Goal: Information Seeking & Learning: Learn about a topic

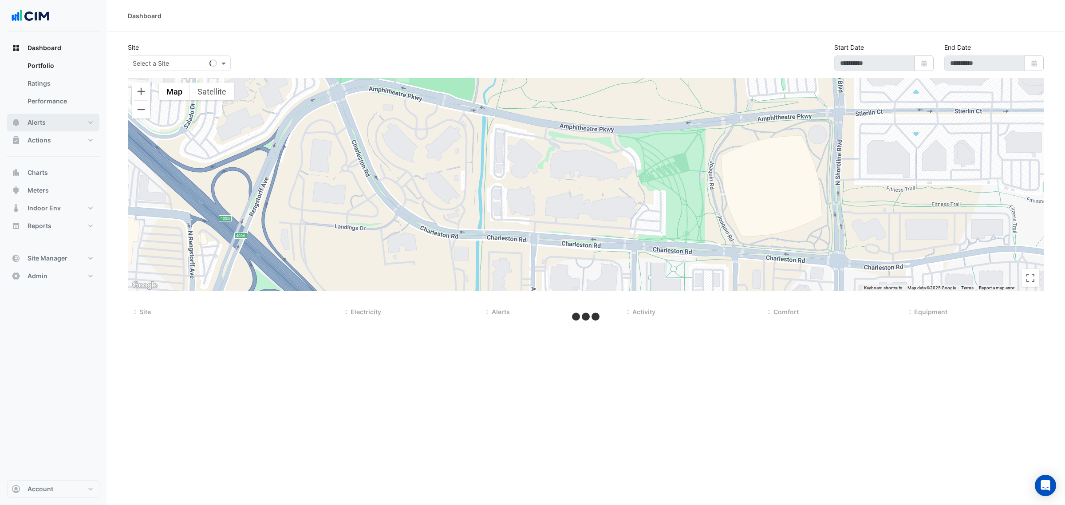
click at [58, 124] on button "Alerts" at bounding box center [53, 123] width 92 height 18
click at [198, 69] on div "Select a Site" at bounding box center [179, 63] width 103 height 16
type input "***"
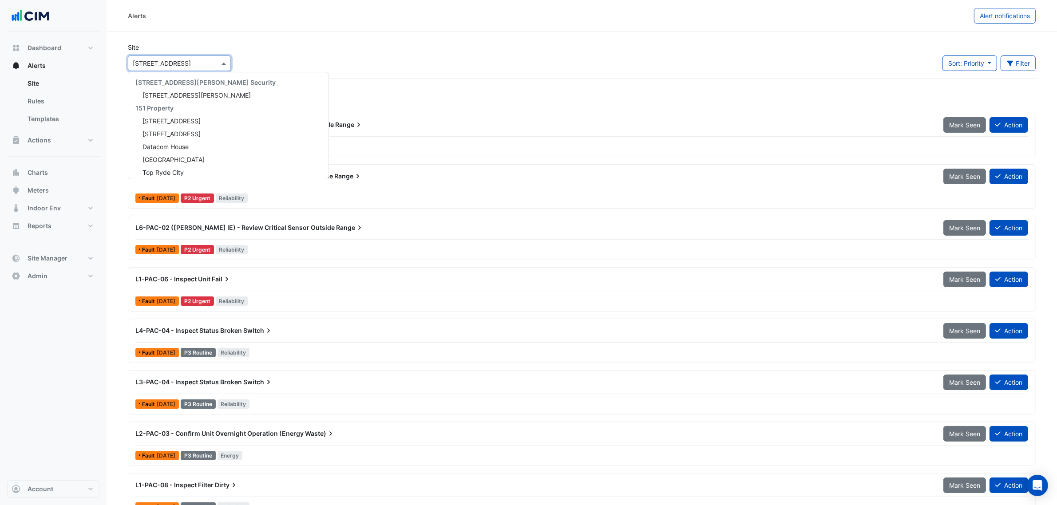
click at [200, 63] on input "text" at bounding box center [170, 63] width 75 height 9
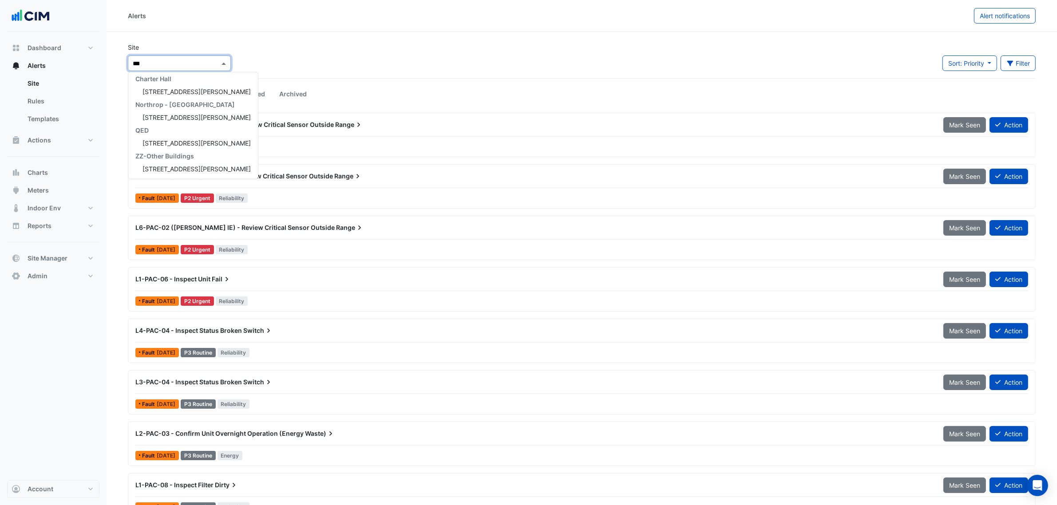
scroll to position [80, 0]
type input "***"
click at [200, 90] on div "[STREET_ADDRESS][PERSON_NAME]" at bounding box center [193, 92] width 130 height 13
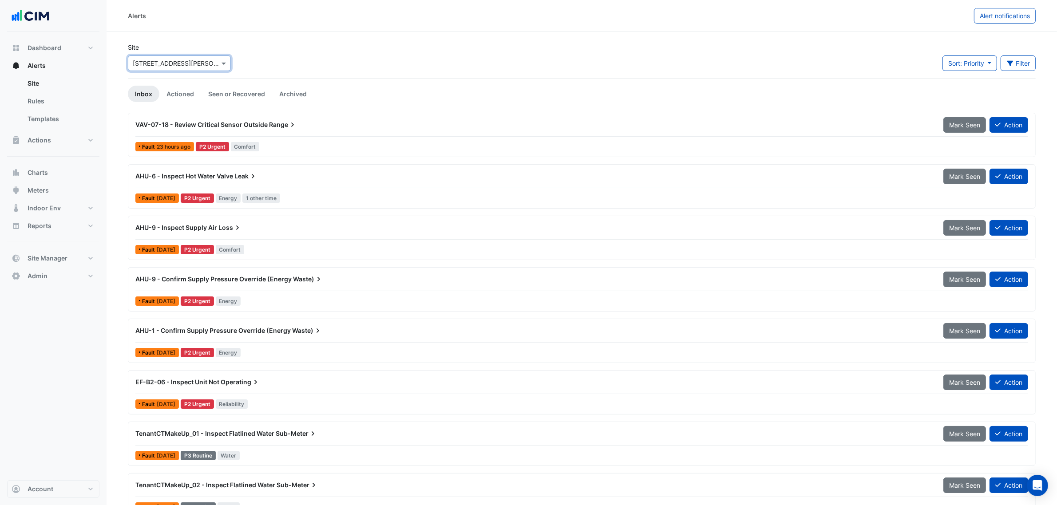
click at [247, 180] on span "Leak" at bounding box center [245, 176] width 23 height 9
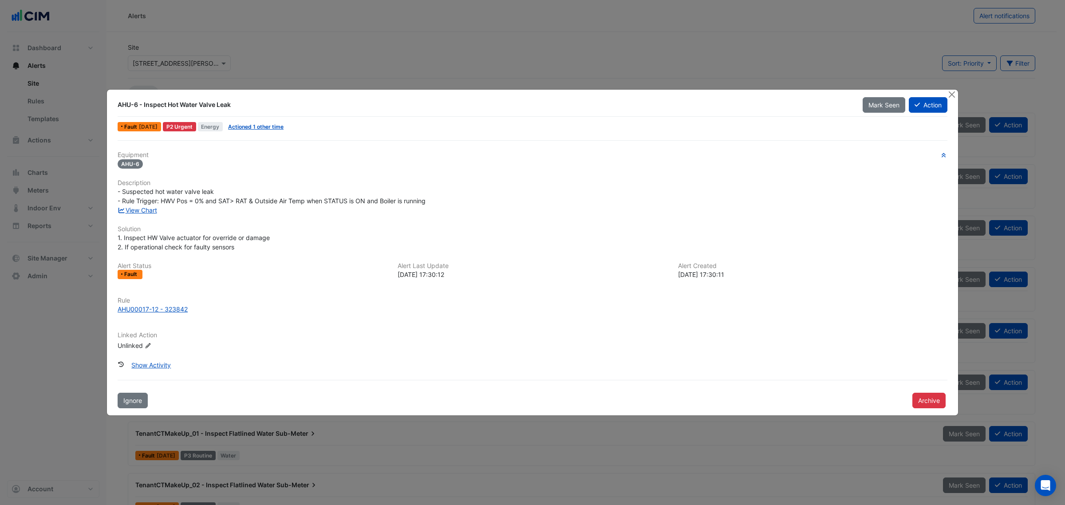
click at [285, 123] on span "Actioned 1 other time" at bounding box center [256, 126] width 63 height 9
click at [284, 130] on link "Actioned 1 other time" at bounding box center [255, 126] width 55 height 7
click at [151, 209] on link "View Chart" at bounding box center [138, 210] width 40 height 8
click at [136, 305] on div "AHU00017-12 - 323842" at bounding box center [153, 309] width 70 height 9
click at [963, 91] on ngb-modal-window "AHU-6 - Inspect Hot Water Valve Leak Mark Seen Action Fault 1 week ago P2 Urgen…" at bounding box center [532, 252] width 1065 height 505
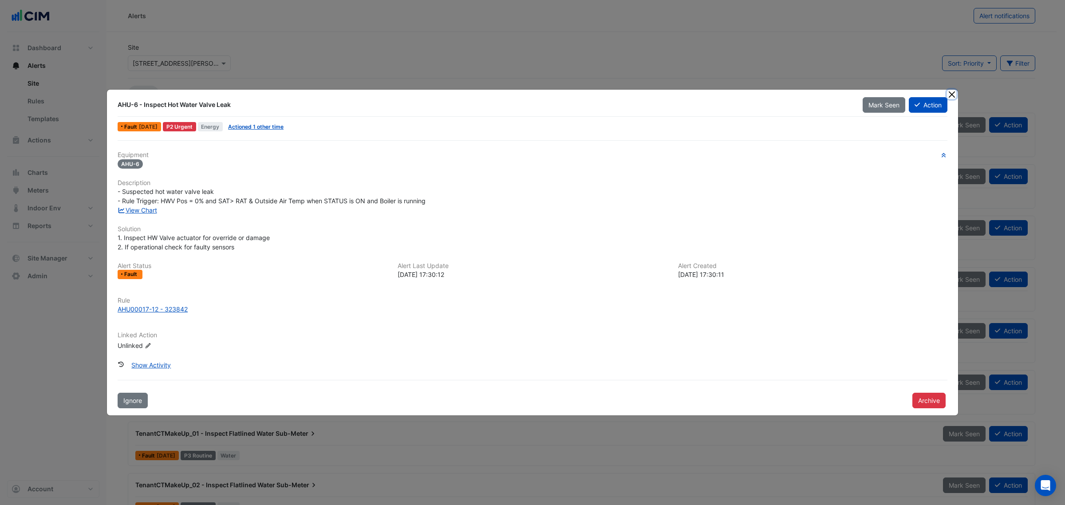
click at [955, 92] on button "Close" at bounding box center [951, 94] width 9 height 9
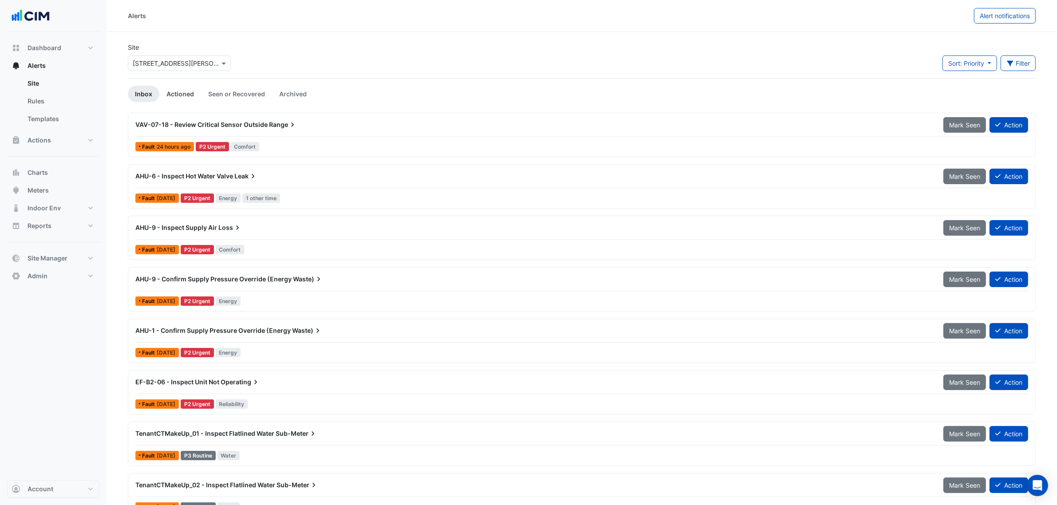
click at [177, 86] on link "Actioned" at bounding box center [180, 94] width 42 height 16
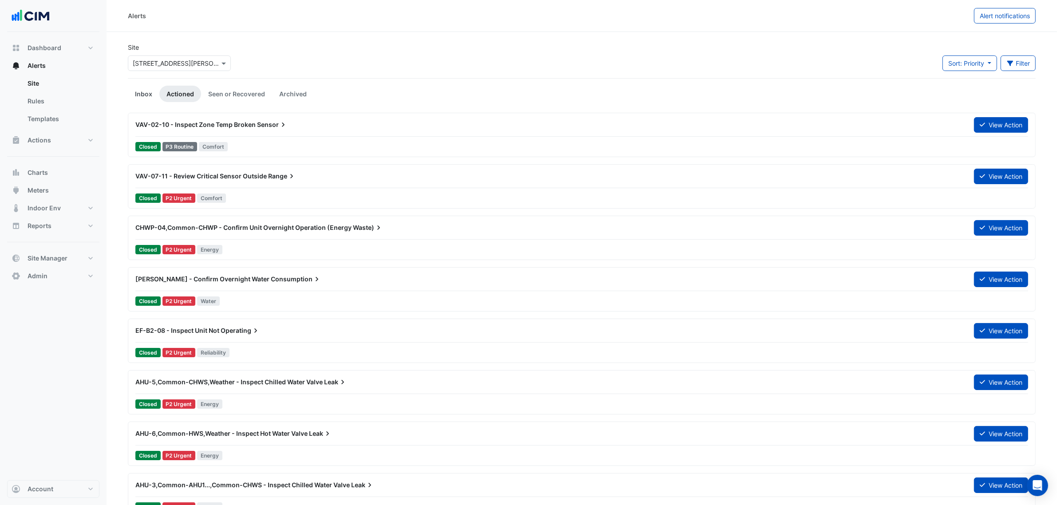
click at [134, 93] on link "Inbox" at bounding box center [144, 94] width 32 height 16
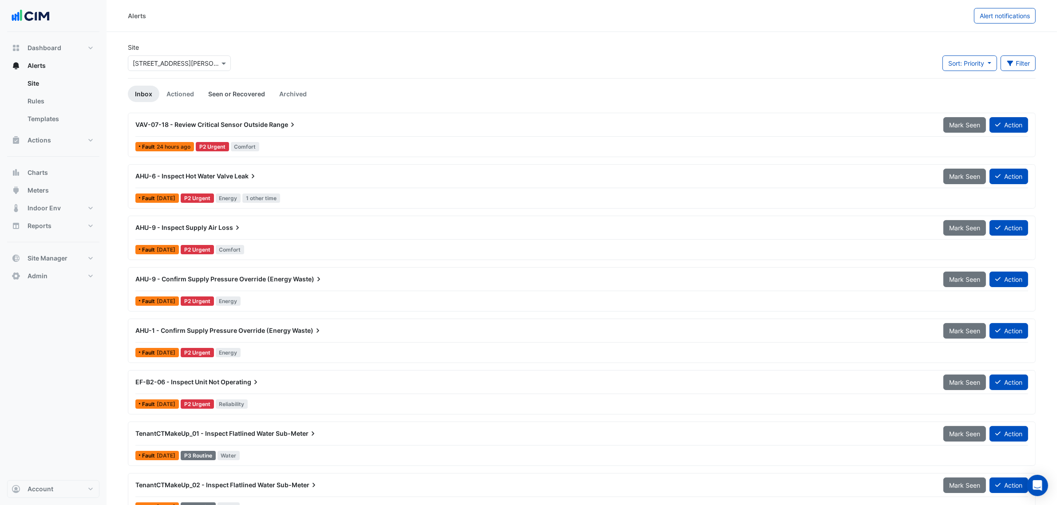
click at [227, 94] on link "Seen or Recovered" at bounding box center [236, 94] width 71 height 16
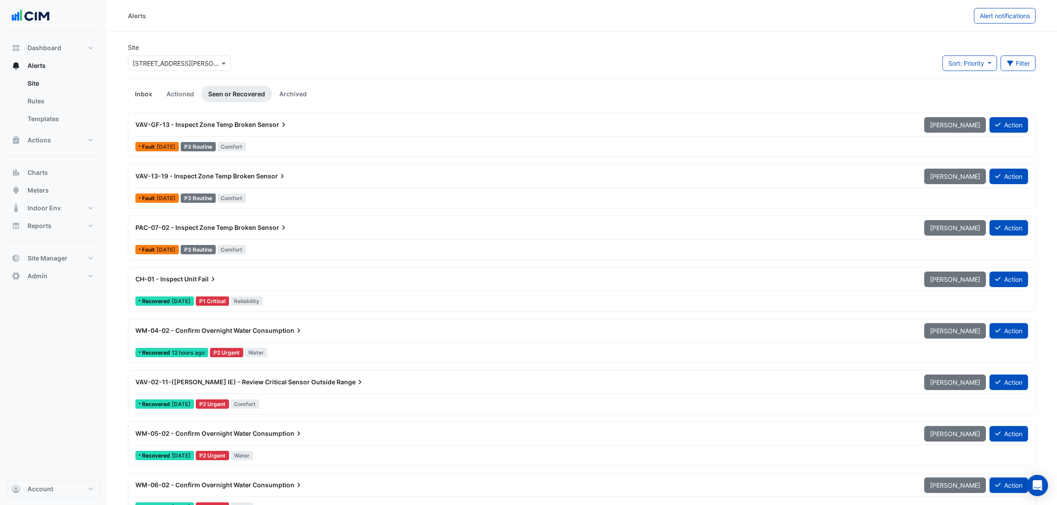
click at [143, 92] on link "Inbox" at bounding box center [144, 94] width 32 height 16
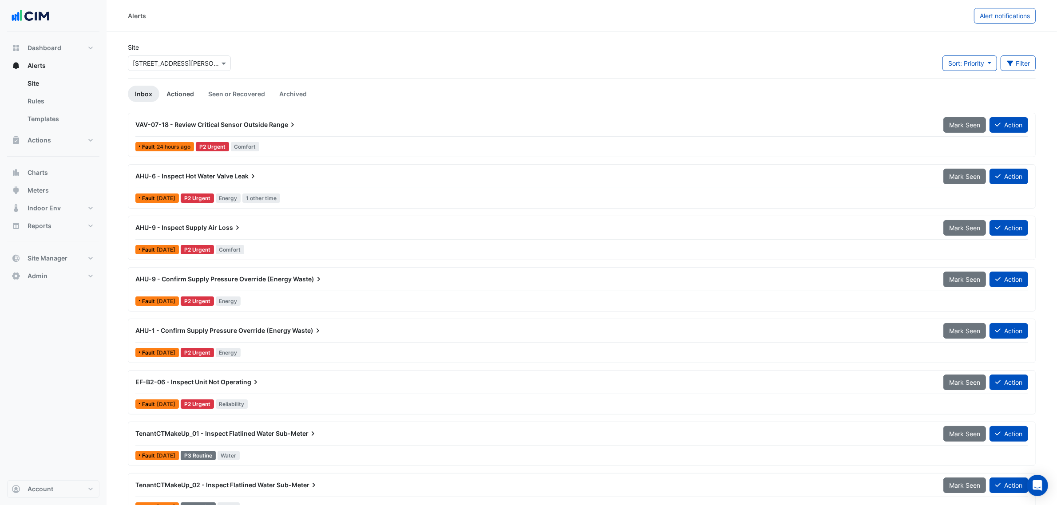
click at [182, 98] on link "Actioned" at bounding box center [180, 94] width 42 height 16
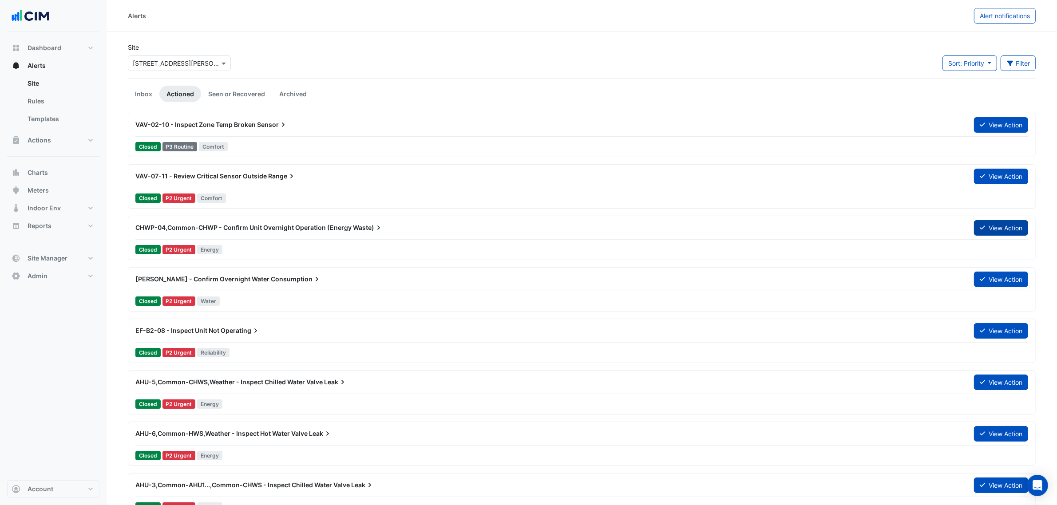
click at [990, 225] on button "View Action" at bounding box center [1001, 228] width 54 height 16
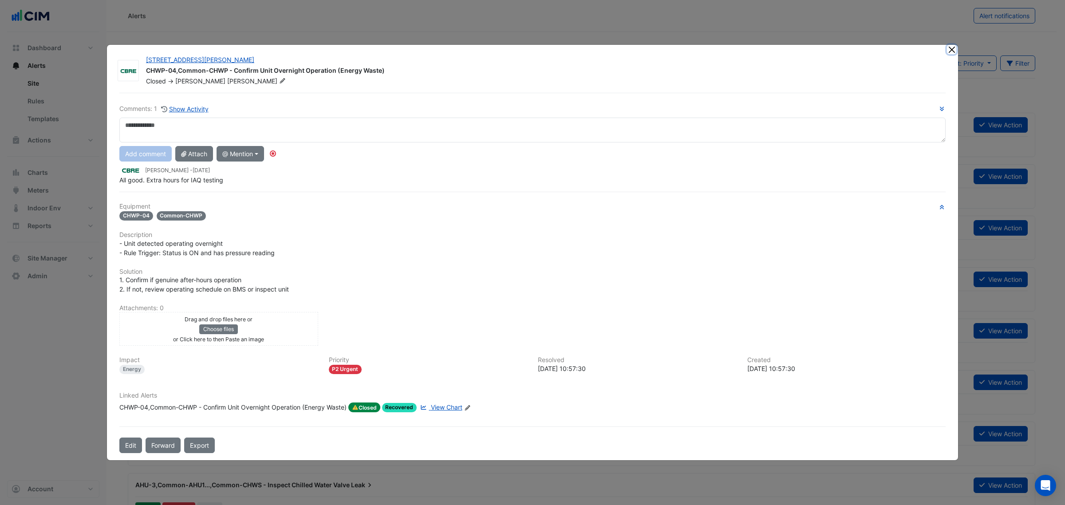
click at [951, 50] on button "Close" at bounding box center [951, 49] width 9 height 9
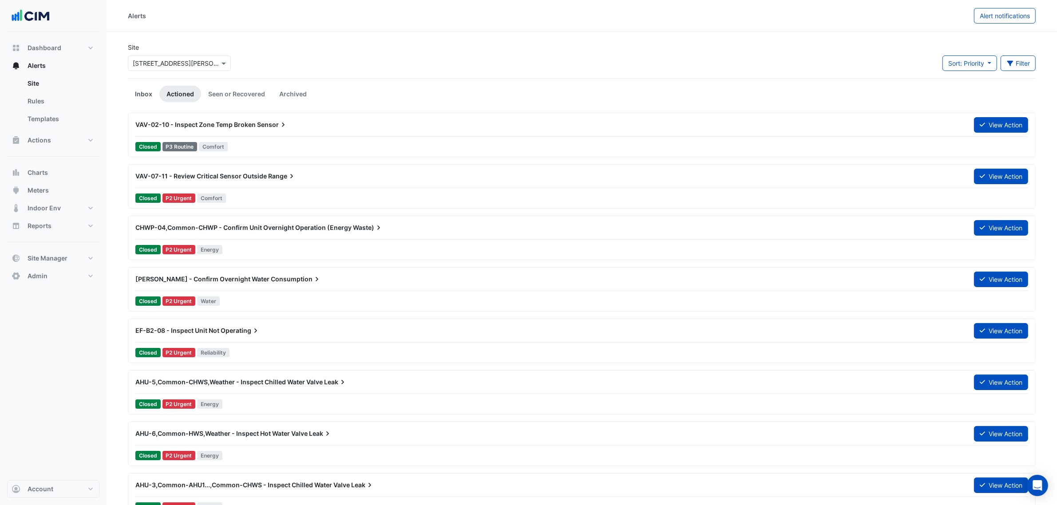
click at [150, 94] on link "Inbox" at bounding box center [144, 94] width 32 height 16
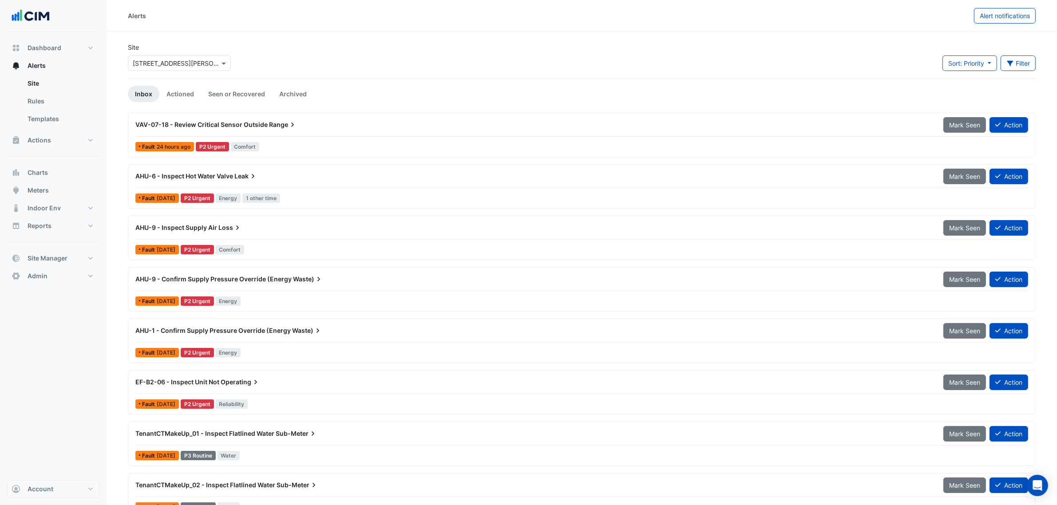
click at [288, 129] on svg-icon at bounding box center [292, 124] width 9 height 9
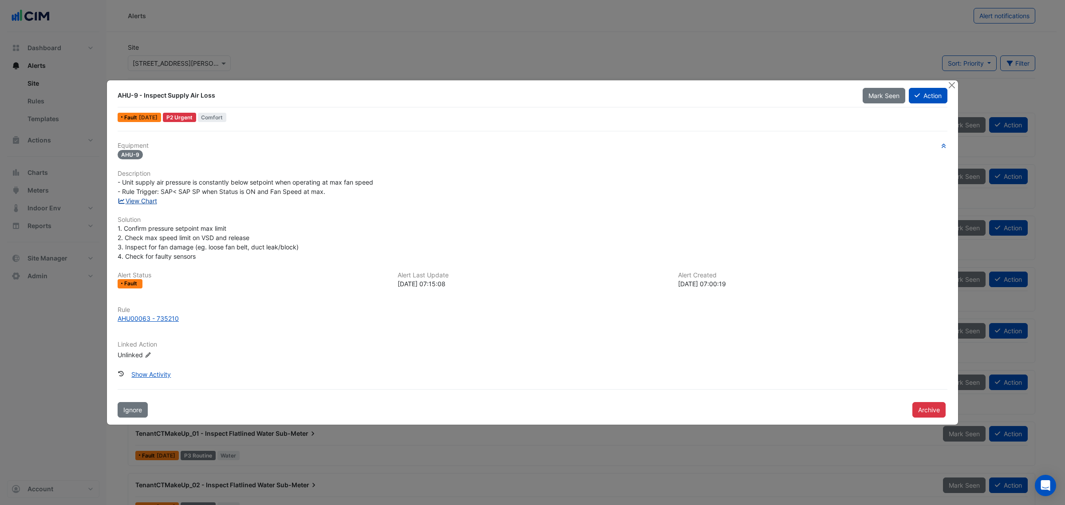
click at [151, 201] on link "View Chart" at bounding box center [138, 201] width 40 height 8
click at [955, 87] on button "Close" at bounding box center [951, 84] width 9 height 9
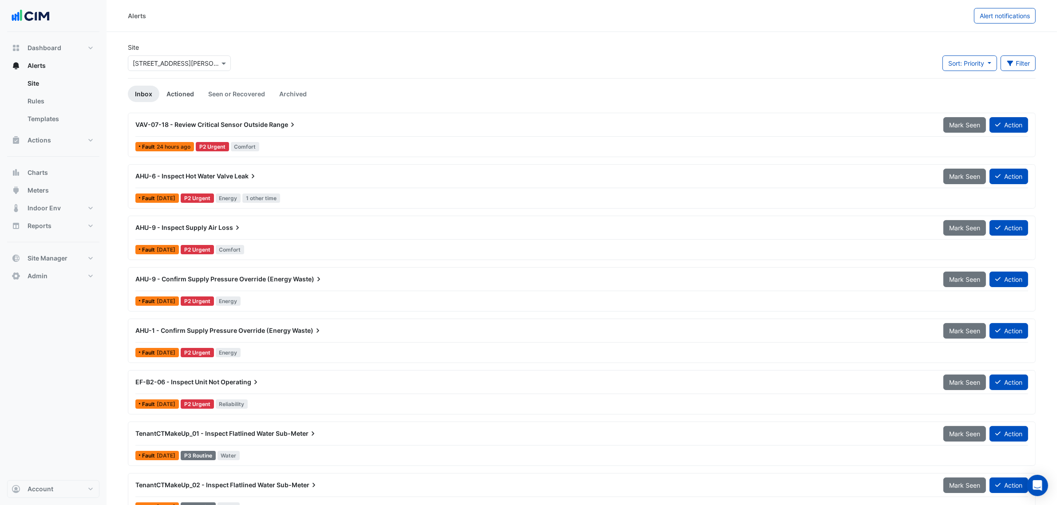
click at [180, 91] on link "Actioned" at bounding box center [180, 94] width 42 height 16
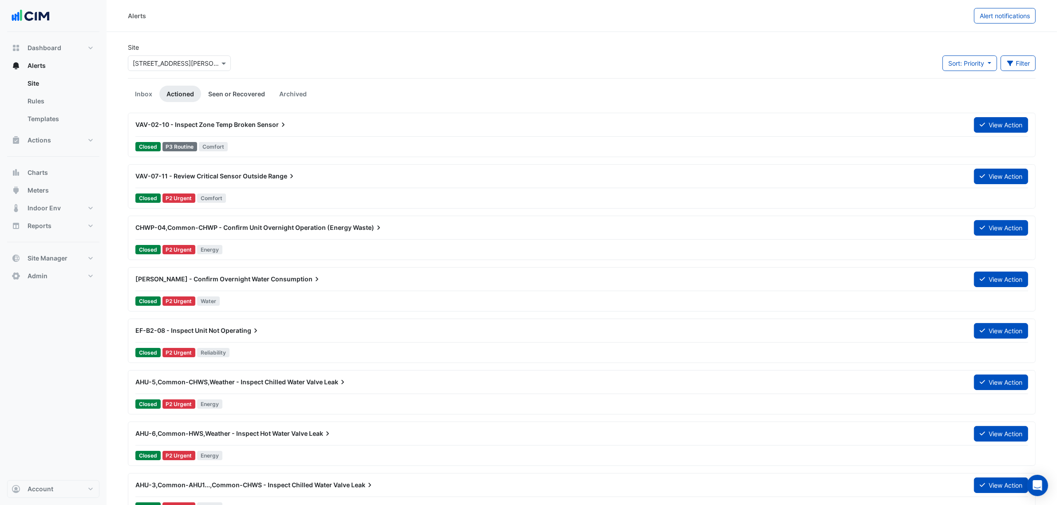
click at [214, 96] on link "Seen or Recovered" at bounding box center [236, 94] width 71 height 16
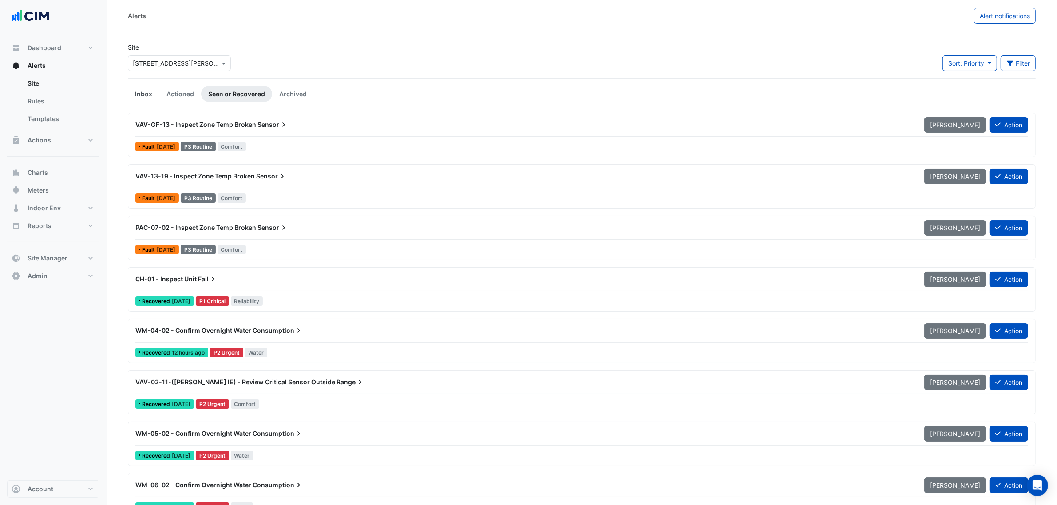
click at [151, 94] on link "Inbox" at bounding box center [144, 94] width 32 height 16
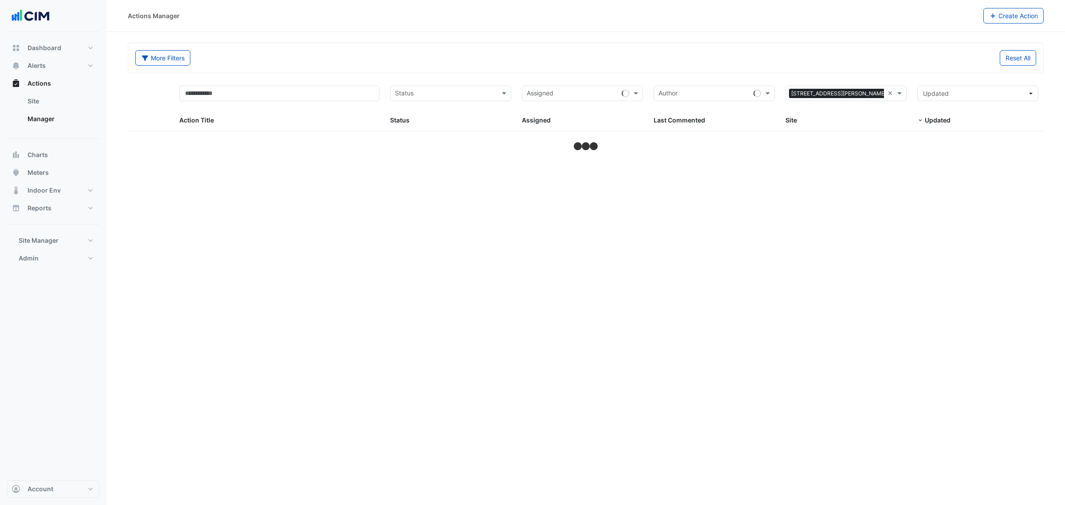
select select "***"
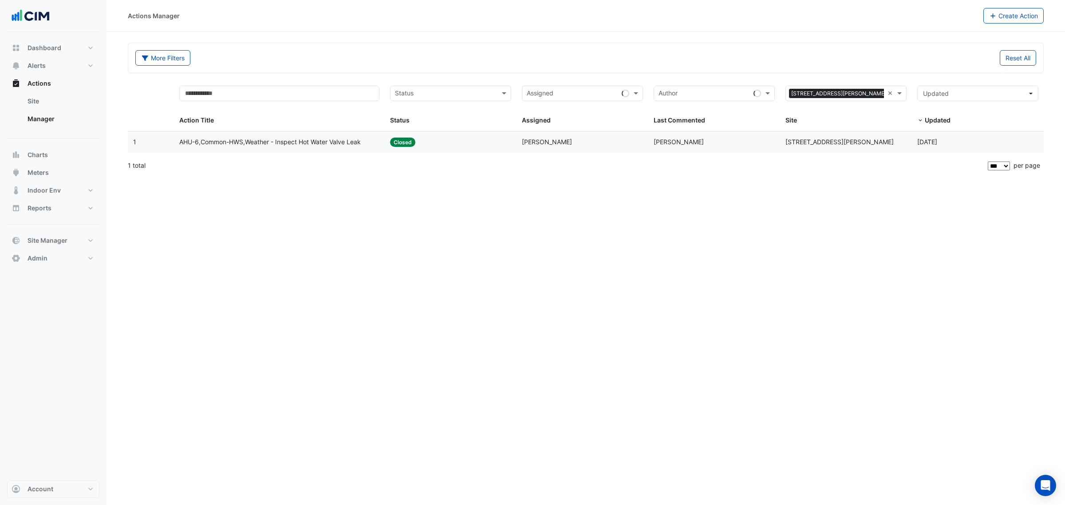
click at [263, 143] on span "AHU-6,Common-HWS,Weather - Inspect Hot Water Valve Leak" at bounding box center [270, 142] width 182 height 10
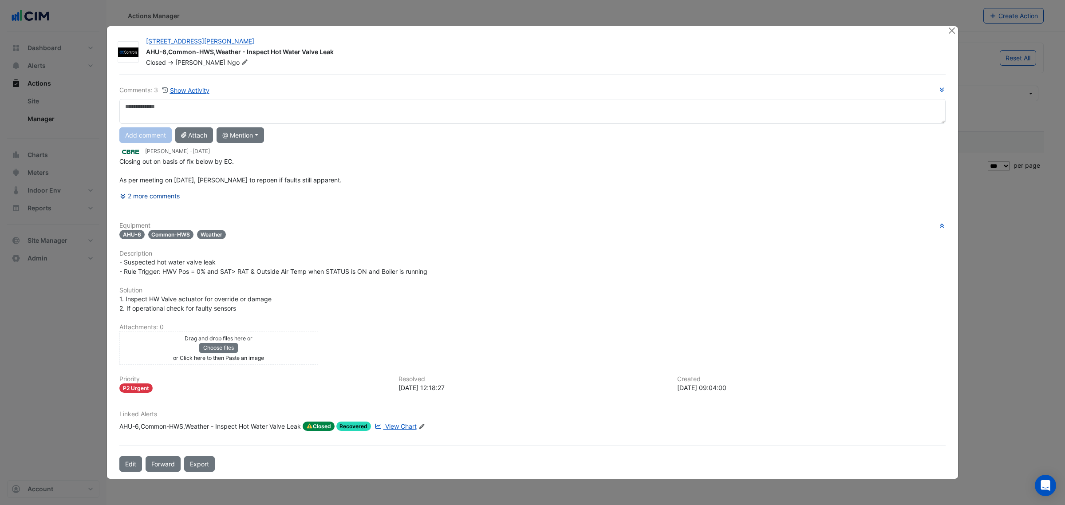
click at [171, 196] on button "2 more comments" at bounding box center [149, 196] width 61 height 16
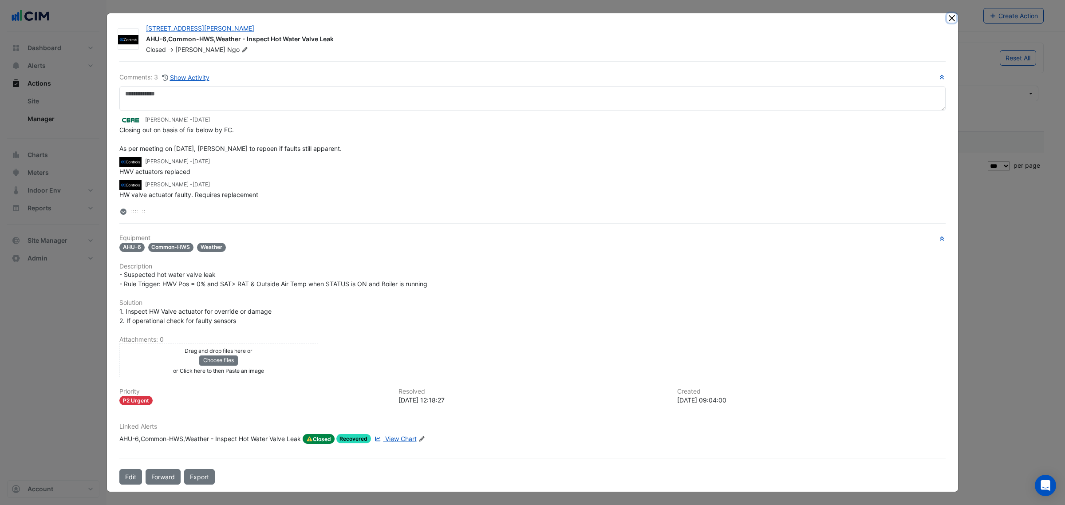
click at [955, 18] on button "Close" at bounding box center [951, 17] width 9 height 9
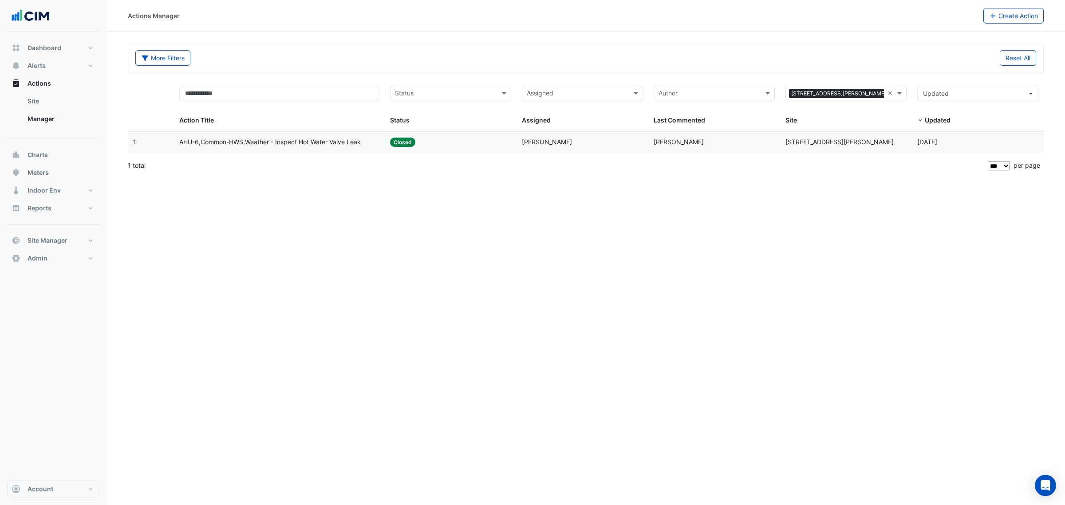
click at [234, 158] on div "1 total" at bounding box center [557, 165] width 858 height 22
click at [237, 153] on datatable-body-cell "Action Title: AHU-6,Common-HWS,Weather - Inspect Hot Water Valve Leak" at bounding box center [279, 142] width 211 height 21
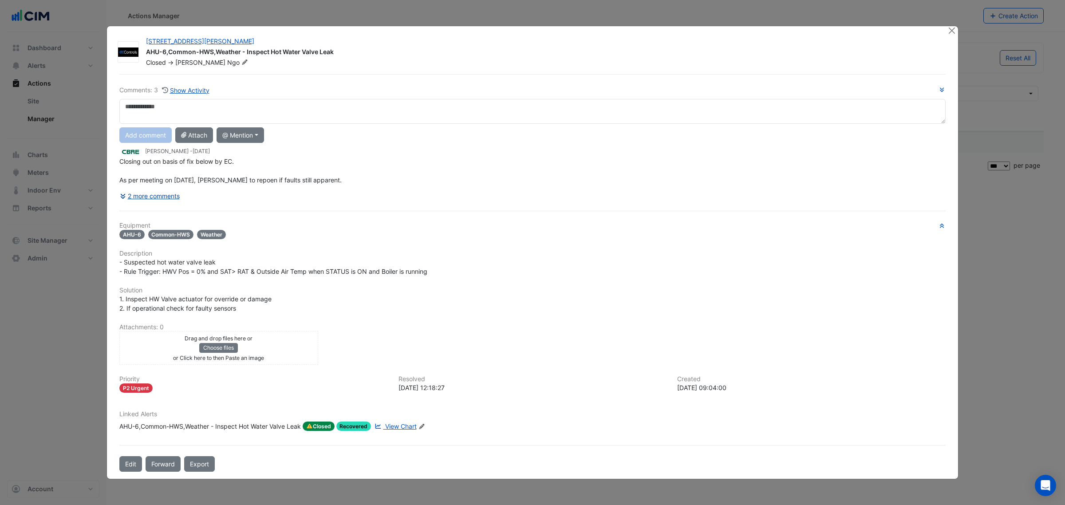
click at [165, 202] on button "2 more comments" at bounding box center [149, 196] width 61 height 16
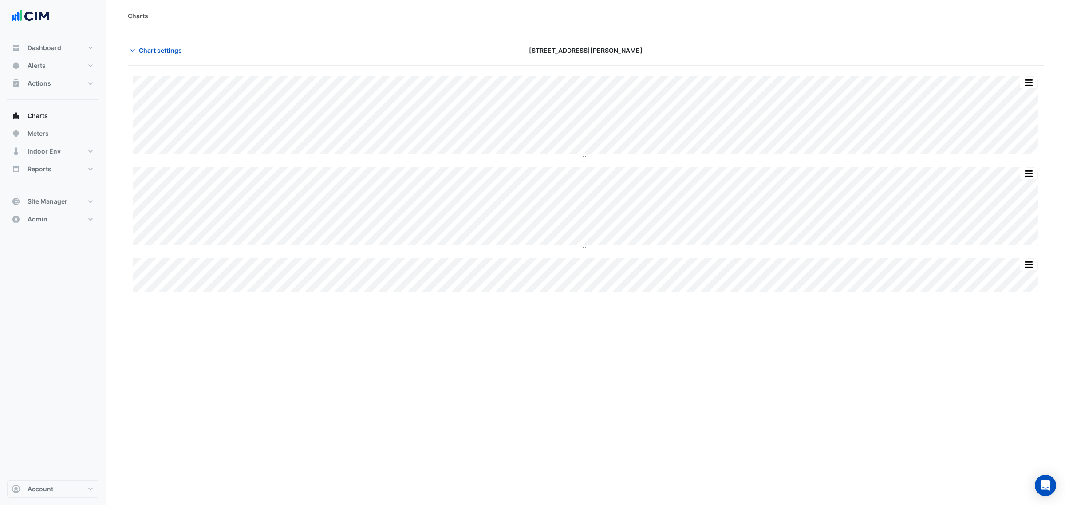
click at [380, 154] on div "Split by Equip Split All Split None Print Save as JPEG Save as PNG Pivot Data T…" at bounding box center [586, 116] width 906 height 80
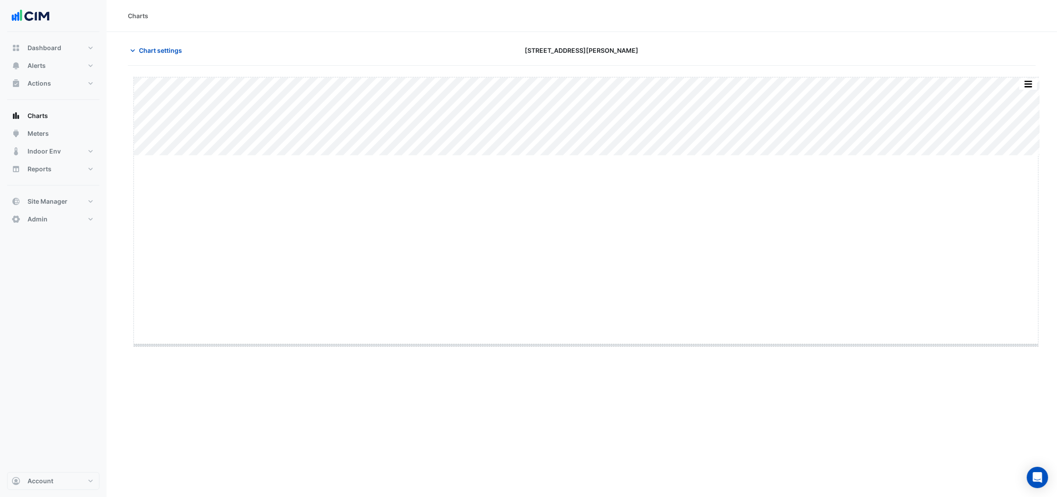
drag, startPoint x: 582, startPoint y: 154, endPoint x: 600, endPoint y: 376, distance: 222.2
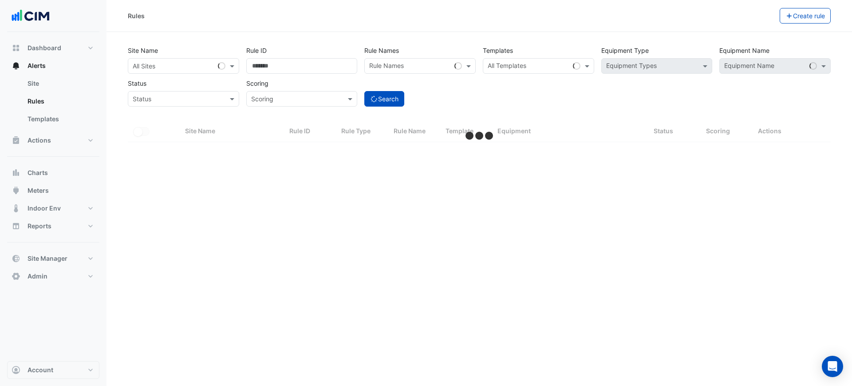
select select "***"
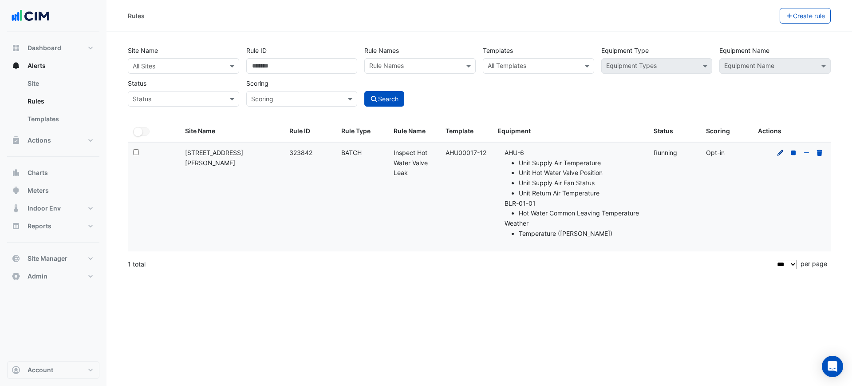
click at [780, 150] on icon at bounding box center [781, 153] width 8 height 6
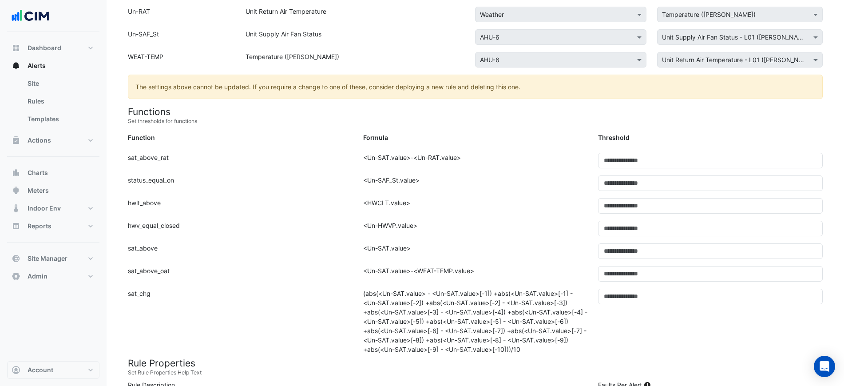
scroll to position [277, 0]
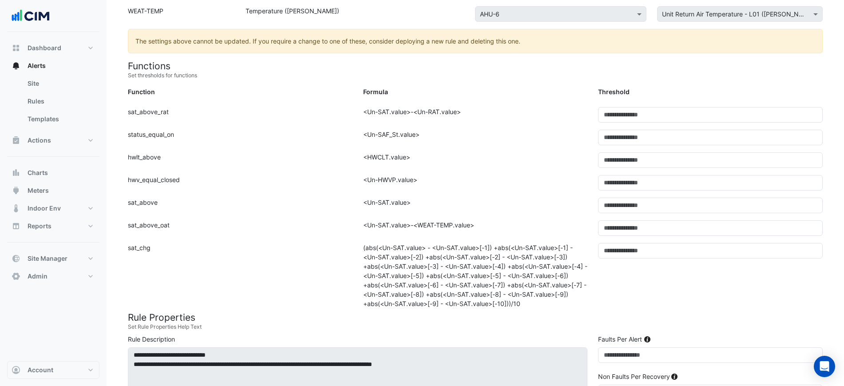
click at [327, 192] on div "Function: hwv_equal_closed" at bounding box center [240, 186] width 235 height 23
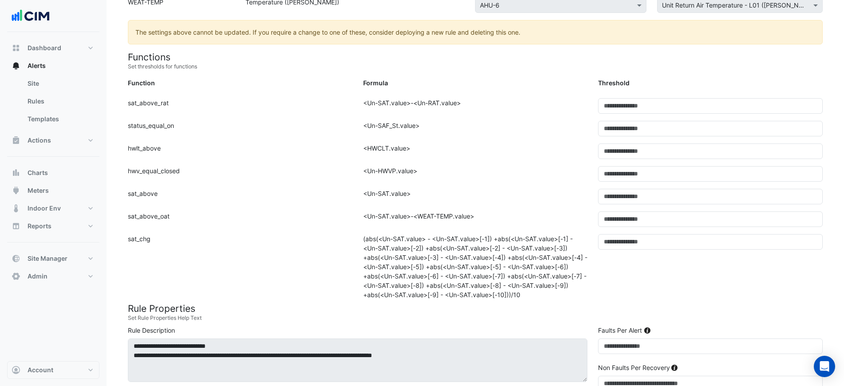
scroll to position [444, 0]
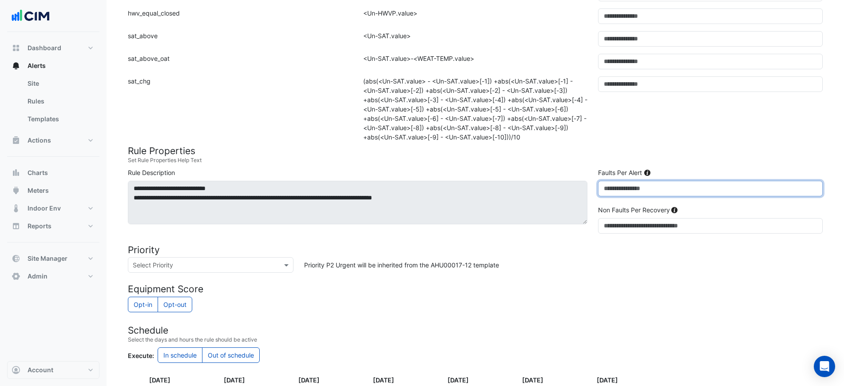
drag, startPoint x: 622, startPoint y: 182, endPoint x: 574, endPoint y: 186, distance: 48.1
click at [574, 186] on div "**********" at bounding box center [475, 202] width 705 height 69
type input "*"
drag, startPoint x: 609, startPoint y: 159, endPoint x: 520, endPoint y: 209, distance: 102.5
click at [609, 159] on small "Set Rule Properties Help Text" at bounding box center [475, 160] width 695 height 8
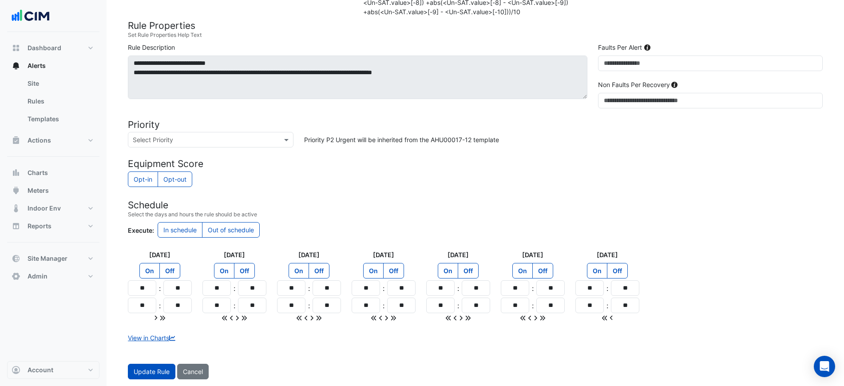
scroll to position [570, 0]
click at [152, 363] on button "Update Rule" at bounding box center [151, 371] width 47 height 16
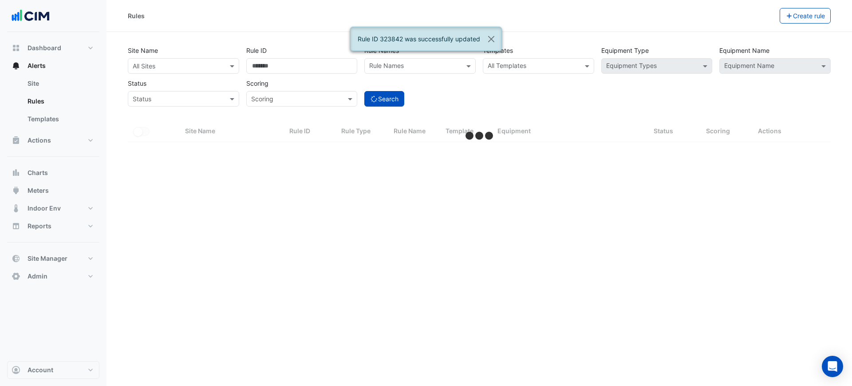
select select "***"
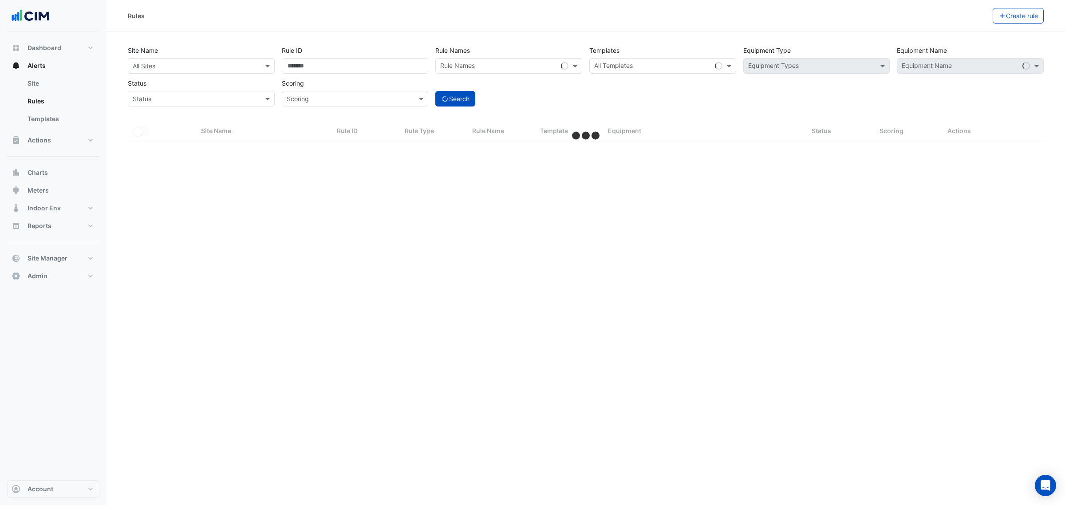
select select "***"
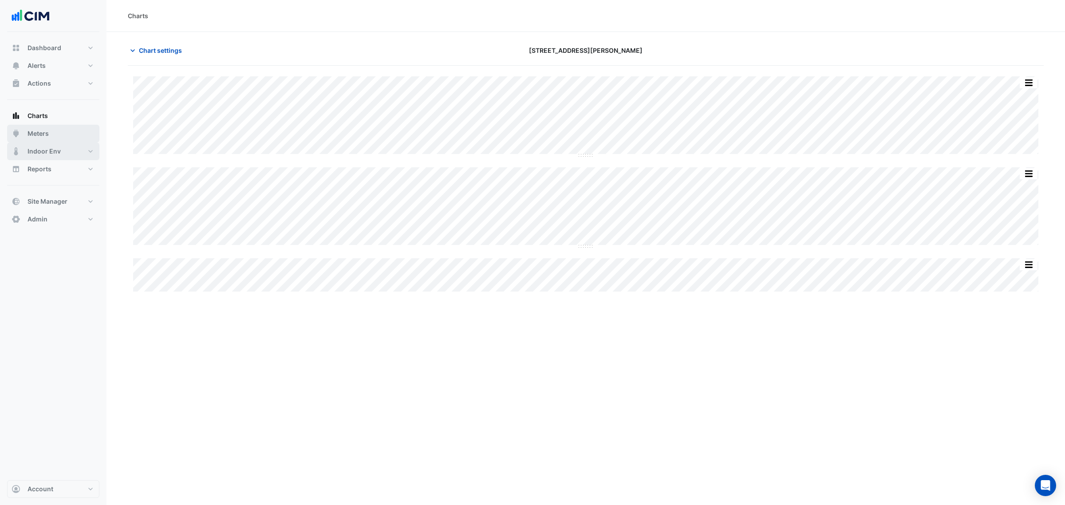
drag, startPoint x: 43, startPoint y: 142, endPoint x: 50, endPoint y: 135, distance: 10.4
click at [43, 142] on button "Indoor Env" at bounding box center [53, 151] width 92 height 18
click at [52, 133] on button "Meters" at bounding box center [53, 134] width 92 height 18
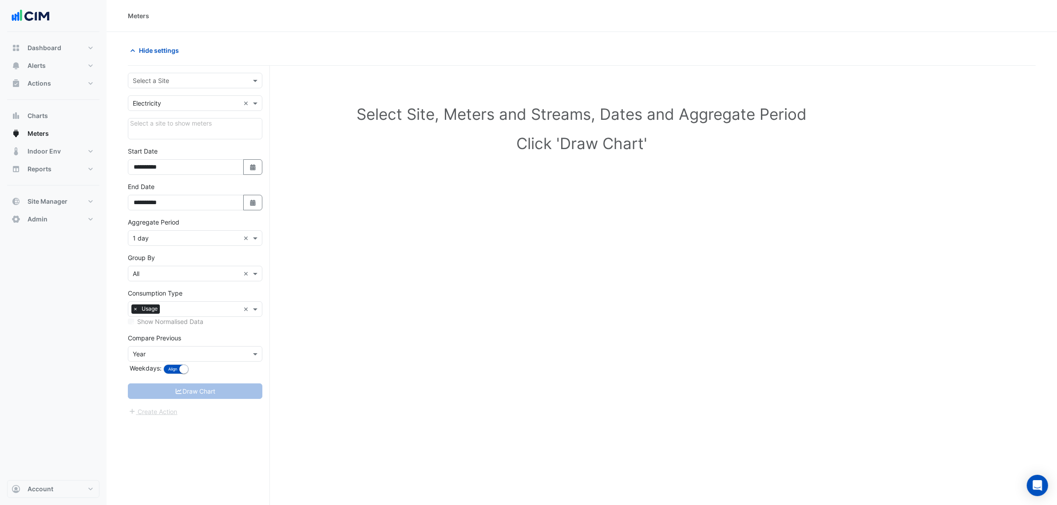
click at [154, 79] on input "text" at bounding box center [186, 80] width 107 height 9
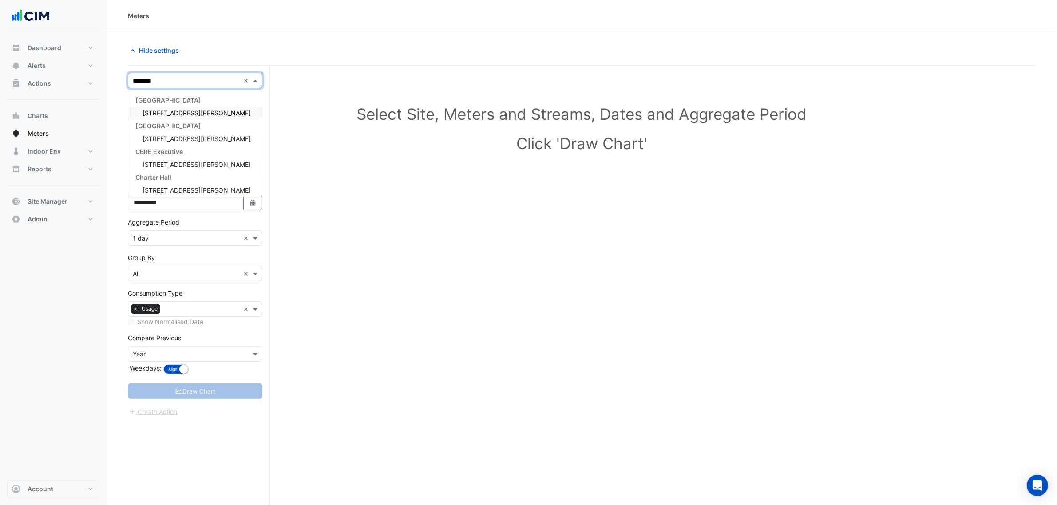
type input "*********"
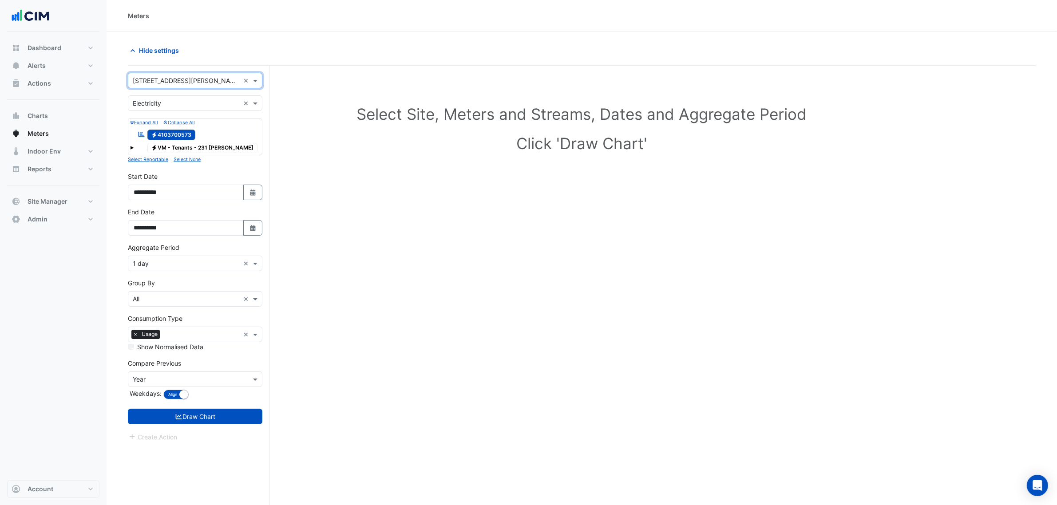
click at [223, 275] on form "**********" at bounding box center [195, 257] width 134 height 369
click at [214, 269] on div at bounding box center [195, 263] width 134 height 10
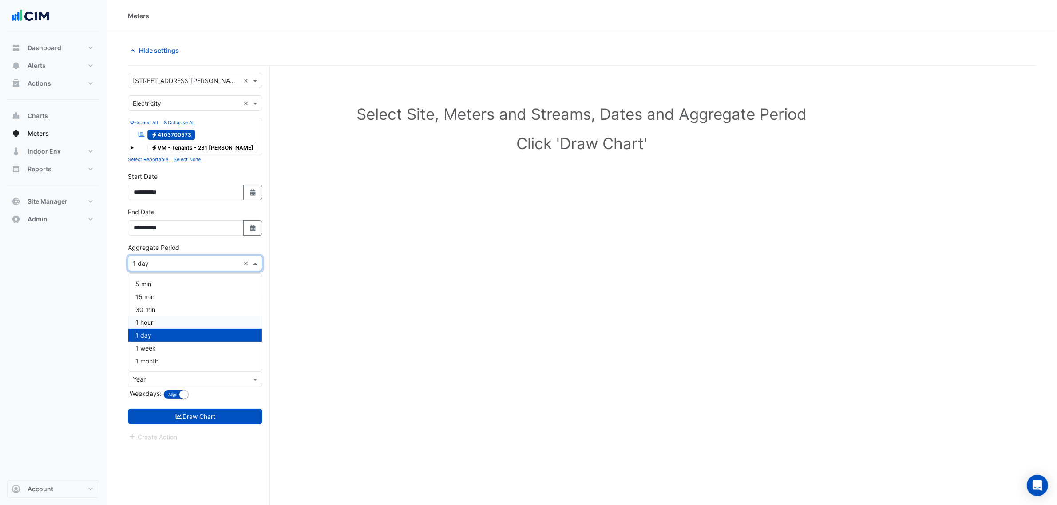
click at [180, 322] on div "1 hour" at bounding box center [195, 322] width 134 height 13
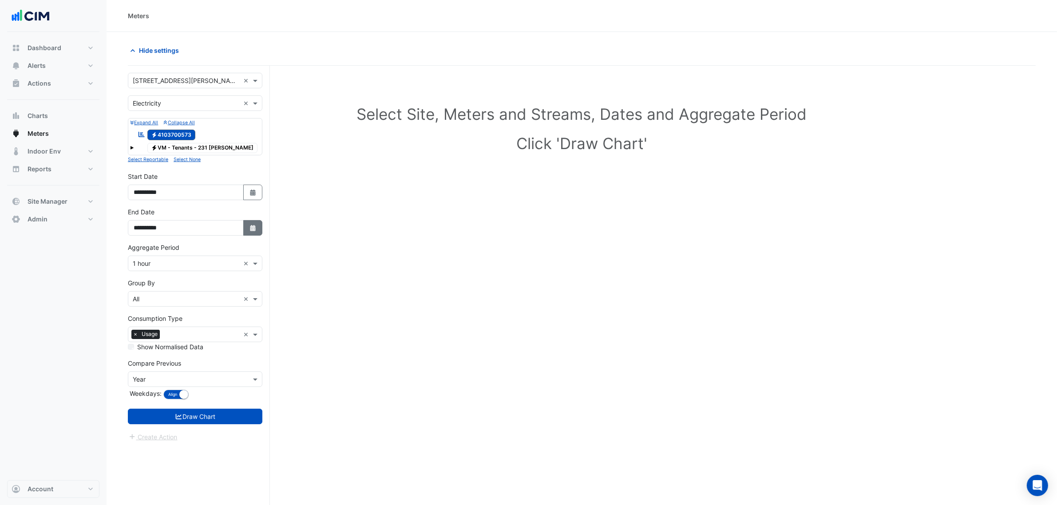
click at [247, 227] on button "Select Date" at bounding box center [253, 228] width 20 height 16
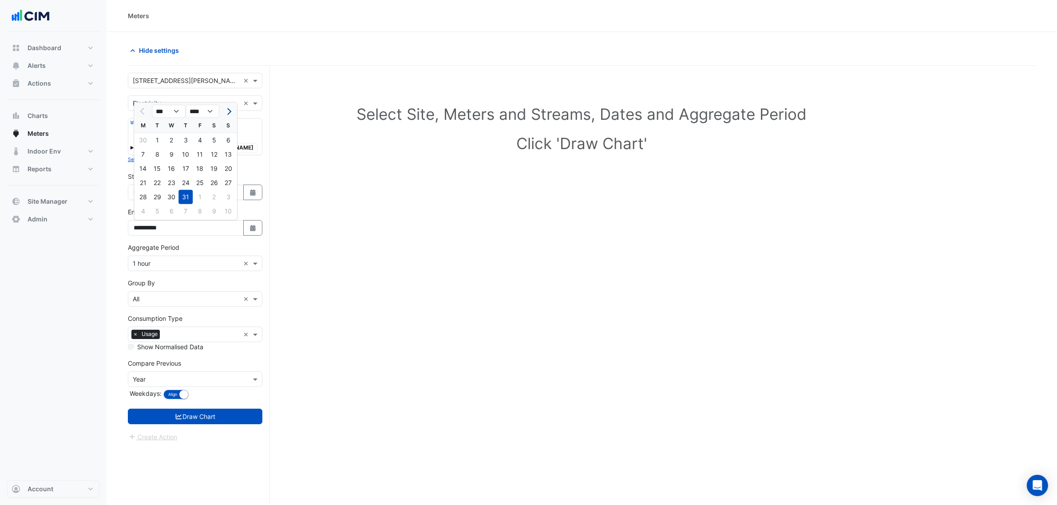
click at [229, 112] on span "Next month" at bounding box center [228, 111] width 7 height 7
select select "*"
click at [226, 166] on div "17" at bounding box center [228, 169] width 14 height 14
type input "**********"
click at [186, 401] on div "Compare Previous Compare Previous × Year Weekdays: Align Don't align" at bounding box center [195, 380] width 134 height 43
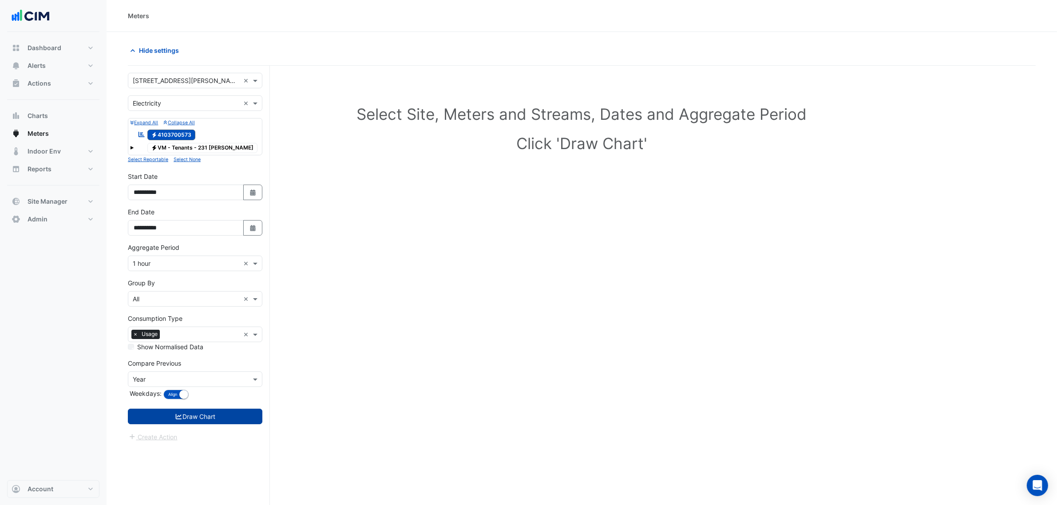
click at [194, 418] on button "Draw Chart" at bounding box center [195, 417] width 134 height 16
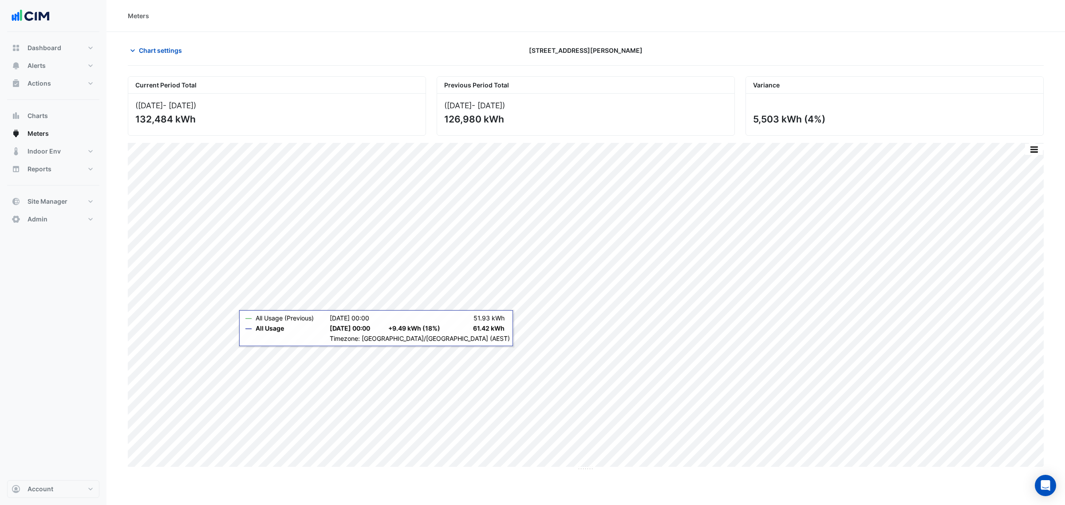
click at [455, 36] on section "Chart settings 231 Elizabeth St Current Period Total (01 Jul 25 - 17 Aug 25 ) 1…" at bounding box center [586, 251] width 959 height 439
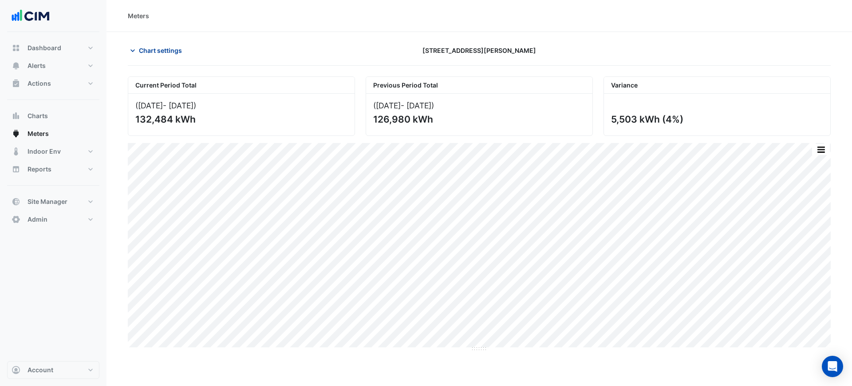
click at [176, 48] on span "Chart settings" at bounding box center [160, 50] width 43 height 9
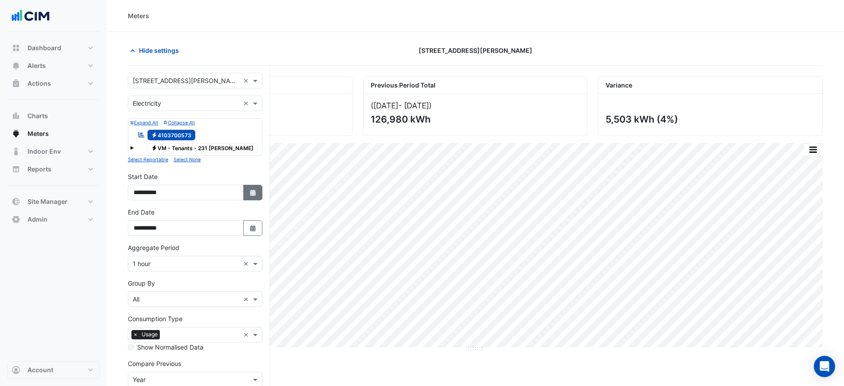
click at [247, 190] on button "Select Date" at bounding box center [253, 193] width 20 height 16
select select "*"
select select "****"
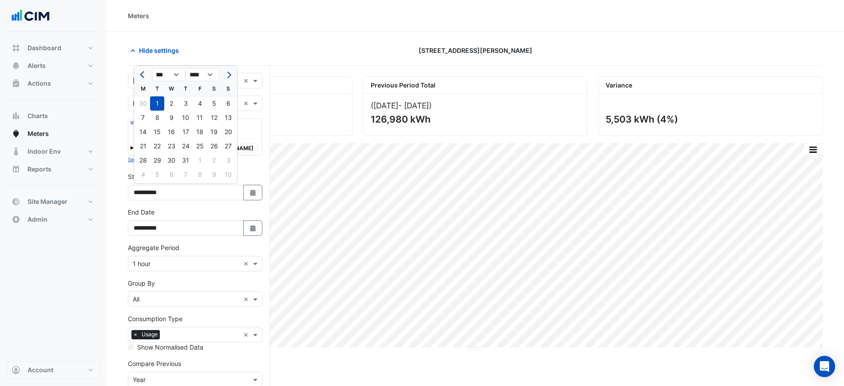
click at [143, 75] on span "Previous month" at bounding box center [143, 74] width 7 height 7
click at [144, 75] on span "Previous month" at bounding box center [143, 74] width 7 height 7
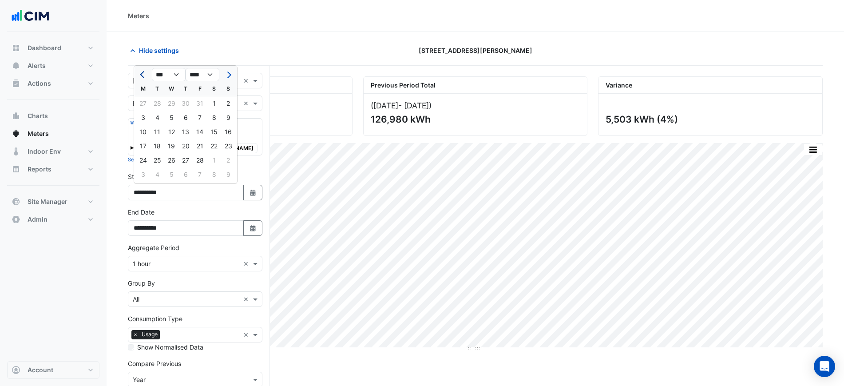
click at [139, 79] on button "Previous month" at bounding box center [143, 74] width 11 height 14
select select "*"
click at [175, 102] on div "1" at bounding box center [171, 103] width 14 height 14
type input "**********"
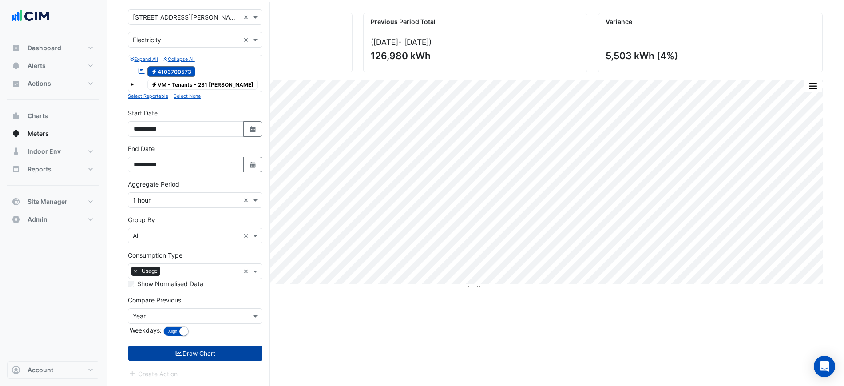
click at [246, 349] on button "Draw Chart" at bounding box center [195, 353] width 134 height 16
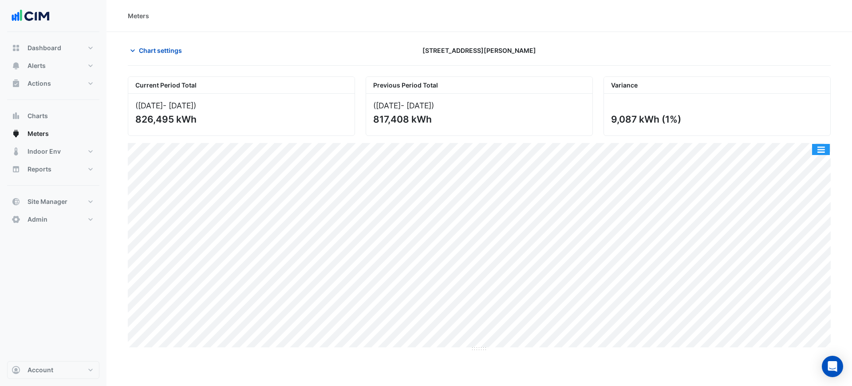
click at [821, 151] on button "button" at bounding box center [821, 149] width 18 height 11
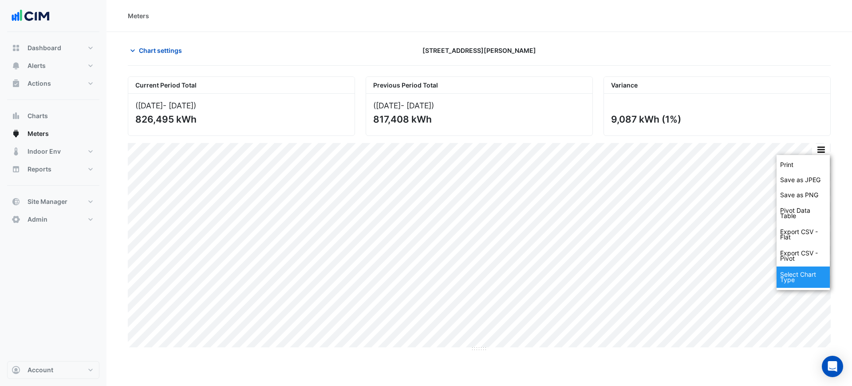
click at [803, 271] on div "Select Chart Type" at bounding box center [803, 276] width 53 height 21
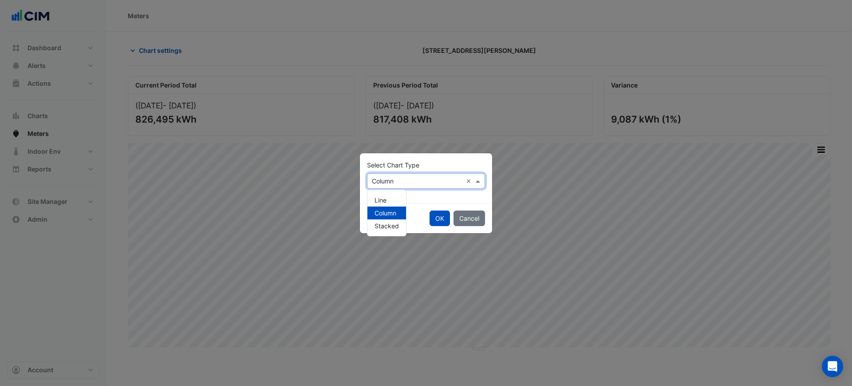
click at [392, 177] on input "text" at bounding box center [417, 181] width 91 height 9
click at [388, 195] on div "Line" at bounding box center [387, 200] width 39 height 13
click at [432, 216] on button "OK" at bounding box center [440, 218] width 20 height 16
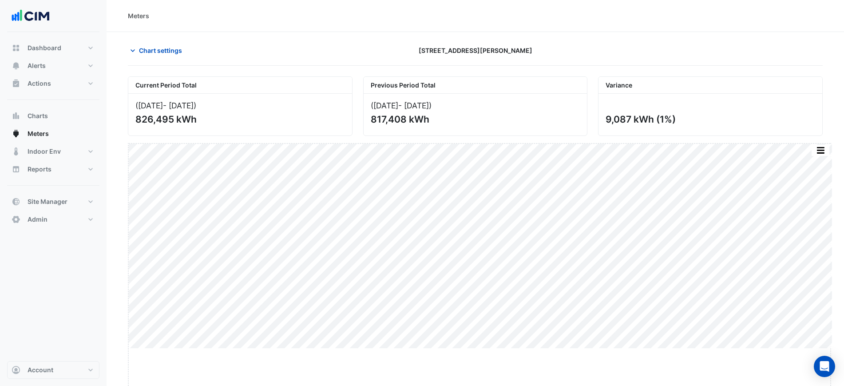
drag, startPoint x: 477, startPoint y: 349, endPoint x: 480, endPoint y: 400, distance: 50.7
click at [480, 386] on html "Meters Chart settings 231 Elizabeth St Current Period Total (01 Jan 25 - 17 Aug…" at bounding box center [422, 193] width 844 height 386
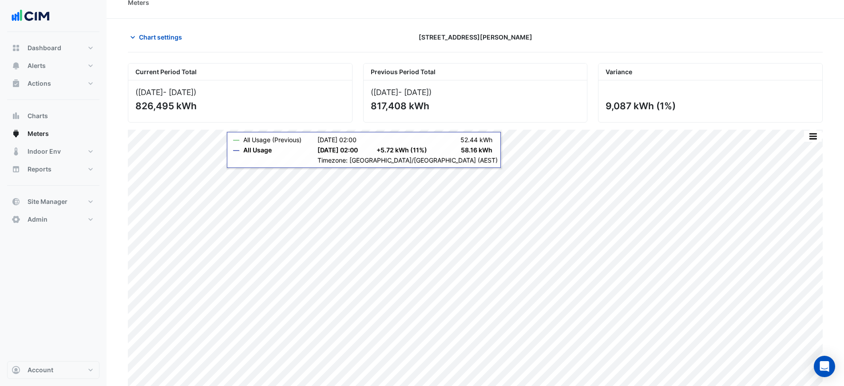
scroll to position [21, 0]
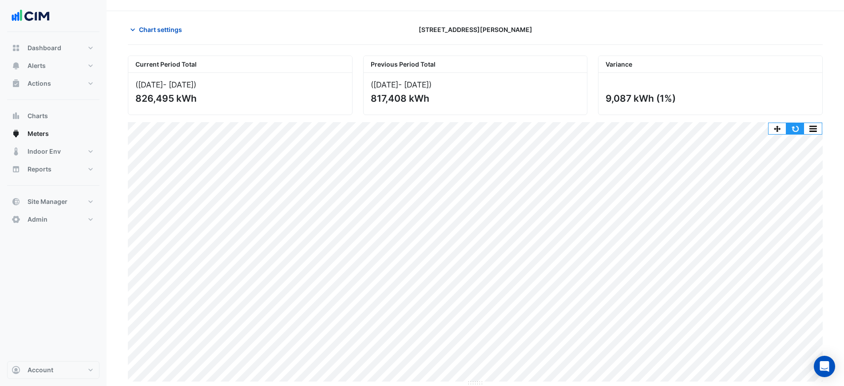
click at [792, 123] on button "button" at bounding box center [795, 128] width 18 height 11
click at [793, 126] on button "button" at bounding box center [795, 128] width 18 height 11
click at [816, 127] on button "button" at bounding box center [813, 128] width 18 height 11
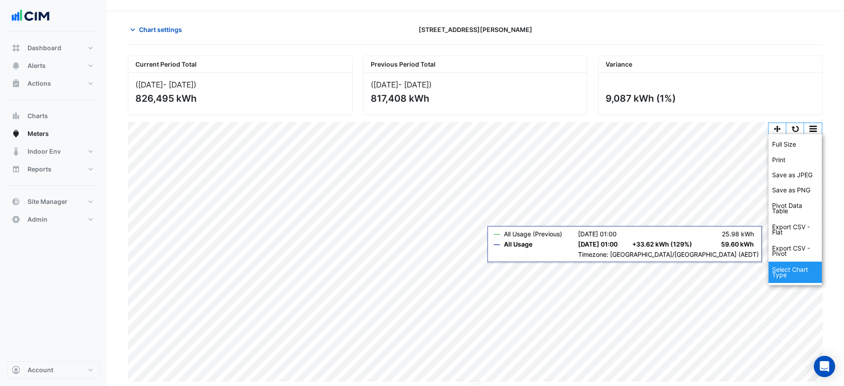
click at [792, 269] on div "Select Chart Type" at bounding box center [794, 271] width 53 height 21
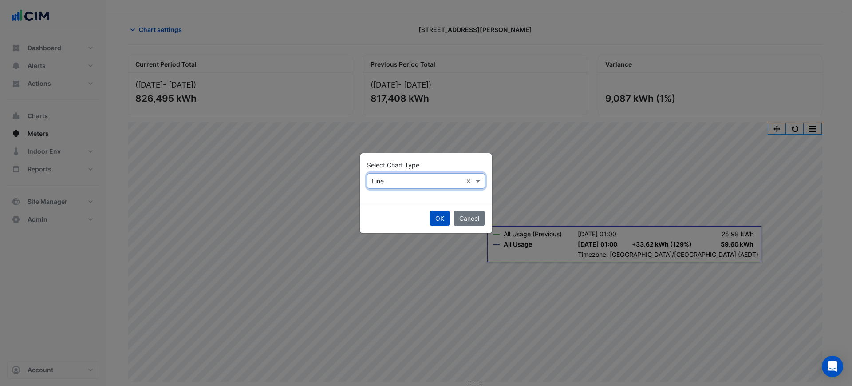
click at [383, 182] on input "text" at bounding box center [417, 181] width 91 height 9
click at [385, 213] on span "Column" at bounding box center [386, 213] width 22 height 8
drag, startPoint x: 437, startPoint y: 217, endPoint x: 441, endPoint y: 220, distance: 5.4
click at [438, 217] on button "OK" at bounding box center [440, 218] width 20 height 16
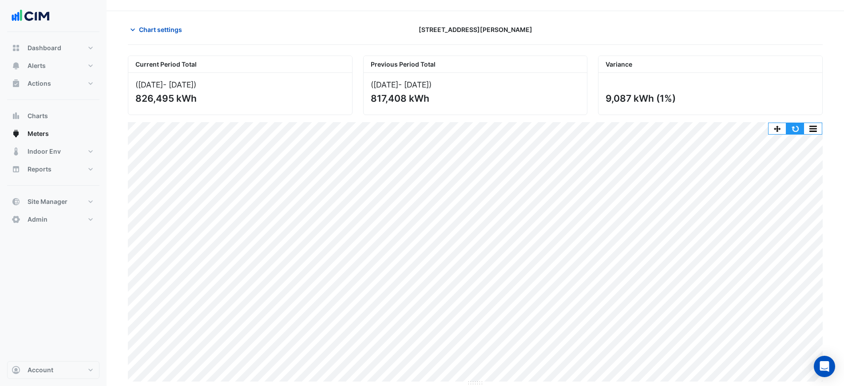
click at [791, 128] on button "button" at bounding box center [795, 128] width 18 height 11
click at [783, 128] on button "button" at bounding box center [777, 128] width 18 height 11
click at [790, 127] on button "button" at bounding box center [795, 128] width 18 height 11
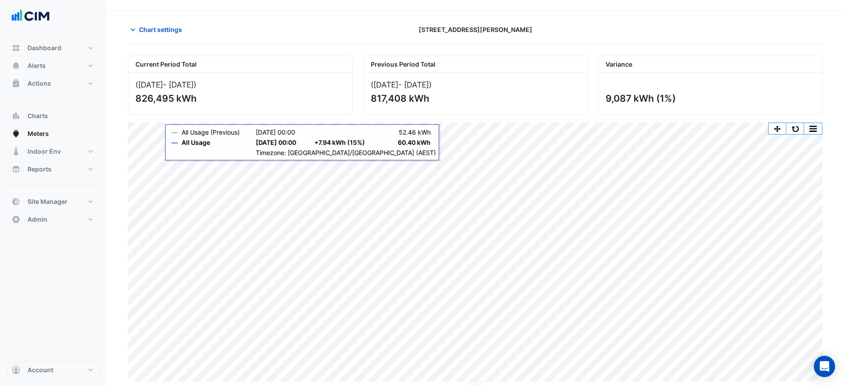
drag, startPoint x: 593, startPoint y: 20, endPoint x: 570, endPoint y: 23, distance: 22.7
click at [593, 20] on section "Chart settings 231 Elizabeth St Current Period Total (01 Jan 25 - 17 Aug 25 ) 8…" at bounding box center [475, 198] width 737 height 375
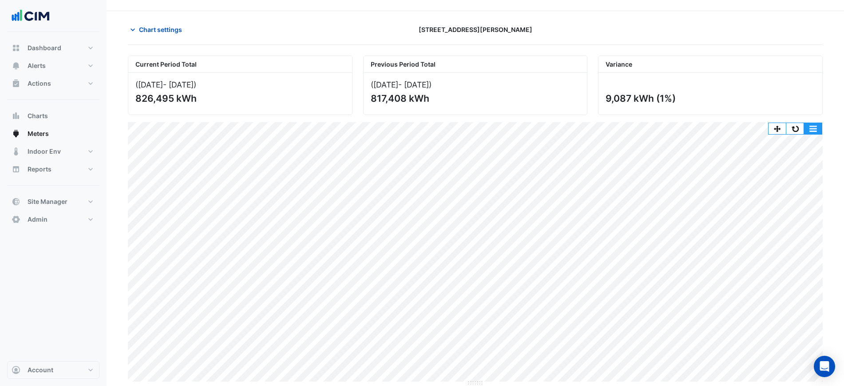
click at [817, 128] on button "button" at bounding box center [813, 128] width 18 height 11
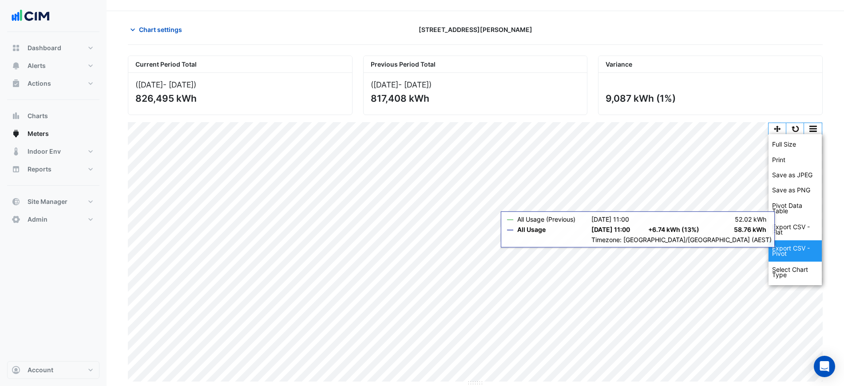
click at [787, 270] on div "Select Chart Type" at bounding box center [794, 271] width 53 height 21
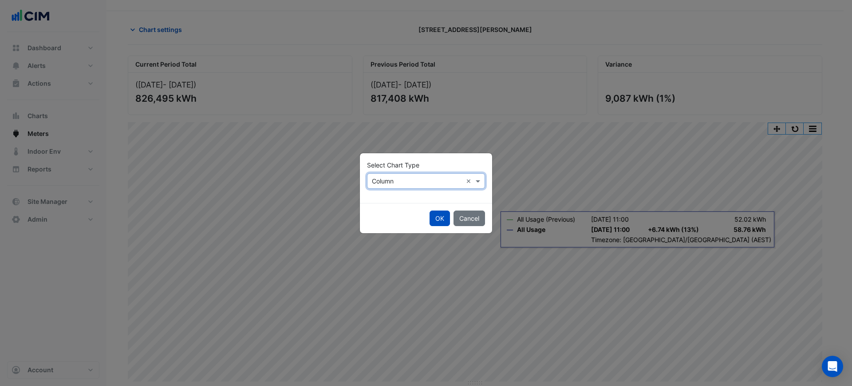
click at [429, 187] on div "Select Chart Type × Column ×" at bounding box center [426, 181] width 118 height 16
click at [392, 202] on div "Line" at bounding box center [387, 200] width 39 height 13
click at [443, 214] on button "OK" at bounding box center [440, 218] width 20 height 16
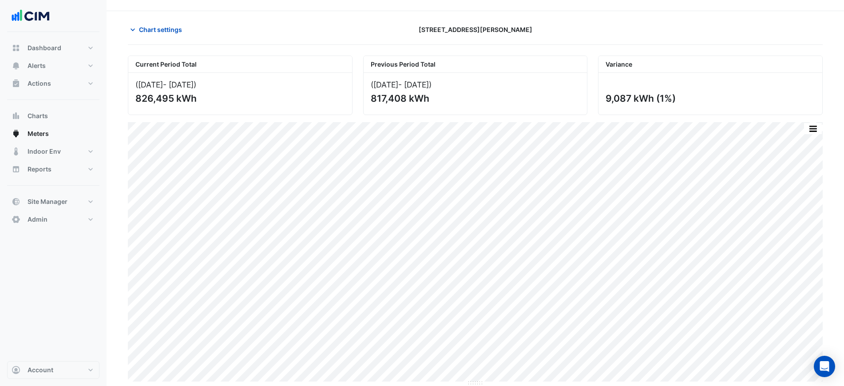
click at [648, 33] on div at bounding box center [710, 30] width 235 height 16
click at [679, 47] on div "Current Period Total (01 Jan 25 - 17 Aug 25 ) 826,495 kWh Previous Period Total…" at bounding box center [475, 215] width 695 height 341
drag, startPoint x: 673, startPoint y: 34, endPoint x: 735, endPoint y: 12, distance: 65.3
click at [673, 34] on div at bounding box center [710, 30] width 235 height 16
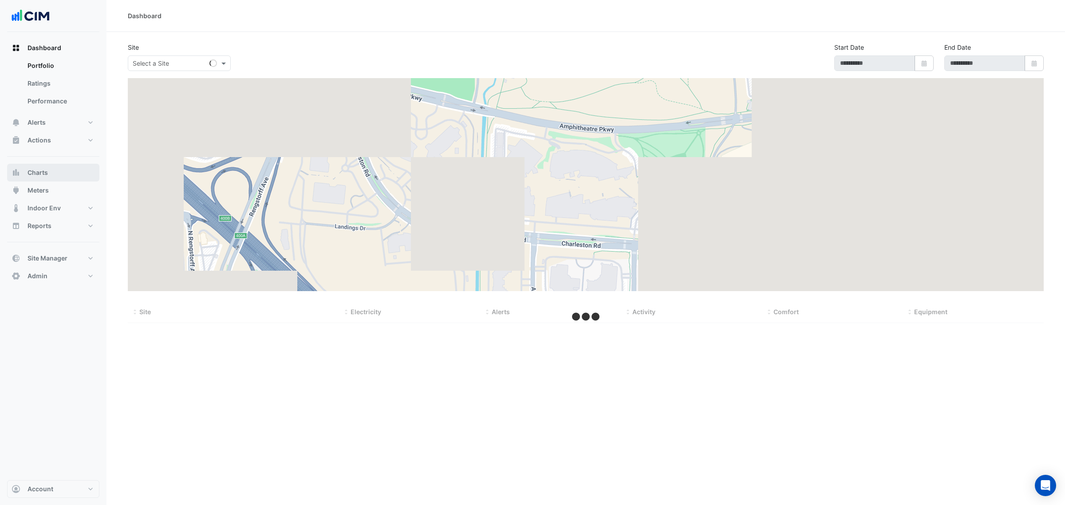
click at [38, 169] on span "Charts" at bounding box center [38, 172] width 20 height 9
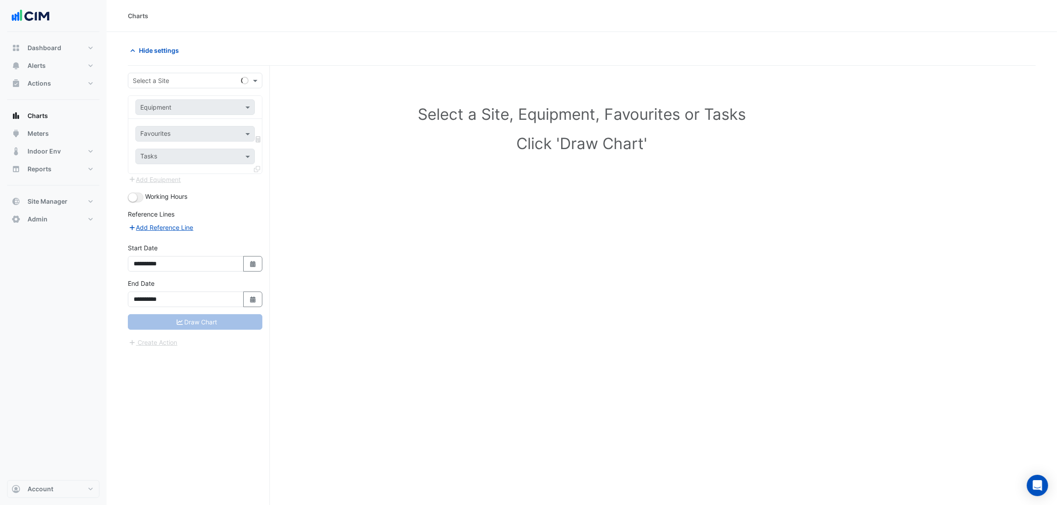
click at [185, 77] on input "text" at bounding box center [186, 80] width 107 height 9
type input "**********"
type input "*"
type input "*****"
click at [206, 136] on input "text" at bounding box center [189, 134] width 99 height 9
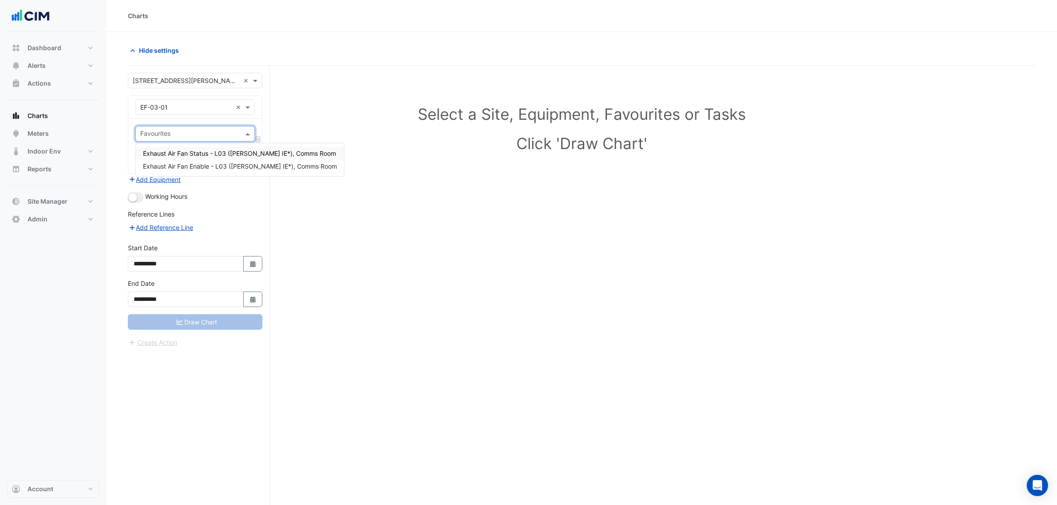
click at [205, 135] on input "text" at bounding box center [189, 134] width 99 height 9
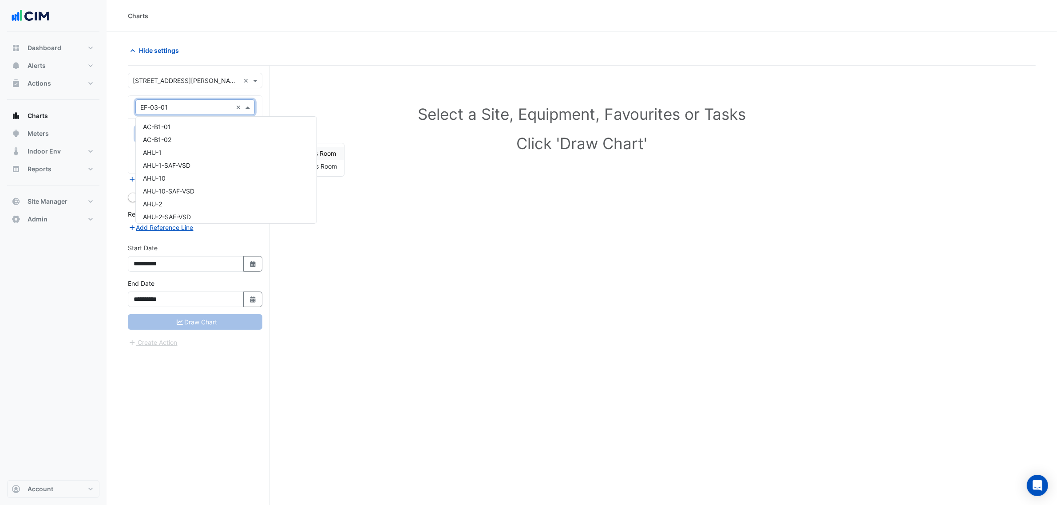
click at [187, 107] on input "text" at bounding box center [186, 107] width 92 height 9
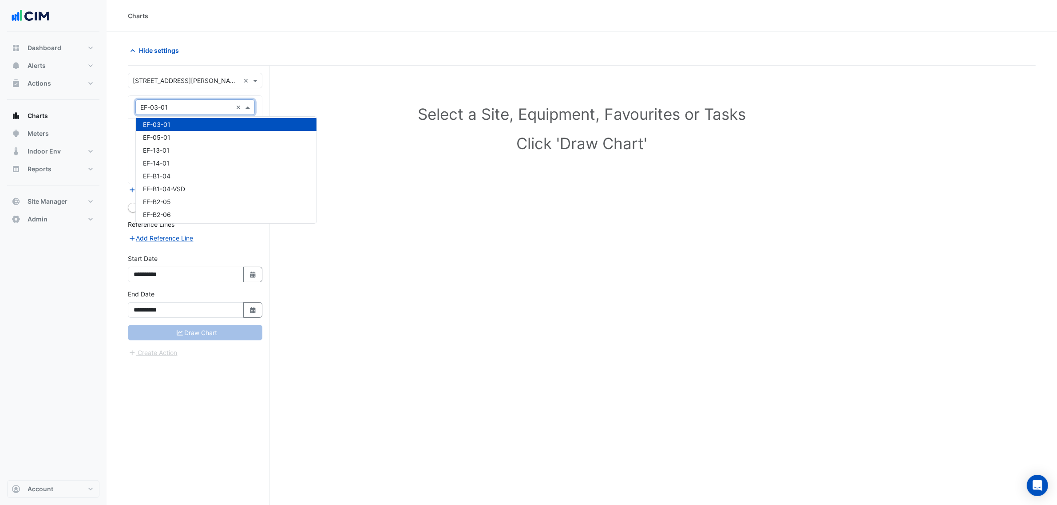
click at [214, 110] on input "text" at bounding box center [186, 107] width 92 height 9
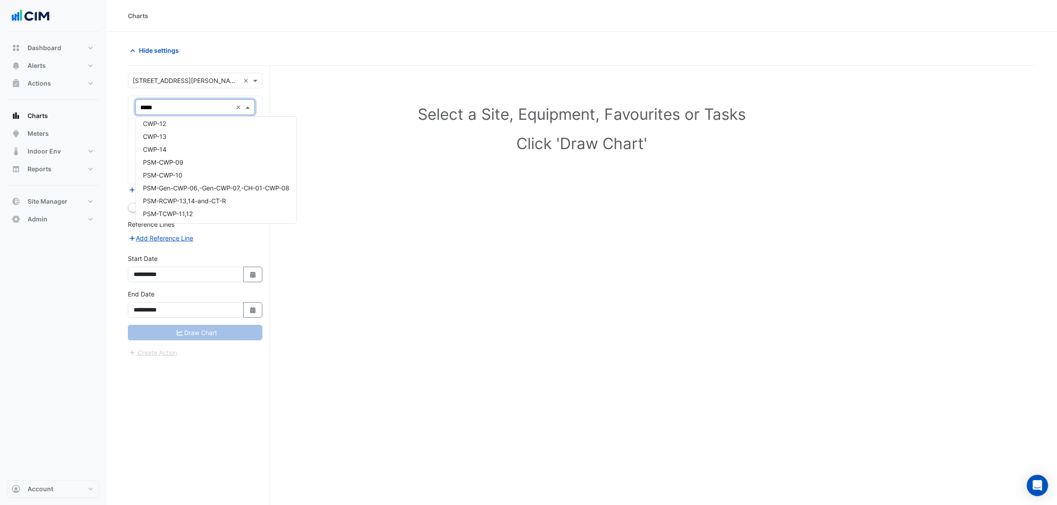
scroll to position [3, 0]
type input "******"
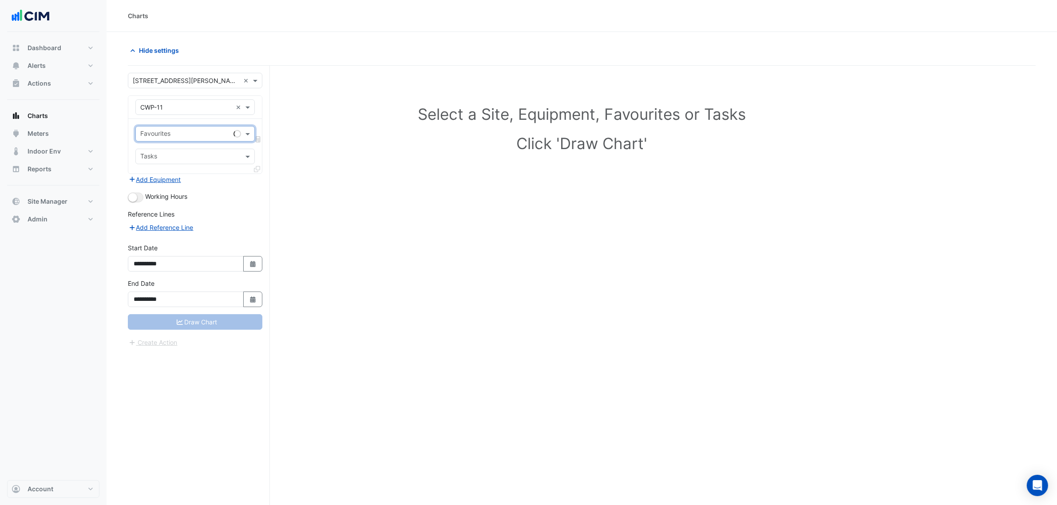
click at [201, 136] on input "text" at bounding box center [185, 134] width 90 height 9
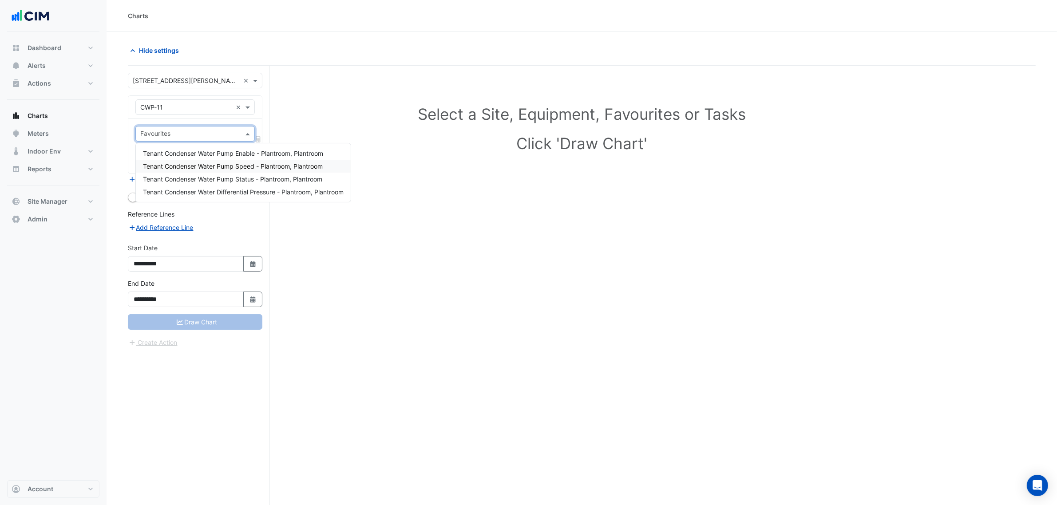
click at [221, 166] on span "Tenant Condenser Water Pump Speed - Plantroom, Plantroom" at bounding box center [233, 166] width 180 height 8
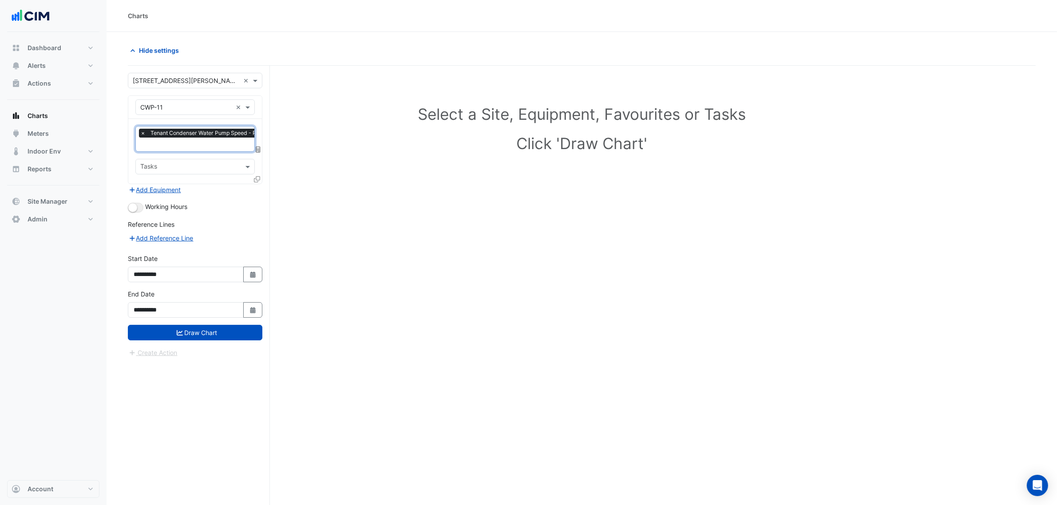
click at [206, 150] on input "text" at bounding box center [226, 145] width 172 height 9
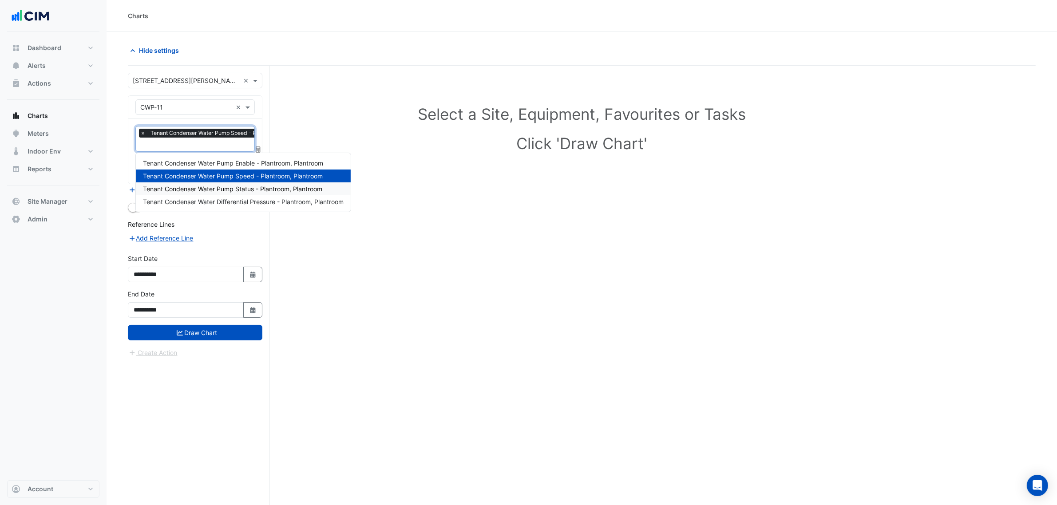
click at [207, 189] on span "Tenant Condenser Water Pump Status - Plantroom, Plantroom" at bounding box center [232, 189] width 179 height 8
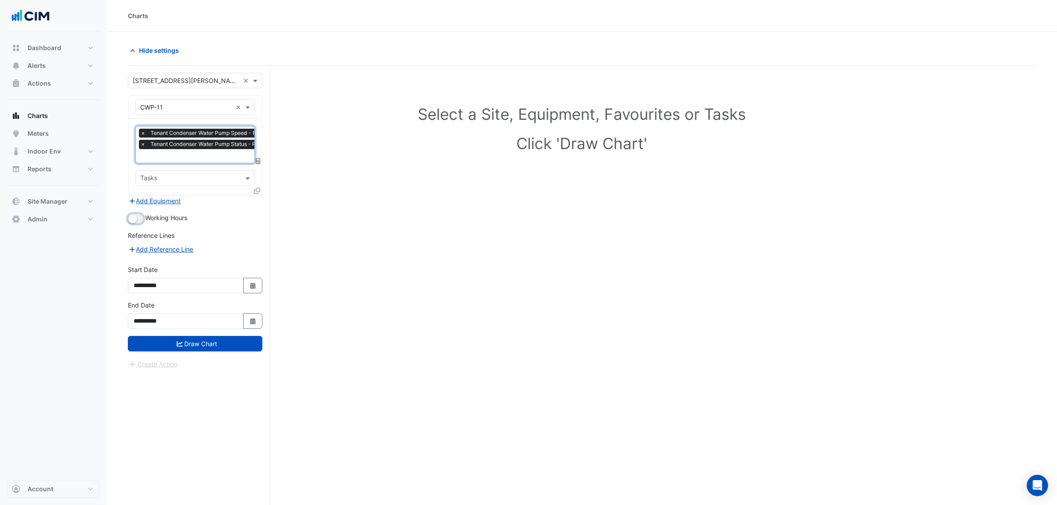
click at [141, 216] on button "button" at bounding box center [136, 219] width 16 height 10
click at [205, 344] on button "Draw Chart" at bounding box center [195, 344] width 134 height 16
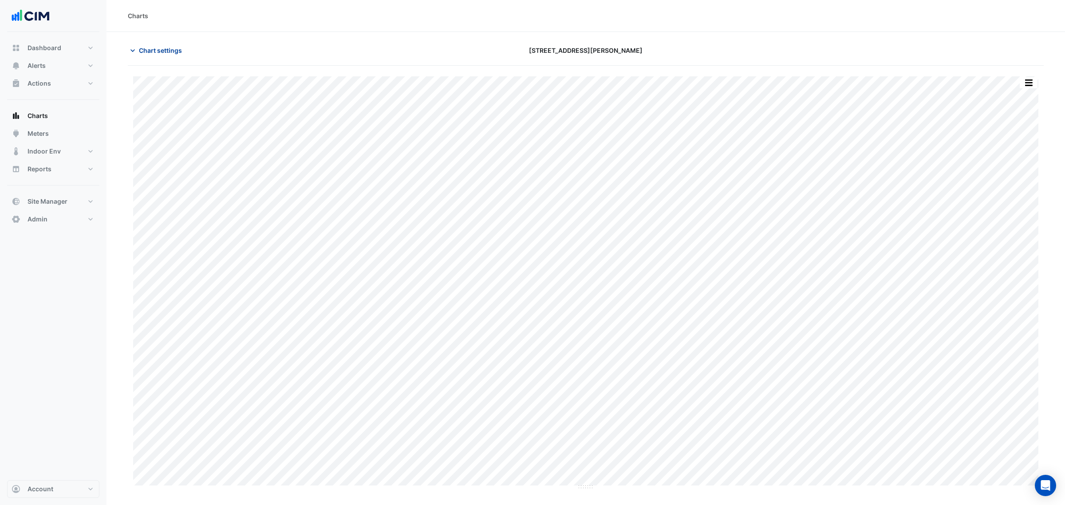
click at [173, 46] on span "Chart settings" at bounding box center [160, 50] width 43 height 9
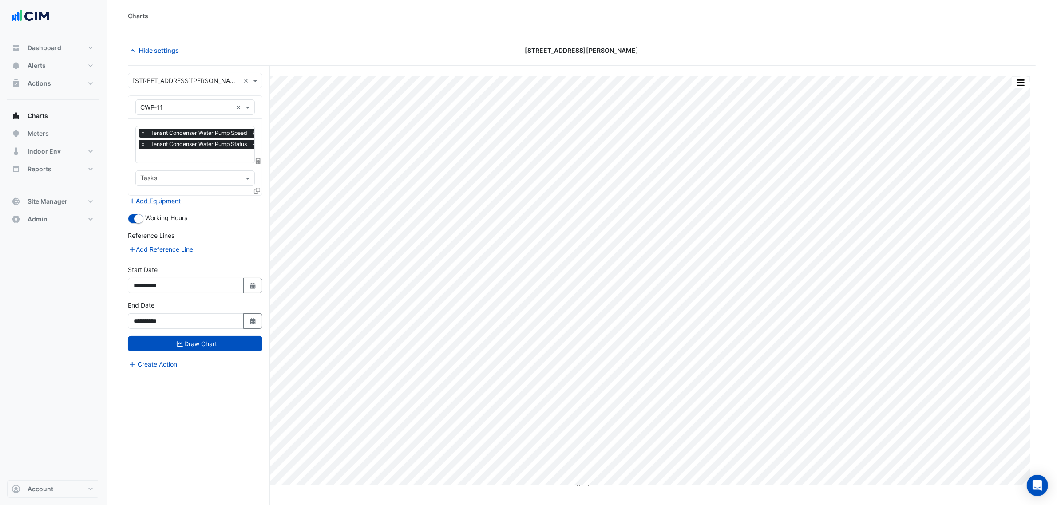
click at [263, 194] on div "**********" at bounding box center [199, 302] width 142 height 473
click at [261, 194] on div at bounding box center [258, 192] width 8 height 13
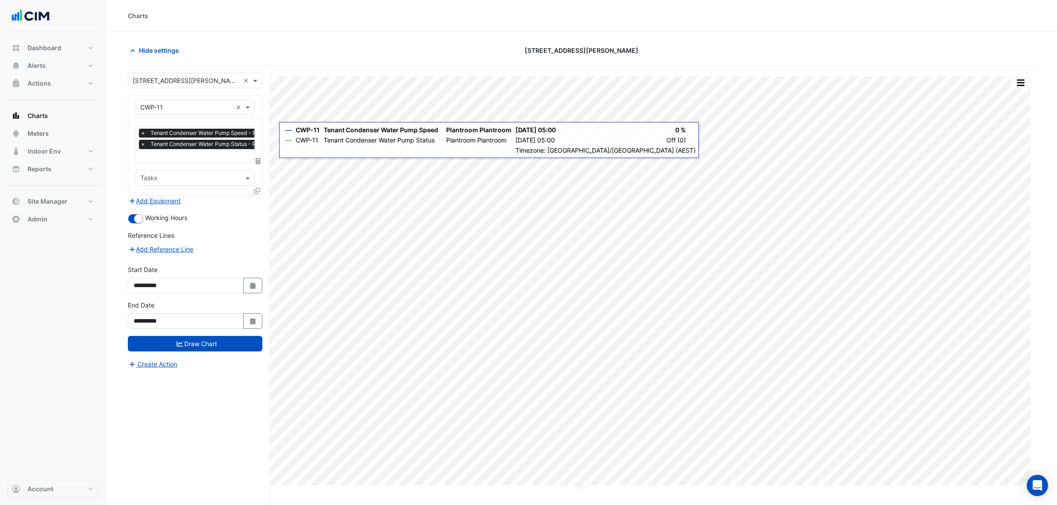
click at [255, 193] on icon at bounding box center [257, 191] width 6 height 6
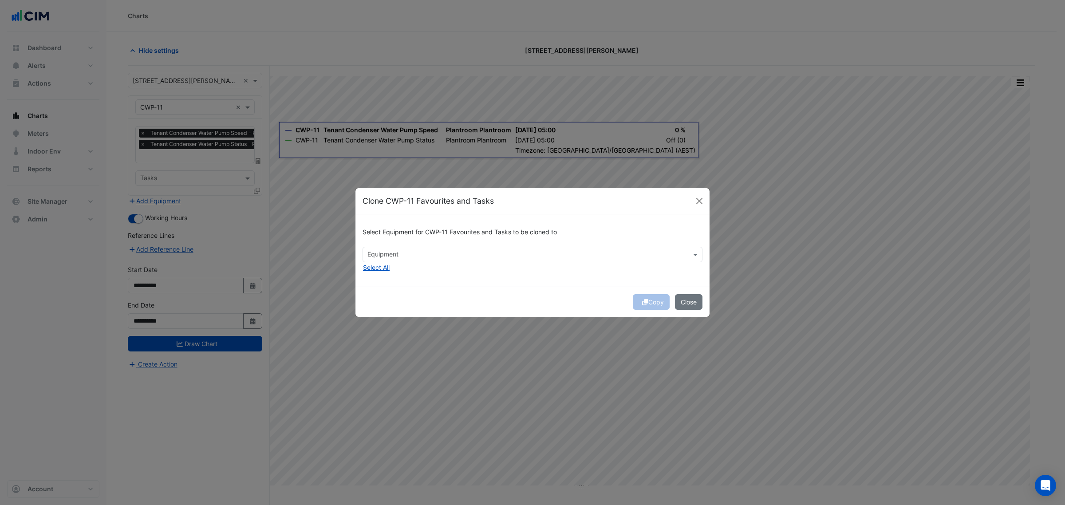
click at [384, 258] on input "text" at bounding box center [528, 255] width 320 height 9
click at [394, 289] on div "CWP-12" at bounding box center [393, 286] width 60 height 13
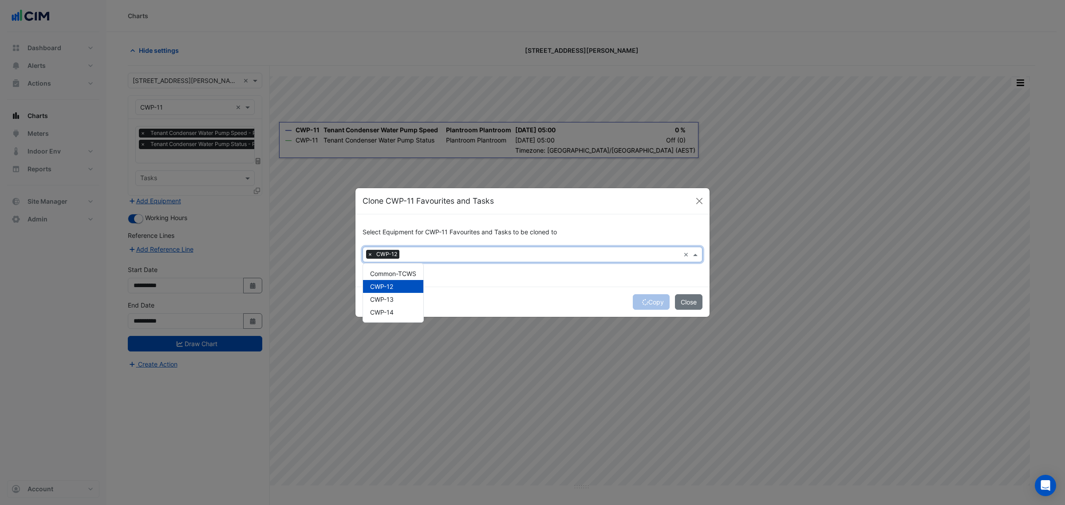
click at [644, 302] on div "Copy Close" at bounding box center [533, 302] width 354 height 30
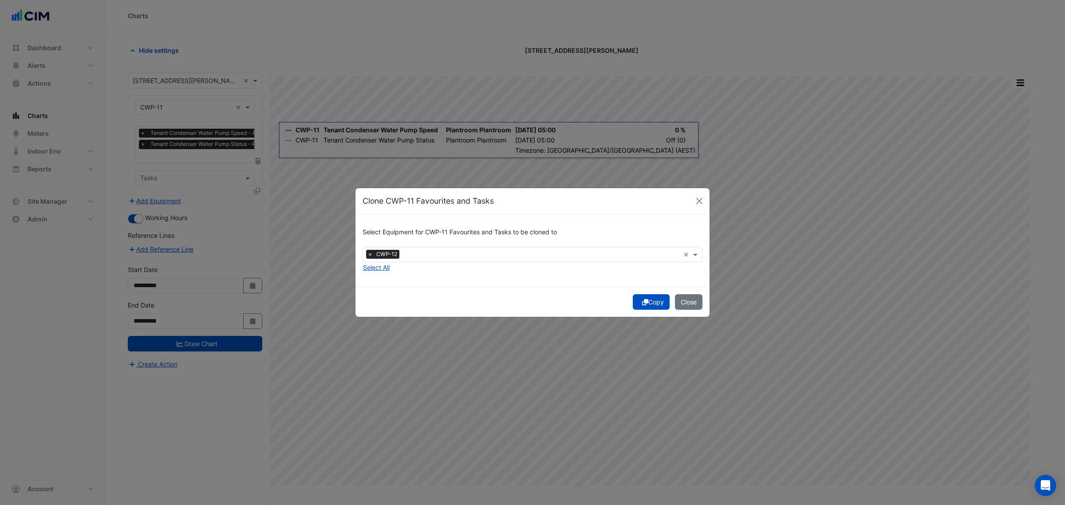
click at [644, 302] on icon "submit" at bounding box center [645, 302] width 6 height 6
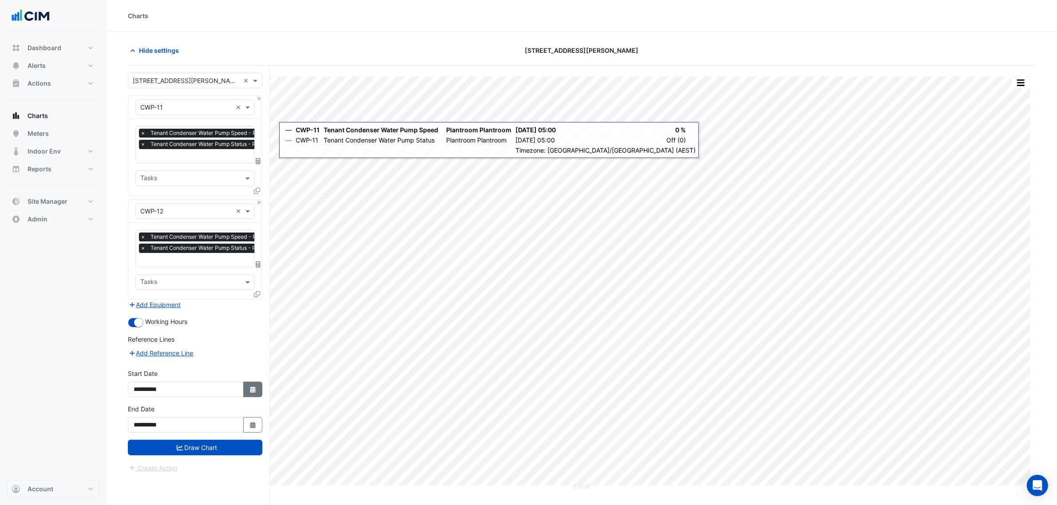
click at [247, 392] on button "Select Date" at bounding box center [253, 390] width 20 height 16
select select "*"
drag, startPoint x: 187, startPoint y: 272, endPoint x: 193, endPoint y: 274, distance: 6.6
click at [188, 273] on select "**** **** **** **** **** **** **** **** **** **** ****" at bounding box center [203, 271] width 34 height 13
select select "****"
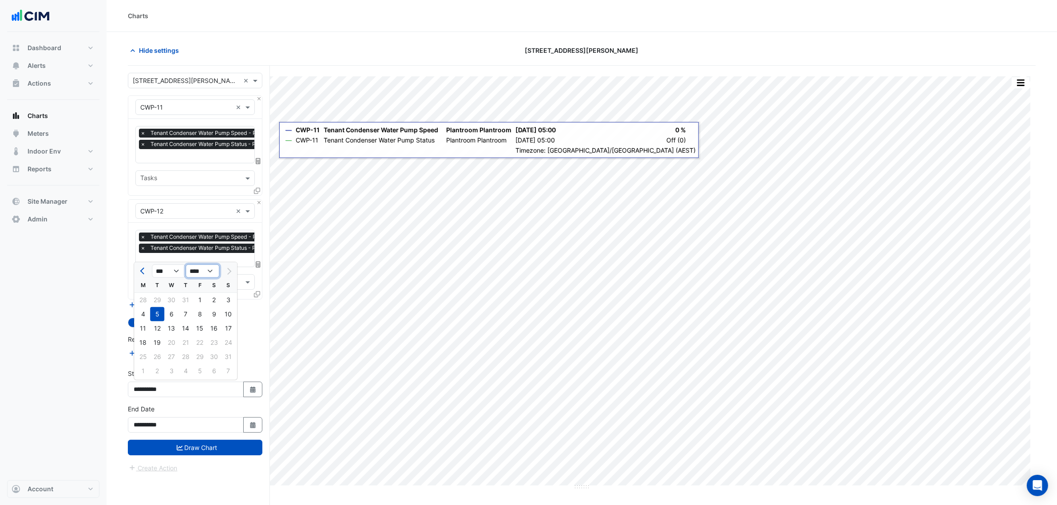
click at [186, 265] on select "**** **** **** **** **** **** **** **** **** **** ****" at bounding box center [203, 271] width 34 height 13
click at [187, 296] on div "1" at bounding box center [185, 300] width 14 height 14
type input "**********"
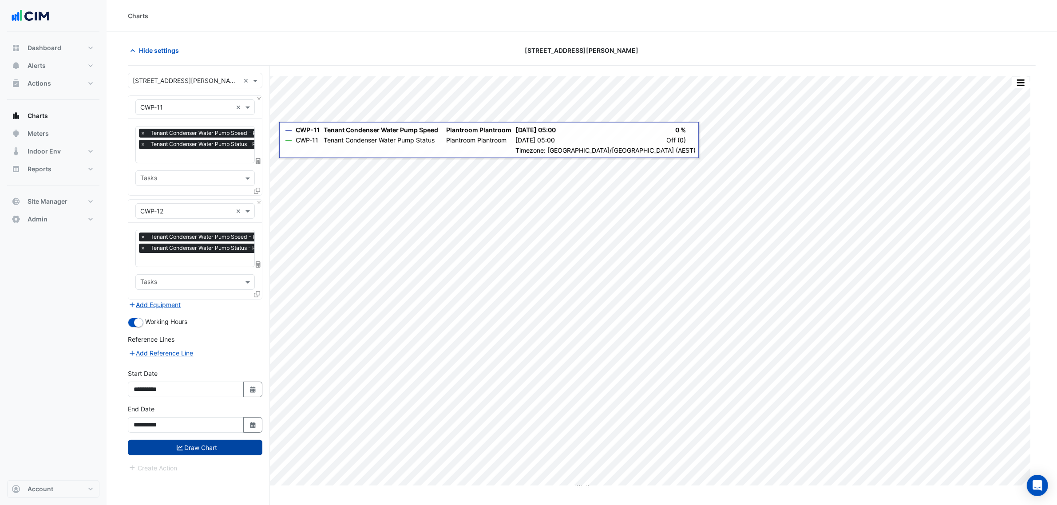
click at [213, 447] on button "Draw Chart" at bounding box center [195, 448] width 134 height 16
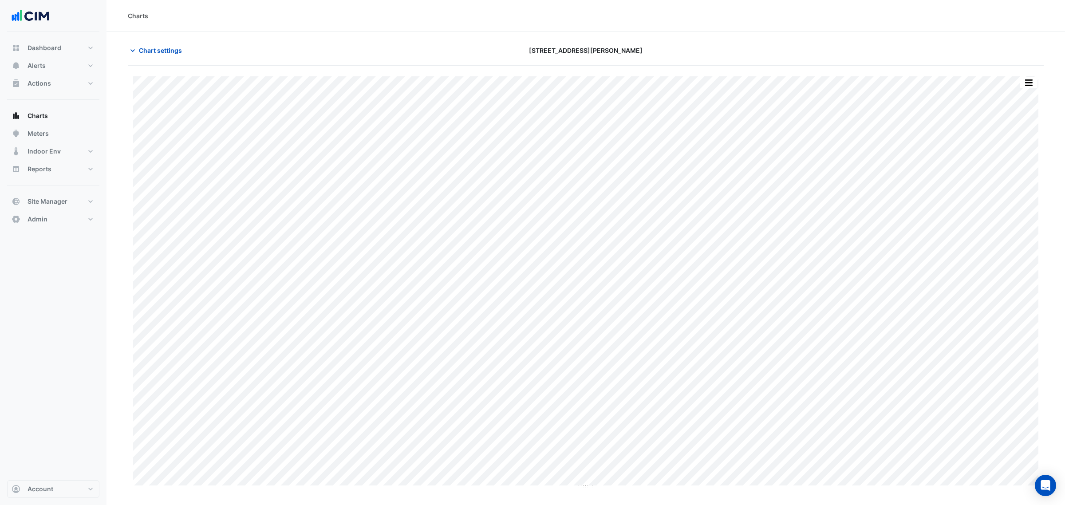
click at [1021, 83] on button "button" at bounding box center [1029, 82] width 18 height 11
click at [1002, 64] on div "Chart settings 231 Elizabeth St" at bounding box center [586, 54] width 916 height 23
click at [1026, 80] on button "button" at bounding box center [1029, 82] width 18 height 11
click at [1017, 111] on div "Split by Unit" at bounding box center [1011, 115] width 53 height 16
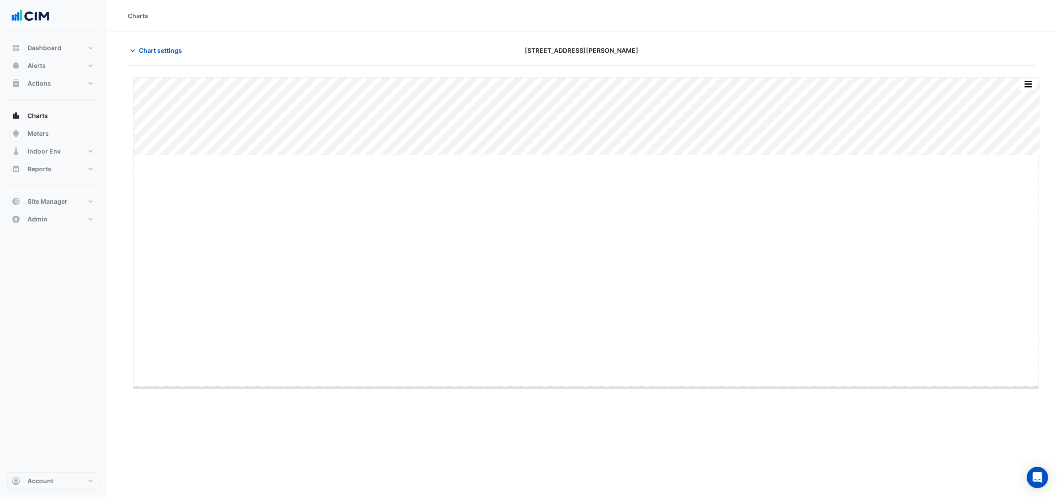
drag, startPoint x: 585, startPoint y: 156, endPoint x: 570, endPoint y: 388, distance: 232.6
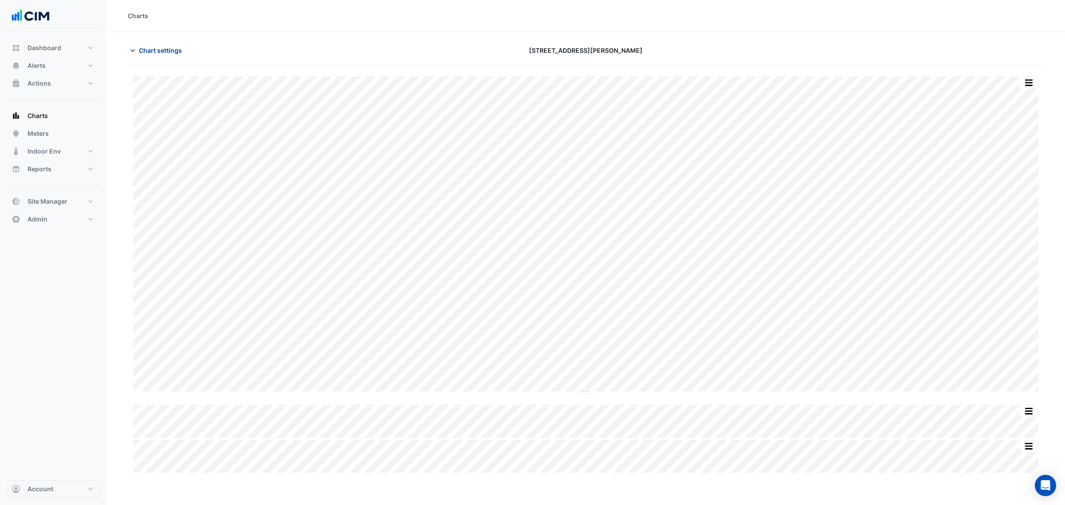
click at [176, 43] on button "Chart settings" at bounding box center [158, 51] width 60 height 16
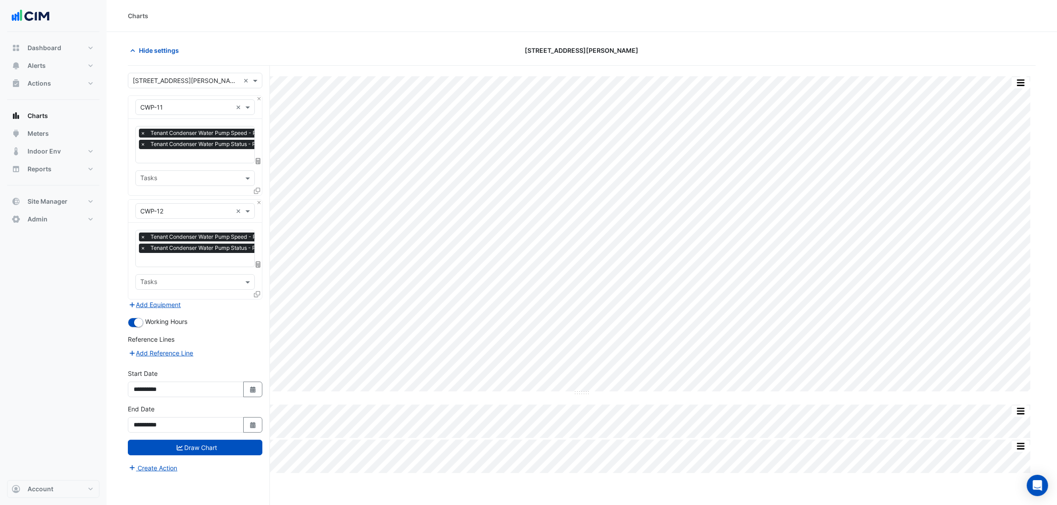
click at [207, 109] on input "text" at bounding box center [186, 107] width 92 height 9
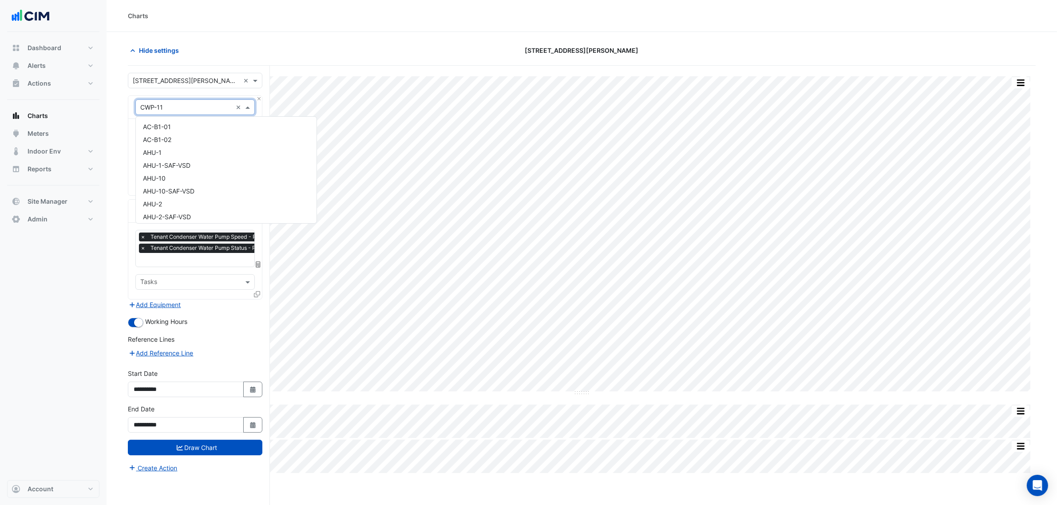
scroll to position [827, 0]
click at [254, 101] on div "Equipment × CWP-11 ×" at bounding box center [195, 107] width 134 height 23
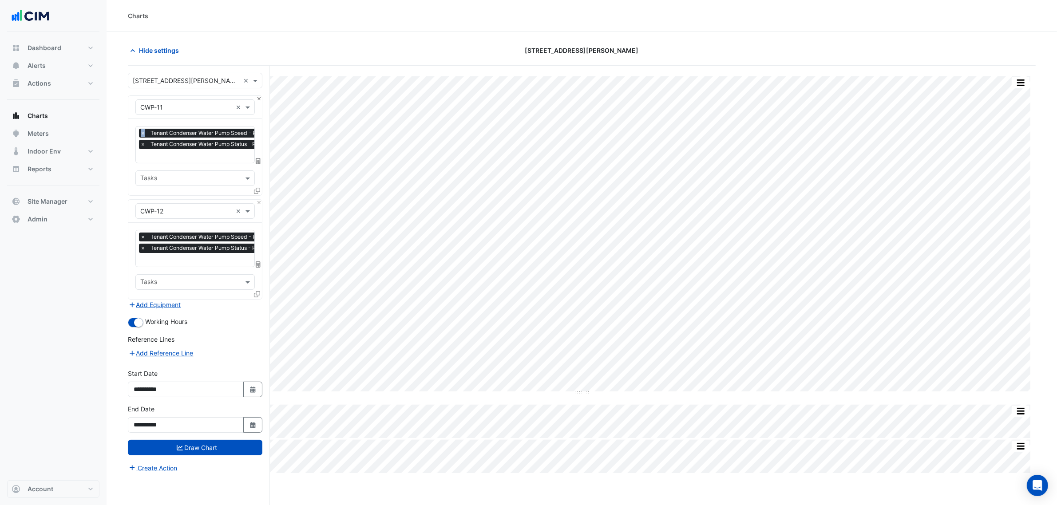
click at [256, 100] on div "Equipment × CWP-11 ×" at bounding box center [195, 107] width 134 height 23
click at [257, 100] on button "Close" at bounding box center [259, 99] width 6 height 6
click at [257, 200] on div "Equipment × CWP-12 ×" at bounding box center [195, 211] width 134 height 23
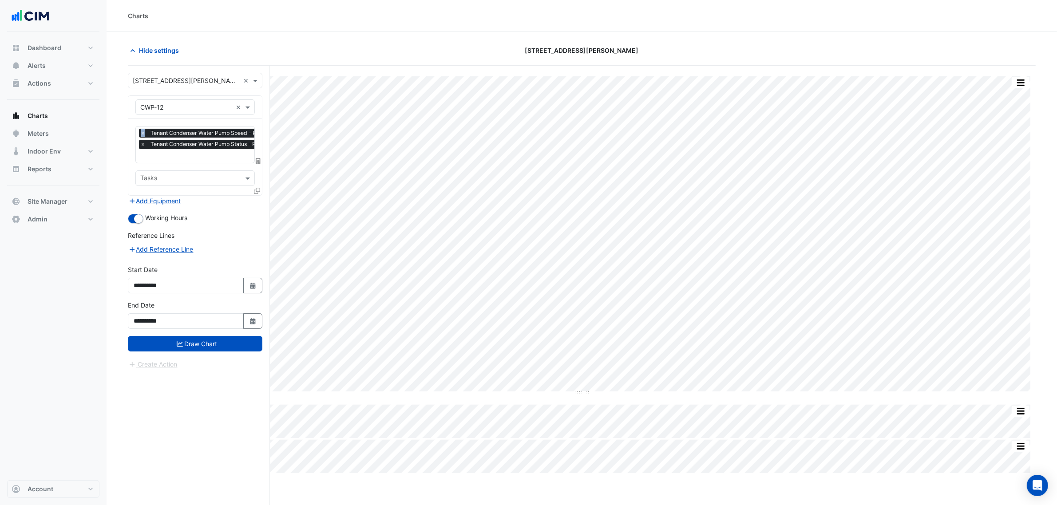
click at [229, 105] on input "text" at bounding box center [186, 107] width 92 height 9
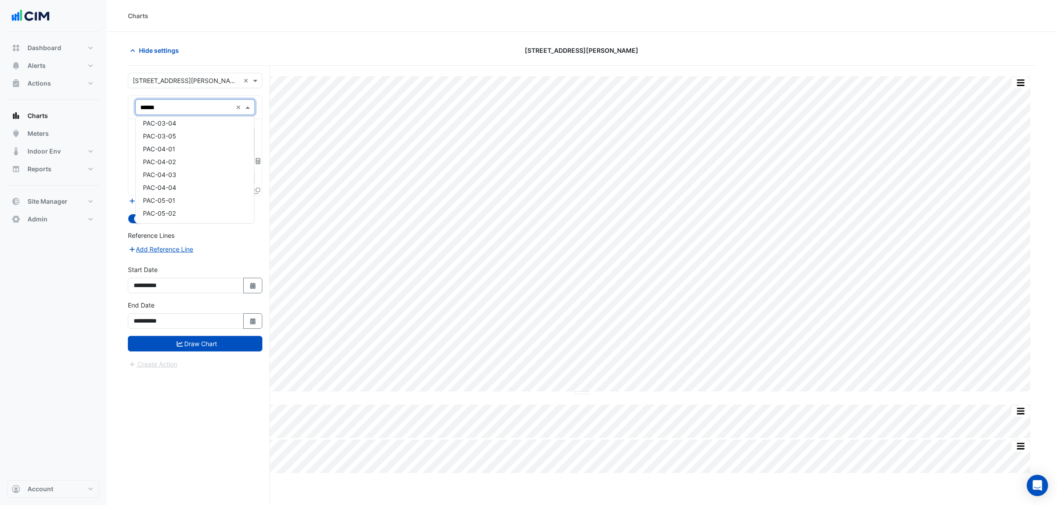
scroll to position [0, 0]
type input "*********"
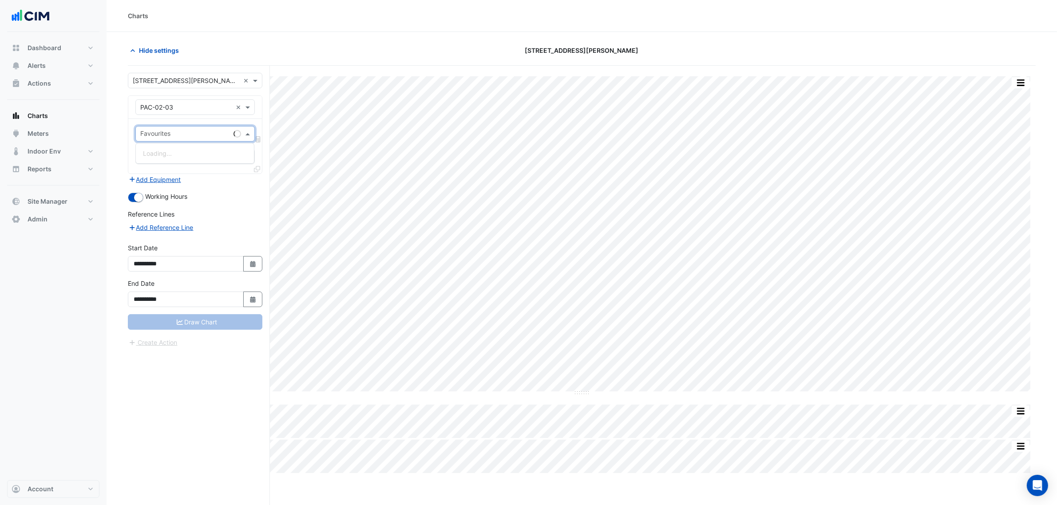
click at [225, 135] on input "text" at bounding box center [185, 134] width 90 height 9
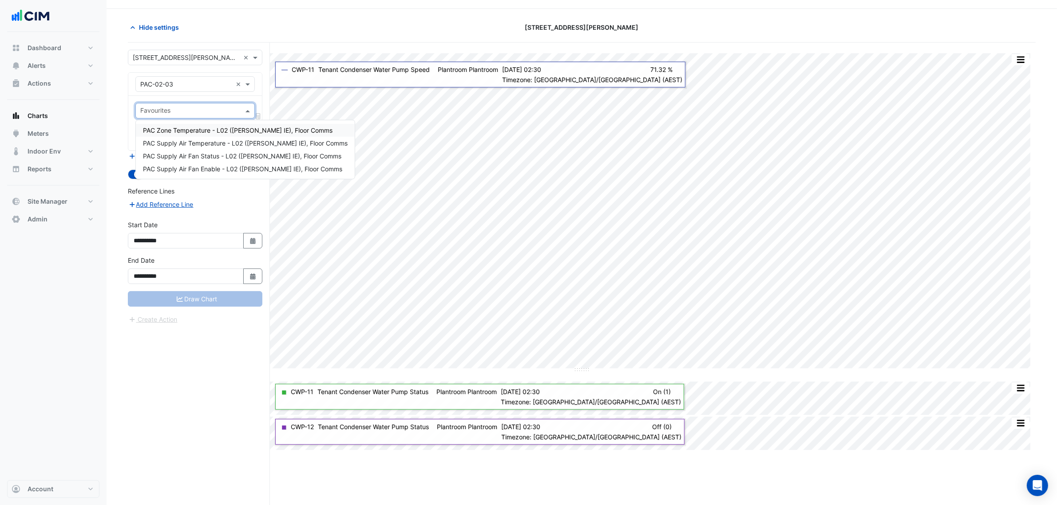
scroll to position [34, 0]
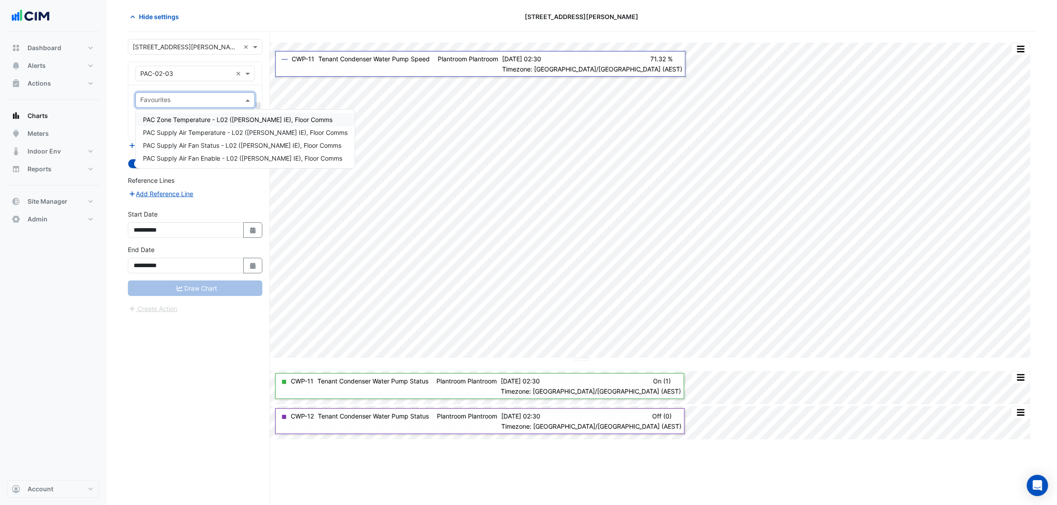
click at [194, 77] on input "text" at bounding box center [186, 73] width 92 height 9
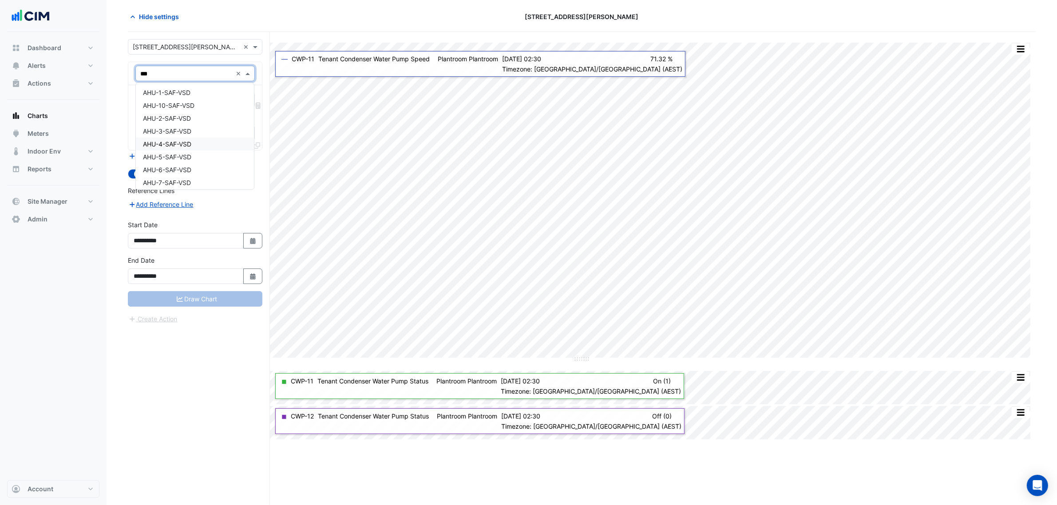
scroll to position [0, 0]
click at [162, 74] on input "***" at bounding box center [186, 73] width 92 height 9
type input "********"
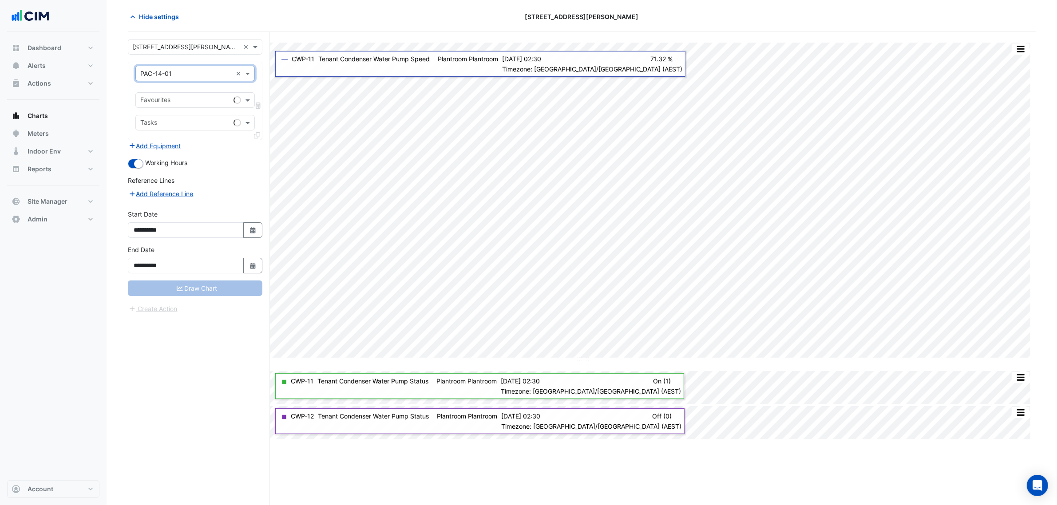
type input "*"
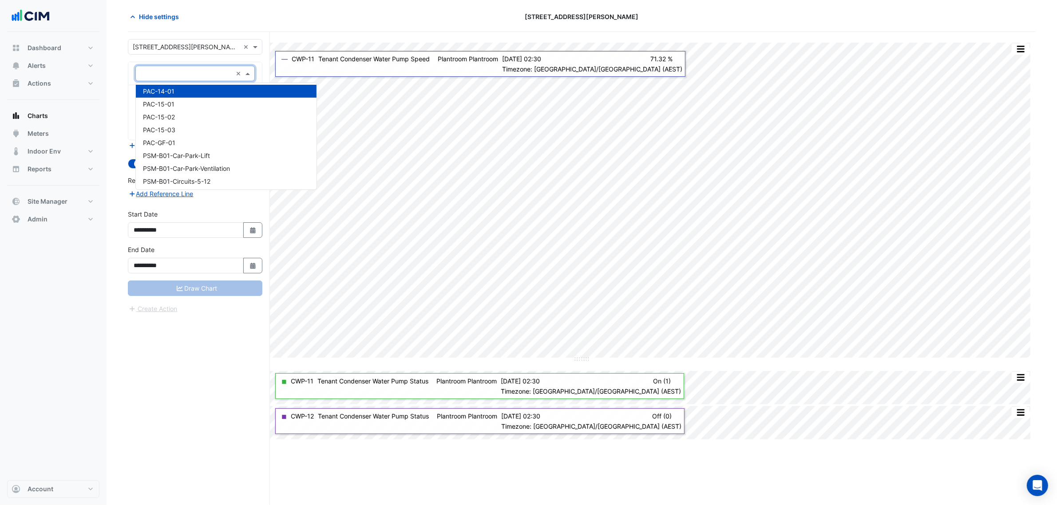
scroll to position [2768, 0]
click at [180, 86] on div "PAC-14-01" at bounding box center [226, 92] width 181 height 13
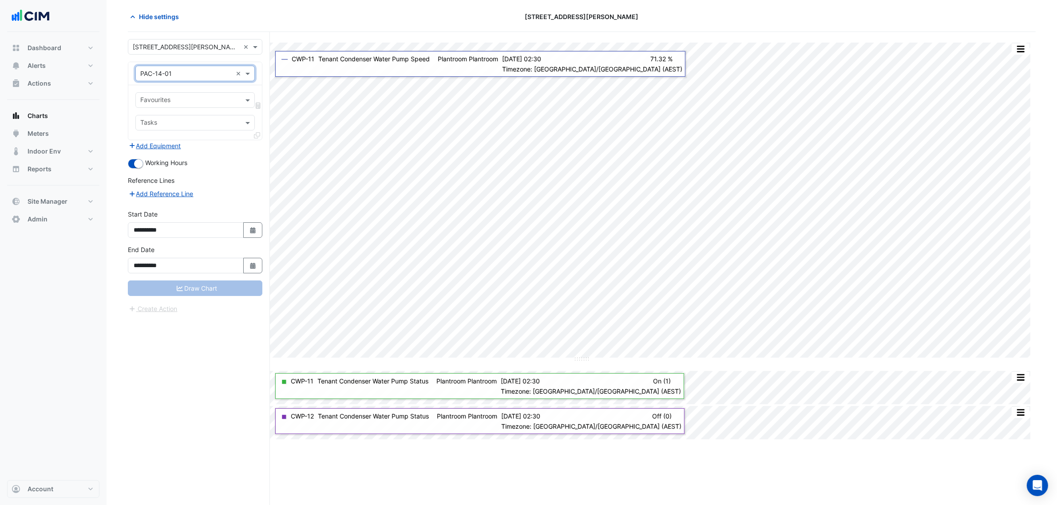
click at [179, 92] on div "Favourites Tasks" at bounding box center [195, 112] width 134 height 55
click at [180, 96] on input "text" at bounding box center [189, 100] width 99 height 9
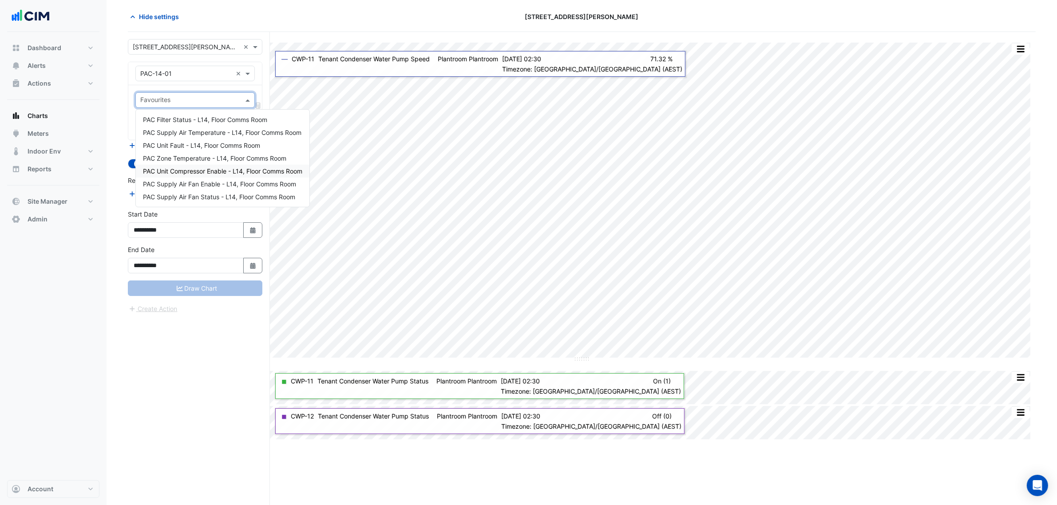
click at [218, 171] on span "PAC Unit Compressor Enable - L14, Floor Comms Room" at bounding box center [222, 171] width 159 height 8
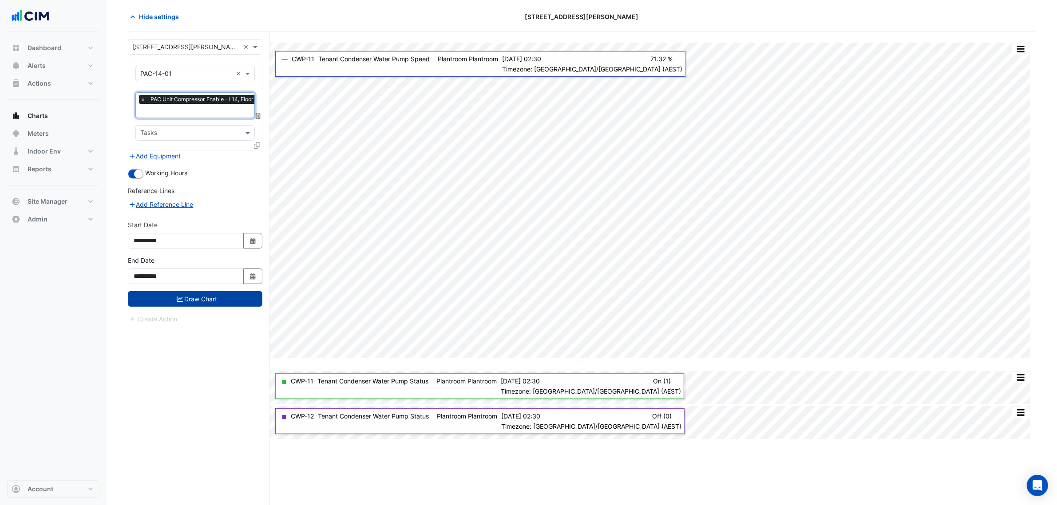
click at [211, 305] on button "Draw Chart" at bounding box center [195, 299] width 134 height 16
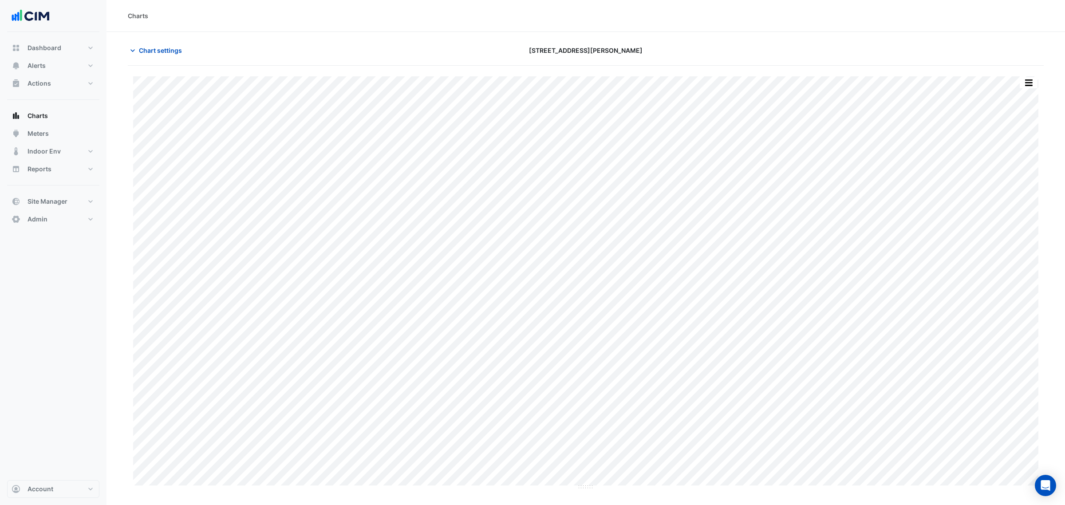
drag, startPoint x: 1038, startPoint y: 83, endPoint x: 1033, endPoint y: 83, distance: 5.0
click at [1037, 83] on div "Print Save as JPEG Save as PNG" at bounding box center [1029, 83] width 19 height 12
click at [1032, 83] on button "button" at bounding box center [1029, 82] width 18 height 11
click at [993, 56] on div at bounding box center [894, 51] width 309 height 16
click at [1005, 83] on button "button" at bounding box center [1011, 82] width 18 height 11
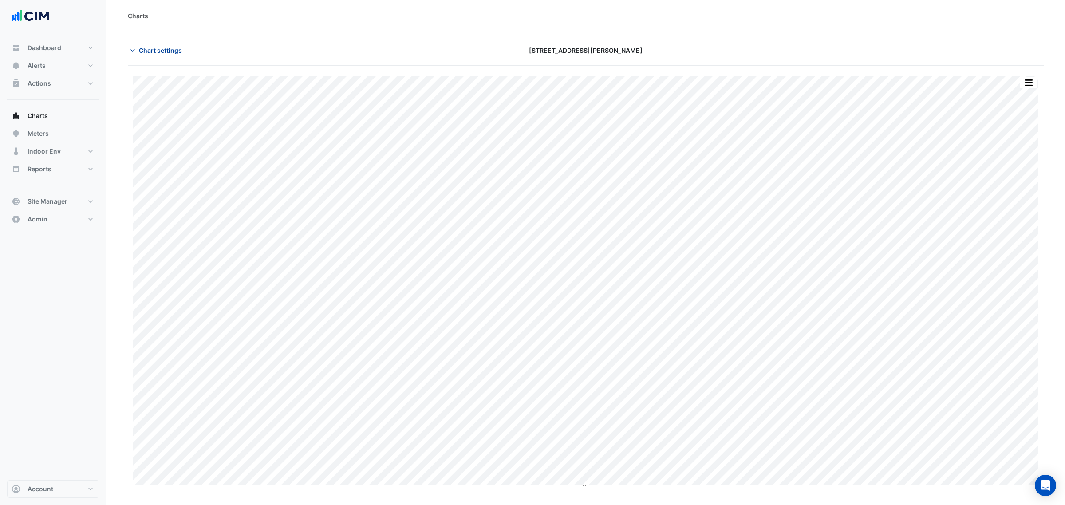
click at [172, 54] on span "Chart settings" at bounding box center [160, 50] width 43 height 9
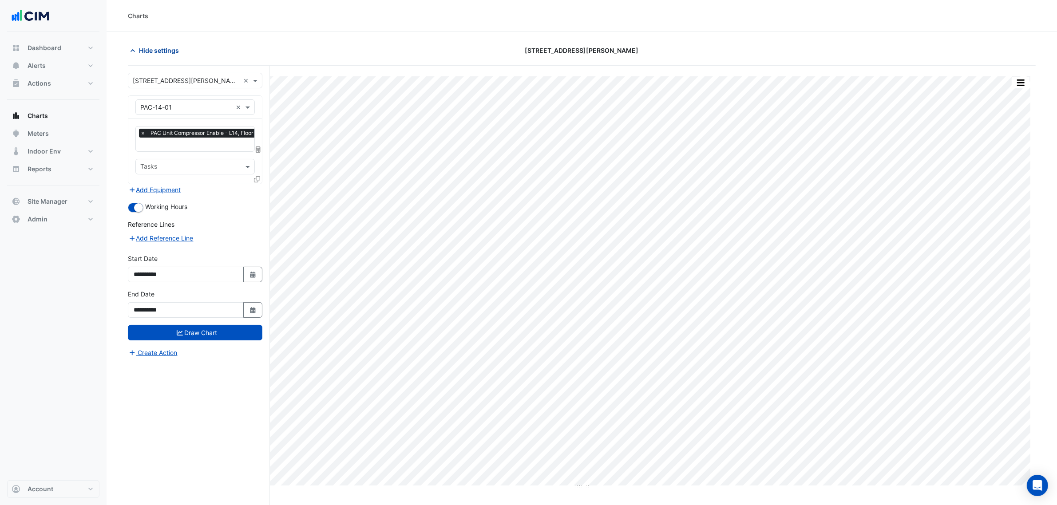
click at [174, 49] on button "Hide settings" at bounding box center [156, 51] width 57 height 16
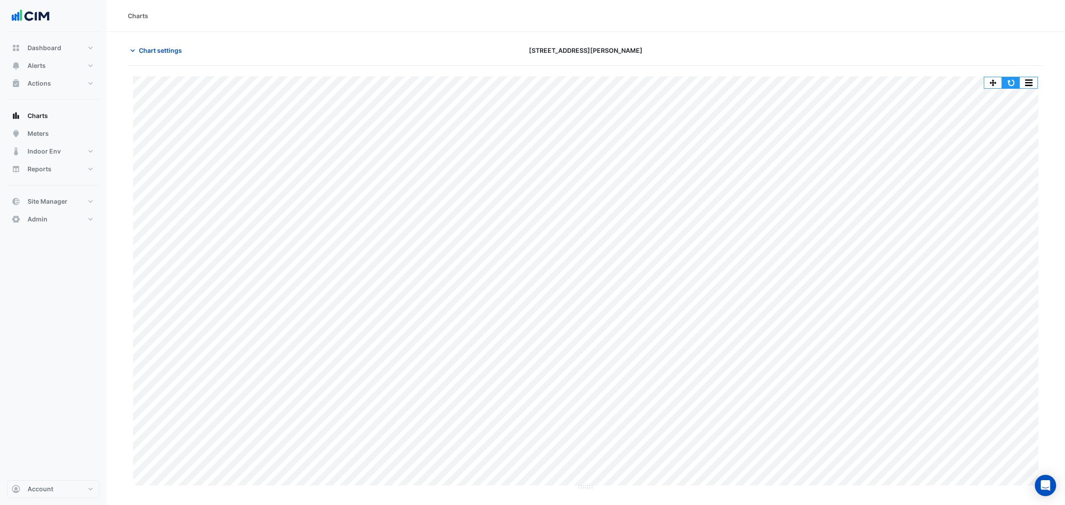
click at [1011, 79] on button "button" at bounding box center [1011, 82] width 18 height 11
click at [1015, 79] on button "button" at bounding box center [1011, 82] width 18 height 11
click at [127, 39] on section "Chart settings 231 Elizabeth St Print Save as JPEG Save as PNG Pivot Data Table…" at bounding box center [586, 261] width 959 height 458
click at [154, 47] on span "Chart settings" at bounding box center [160, 50] width 43 height 9
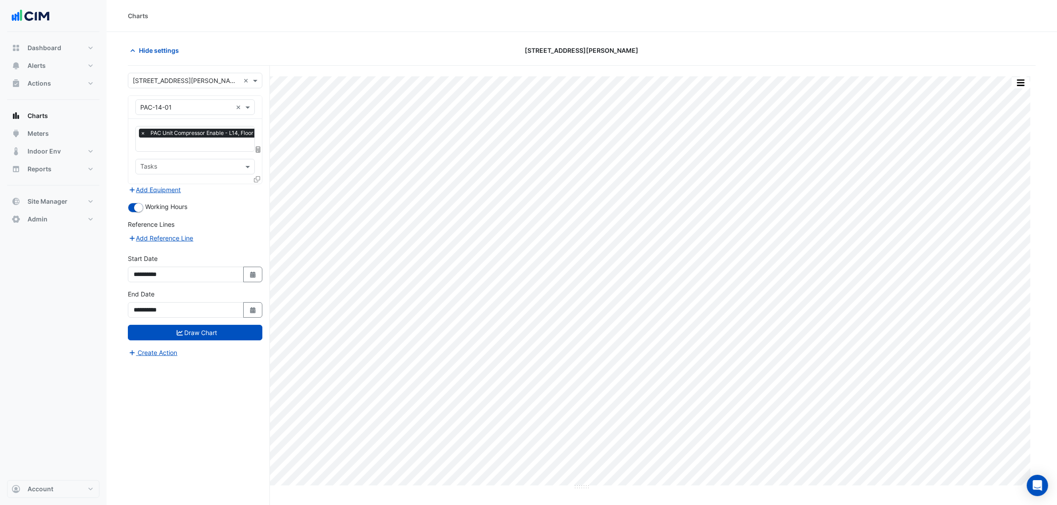
click at [163, 116] on div "Equipment × PAC-14-01 ×" at bounding box center [195, 107] width 134 height 23
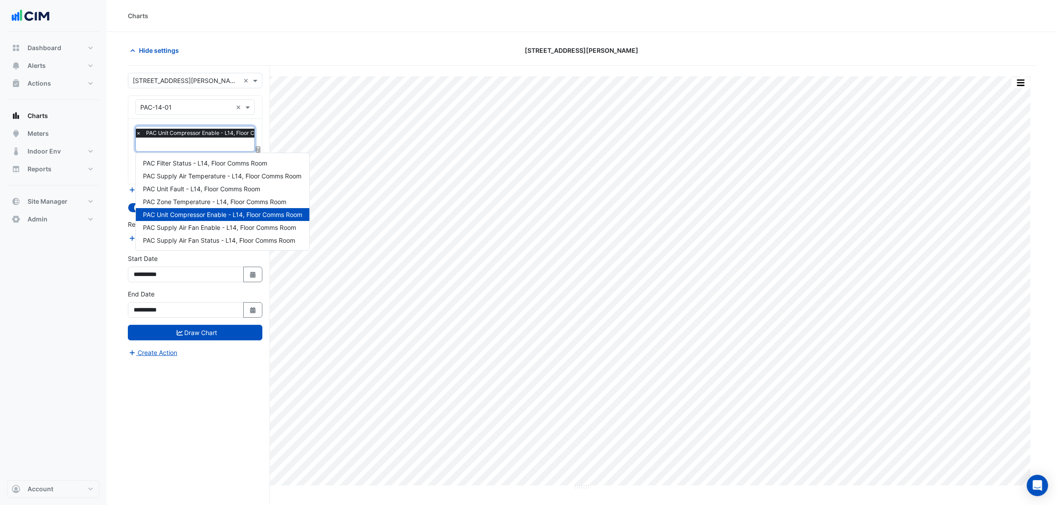
click at [166, 128] on div "Favourites × PAC Unit Compressor Enable - L14, Floor Comms Room" at bounding box center [210, 139] width 159 height 25
click at [210, 241] on span "PAC Supply Air Fan Status - L14, Floor Comms Room" at bounding box center [219, 241] width 152 height 8
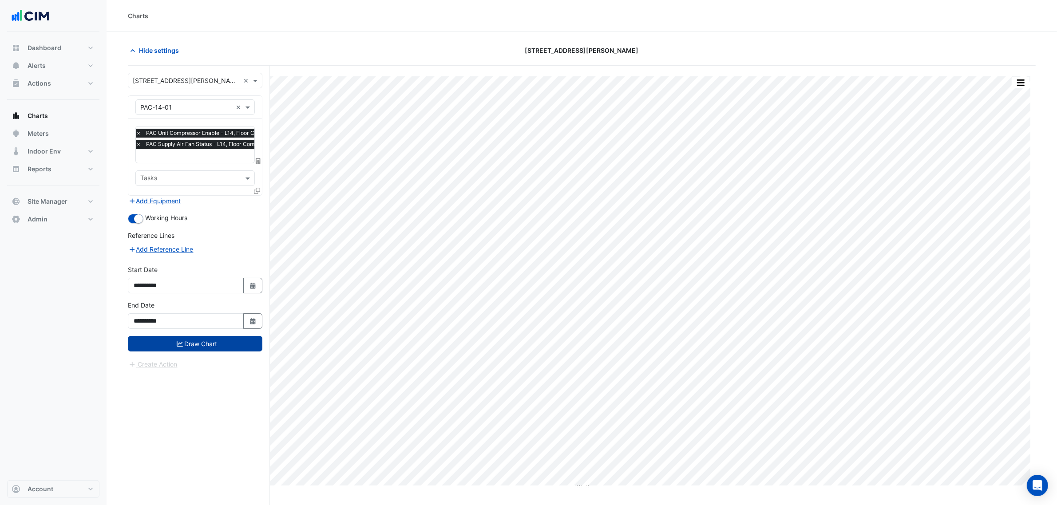
click at [194, 348] on button "Draw Chart" at bounding box center [195, 344] width 134 height 16
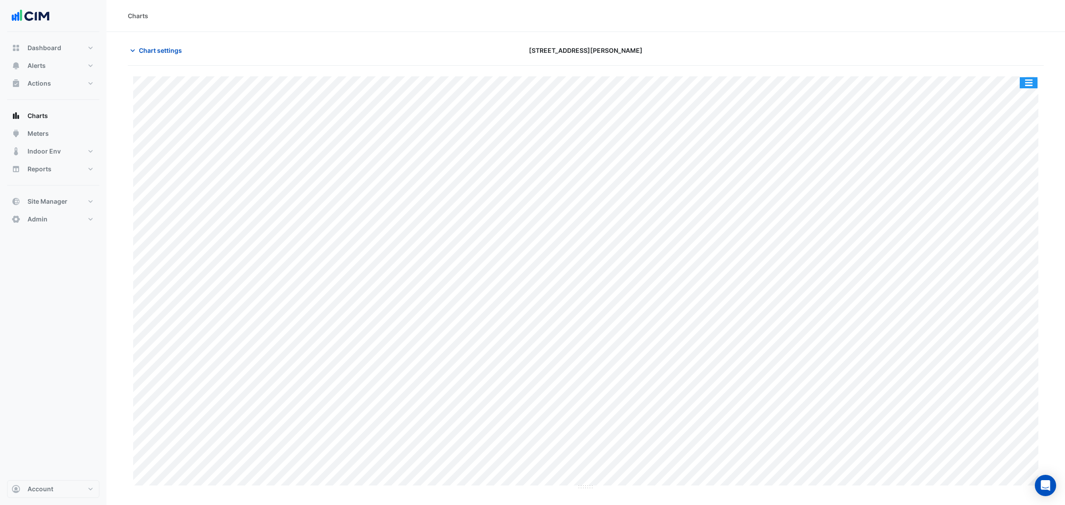
click at [1030, 85] on button "button" at bounding box center [1029, 82] width 18 height 11
click at [1028, 96] on div "Split All" at bounding box center [1011, 99] width 53 height 16
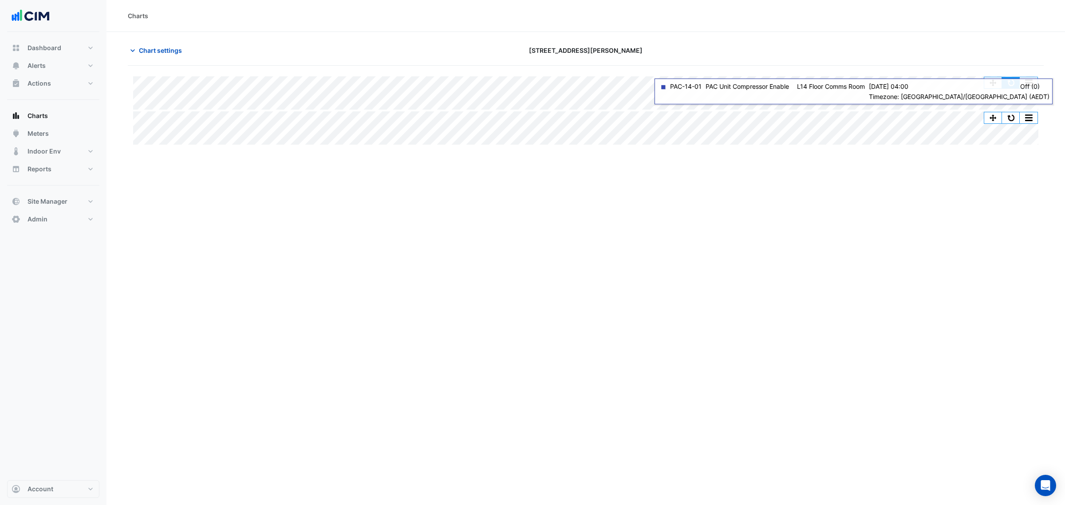
click at [1017, 81] on button "button" at bounding box center [1011, 82] width 18 height 11
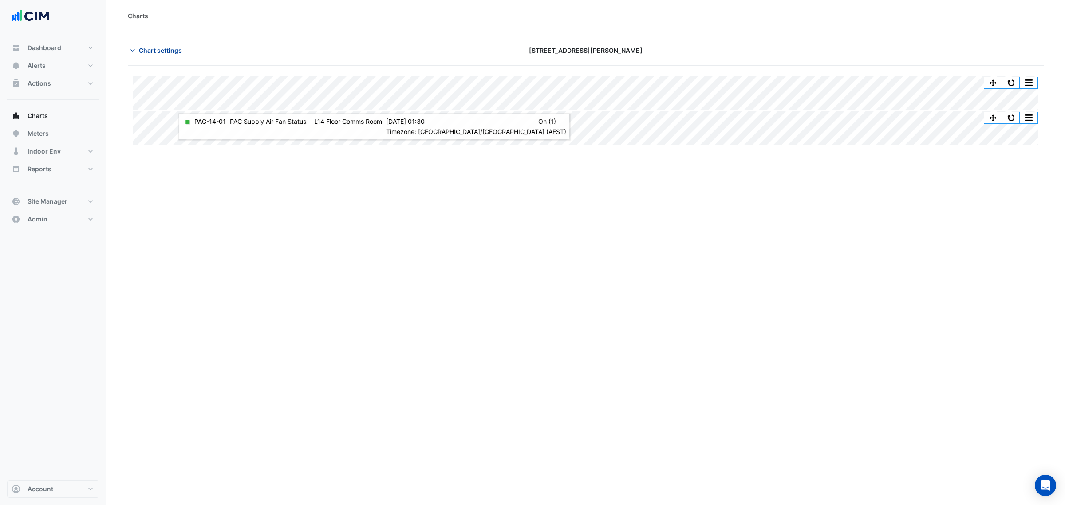
click at [174, 45] on button "Chart settings" at bounding box center [158, 51] width 60 height 16
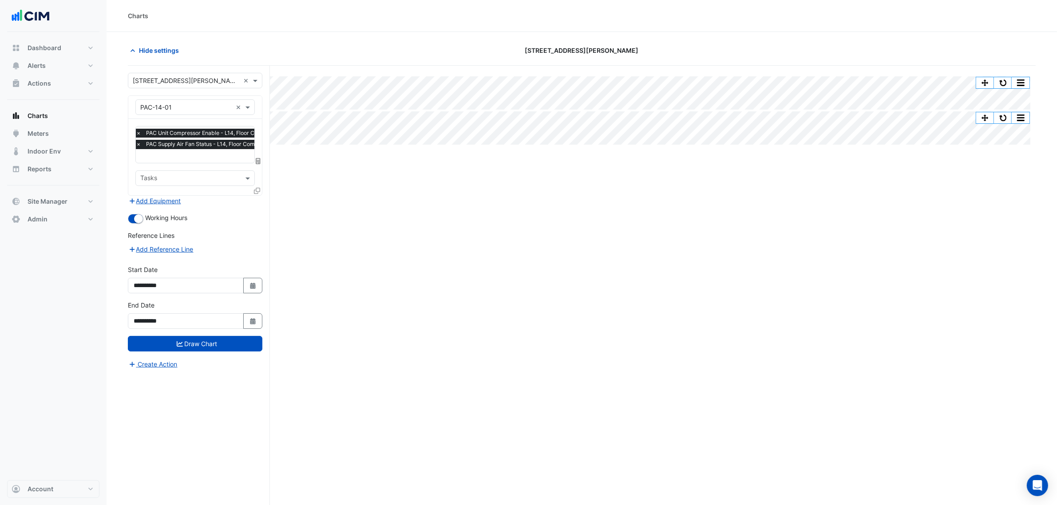
click at [196, 114] on div "Equipment × PAC-14-01 ×" at bounding box center [194, 107] width 119 height 16
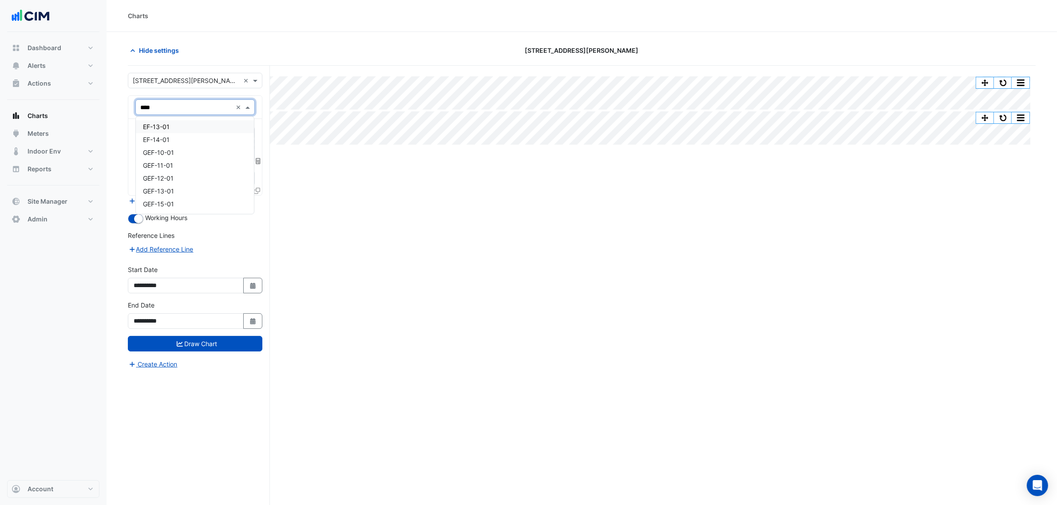
type input "*****"
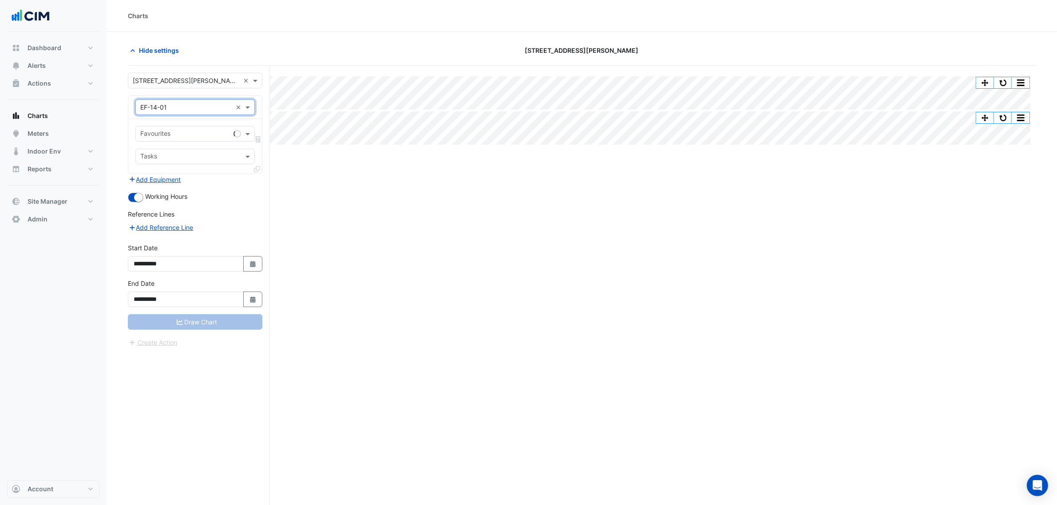
click at [186, 141] on div "Favourites" at bounding box center [194, 134] width 119 height 16
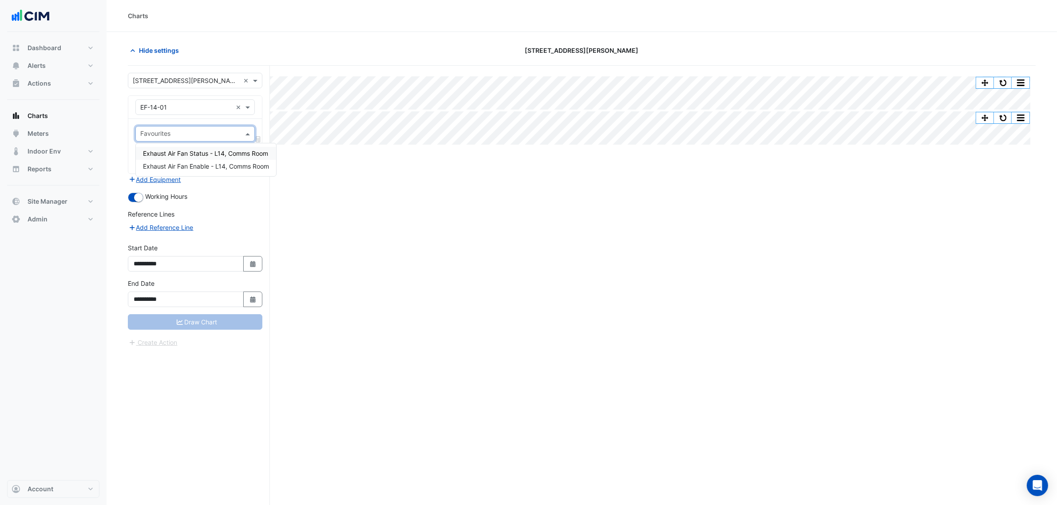
click at [220, 155] on span "Exhaust Air Fan Status - L14, Comms Room" at bounding box center [205, 154] width 125 height 8
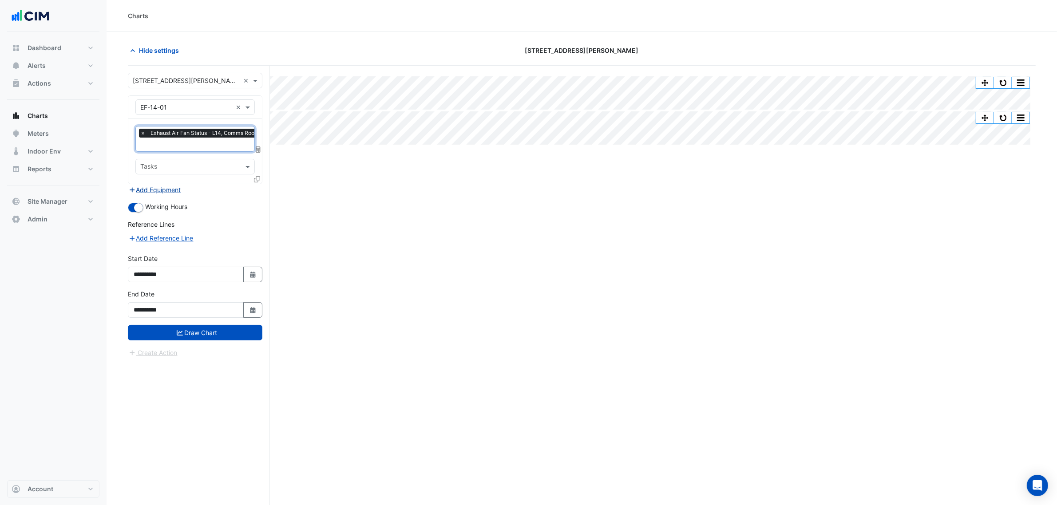
click at [169, 194] on button "Add Equipment" at bounding box center [155, 190] width 54 height 10
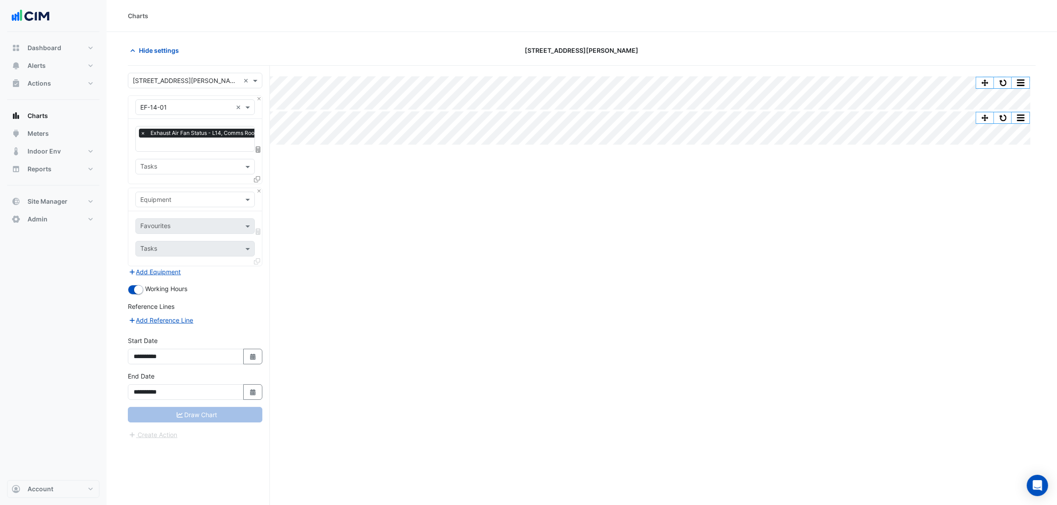
click at [171, 202] on input "text" at bounding box center [186, 199] width 92 height 9
type input "********"
click at [168, 227] on input "text" at bounding box center [185, 226] width 90 height 9
type input "****"
drag, startPoint x: 187, startPoint y: 249, endPoint x: 192, endPoint y: 250, distance: 4.5
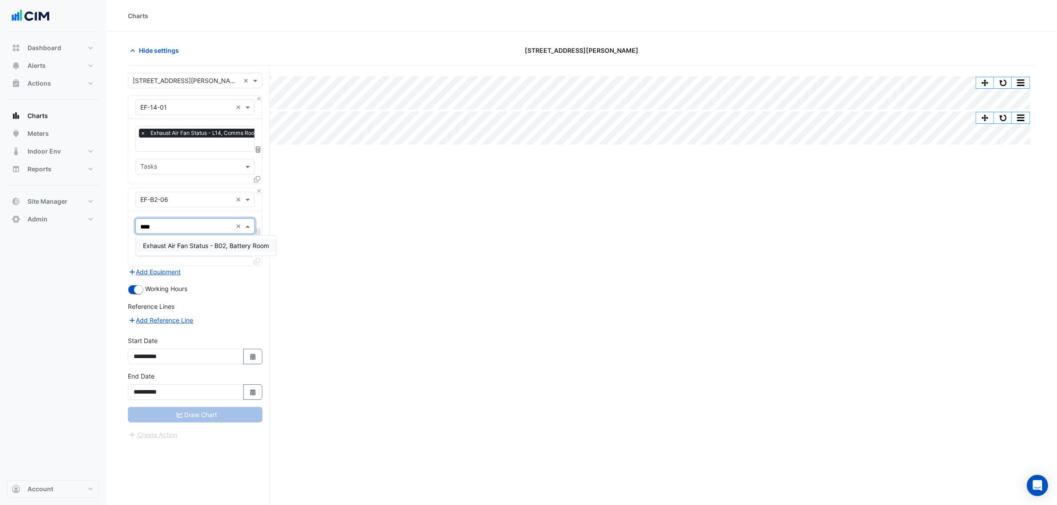
click at [188, 249] on span "Exhaust Air Fan Status - B02, Battery Room" at bounding box center [206, 246] width 126 height 8
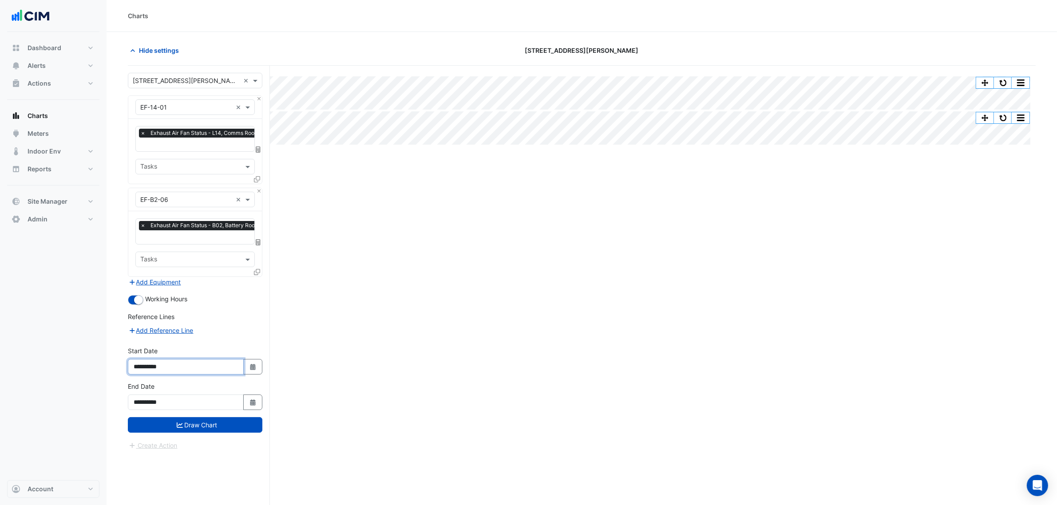
click at [242, 365] on input "**********" at bounding box center [186, 367] width 116 height 16
click at [246, 364] on button "Select Date" at bounding box center [253, 367] width 20 height 16
select select "*"
select select "****"
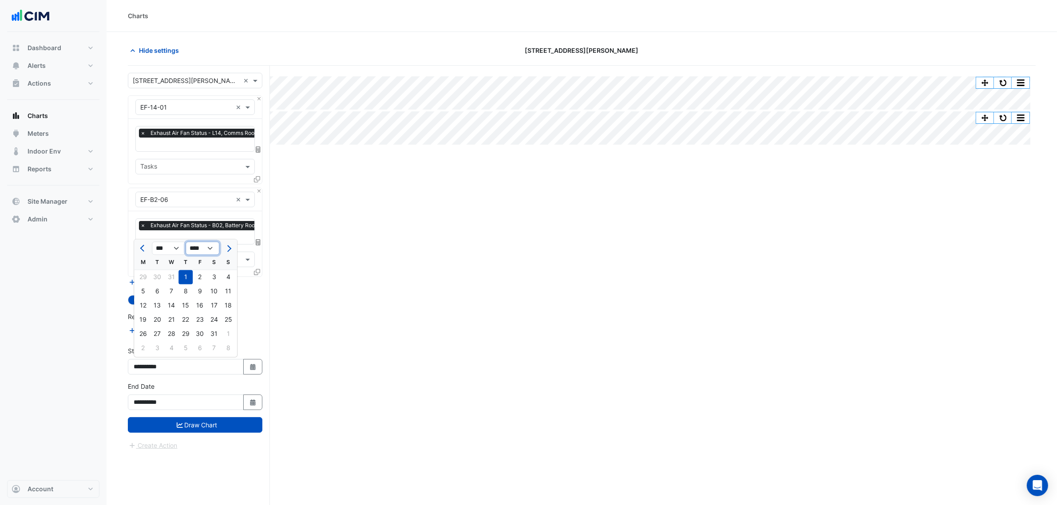
click at [198, 252] on select "**** **** **** **** **** **** **** **** **** **** **** ****" at bounding box center [203, 248] width 34 height 13
click at [186, 242] on select "**** **** **** **** **** **** **** **** **** **** **** ****" at bounding box center [203, 248] width 34 height 13
click at [257, 321] on div "Reference Lines" at bounding box center [195, 318] width 134 height 13
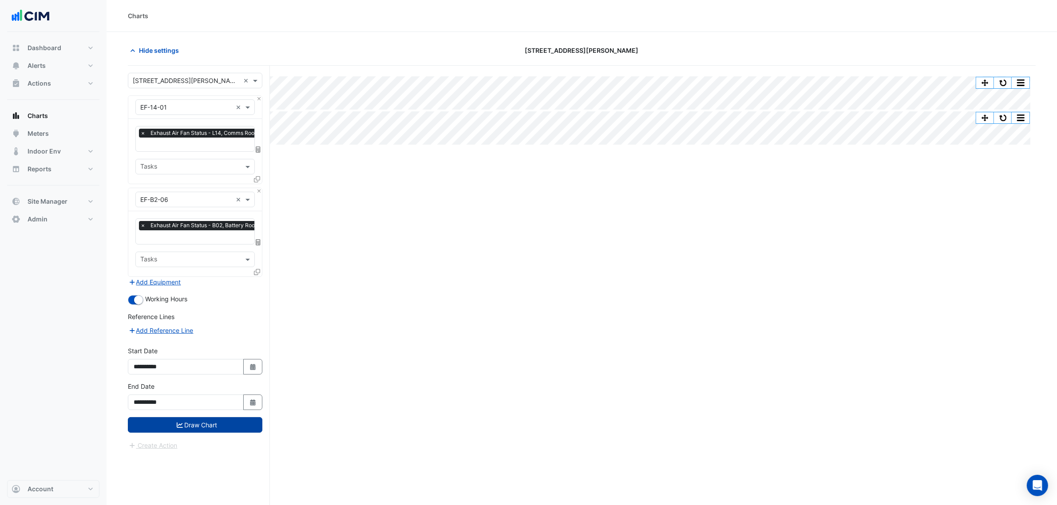
click at [234, 423] on button "Draw Chart" at bounding box center [195, 425] width 134 height 16
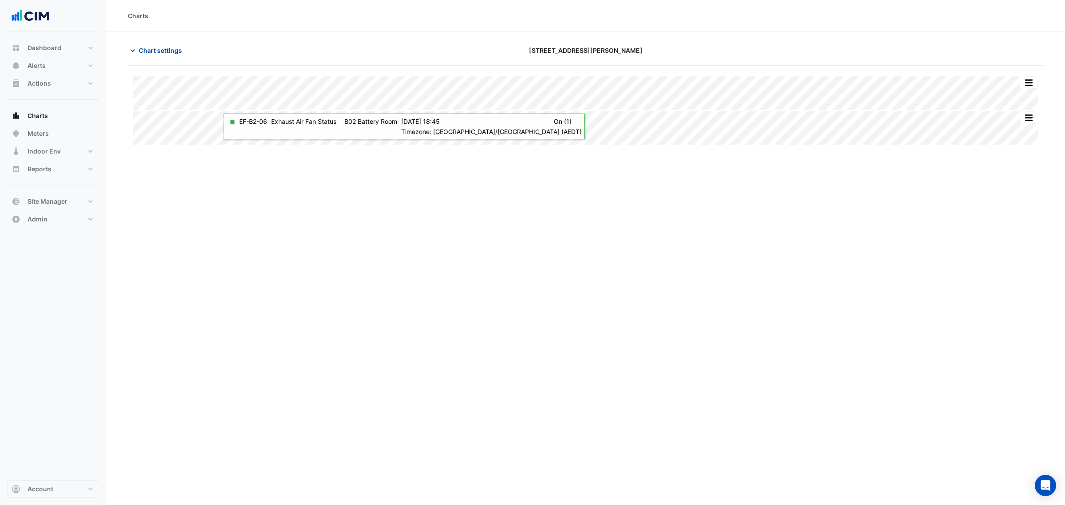
click at [178, 53] on span "Chart settings" at bounding box center [160, 50] width 43 height 9
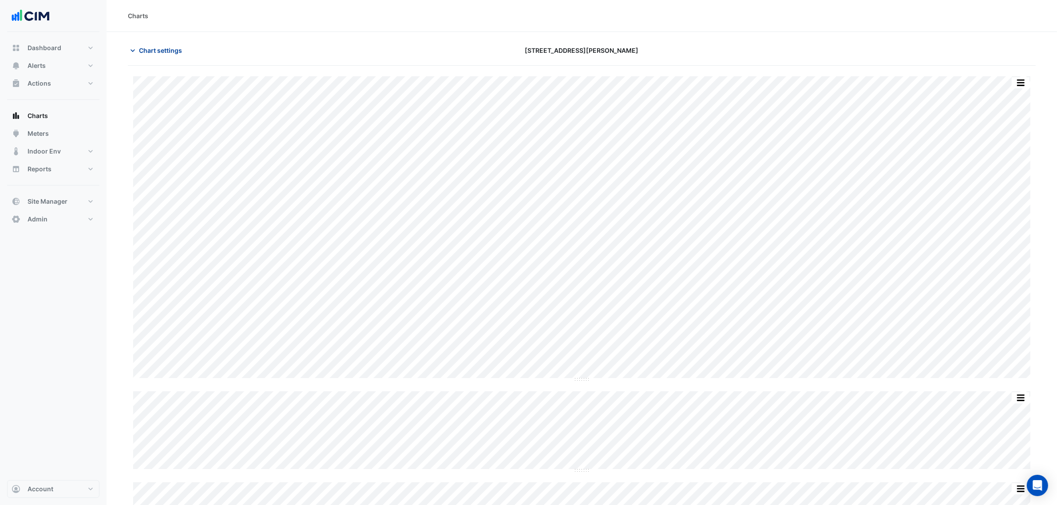
click at [162, 46] on span "Chart settings" at bounding box center [160, 50] width 43 height 9
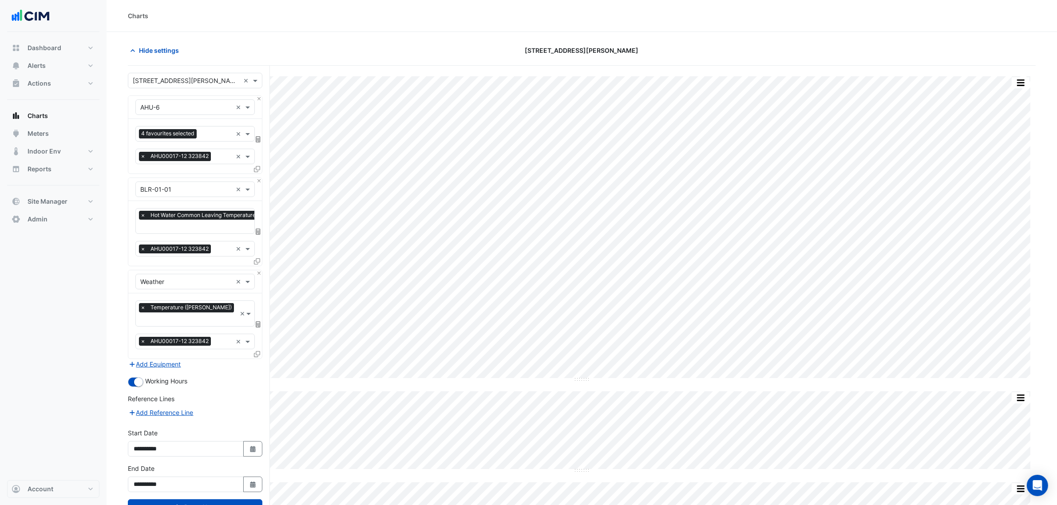
click at [180, 108] on input "text" at bounding box center [186, 107] width 92 height 9
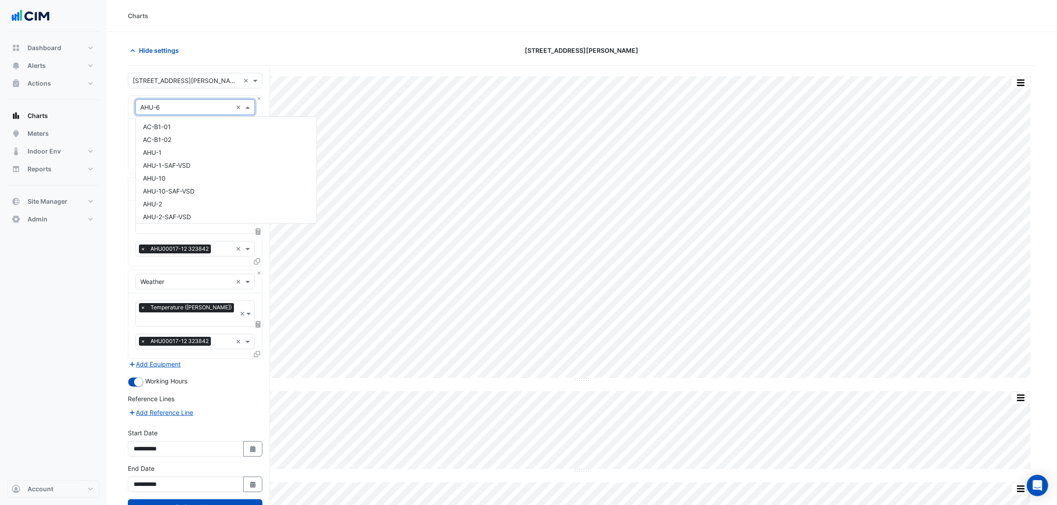
paste input "*********"
type input "*********"
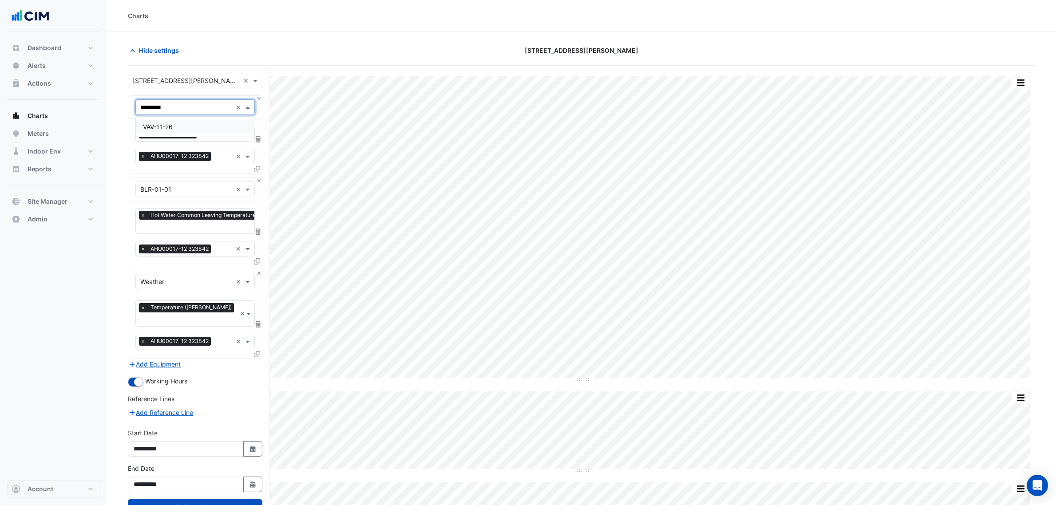
click at [181, 126] on div "VAV-11-26" at bounding box center [195, 126] width 118 height 13
click at [258, 183] on button "Close" at bounding box center [259, 181] width 6 height 6
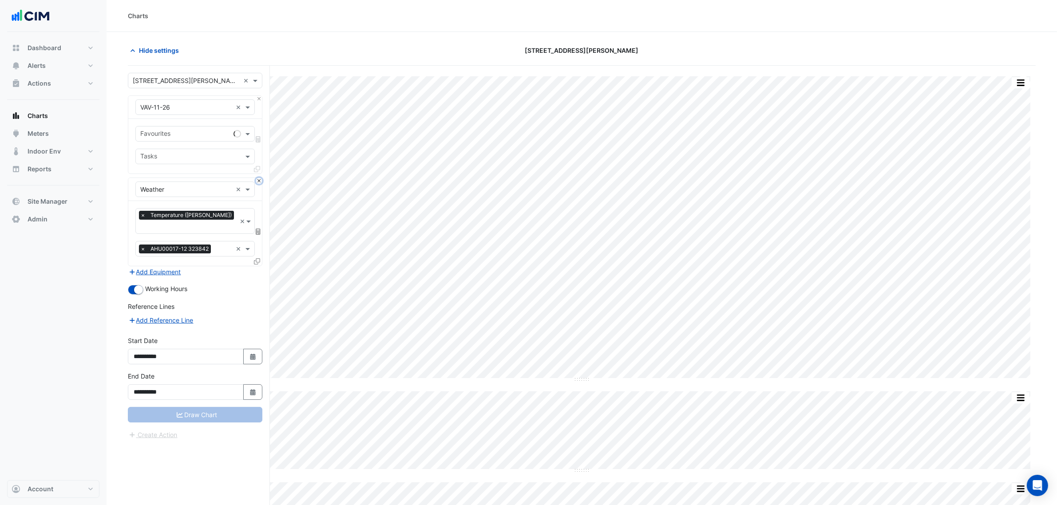
click at [258, 183] on button "Close" at bounding box center [259, 181] width 6 height 6
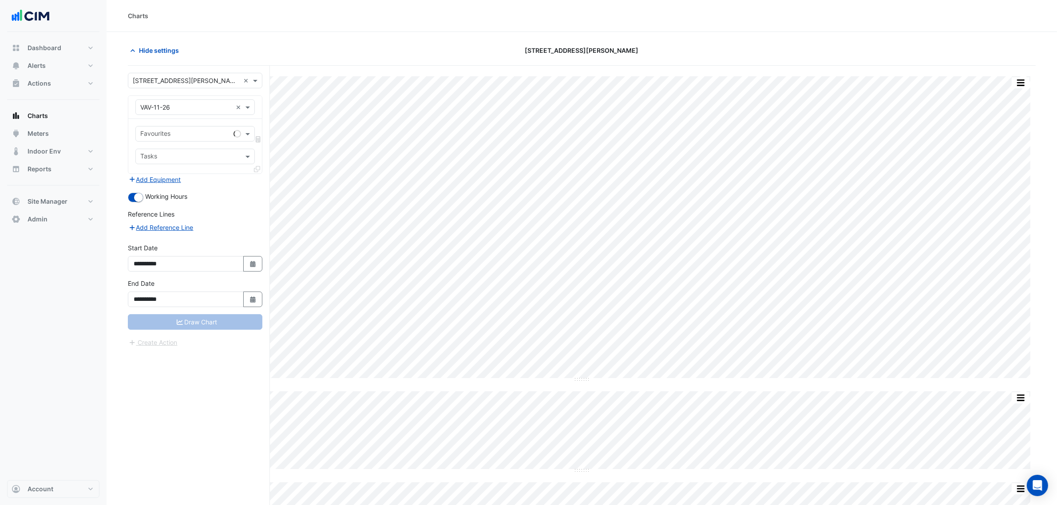
click at [206, 120] on div "Favourites Tasks" at bounding box center [195, 146] width 134 height 55
drag, startPoint x: 166, startPoint y: 138, endPoint x: 171, endPoint y: 136, distance: 5.0
click at [166, 138] on input "text" at bounding box center [185, 134] width 90 height 9
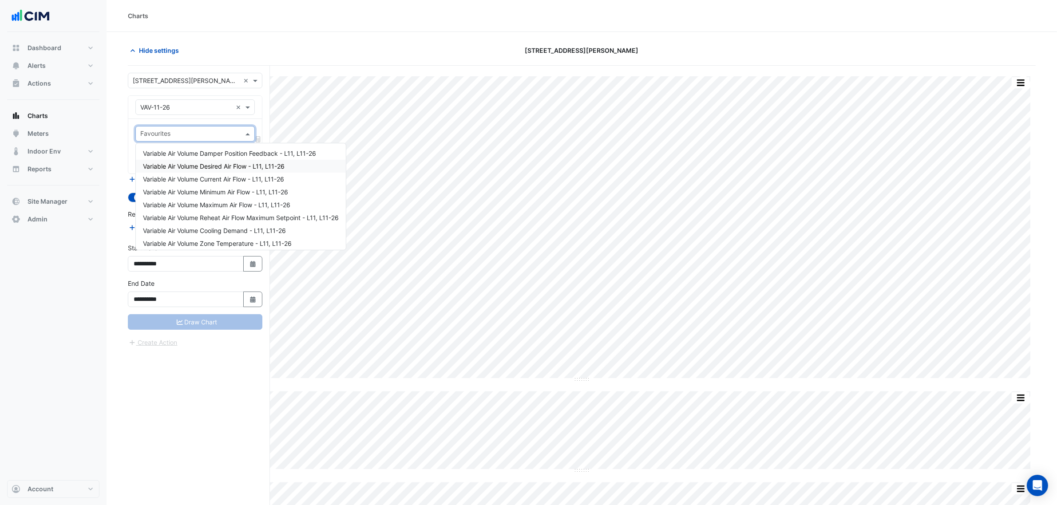
type input "*"
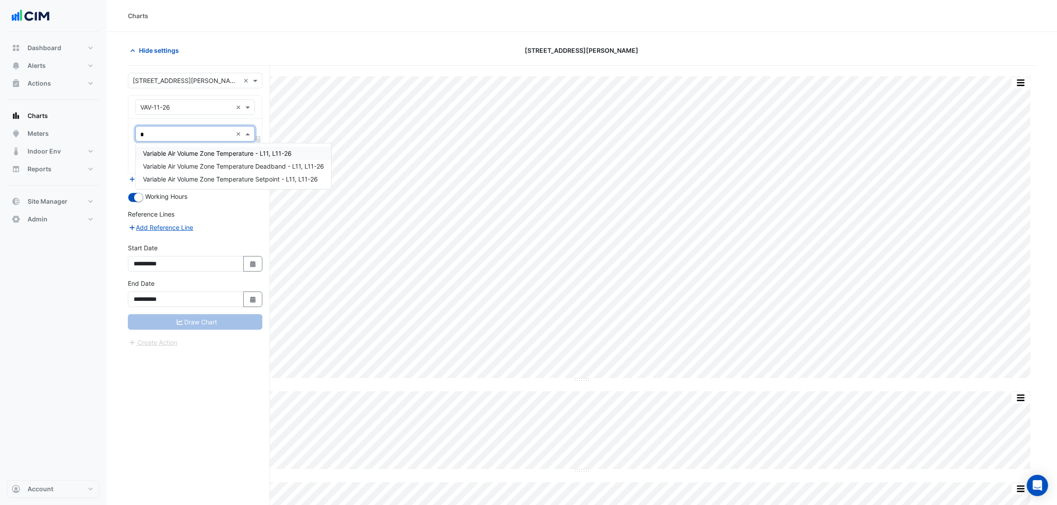
click at [221, 154] on span "Variable Air Volume Zone Temperature - L11, L11-26" at bounding box center [217, 154] width 149 height 8
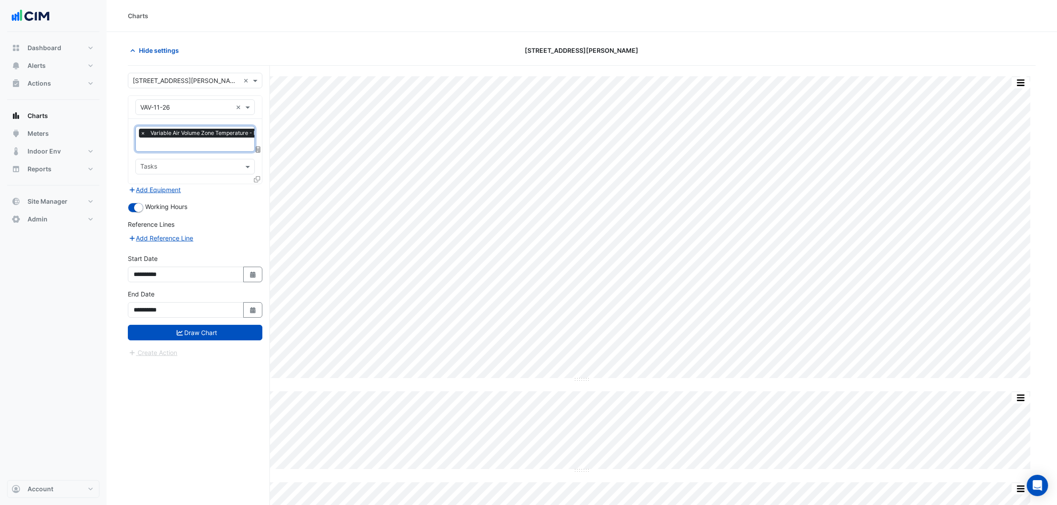
type input "*"
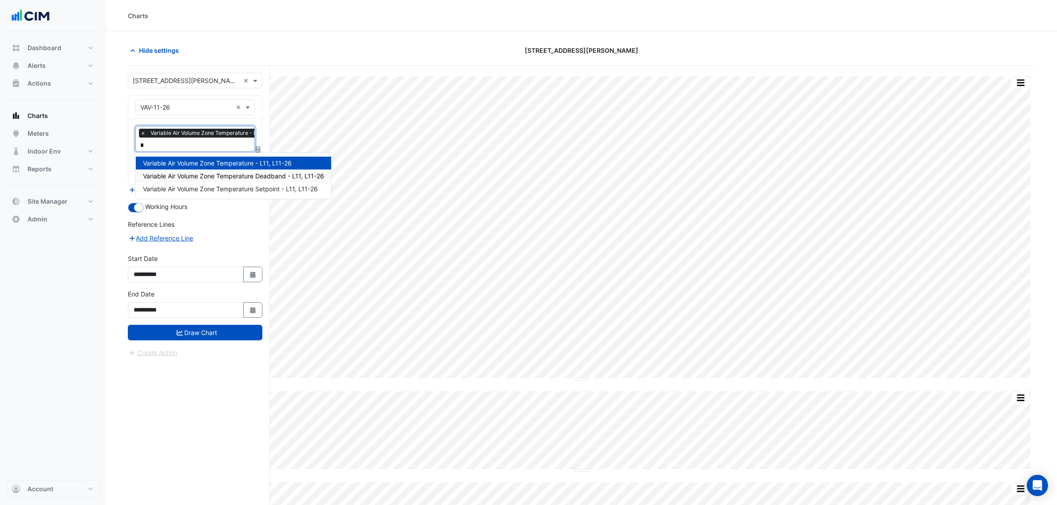
click at [237, 176] on span "Variable Air Volume Zone Temperature Deadband - L11, L11-26" at bounding box center [233, 176] width 181 height 8
type input "*"
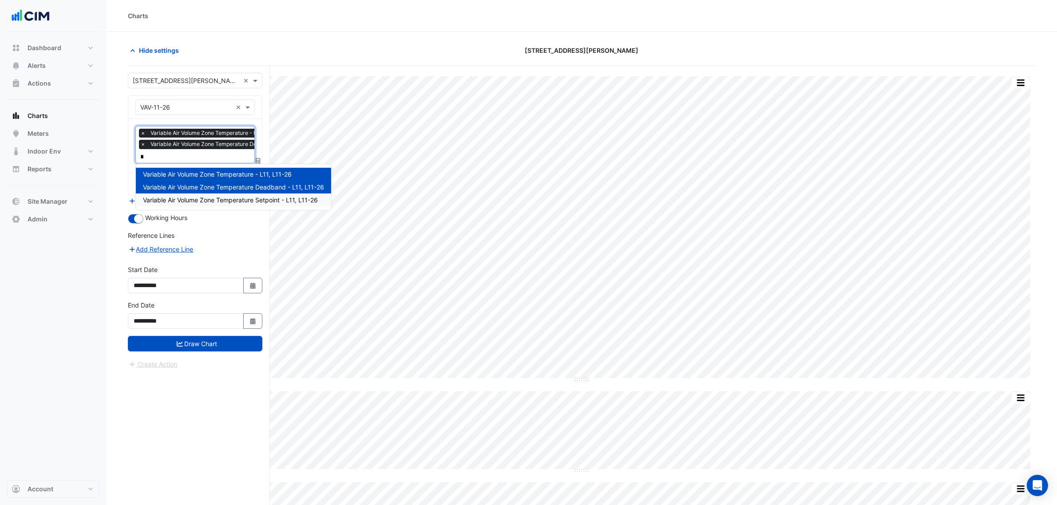
click at [240, 196] on span "Variable Air Volume Zone Temperature Setpoint - L11, L11-26" at bounding box center [230, 200] width 175 height 8
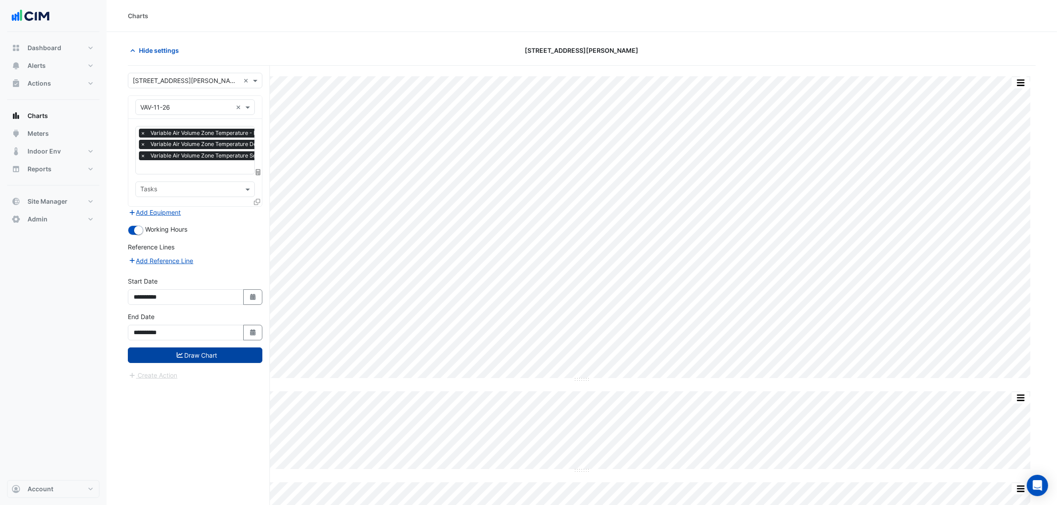
drag, startPoint x: 210, startPoint y: 345, endPoint x: 212, endPoint y: 356, distance: 11.2
click at [211, 347] on form "**********" at bounding box center [195, 227] width 134 height 308
click at [212, 356] on button "Draw Chart" at bounding box center [195, 356] width 134 height 16
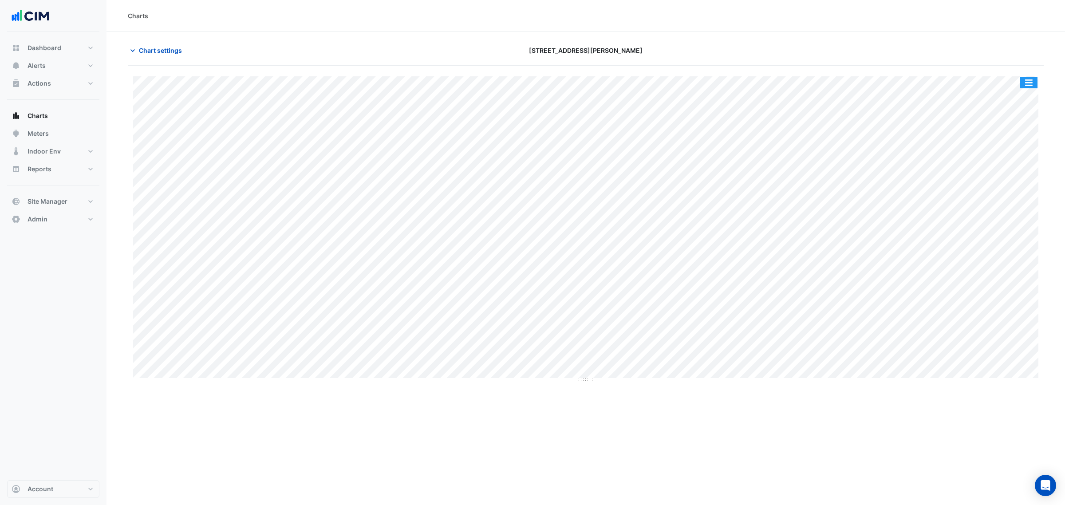
click at [1030, 78] on button "button" at bounding box center [1029, 82] width 18 height 11
click at [1028, 96] on div "Split All" at bounding box center [1011, 99] width 53 height 16
click at [134, 34] on section "Chart settings 231 Elizabeth St Split None Print Save as JPEG Save as PNG Pivot…" at bounding box center [586, 190] width 959 height 317
click at [151, 47] on span "Chart settings" at bounding box center [160, 50] width 43 height 9
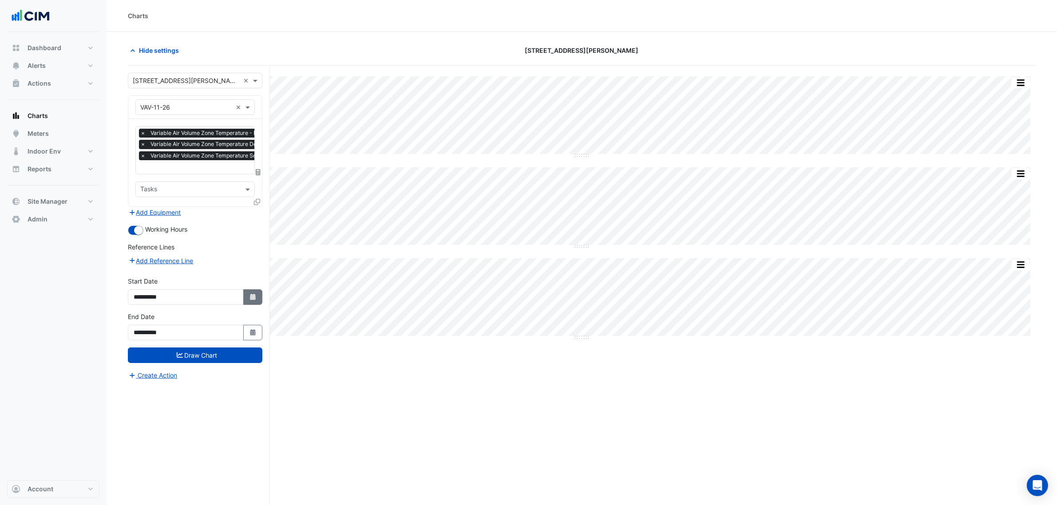
click at [247, 297] on button "Select Date" at bounding box center [253, 297] width 20 height 16
select select "*"
select select "****"
click at [145, 176] on button "Previous month" at bounding box center [143, 179] width 11 height 14
select select "*"
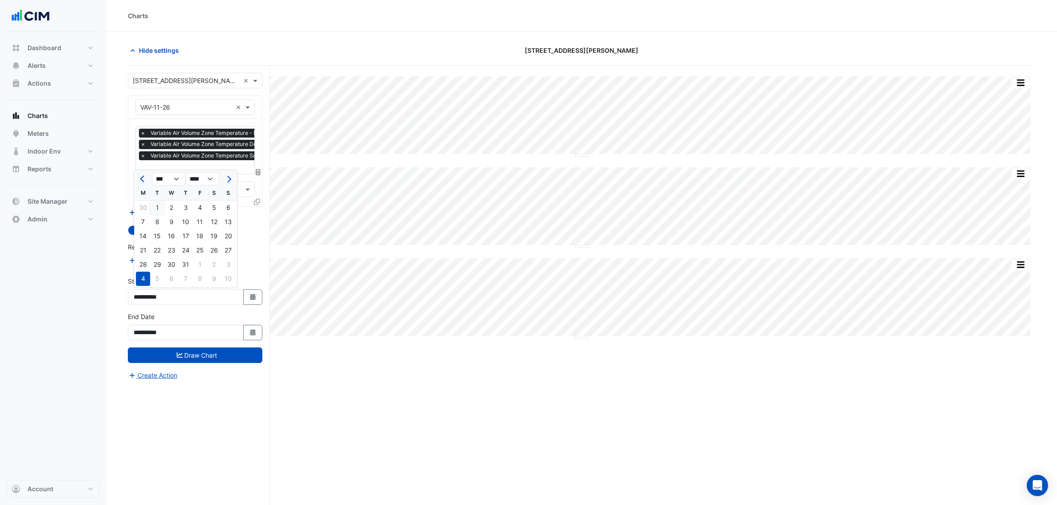
drag, startPoint x: 164, startPoint y: 206, endPoint x: 166, endPoint y: 214, distance: 9.0
click at [163, 206] on div "1" at bounding box center [157, 208] width 14 height 14
type input "**********"
click at [255, 333] on icon "Select Date" at bounding box center [253, 332] width 8 height 6
select select "*"
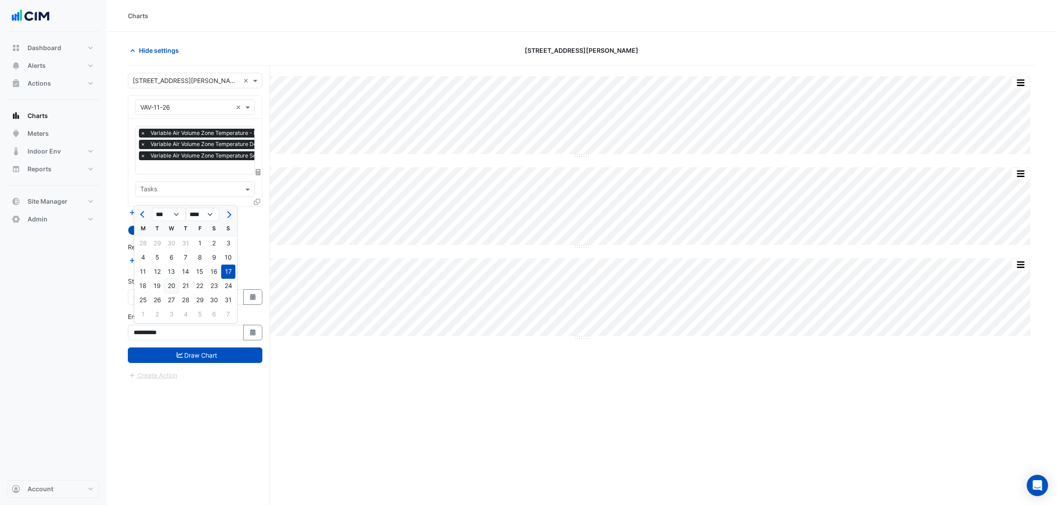
click at [172, 285] on div "20" at bounding box center [171, 286] width 14 height 14
type input "**********"
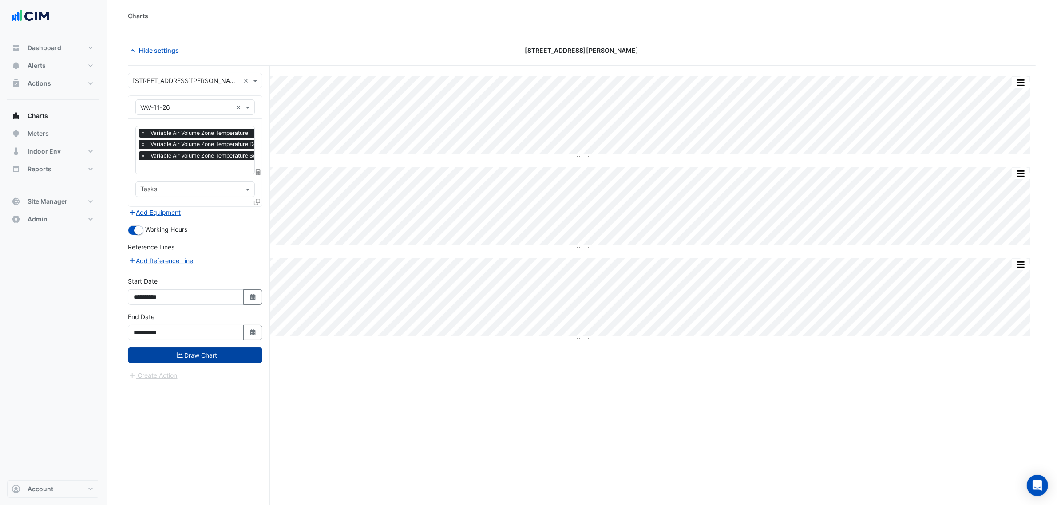
click at [200, 352] on button "Draw Chart" at bounding box center [195, 356] width 134 height 16
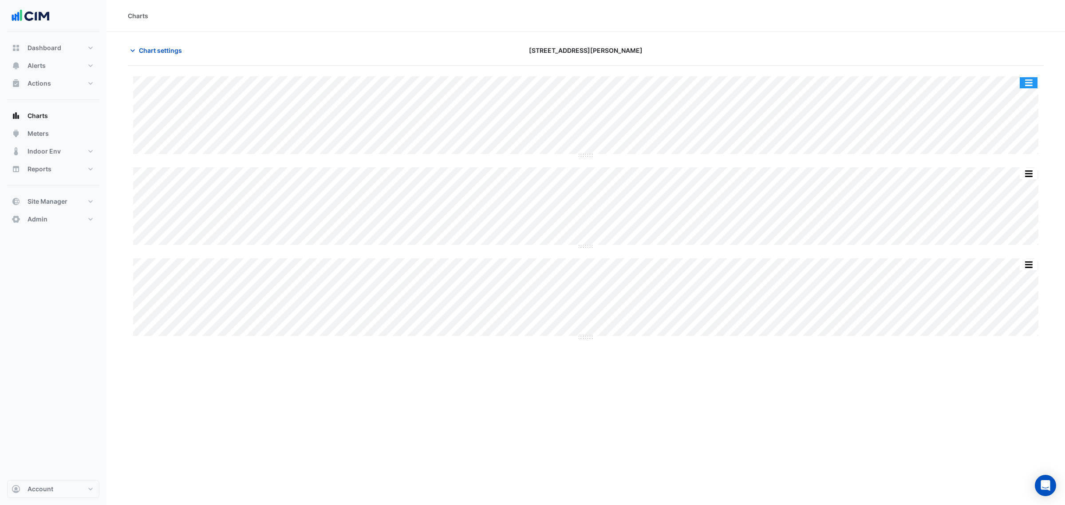
click at [1028, 79] on button "button" at bounding box center [1029, 82] width 18 height 11
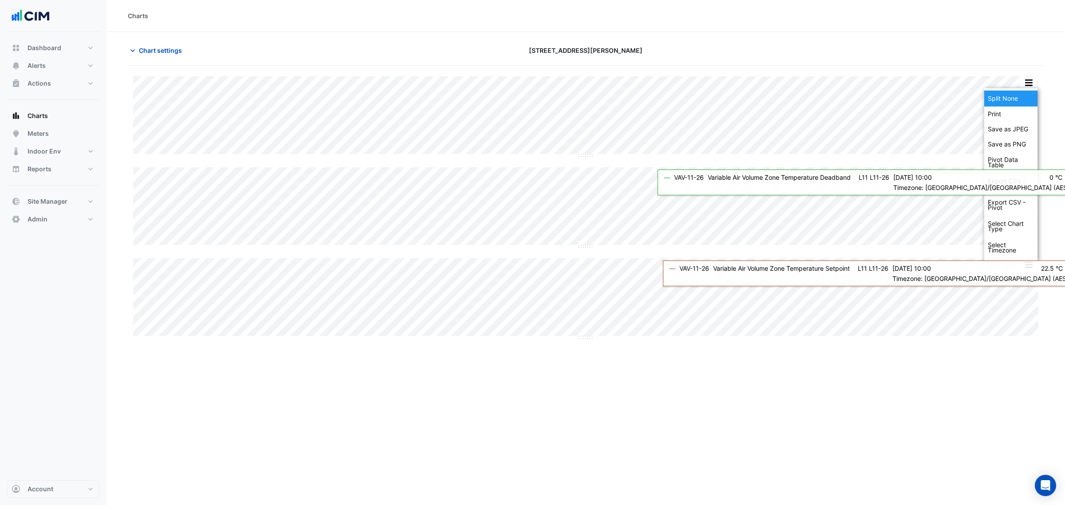
click at [1026, 92] on div "Split None" at bounding box center [1011, 99] width 53 height 16
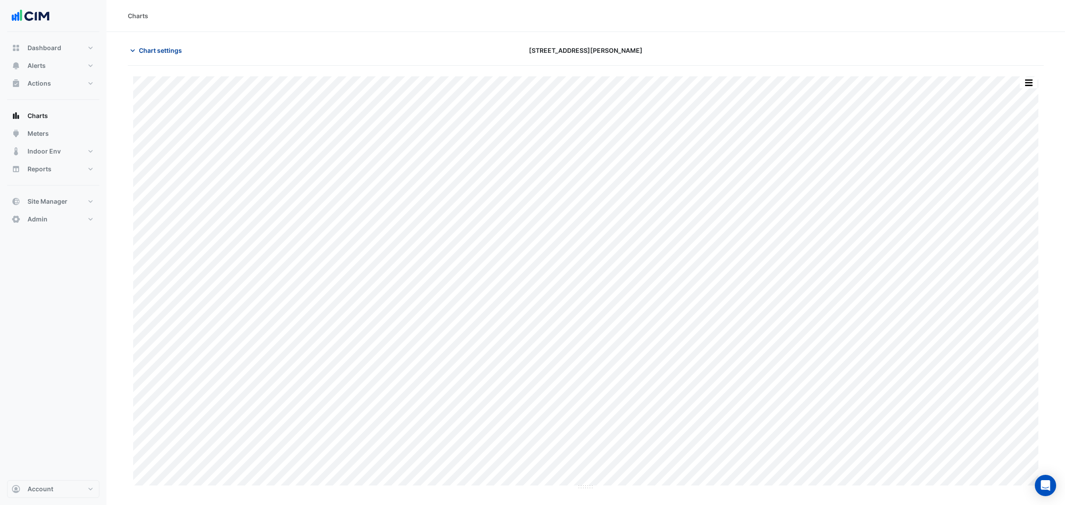
click at [154, 49] on span "Chart settings" at bounding box center [160, 50] width 43 height 9
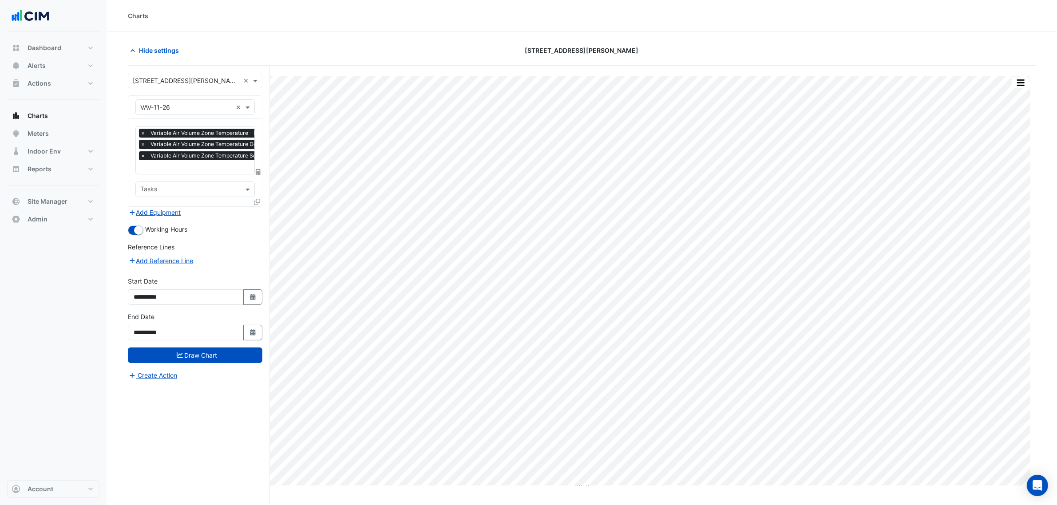
click at [166, 149] on span "Variable Air Volume Zone Temperature Deadband - L11, L11-26" at bounding box center [229, 144] width 163 height 9
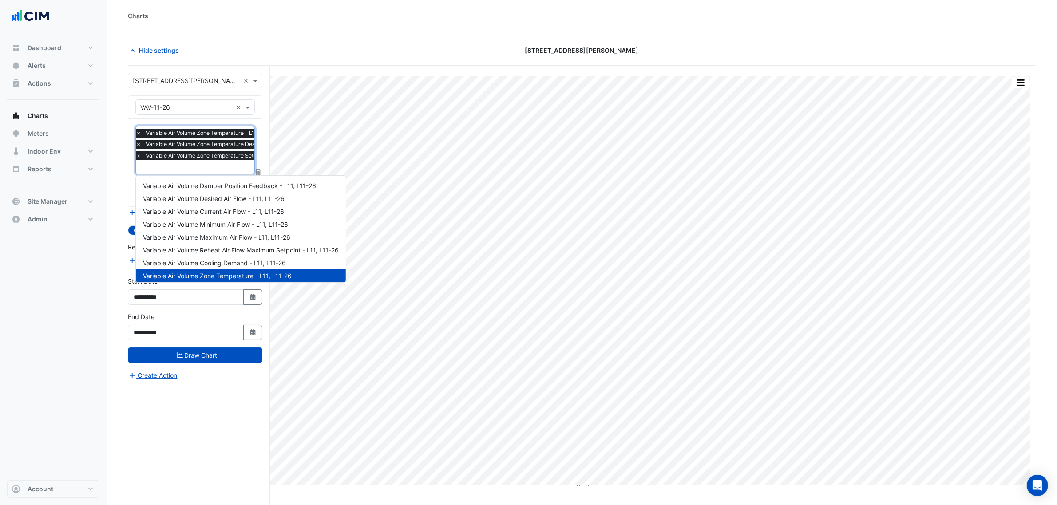
scroll to position [67, 0]
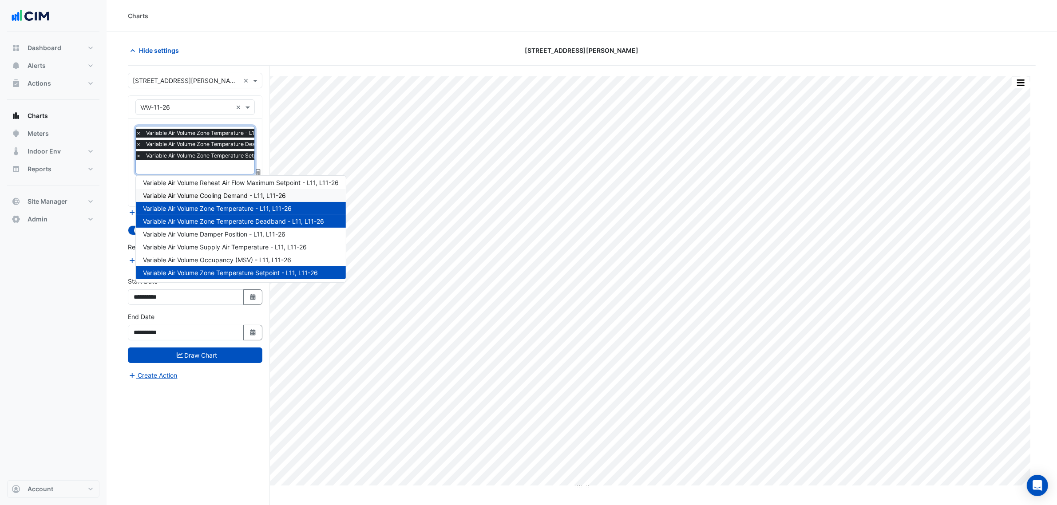
click at [196, 190] on div "Variable Air Volume Cooling Demand - L11, L11-26" at bounding box center [241, 195] width 210 height 13
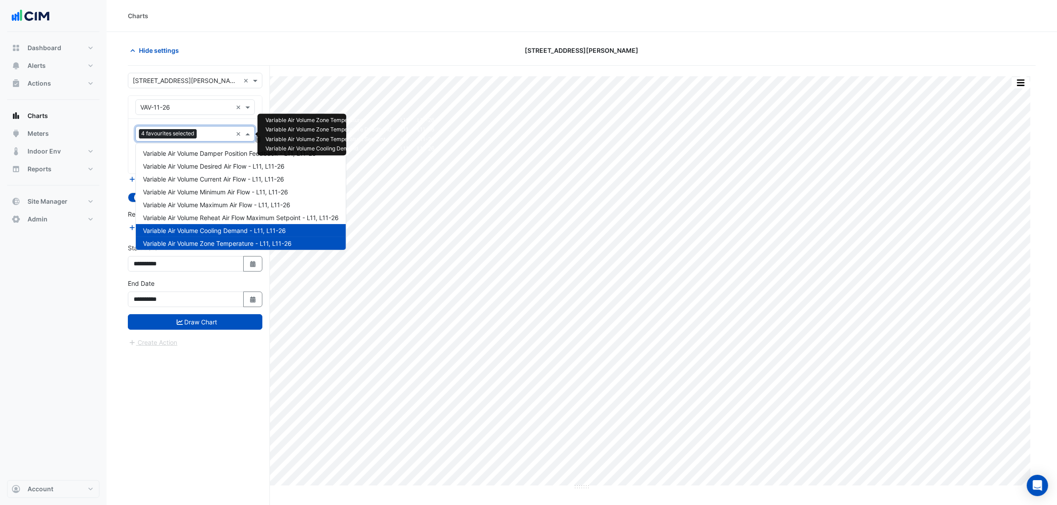
click at [201, 141] on div "Favourites 4 favourites selected" at bounding box center [184, 134] width 96 height 14
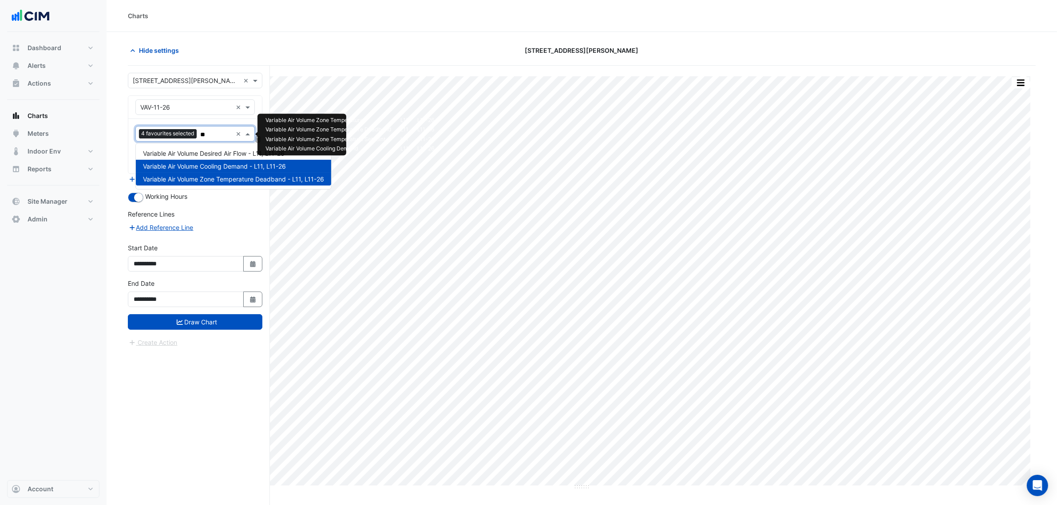
type input "*"
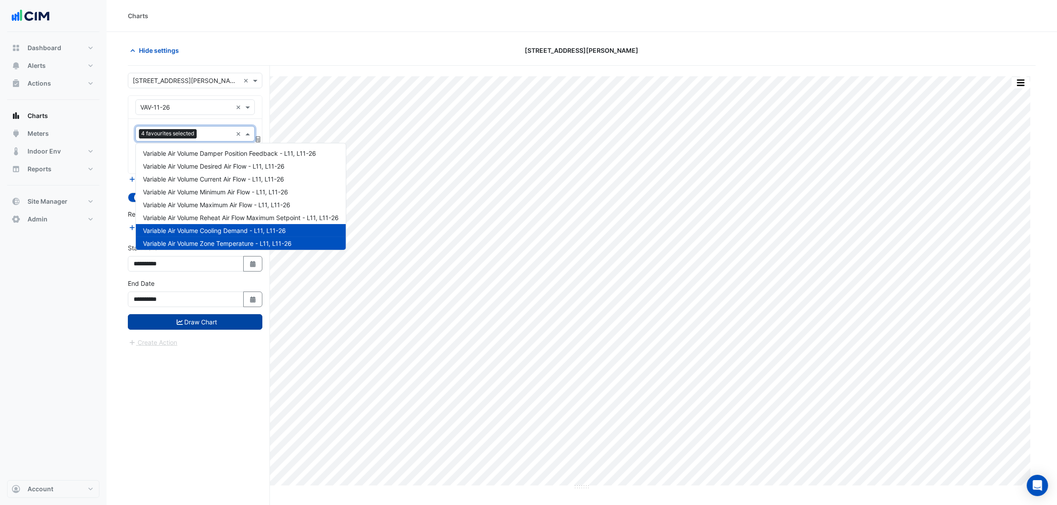
click at [234, 322] on button "Draw Chart" at bounding box center [195, 322] width 134 height 16
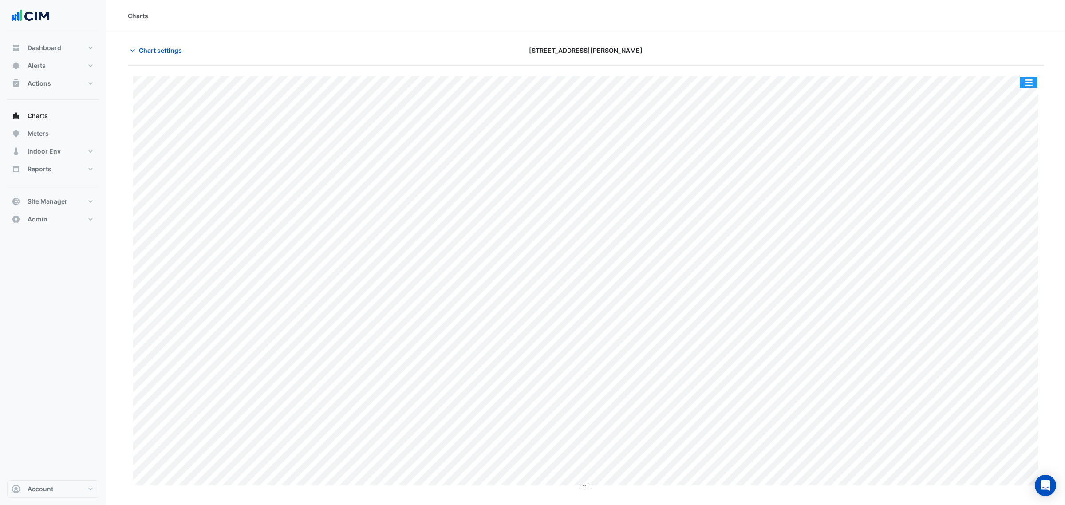
click at [1034, 76] on div "Split by Unit Split All Print Save as JPEG Save as PNG Pivot Data Table Export …" at bounding box center [586, 76] width 906 height 0
click at [1034, 85] on button "button" at bounding box center [1029, 82] width 18 height 11
click at [1025, 99] on div "Split by Unit" at bounding box center [1011, 99] width 53 height 16
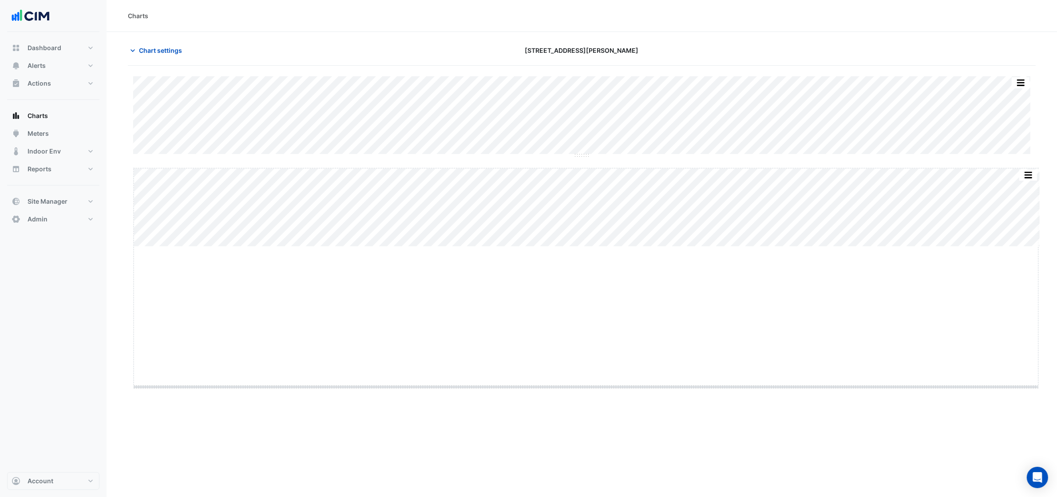
drag, startPoint x: 579, startPoint y: 246, endPoint x: 597, endPoint y: 441, distance: 195.2
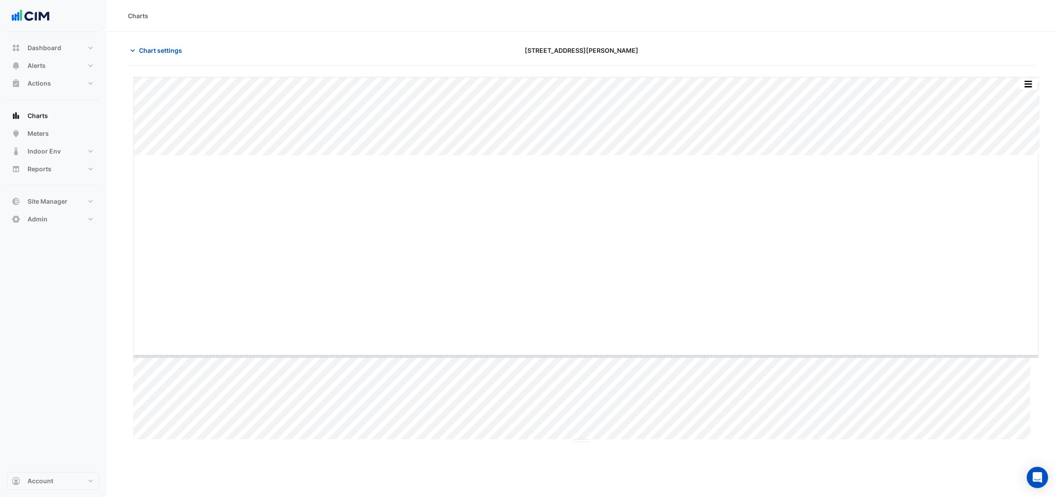
drag, startPoint x: 585, startPoint y: 155, endPoint x: 570, endPoint y: 356, distance: 201.6
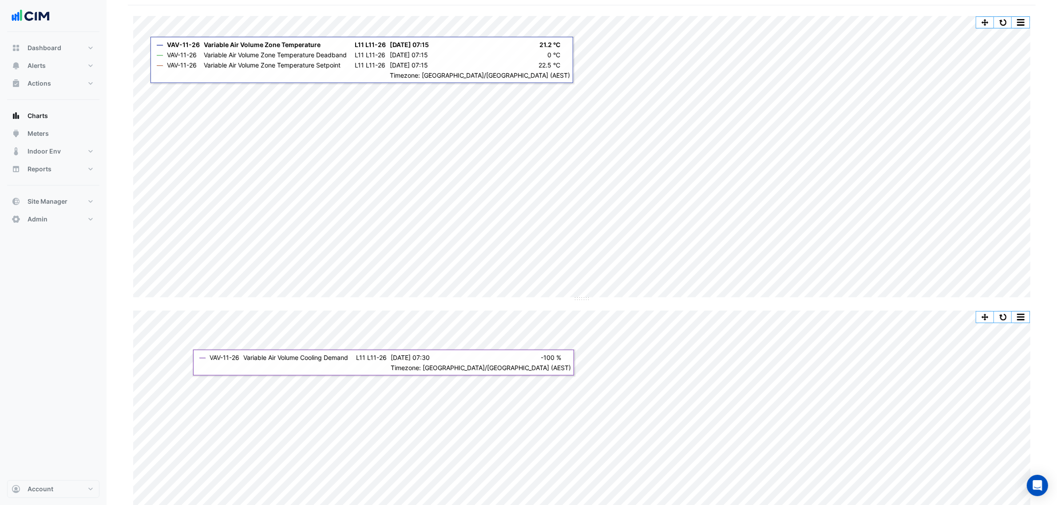
scroll to position [43, 0]
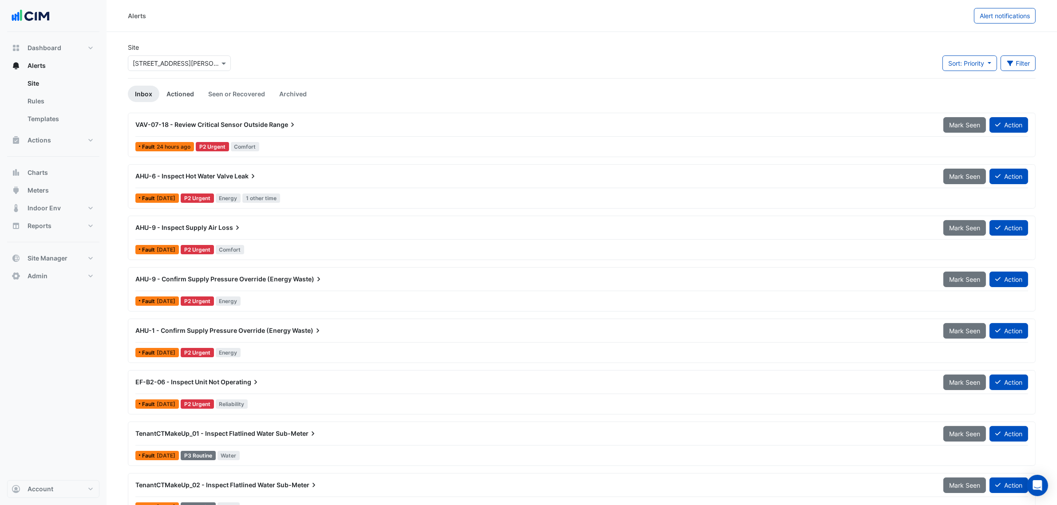
click at [189, 100] on link "Actioned" at bounding box center [180, 94] width 42 height 16
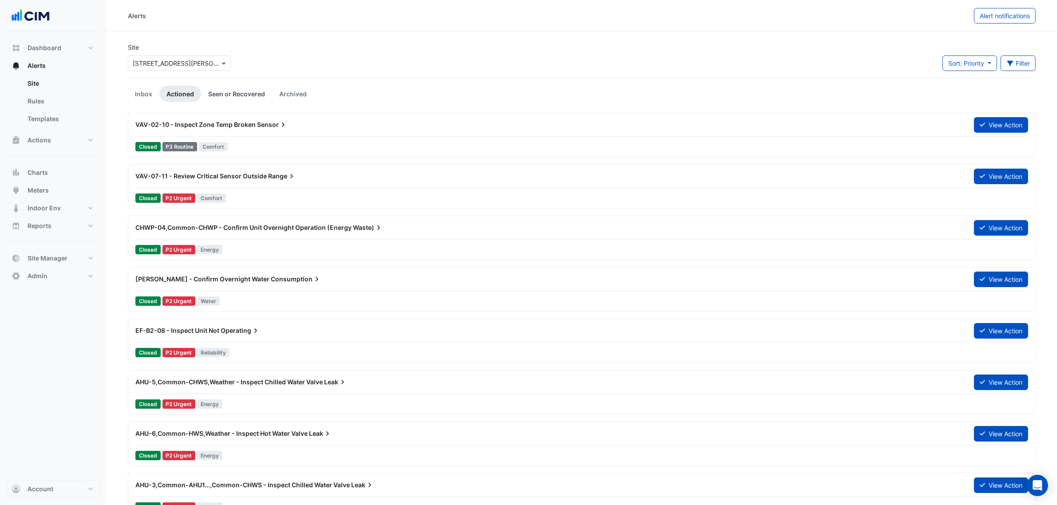
click at [202, 87] on link "Seen or Recovered" at bounding box center [236, 94] width 71 height 16
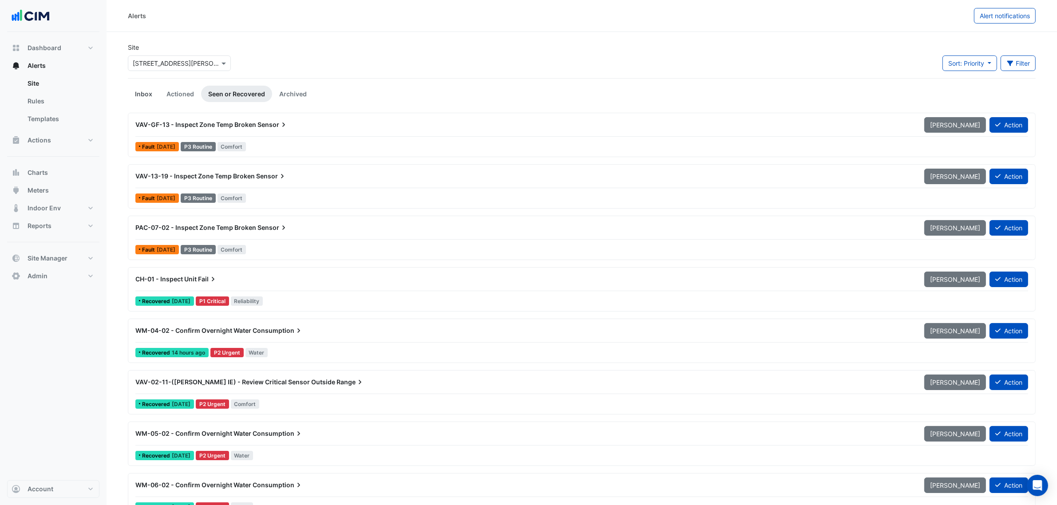
click at [154, 97] on link "Inbox" at bounding box center [144, 94] width 32 height 16
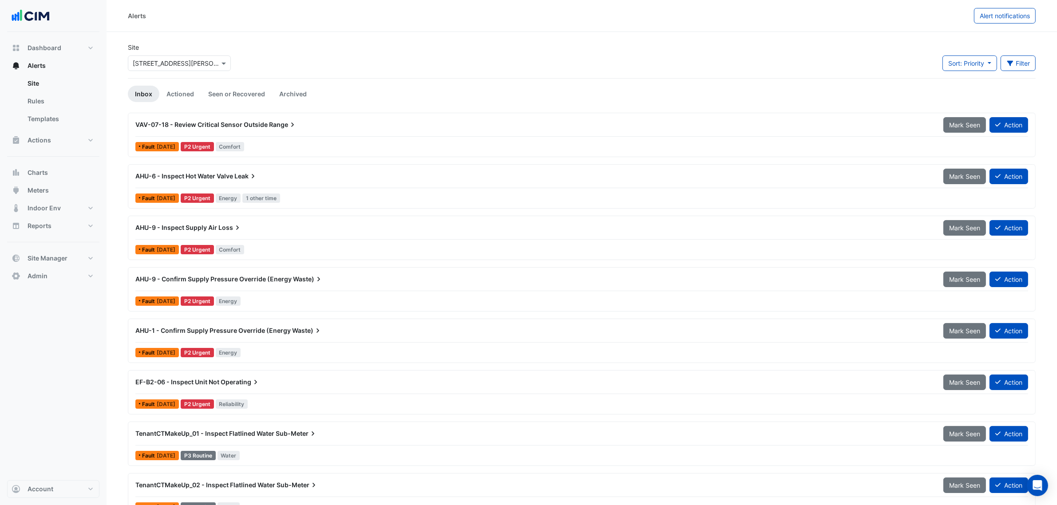
click at [333, 100] on ul "Inbox Actioned Seen or Recovered Archived" at bounding box center [582, 94] width 908 height 16
click at [39, 205] on span "Indoor Env" at bounding box center [44, 208] width 33 height 9
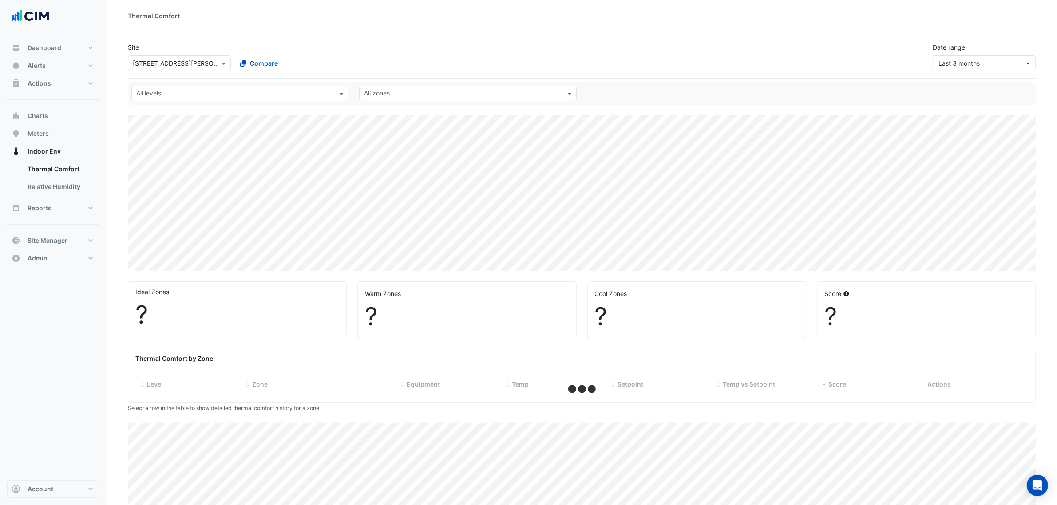
select select "***"
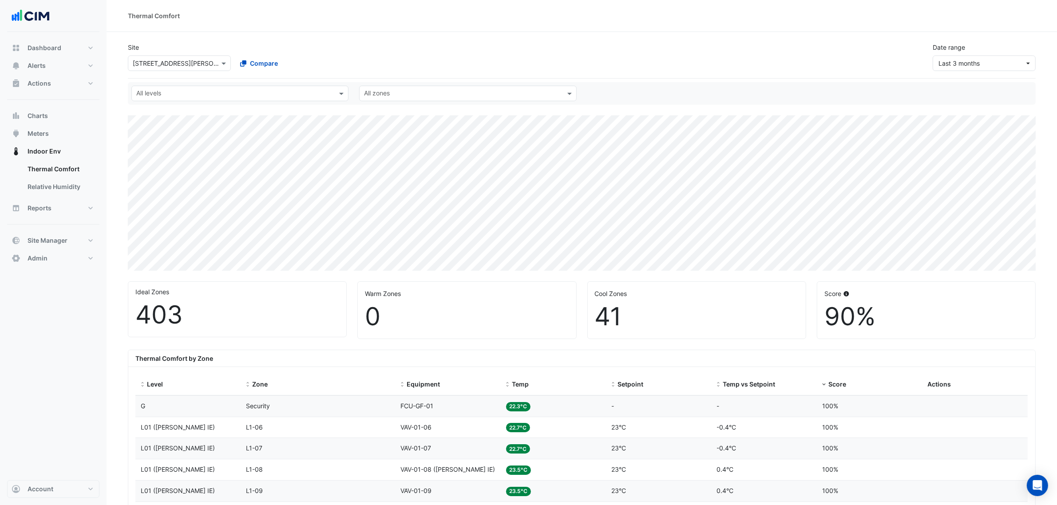
click at [997, 44] on div "Date range Last 3 months" at bounding box center [984, 57] width 114 height 28
drag, startPoint x: 984, startPoint y: 60, endPoint x: 981, endPoint y: 65, distance: 5.4
click at [984, 61] on span "Last 3 months" at bounding box center [981, 63] width 86 height 9
click at [959, 128] on div "Last 90 days" at bounding box center [959, 128] width 38 height 9
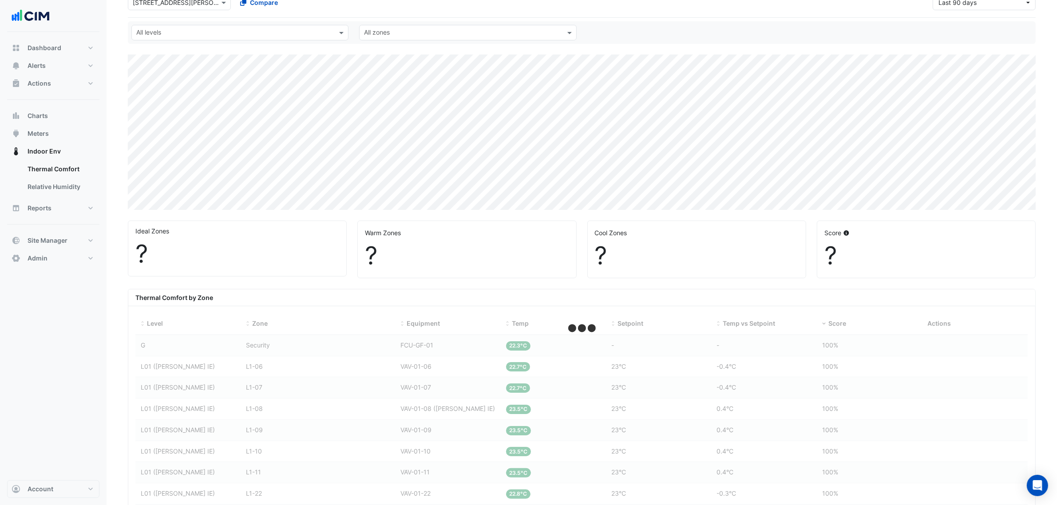
scroll to position [111, 0]
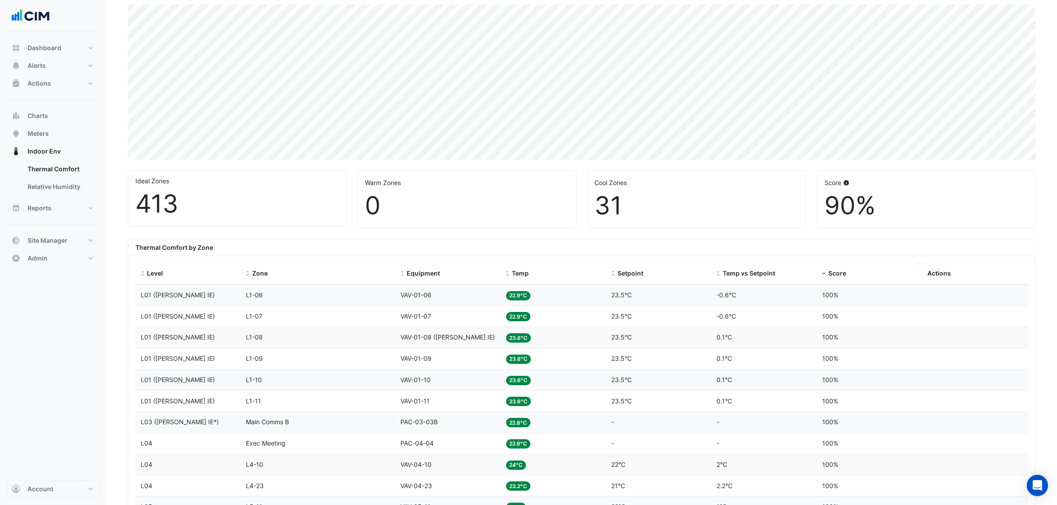
click at [831, 276] on span "Score" at bounding box center [837, 273] width 18 height 8
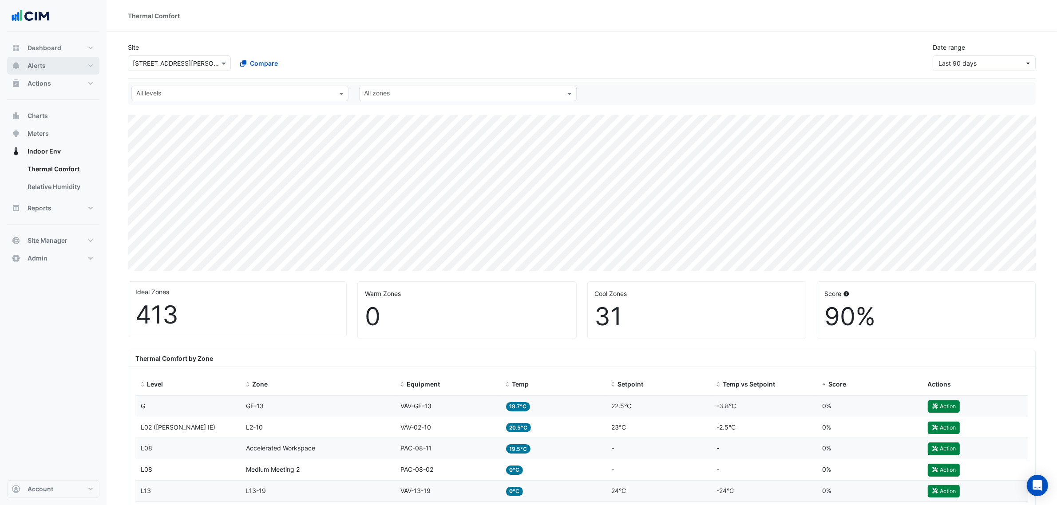
click at [58, 64] on button "Alerts" at bounding box center [53, 66] width 92 height 18
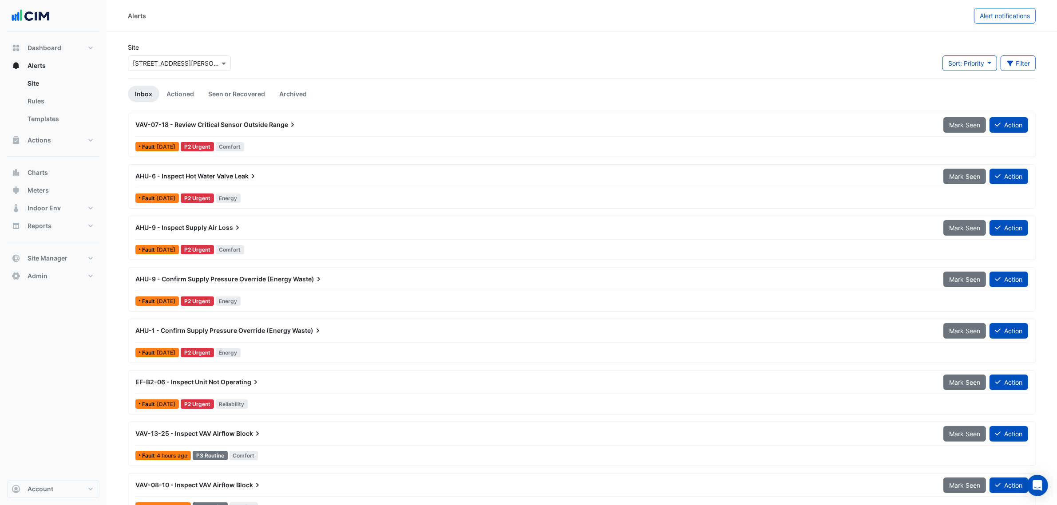
click at [156, 61] on input "text" at bounding box center [170, 63] width 75 height 9
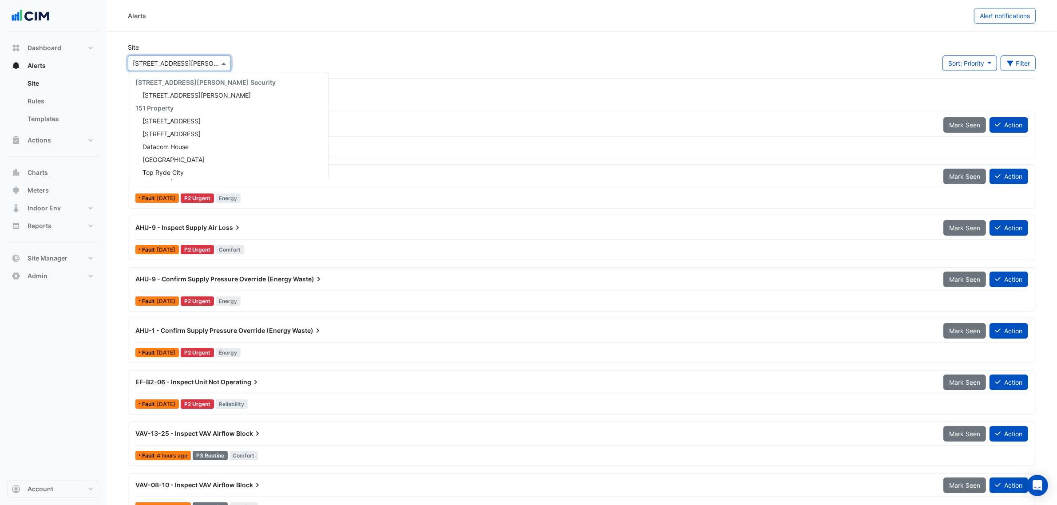
scroll to position [2022, 0]
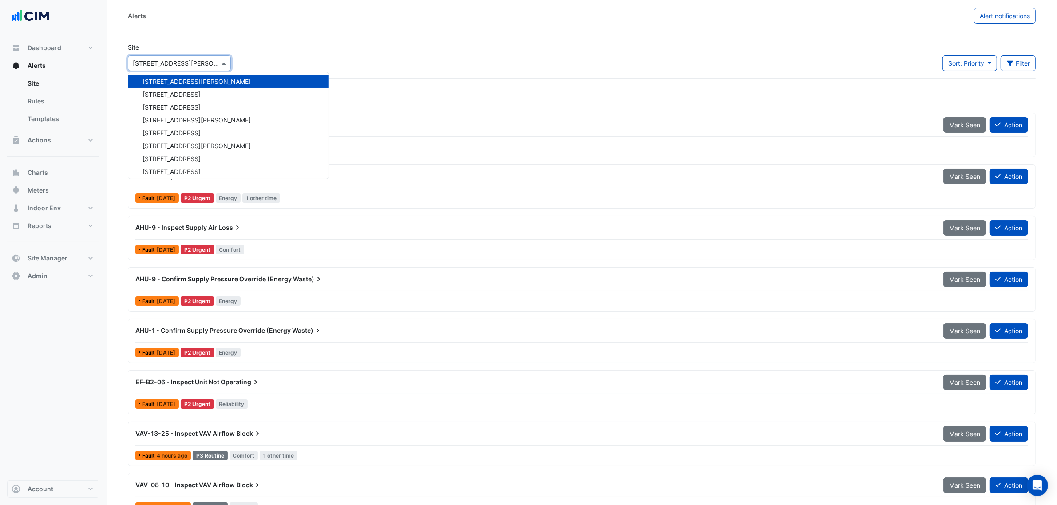
click at [251, 22] on div "Alerts" at bounding box center [551, 16] width 846 height 16
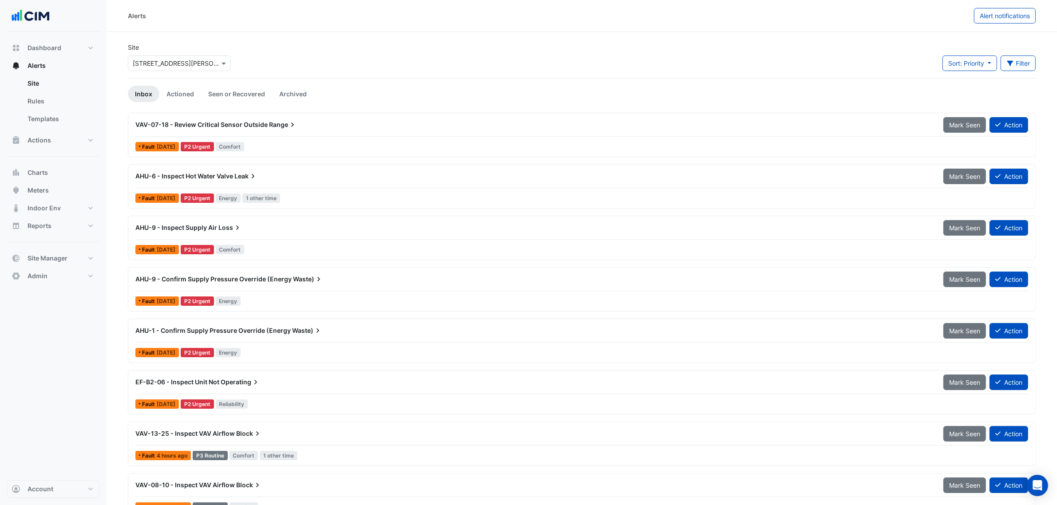
click at [270, 132] on div "VAV-07-18 - Review Critical Sensor Outside Range" at bounding box center [534, 125] width 808 height 16
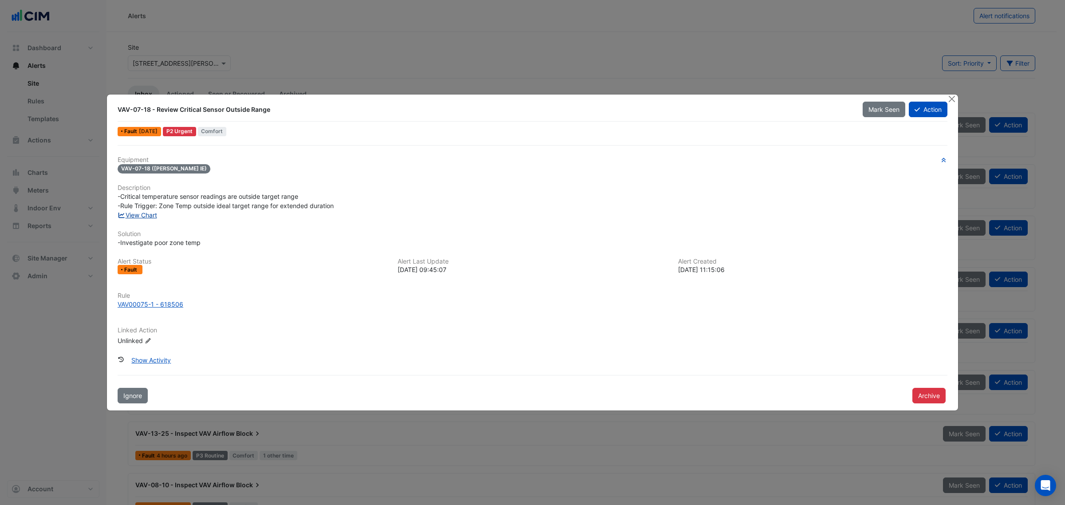
click at [147, 215] on link "View Chart" at bounding box center [138, 215] width 40 height 8
click at [953, 97] on button "Close" at bounding box center [951, 99] width 9 height 9
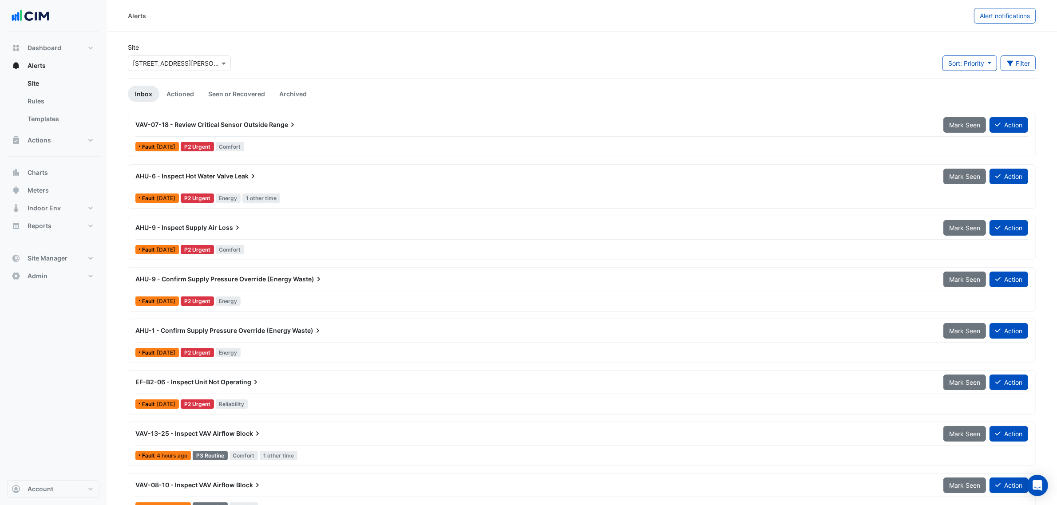
click at [159, 67] on input "text" at bounding box center [170, 63] width 75 height 9
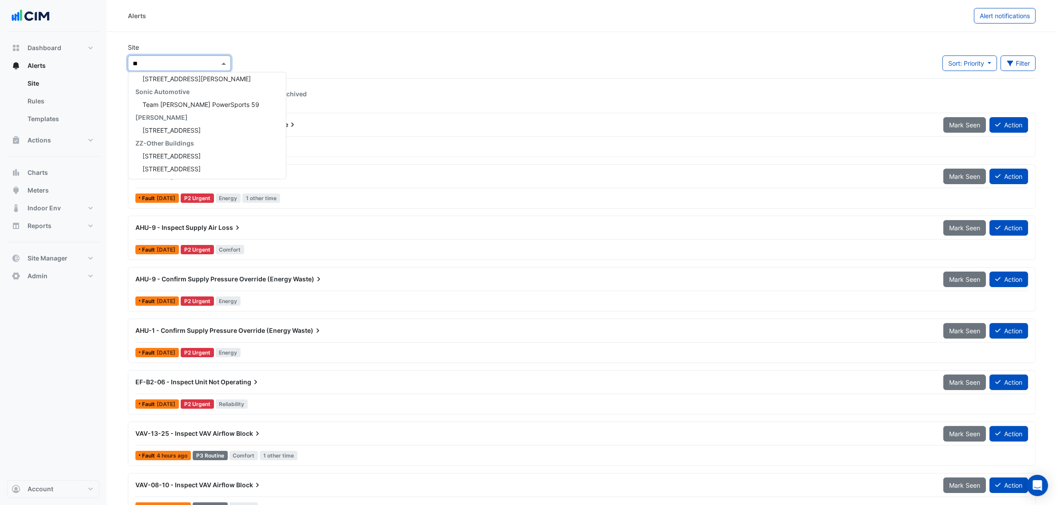
scroll to position [55, 0]
type input "*****"
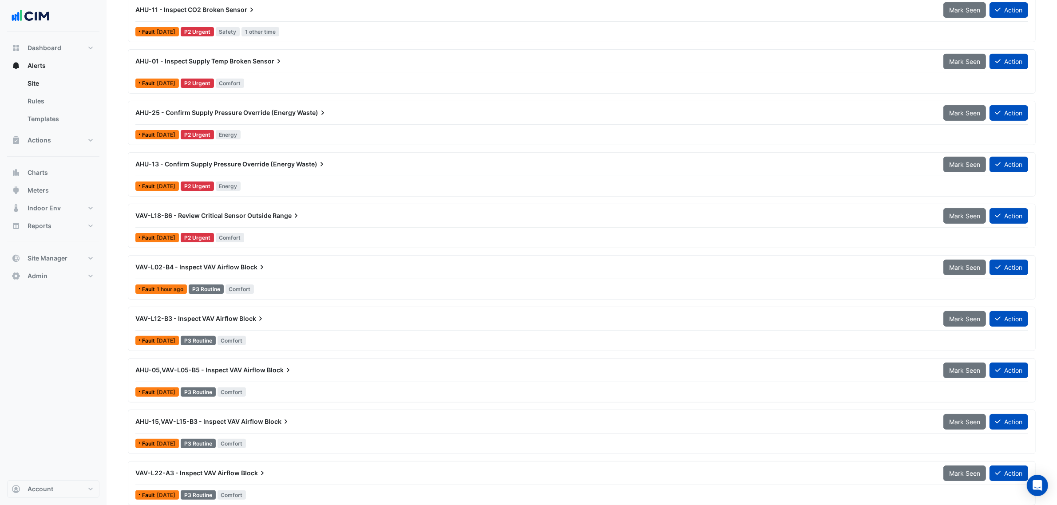
scroll to position [222, 0]
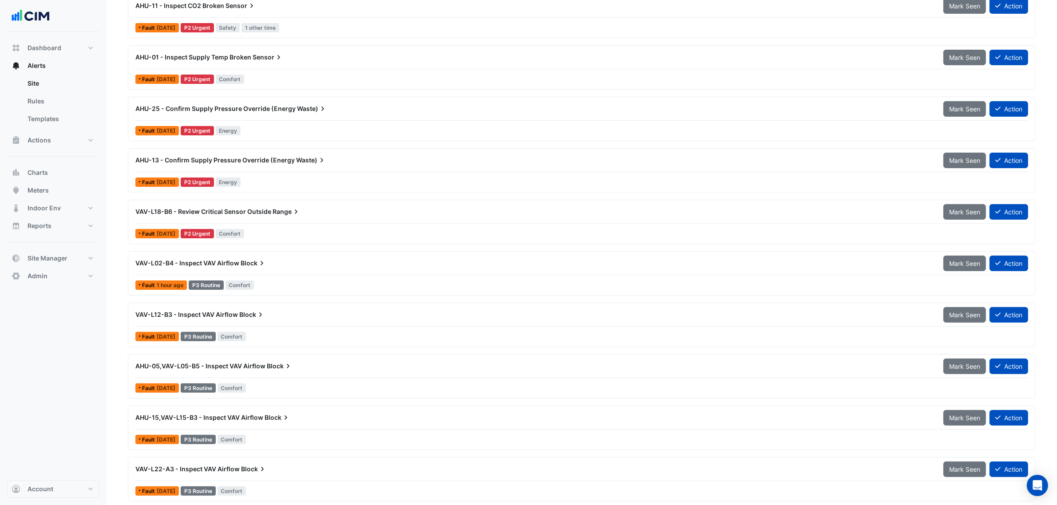
click at [363, 219] on div "VAV-L18-B6 - Review Critical Sensor Outside Range" at bounding box center [534, 212] width 808 height 16
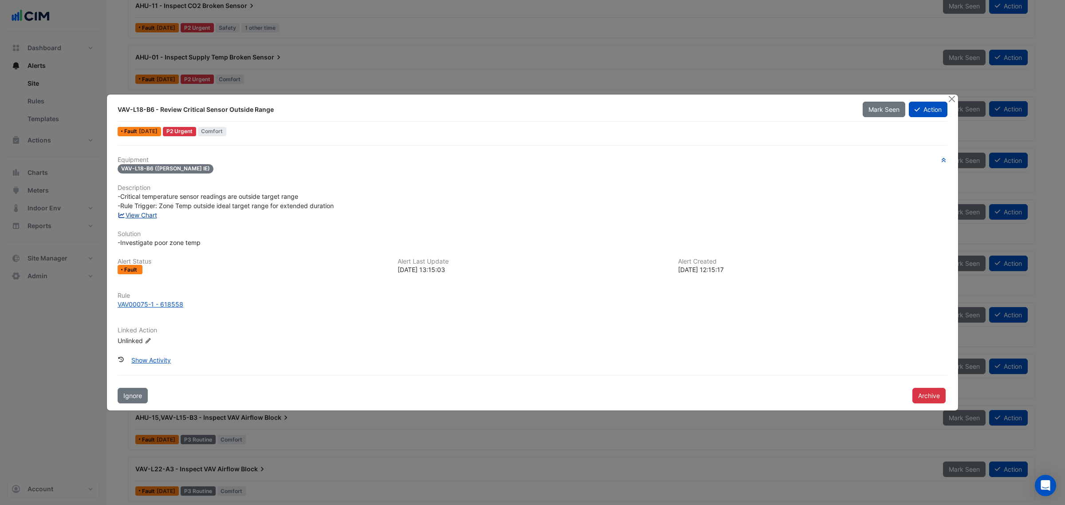
click at [144, 211] on link "View Chart" at bounding box center [138, 215] width 40 height 8
click at [950, 97] on button "Close" at bounding box center [951, 99] width 9 height 9
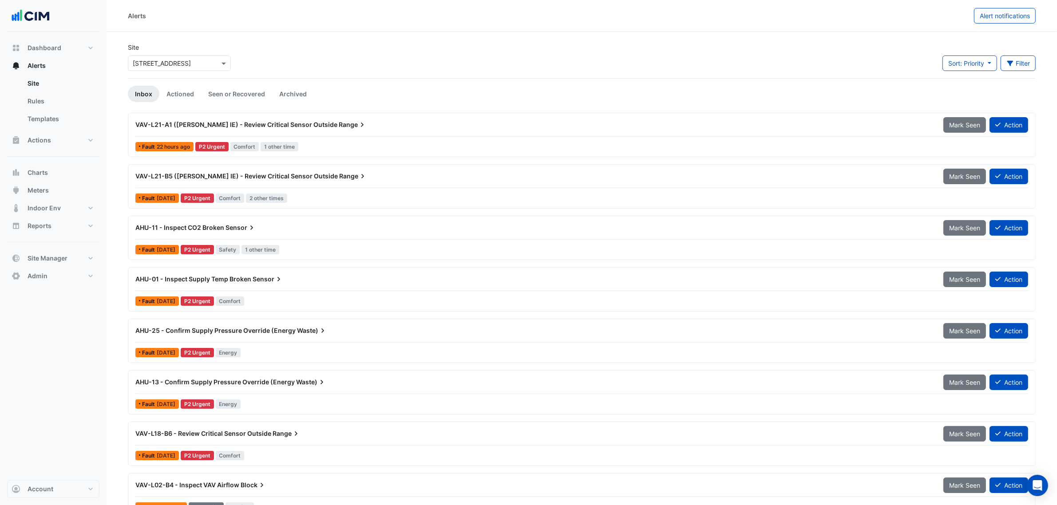
click at [156, 52] on div "Select a Site × 9 Castlereagh Street" at bounding box center [179, 61] width 107 height 19
click at [194, 63] on input "text" at bounding box center [170, 63] width 75 height 9
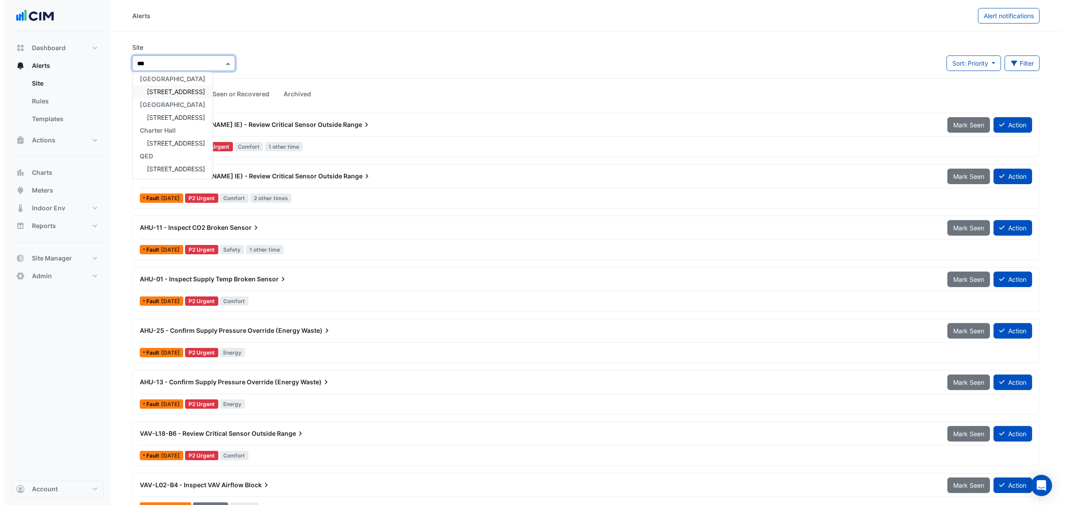
scroll to position [3, 0]
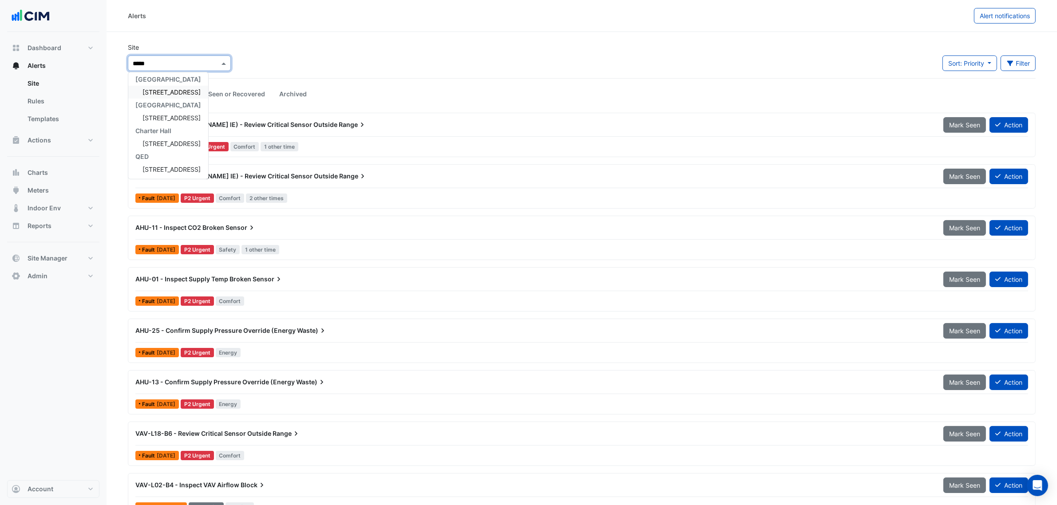
type input "******"
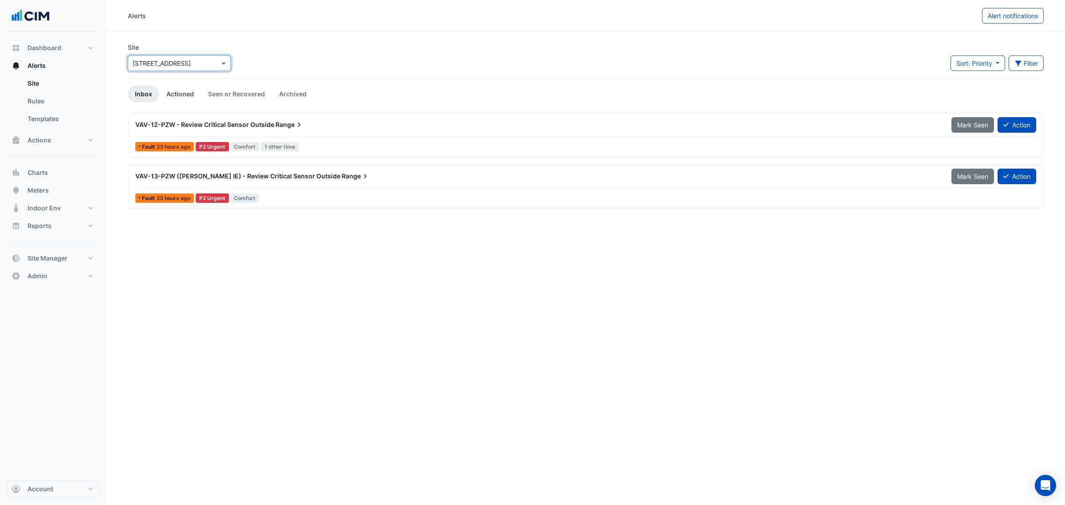
click at [166, 90] on link "Actioned" at bounding box center [180, 94] width 42 height 16
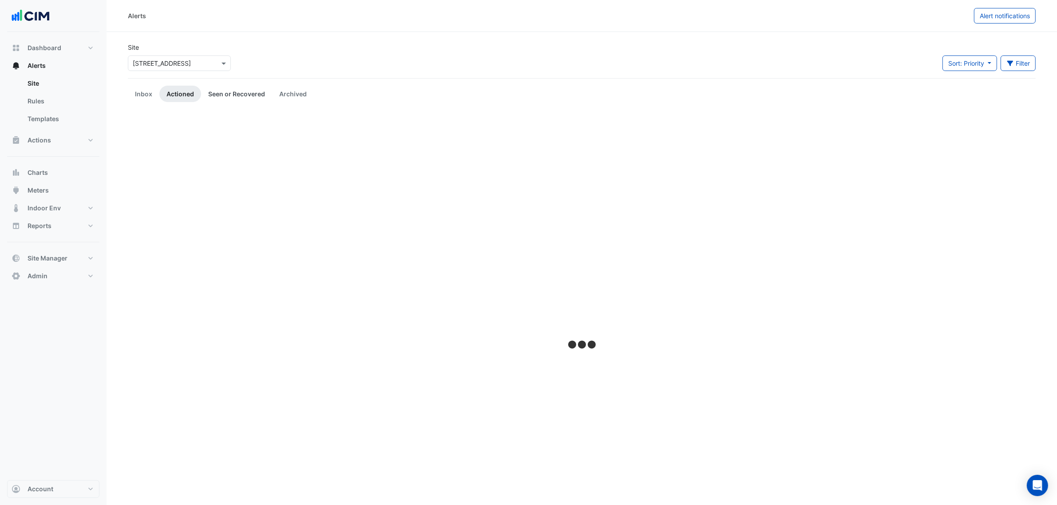
click at [221, 89] on link "Seen or Recovered" at bounding box center [236, 94] width 71 height 16
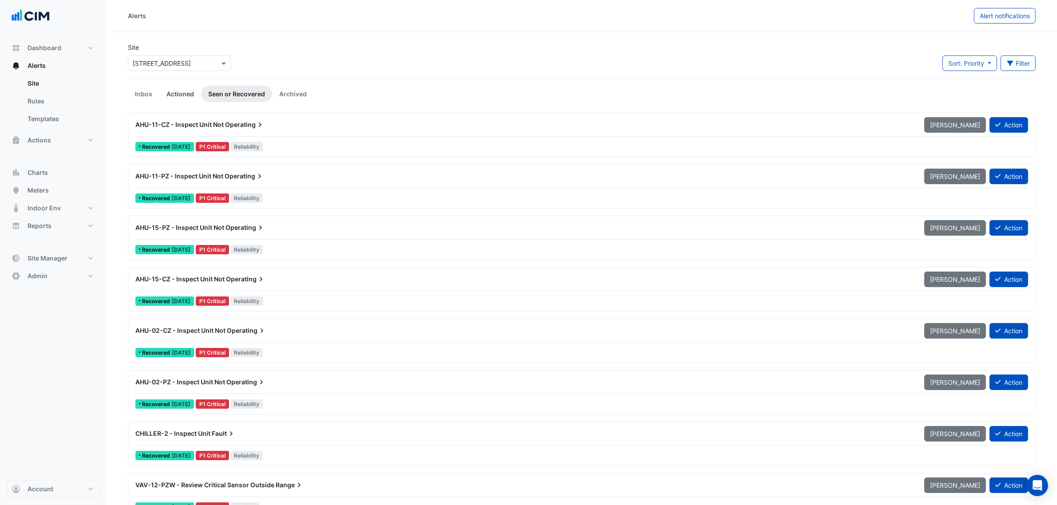
click at [185, 95] on link "Actioned" at bounding box center [180, 94] width 42 height 16
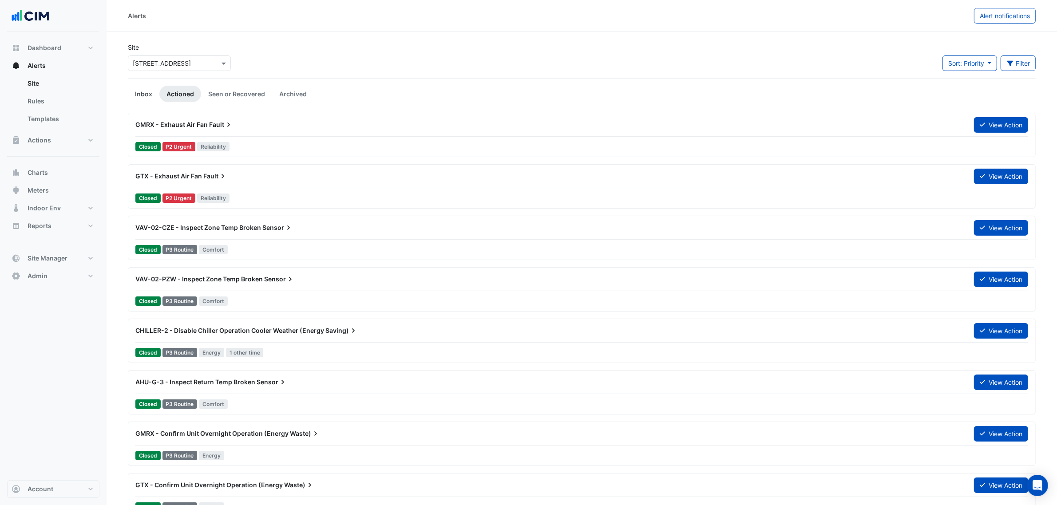
click at [152, 89] on link "Inbox" at bounding box center [144, 94] width 32 height 16
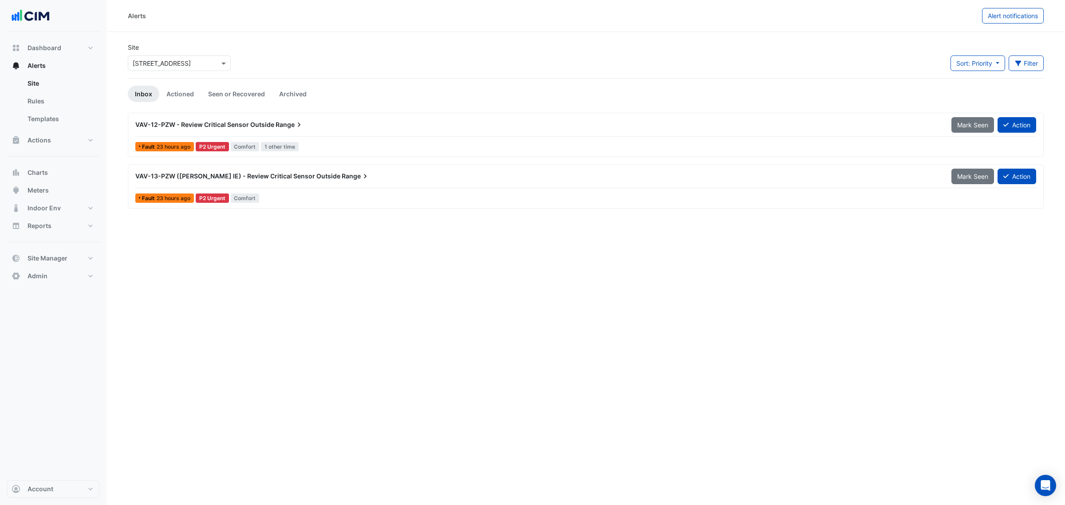
click at [176, 121] on span "VAV-12-PZW - Review Critical Sensor Outside" at bounding box center [204, 125] width 139 height 8
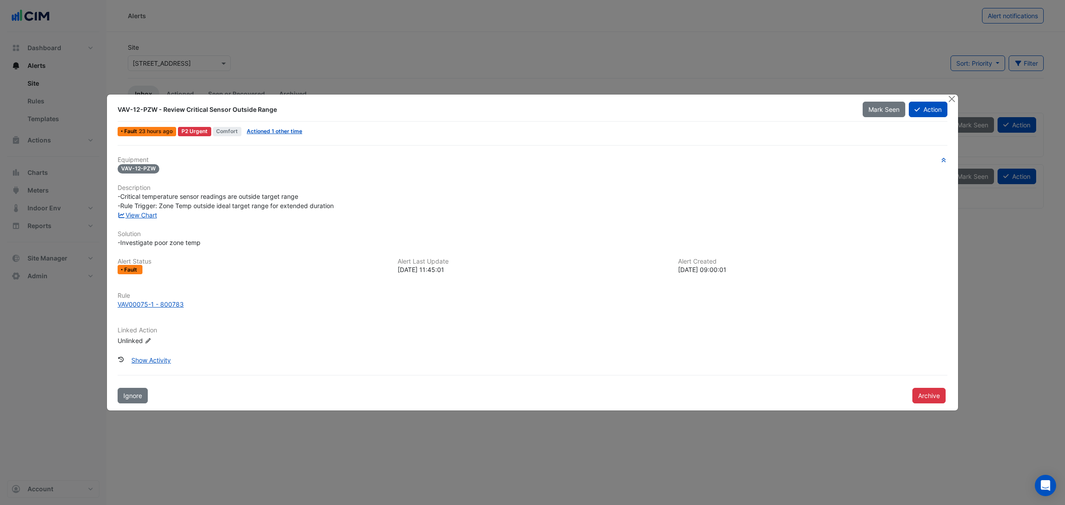
click at [158, 209] on div "-Critical temperature sensor readings are outside target range -Rule Trigger: Z…" at bounding box center [533, 201] width 830 height 19
click at [154, 213] on link "View Chart" at bounding box center [138, 215] width 40 height 8
click at [294, 134] on span "Actioned 1 other time" at bounding box center [274, 131] width 63 height 9
click at [294, 133] on link "Actioned 1 other time" at bounding box center [274, 131] width 55 height 7
click at [146, 214] on link "View Chart" at bounding box center [138, 215] width 40 height 8
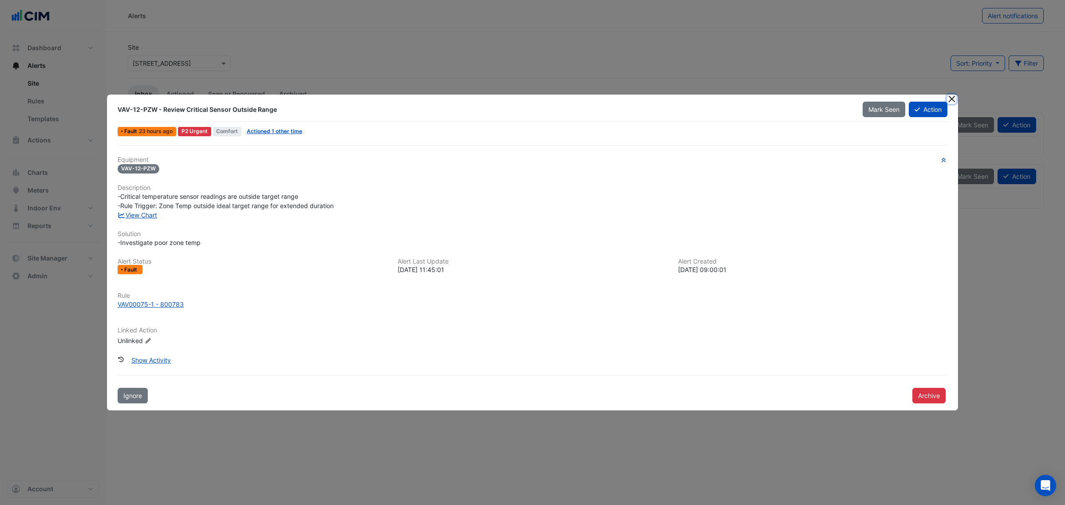
click at [956, 98] on button "Close" at bounding box center [951, 99] width 9 height 9
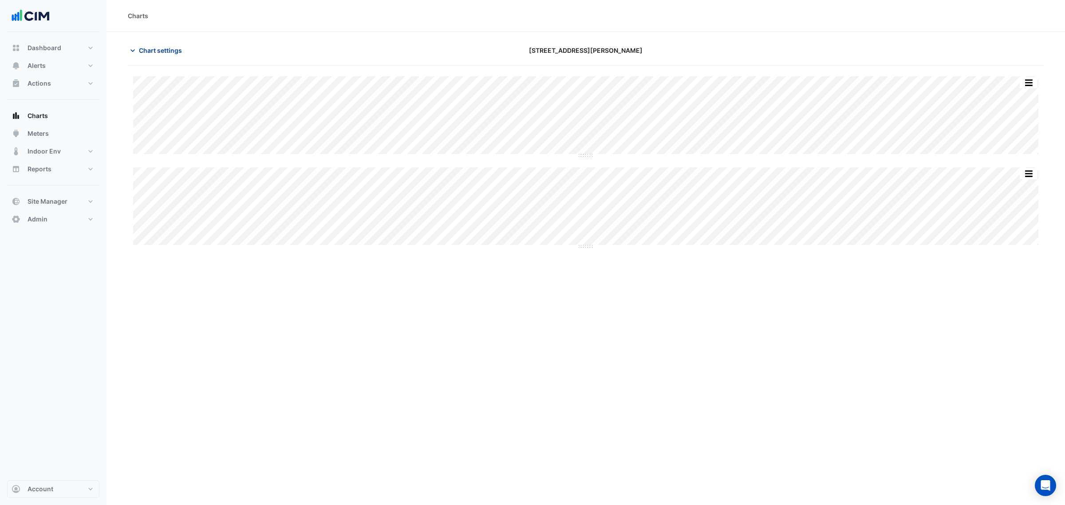
click at [136, 46] on icon "button" at bounding box center [132, 50] width 9 height 9
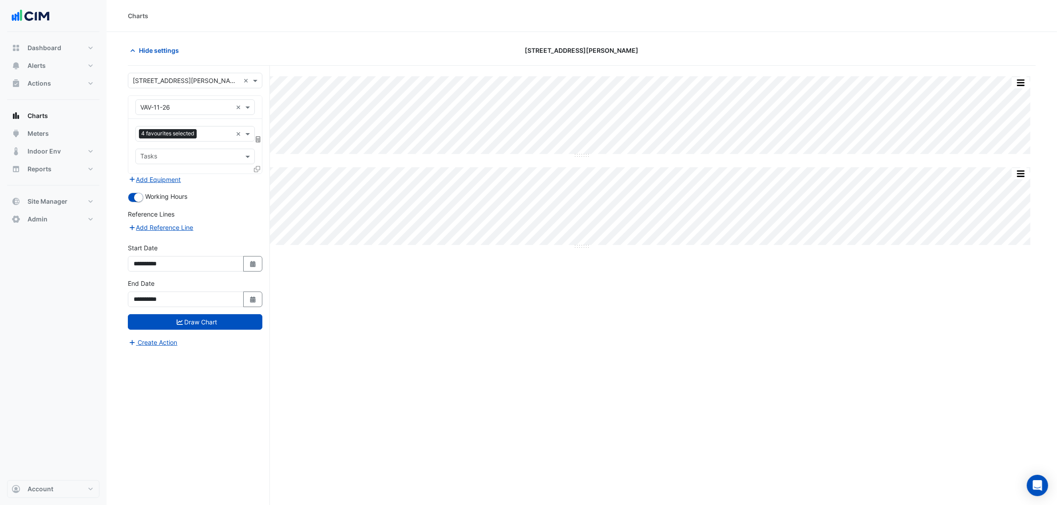
click at [257, 165] on fa-icon at bounding box center [257, 169] width 6 height 8
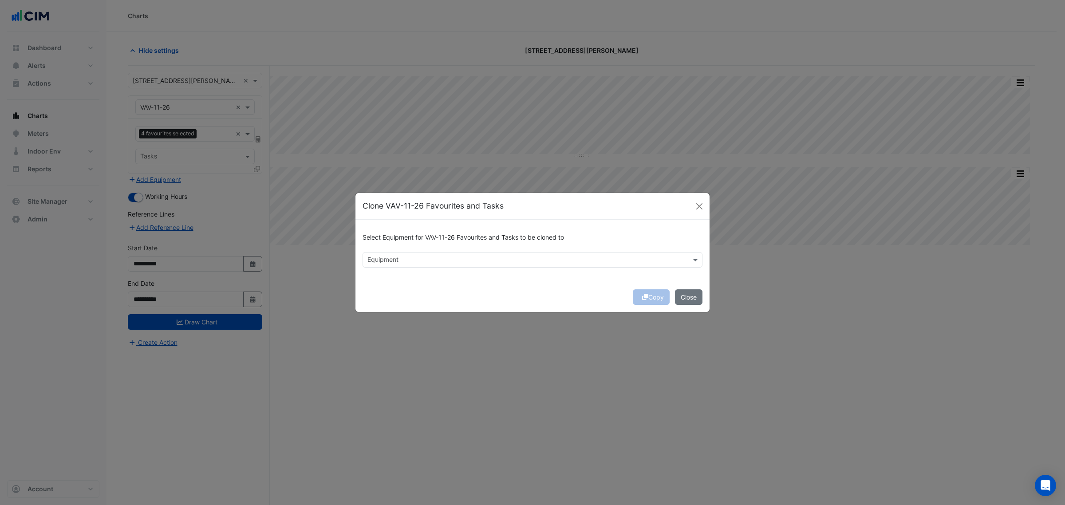
click at [415, 254] on div "Equipment" at bounding box center [525, 260] width 324 height 14
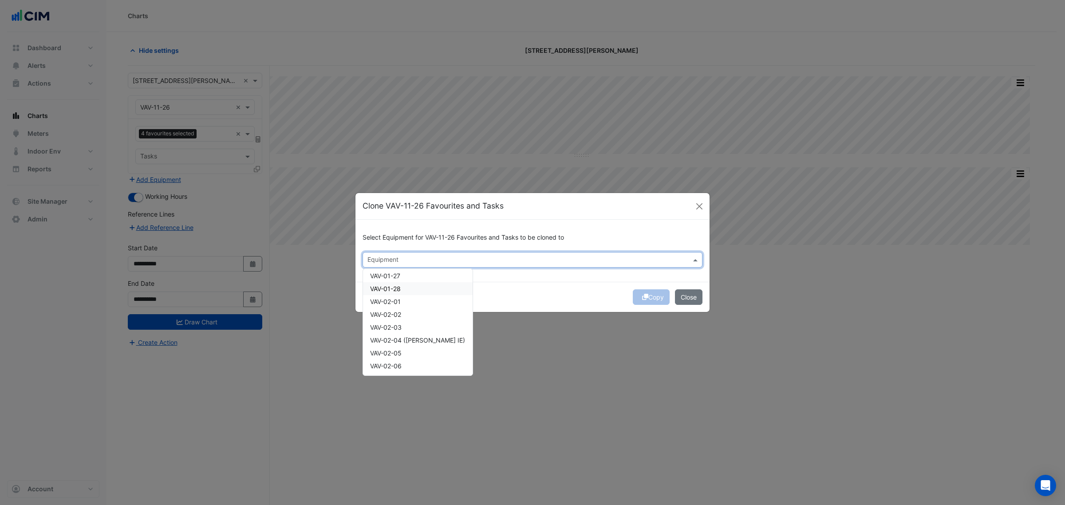
scroll to position [111, 0]
click at [420, 298] on span "VAV-01-20 ([PERSON_NAME] IE)" at bounding box center [417, 297] width 94 height 8
click at [529, 280] on div "Select Equipment for VAV-11-26 Favourites and Tasks to be cloned to Equipment ×…" at bounding box center [533, 251] width 354 height 62
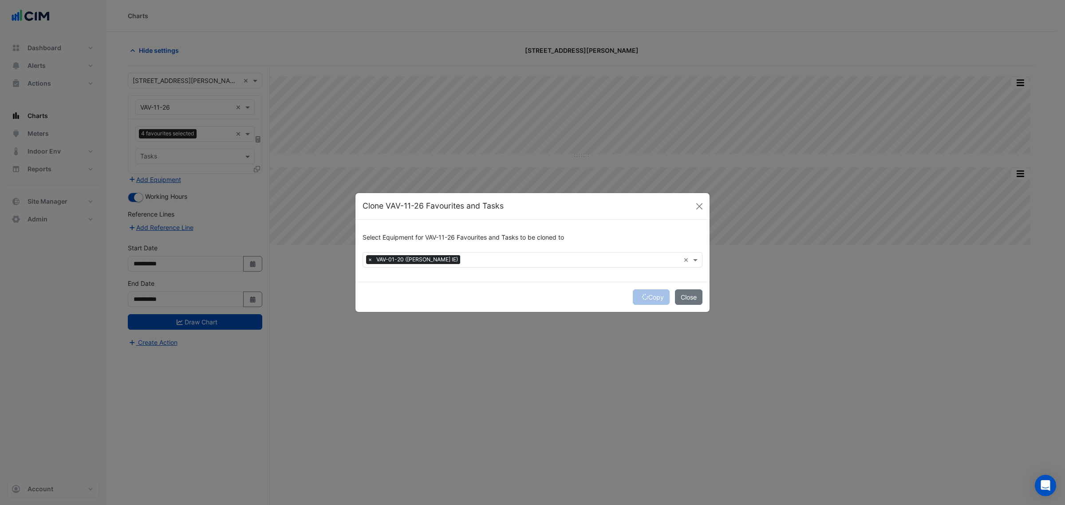
click at [471, 253] on div "Equipment × VAV-01-20 ([PERSON_NAME] IE)" at bounding box center [521, 260] width 317 height 14
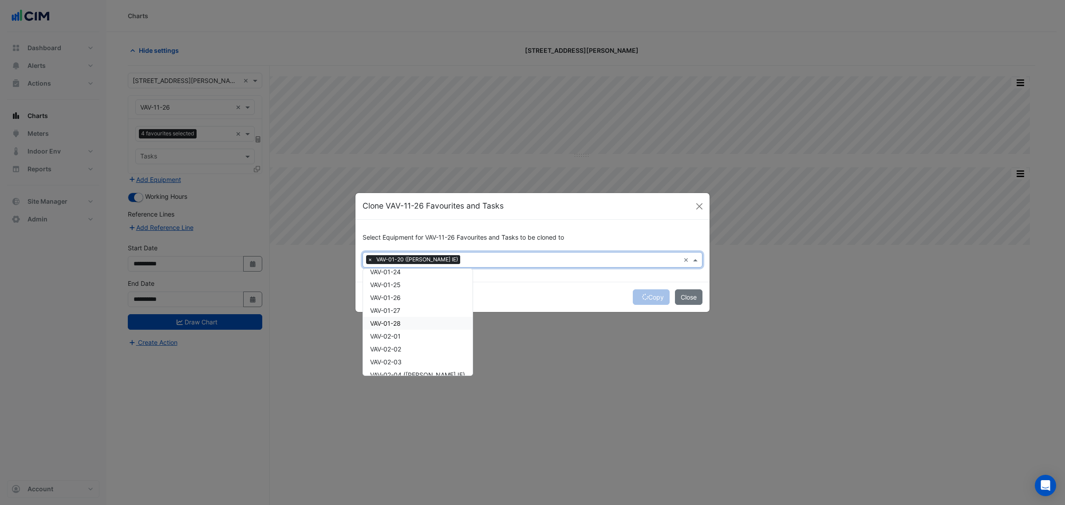
scroll to position [243, 0]
click at [429, 319] on span "VAV-02-04 ([PERSON_NAME] IE)" at bounding box center [417, 320] width 95 height 8
click at [373, 258] on span "×" at bounding box center [370, 259] width 8 height 9
click at [524, 297] on div "Copy Close" at bounding box center [533, 297] width 354 height 30
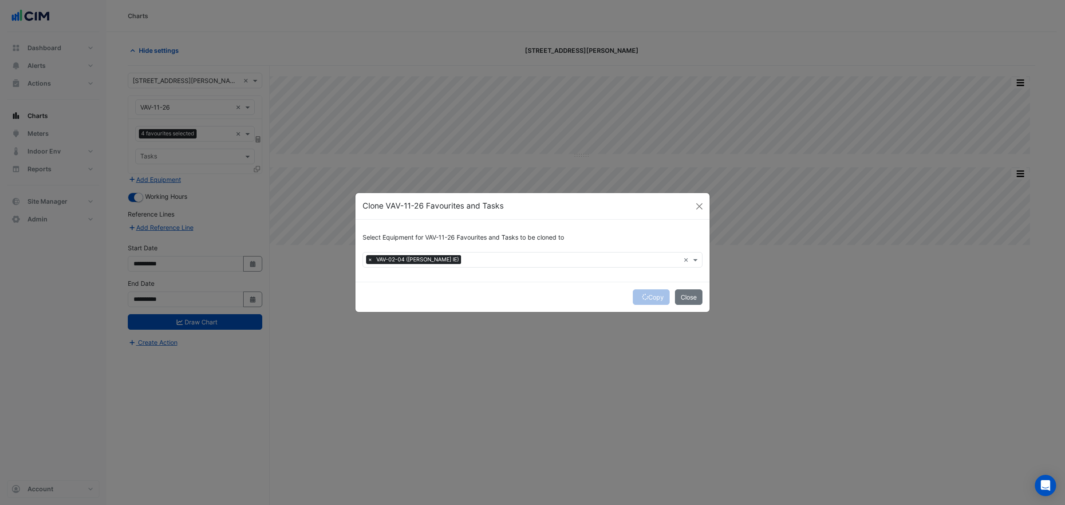
click at [650, 294] on div "Copy Close" at bounding box center [533, 297] width 354 height 30
click at [650, 297] on button "Copy" at bounding box center [651, 297] width 37 height 16
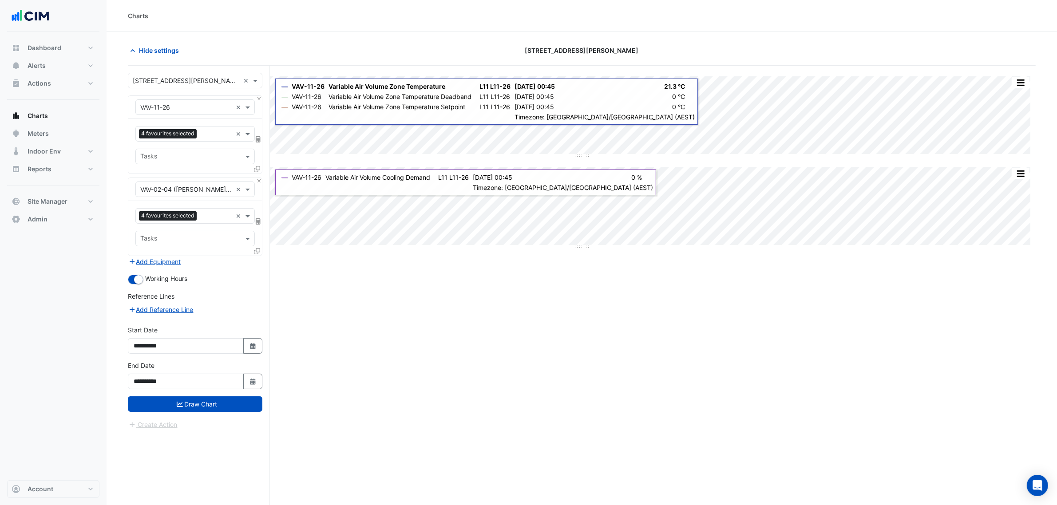
click at [261, 96] on div "Equipment × VAV-11-26 × Favourites 4 favourites selected × Tasks" at bounding box center [195, 134] width 134 height 79
click at [260, 95] on div "Equipment × VAV-11-26 × Favourites 4 favourites selected × Tasks" at bounding box center [195, 134] width 134 height 79
click at [261, 96] on div "Equipment × VAV-11-26 × Favourites 4 favourites selected × Tasks" at bounding box center [195, 134] width 134 height 79
click at [260, 97] on button "Close" at bounding box center [259, 99] width 6 height 6
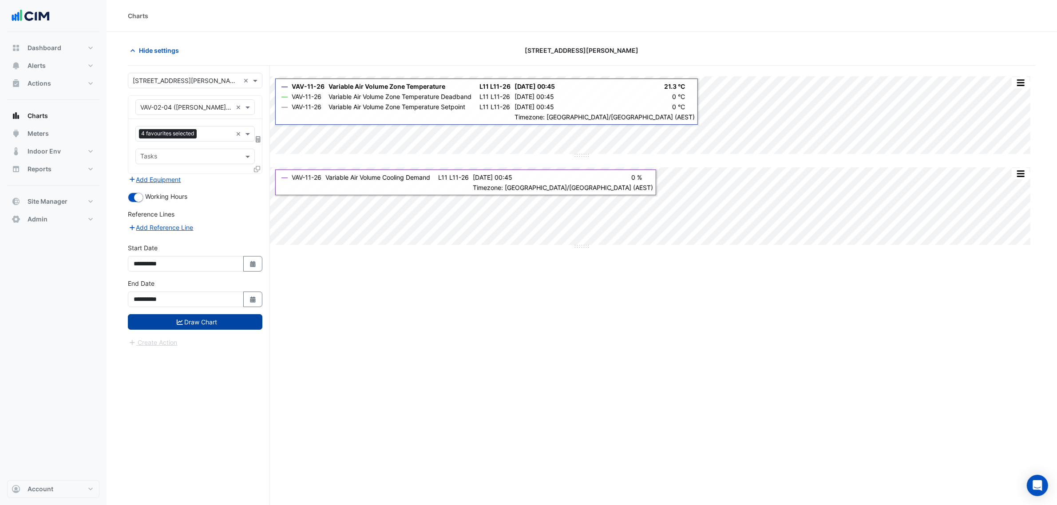
click at [241, 319] on button "Draw Chart" at bounding box center [195, 322] width 134 height 16
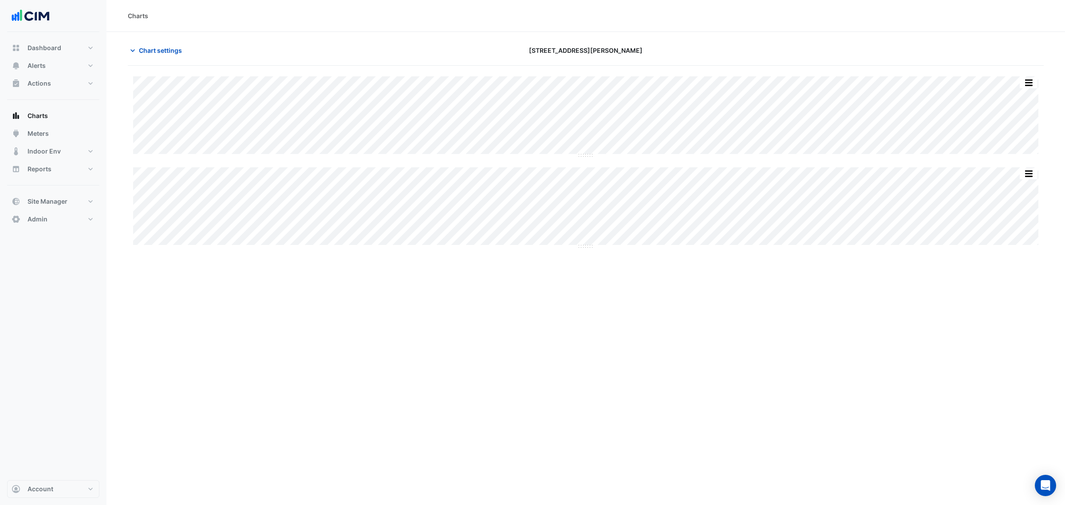
click at [585, 165] on div "Split All Split None Print Save as JPEG Save as PNG Pivot Data Table Export CSV…" at bounding box center [586, 161] width 916 height 171
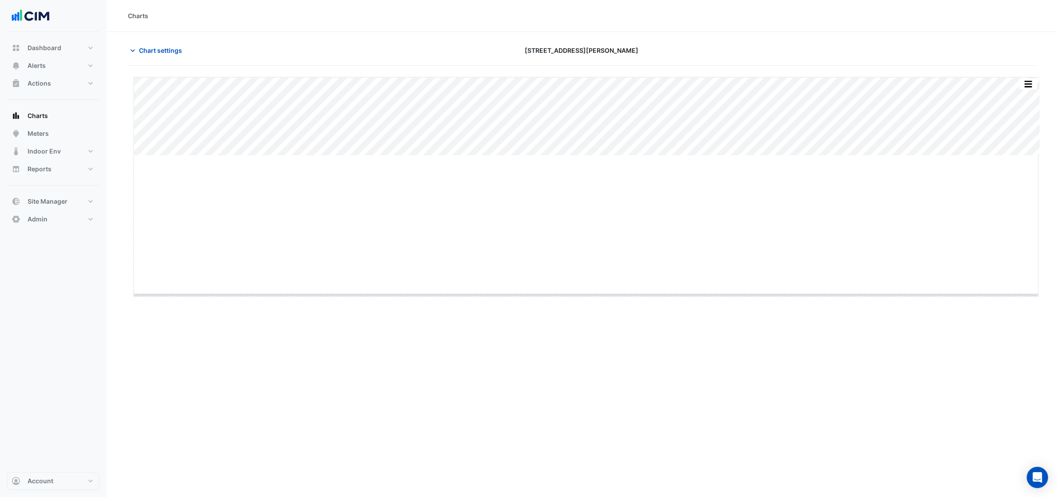
drag, startPoint x: 584, startPoint y: 154, endPoint x: 560, endPoint y: 353, distance: 200.3
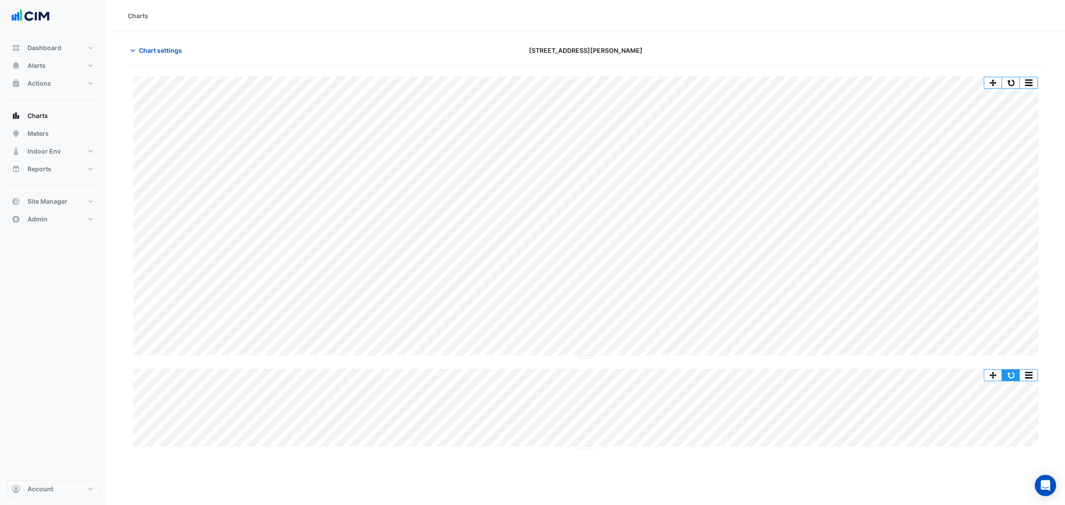
click at [1018, 376] on button "button" at bounding box center [1011, 375] width 18 height 11
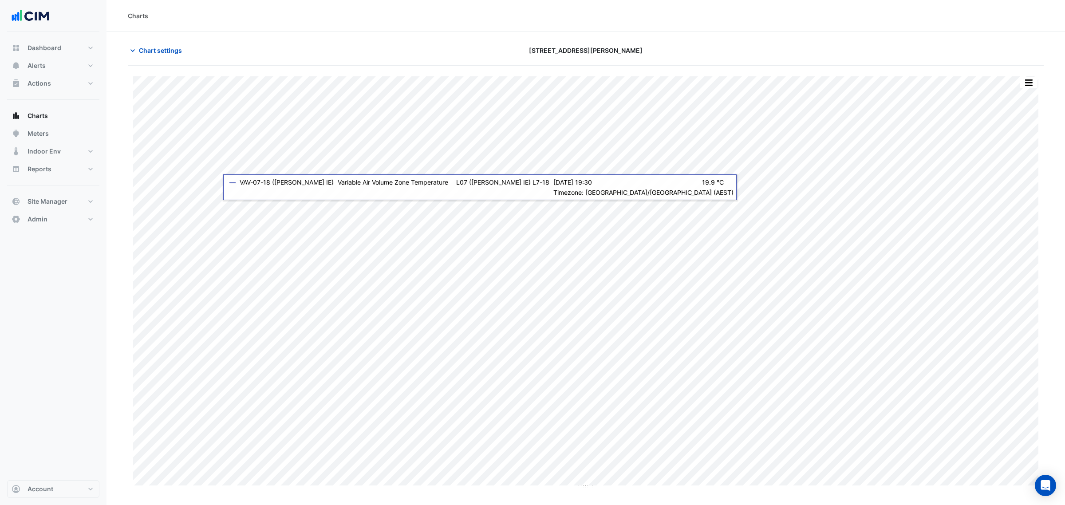
type input "**********"
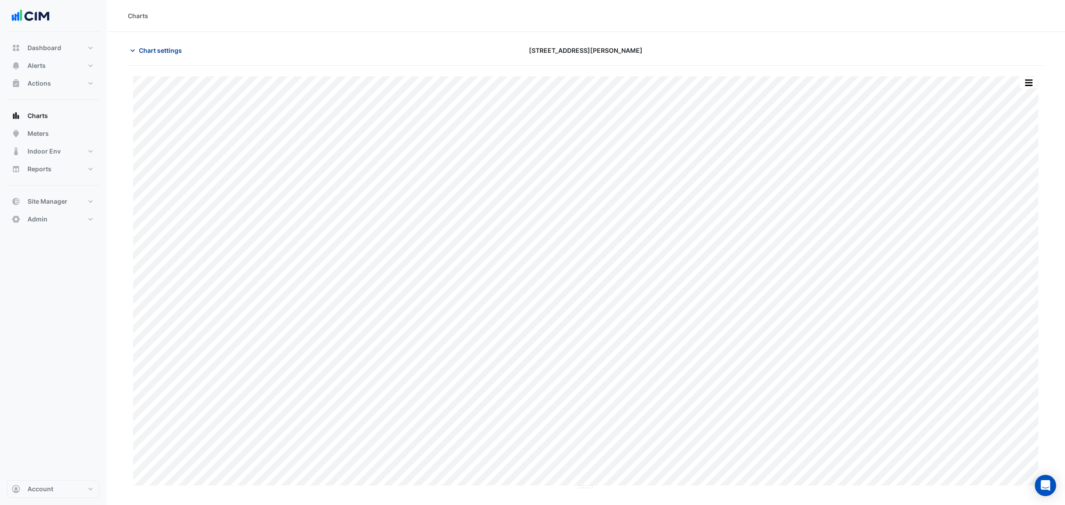
click at [186, 43] on button "Chart settings" at bounding box center [158, 51] width 60 height 16
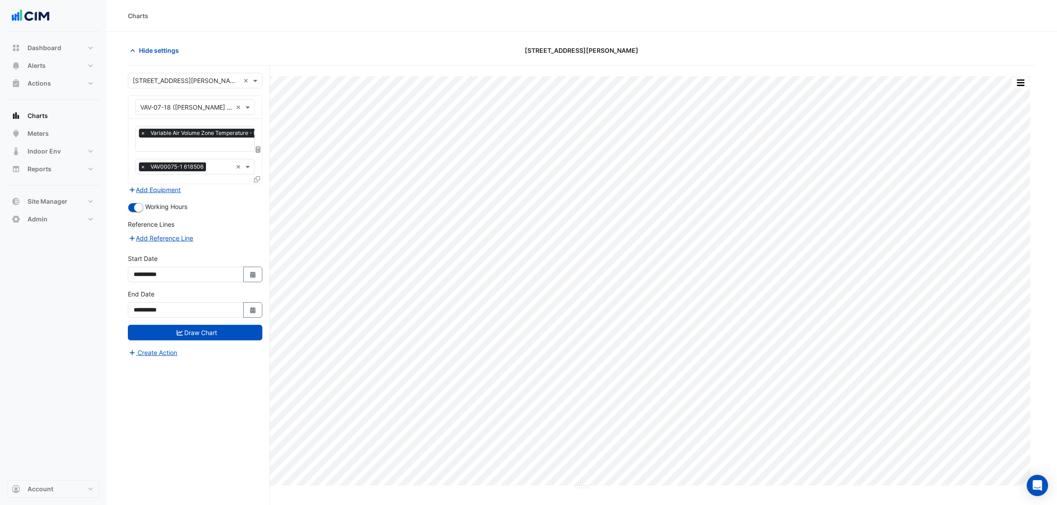
click at [175, 138] on span "Variable Air Volume Zone Temperature - L07 ([PERSON_NAME] IE), L7-18" at bounding box center [242, 133] width 189 height 9
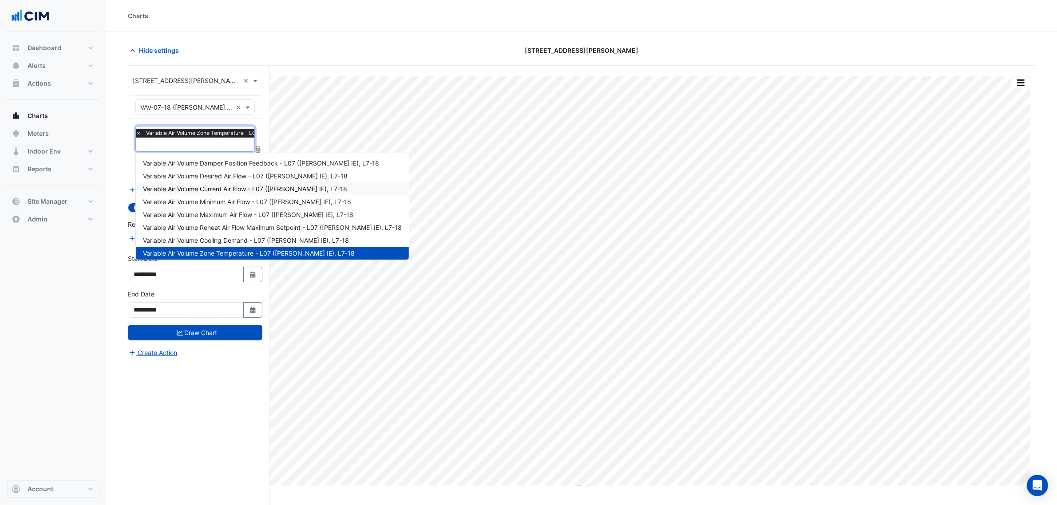
click at [276, 194] on div "Variable Air Volume Current Air Flow - L07 ([PERSON_NAME] IE), L7-18" at bounding box center [272, 188] width 273 height 13
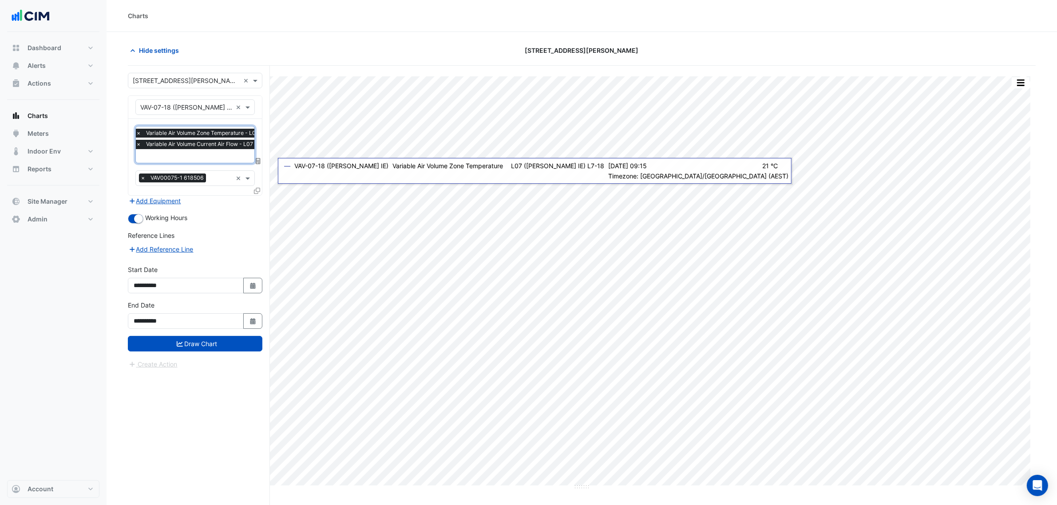
click at [228, 151] on div "× Variable Air Volume Zone Temperature - L07 ([PERSON_NAME] IE), L7-18 × Variab…" at bounding box center [234, 140] width 201 height 23
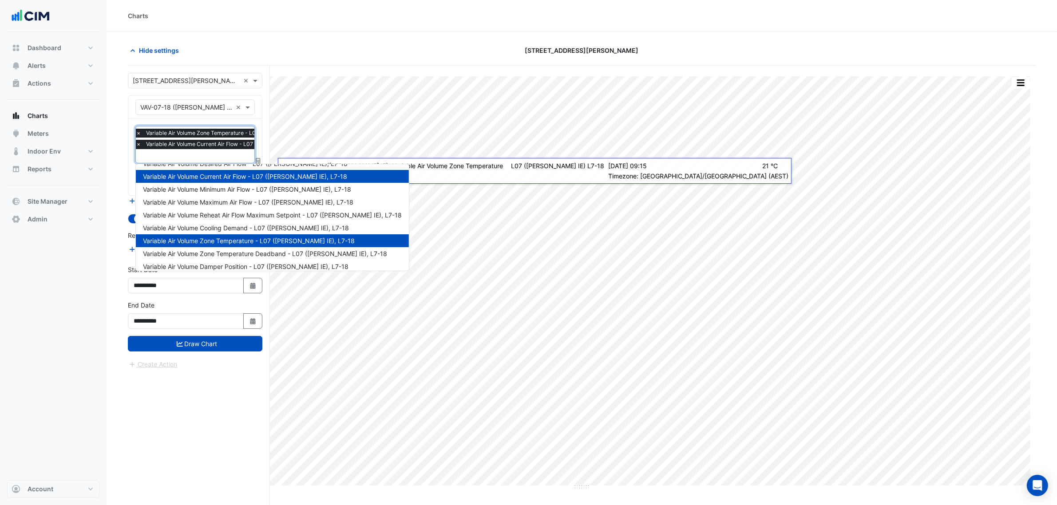
scroll to position [12, 0]
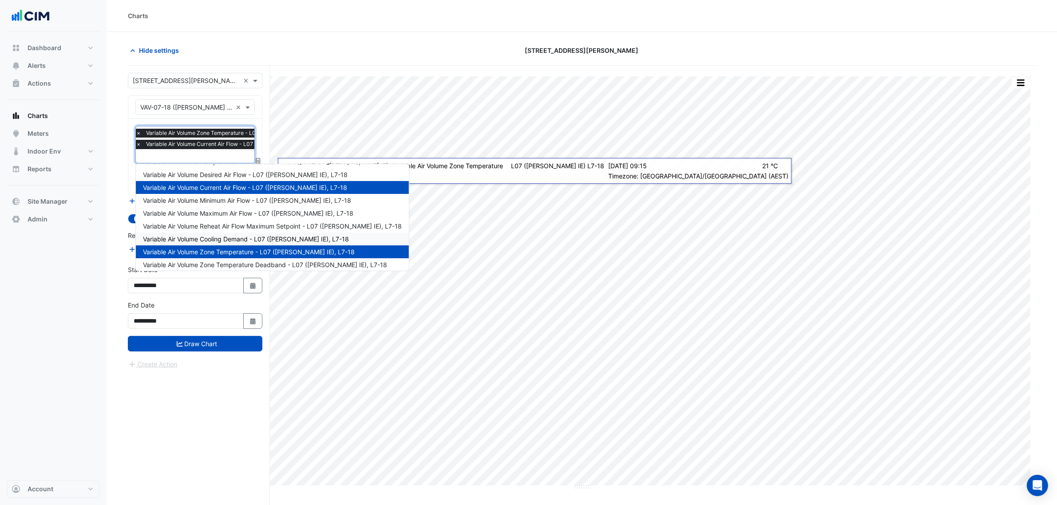
click at [285, 237] on span "Variable Air Volume Cooling Demand - L07 ([PERSON_NAME] IE), L7-18" at bounding box center [246, 239] width 206 height 8
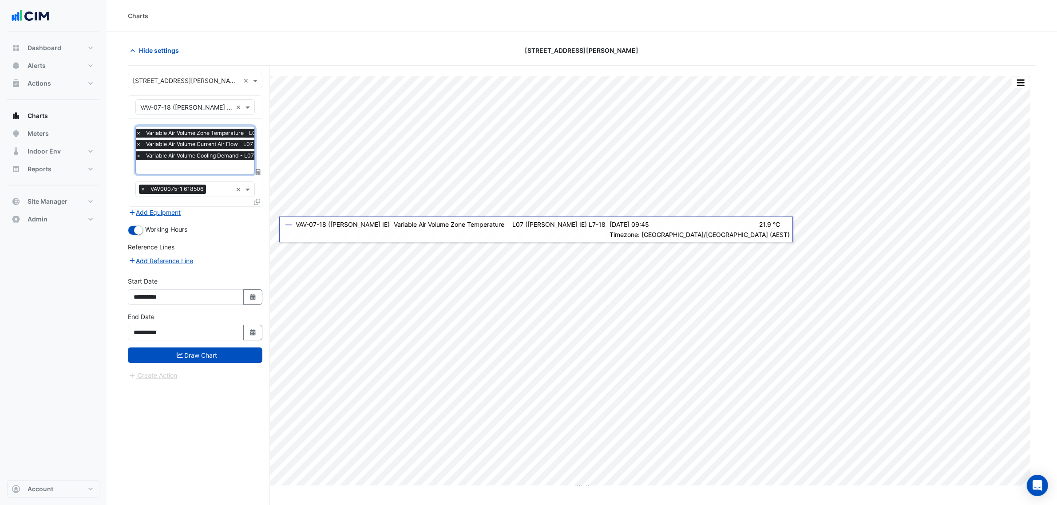
click at [218, 364] on form "Select a Site × [STREET_ADDRESS][PERSON_NAME] × Equipment × VAV-07-18 ([PERSON_…" at bounding box center [195, 227] width 134 height 308
click at [220, 356] on button "Draw Chart" at bounding box center [195, 356] width 134 height 16
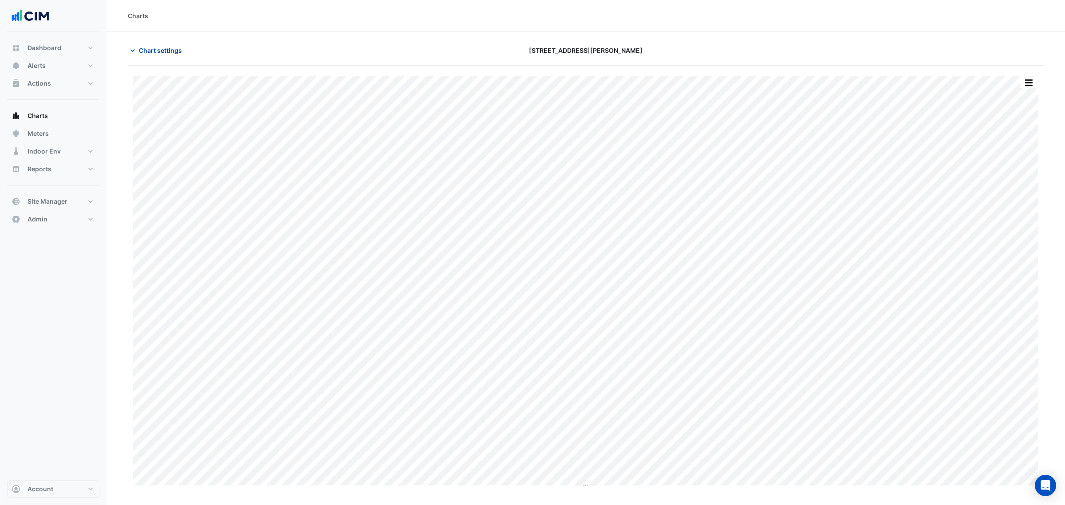
click at [178, 46] on span "Chart settings" at bounding box center [160, 50] width 43 height 9
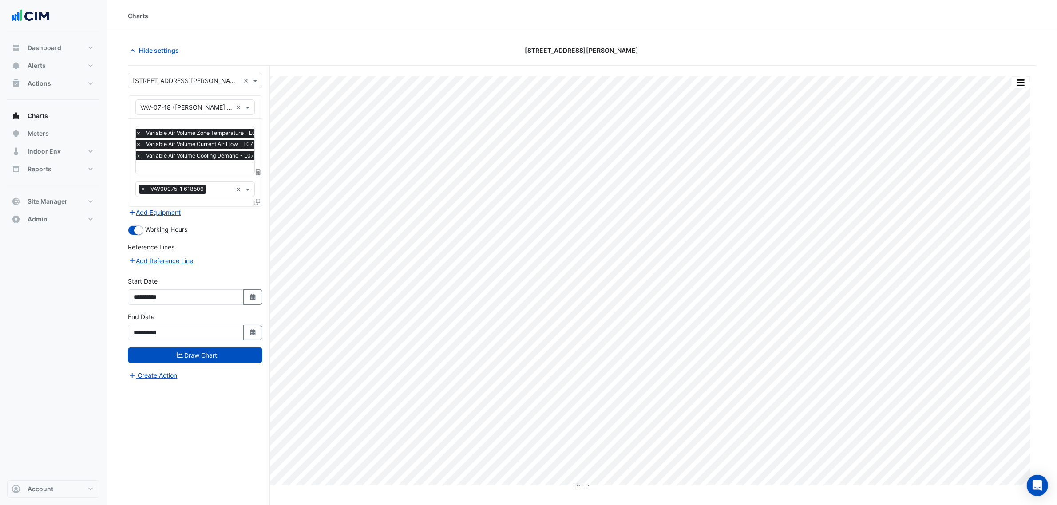
click at [170, 166] on input "text" at bounding box center [235, 167] width 199 height 9
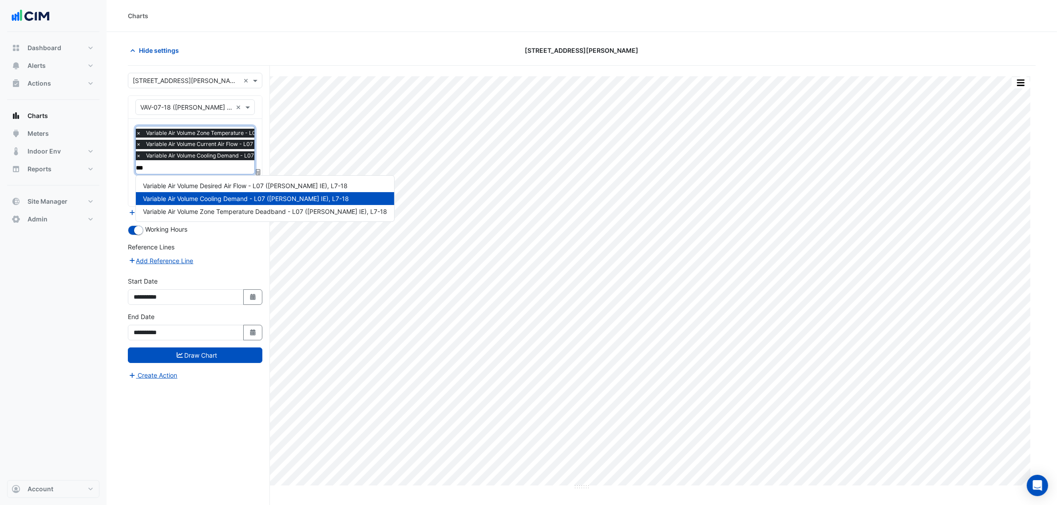
type input "****"
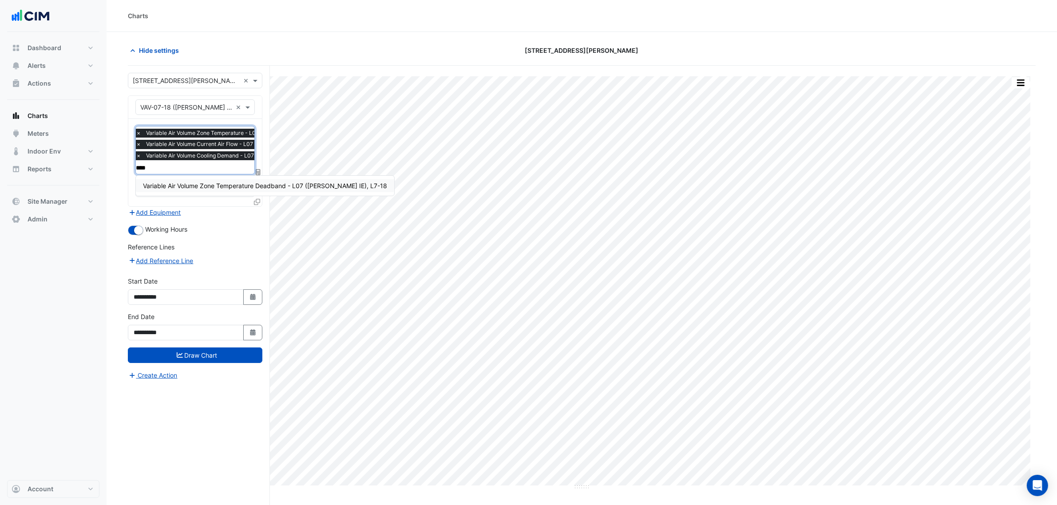
drag, startPoint x: 174, startPoint y: 186, endPoint x: 232, endPoint y: 236, distance: 75.8
click at [176, 186] on span "Variable Air Volume Zone Temperature Deadband - L07 ([PERSON_NAME] IE), L7-18" at bounding box center [265, 186] width 244 height 8
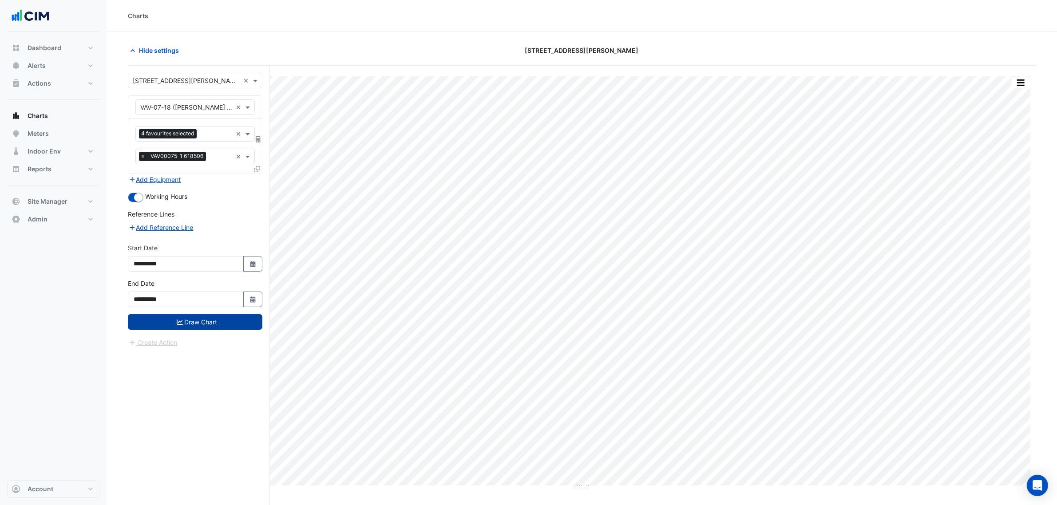
click at [236, 322] on button "Draw Chart" at bounding box center [195, 322] width 134 height 16
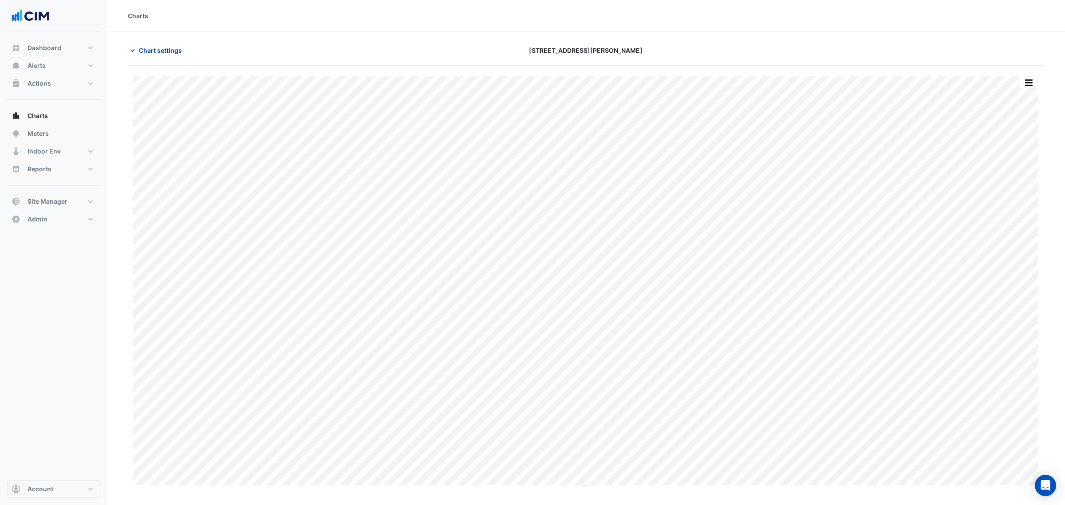
click at [176, 47] on span "Chart settings" at bounding box center [160, 50] width 43 height 9
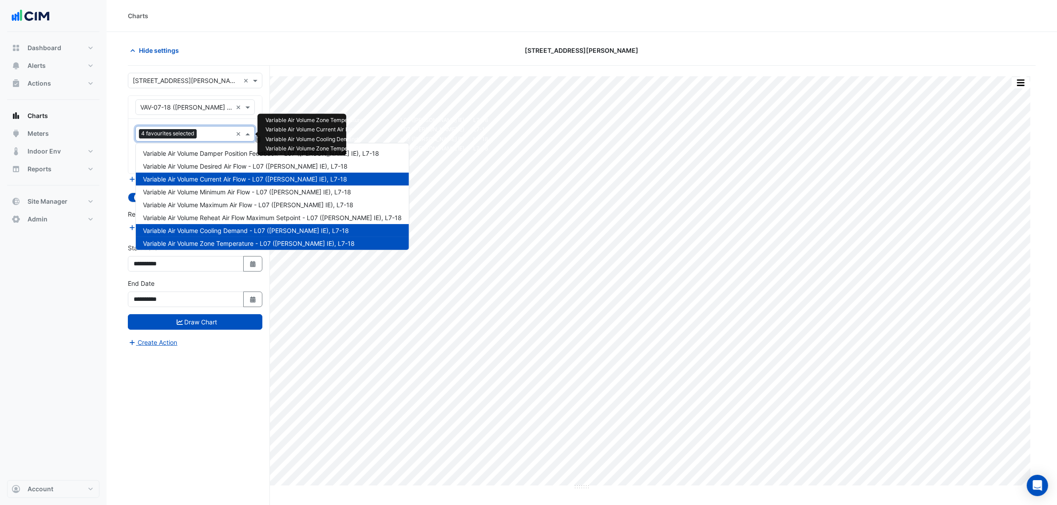
click at [206, 133] on input "text" at bounding box center [216, 134] width 32 height 9
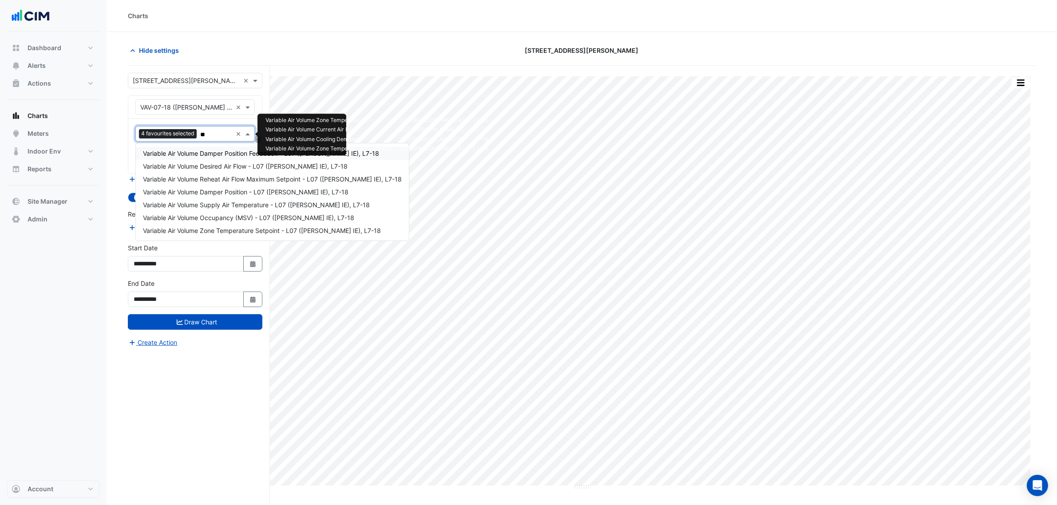
type input "***"
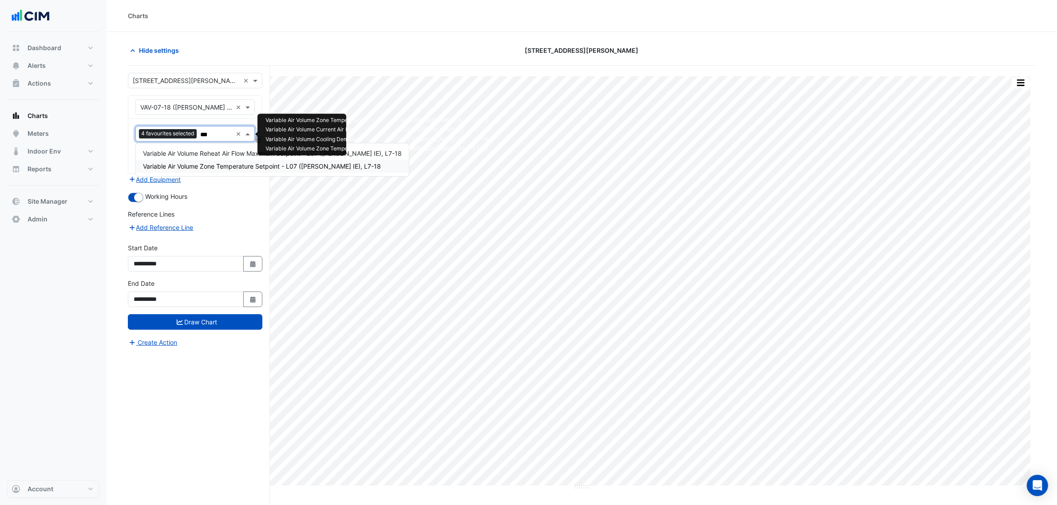
click at [229, 165] on span "Variable Air Volume Zone Temperature Setpoint - L07 (NABERS IE), L7-18" at bounding box center [262, 166] width 238 height 8
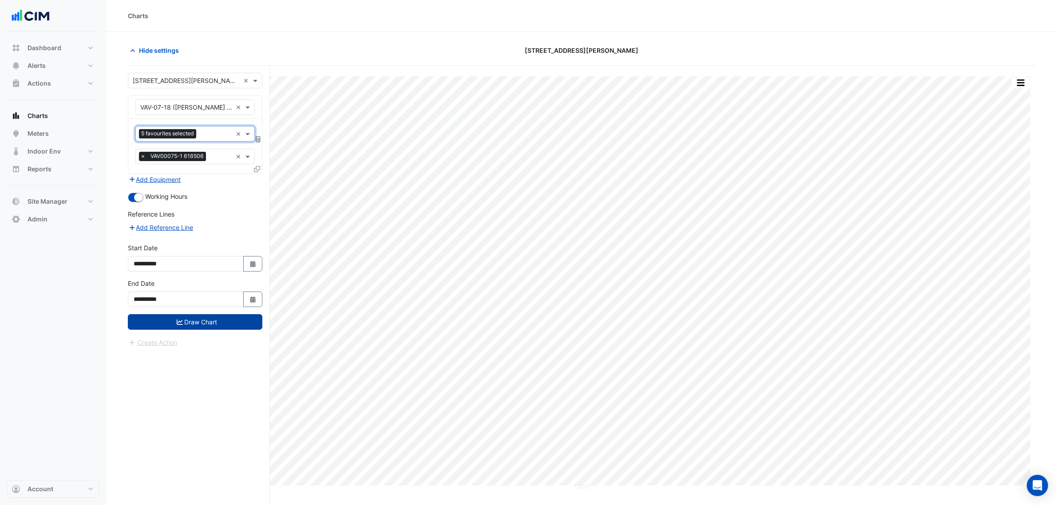
click at [250, 327] on button "Draw Chart" at bounding box center [195, 322] width 134 height 16
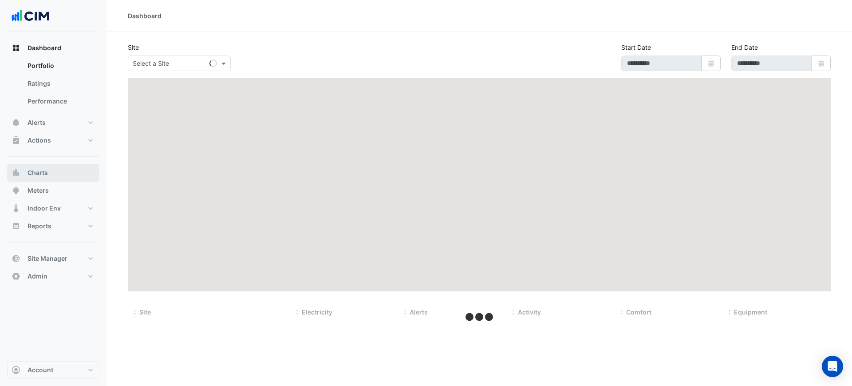
click at [74, 171] on button "Charts" at bounding box center [53, 173] width 92 height 18
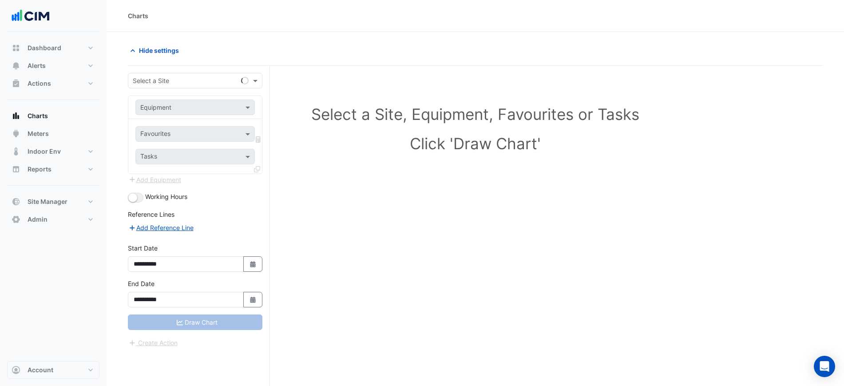
click at [158, 79] on input "text" at bounding box center [186, 80] width 107 height 9
type input "**********"
type input "*******"
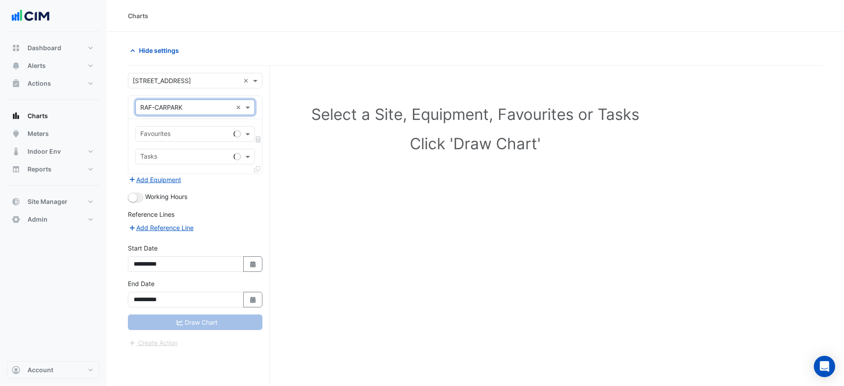
type input "*"
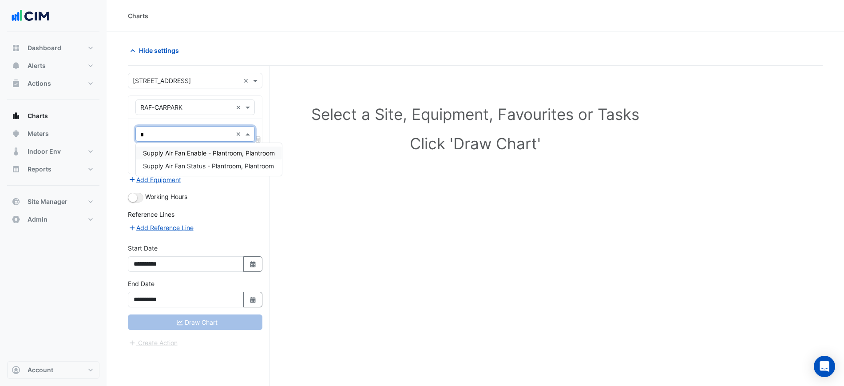
type input "**"
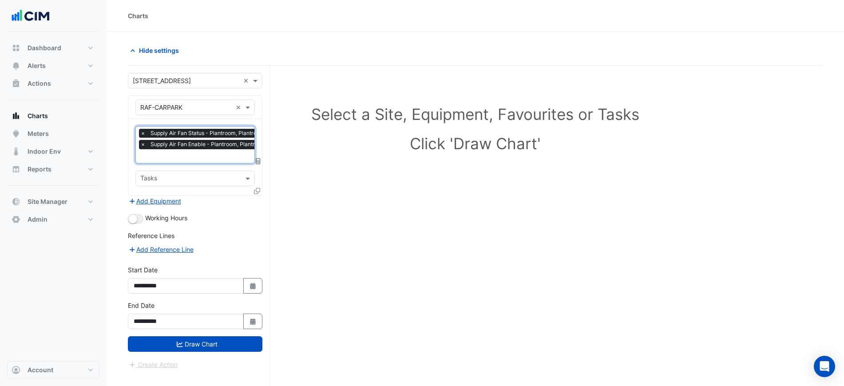
click at [179, 205] on form "**********" at bounding box center [195, 221] width 134 height 297
click at [178, 205] on button "Add Equipment" at bounding box center [155, 201] width 54 height 10
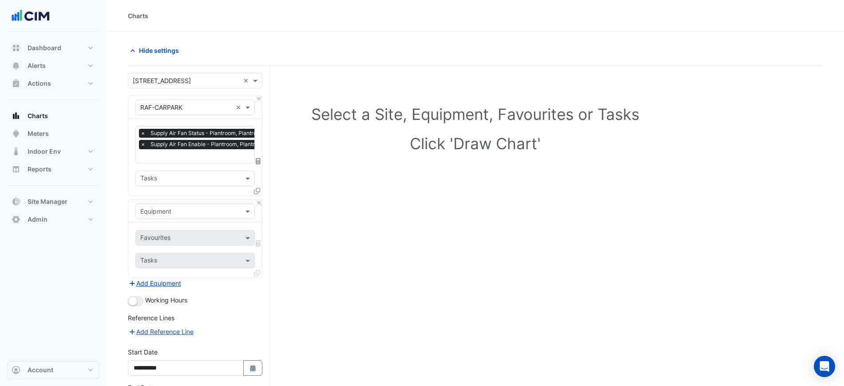
click at [178, 207] on input "text" at bounding box center [186, 211] width 92 height 9
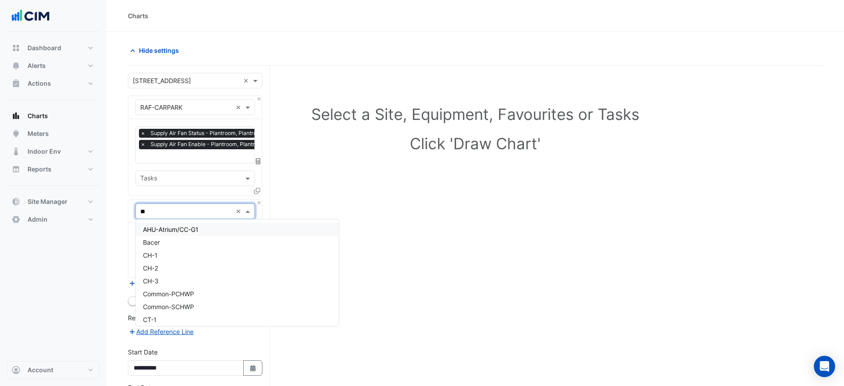
type input "***"
click at [182, 253] on span "SAF-CARPARK" at bounding box center [164, 255] width 42 height 8
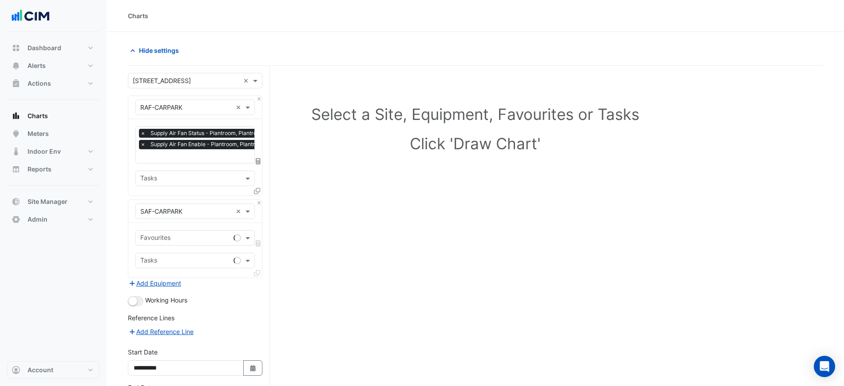
click at [178, 228] on div "Favourites Tasks" at bounding box center [195, 250] width 134 height 55
click at [184, 235] on input "text" at bounding box center [185, 238] width 90 height 9
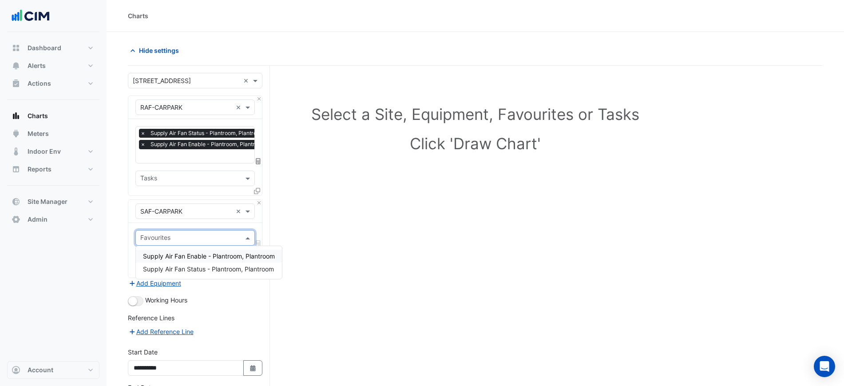
click at [188, 255] on span "Supply Air Fan Enable - Plantroom, Plantroom" at bounding box center [209, 256] width 132 height 8
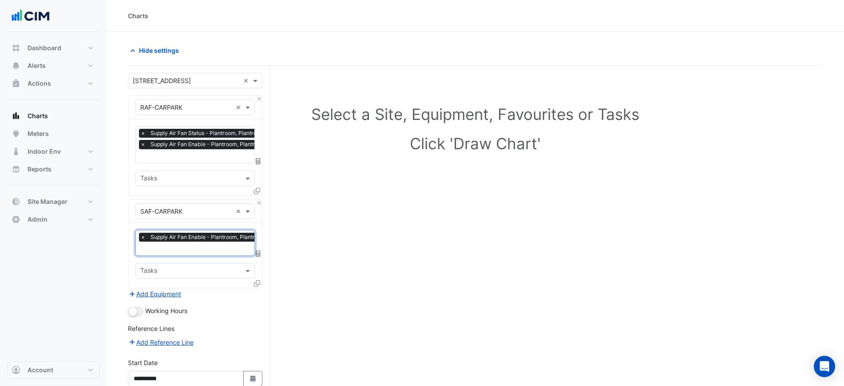
click at [191, 250] on input "text" at bounding box center [205, 249] width 130 height 9
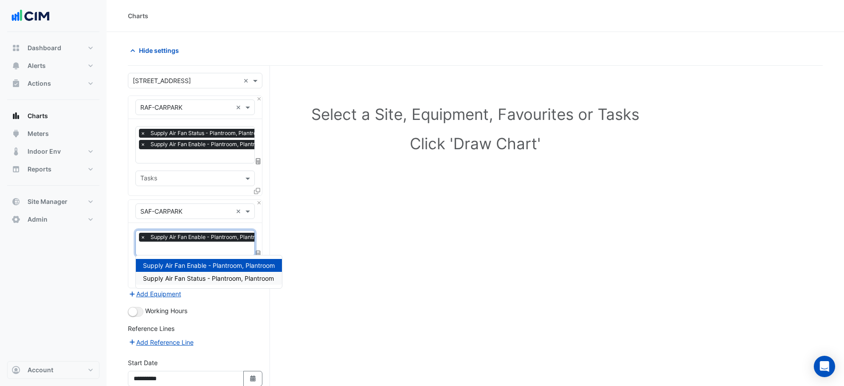
click at [196, 277] on span "Supply Air Fan Status - Plantroom, Plantroom" at bounding box center [208, 278] width 131 height 8
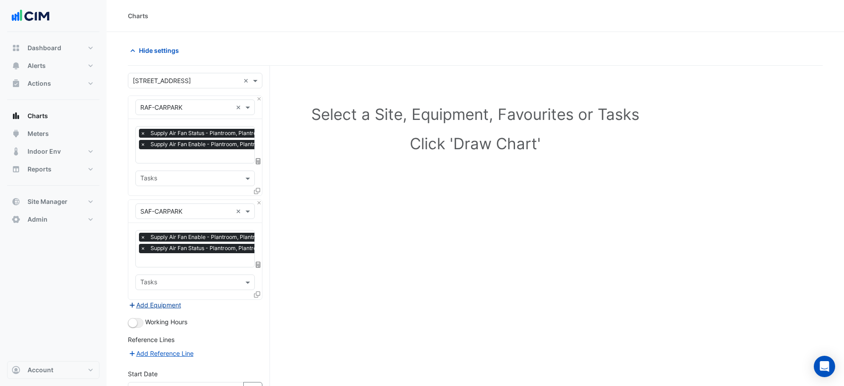
click at [154, 303] on button "Add Equipment" at bounding box center [155, 305] width 54 height 10
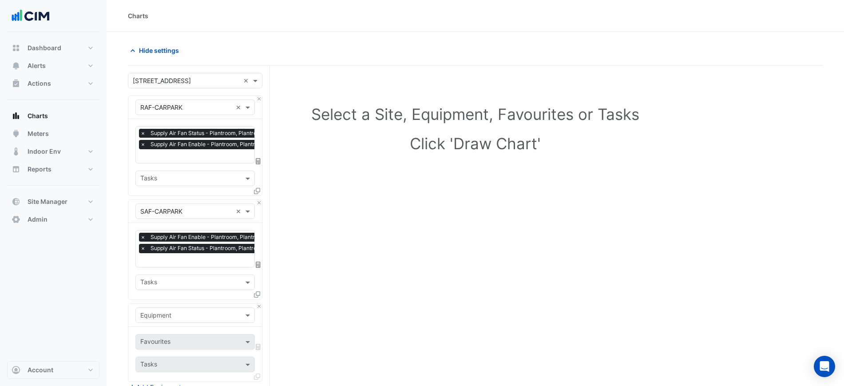
click at [156, 311] on input "text" at bounding box center [186, 315] width 92 height 9
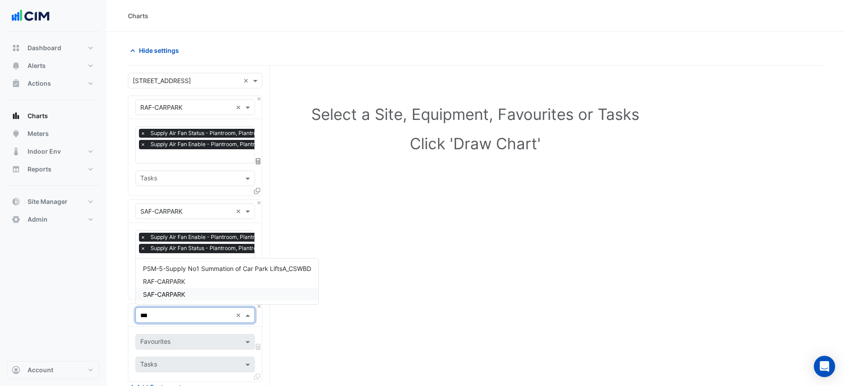
type input "***"
click at [313, 330] on div "Select a Site, Equipment, Favourites or Tasks Click 'Draw Chart'" at bounding box center [475, 314] width 695 height 497
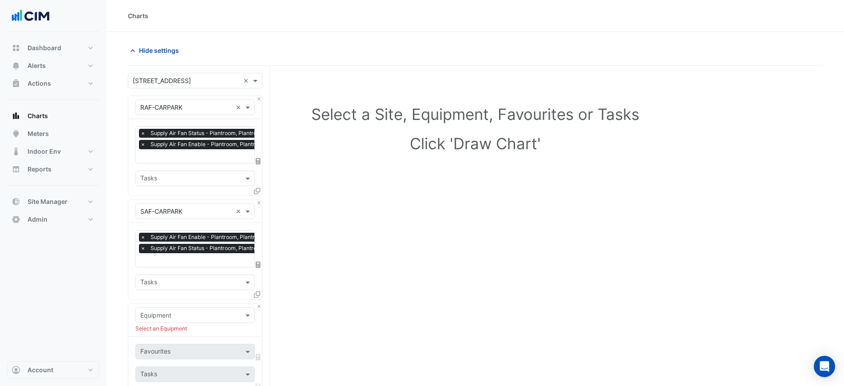
click at [257, 303] on div "Equipment Select an Equipment Favourites Tasks" at bounding box center [195, 347] width 134 height 88
click at [259, 305] on button "Close" at bounding box center [259, 307] width 6 height 6
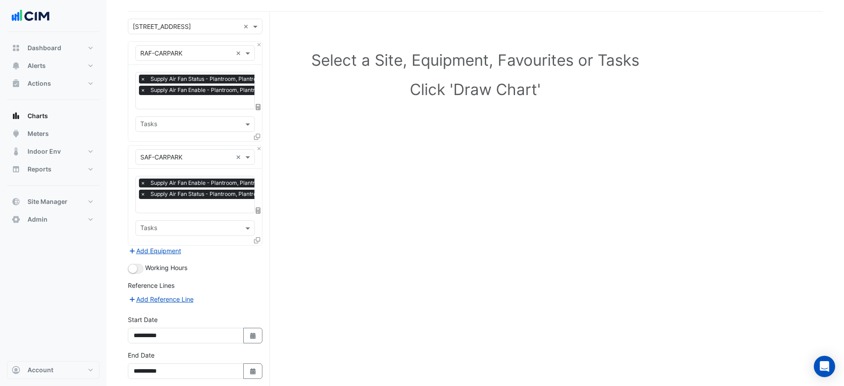
scroll to position [93, 0]
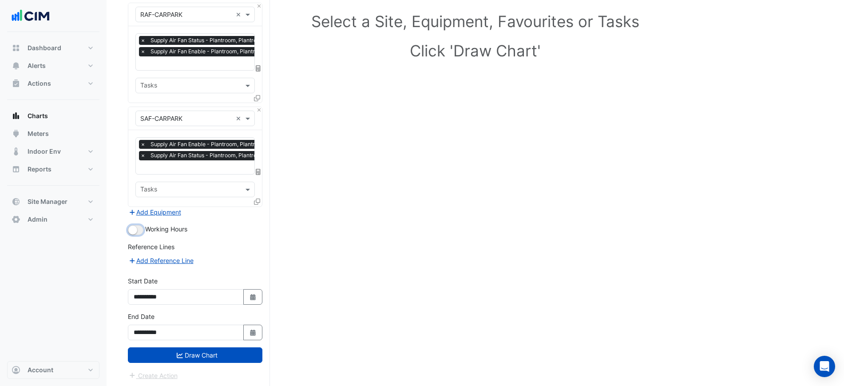
click at [131, 225] on small "button" at bounding box center [132, 229] width 9 height 9
click at [223, 362] on form "Select a Site × 9 Castlereagh Street × Equipment × RAF-CARPARK × Favourites × S…" at bounding box center [195, 180] width 134 height 400
click at [224, 352] on button "Draw Chart" at bounding box center [195, 355] width 134 height 16
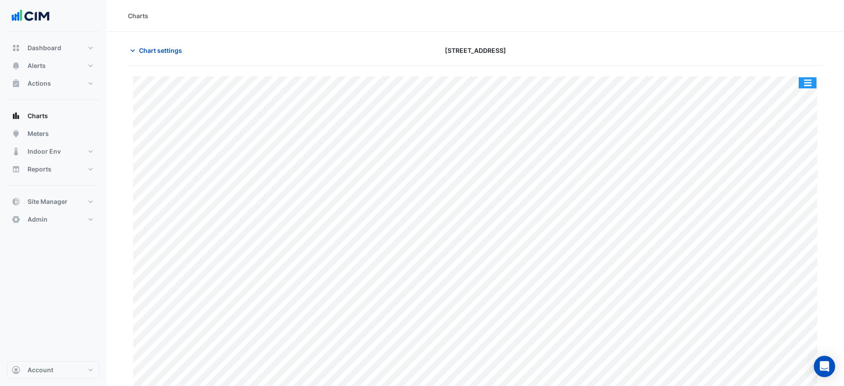
click at [803, 80] on button "button" at bounding box center [808, 82] width 18 height 11
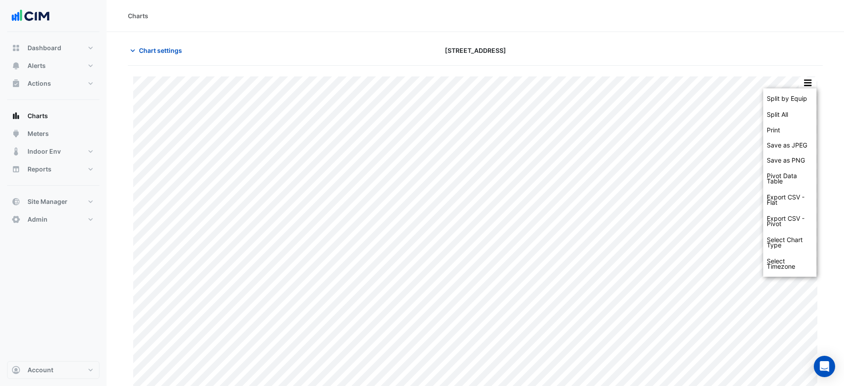
click at [803, 90] on div "Split by Equip Split All Print Save as JPEG Save as PNG Pivot Data Table Export…" at bounding box center [789, 182] width 53 height 188
click at [804, 94] on div "Split by Equip" at bounding box center [789, 99] width 53 height 16
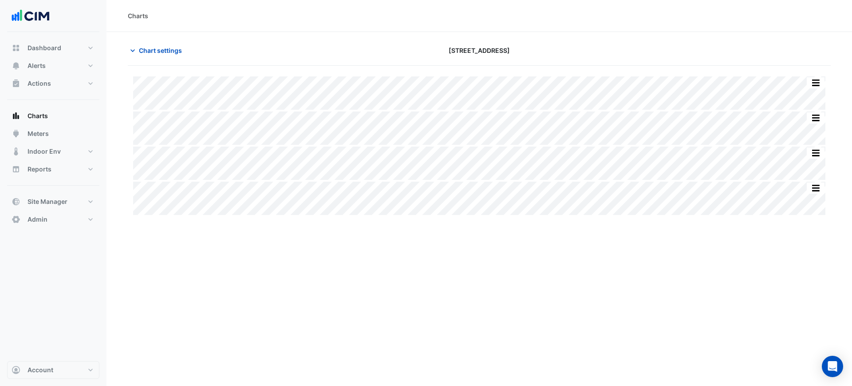
click at [102, 81] on nav "Dashboard Portfolio Ratings Performance Alerts Site Rules Templates Actions Sit…" at bounding box center [53, 193] width 107 height 386
click at [138, 53] on button "Chart settings" at bounding box center [158, 51] width 60 height 16
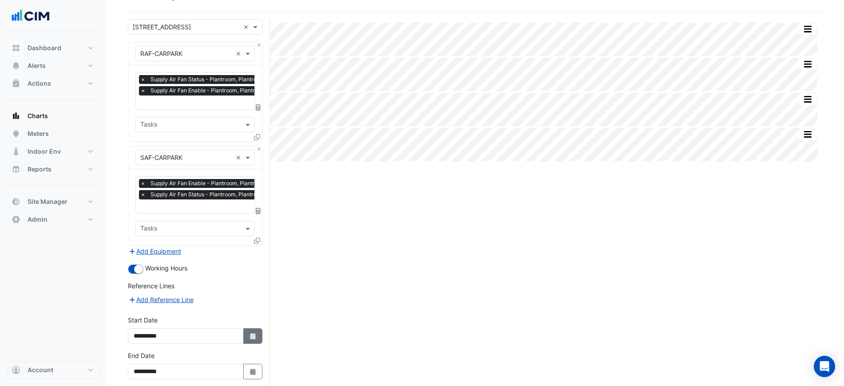
scroll to position [93, 0]
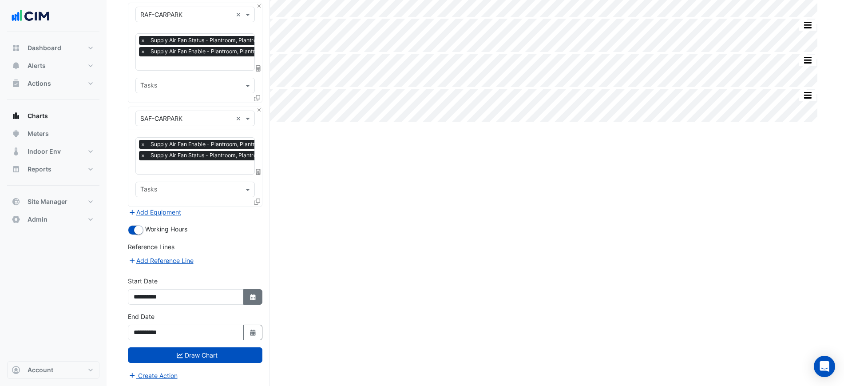
click at [251, 294] on icon "button" at bounding box center [252, 297] width 5 height 6
select select "*"
select select "****"
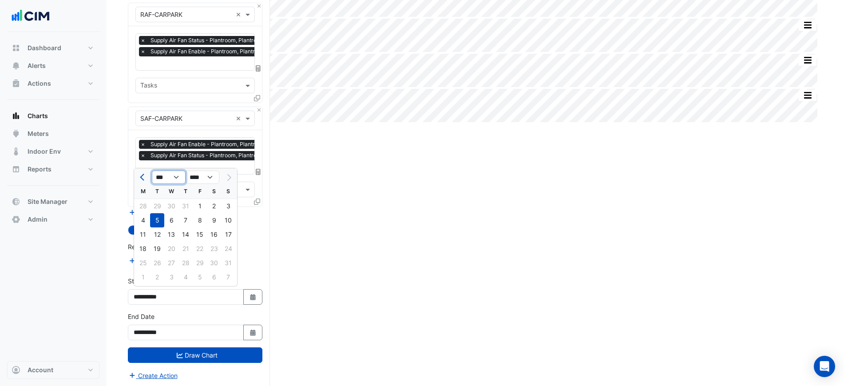
drag, startPoint x: 155, startPoint y: 172, endPoint x: 160, endPoint y: 181, distance: 10.7
click at [156, 172] on select "*** *** *** *** *** *** *** ***" at bounding box center [169, 176] width 34 height 13
select select "*"
click at [152, 170] on select "*** *** *** *** *** *** *** ***" at bounding box center [169, 176] width 34 height 13
click at [176, 205] on div "1" at bounding box center [171, 206] width 14 height 14
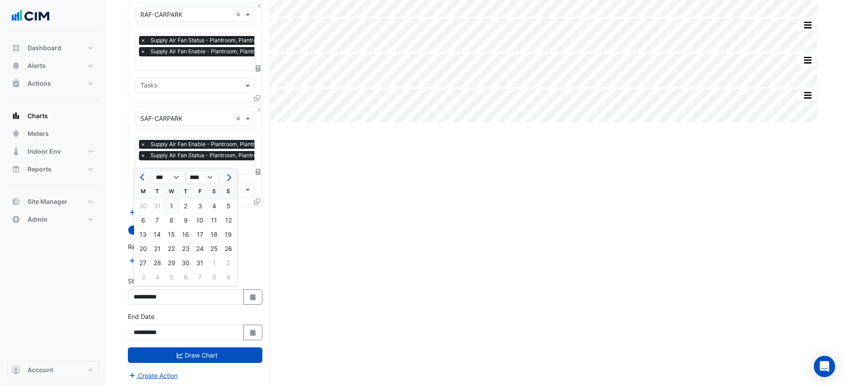
type input "**********"
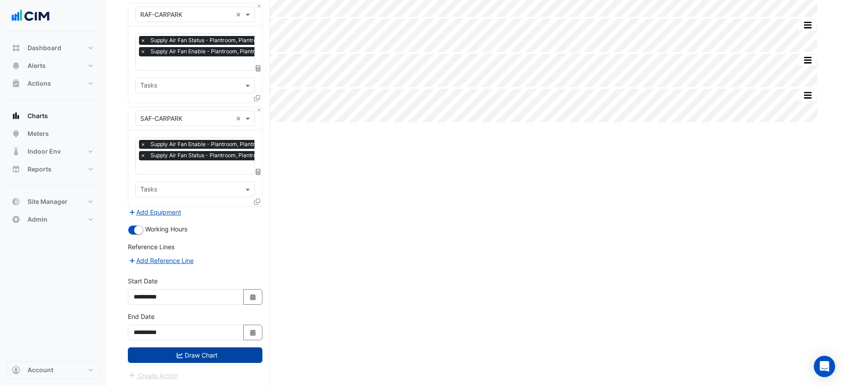
click at [215, 349] on button "Draw Chart" at bounding box center [195, 355] width 134 height 16
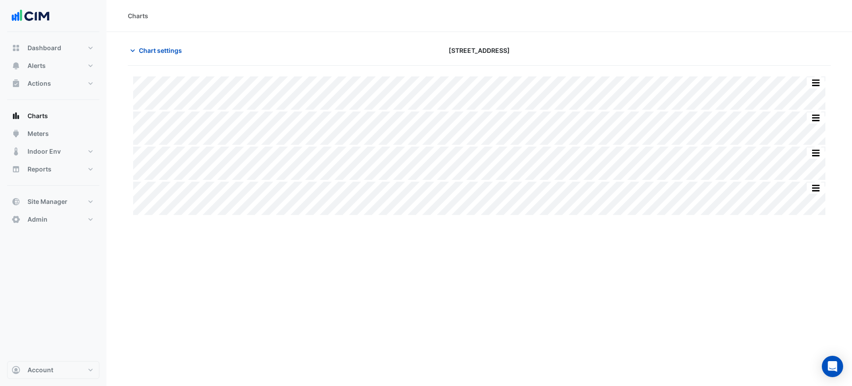
click at [593, 30] on div "Charts" at bounding box center [480, 16] width 746 height 32
click at [149, 44] on button "Chart settings" at bounding box center [158, 51] width 60 height 16
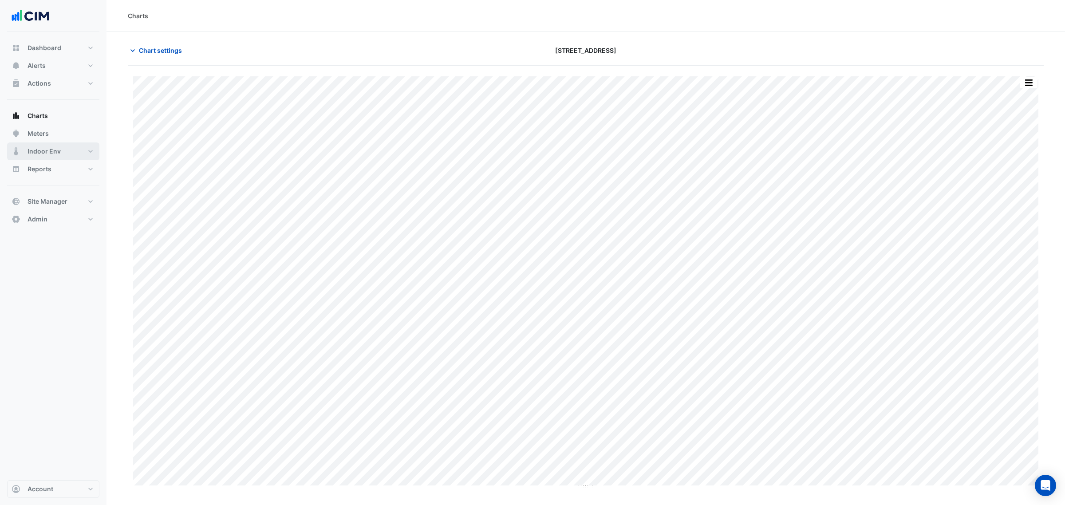
click at [75, 142] on button "Indoor Env" at bounding box center [53, 151] width 92 height 18
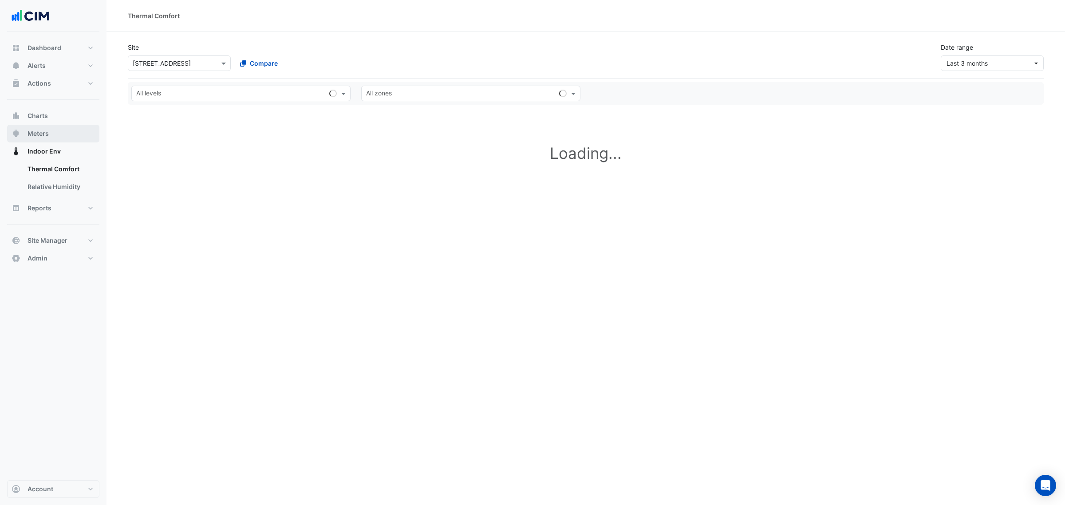
click at [75, 135] on button "Meters" at bounding box center [53, 134] width 92 height 18
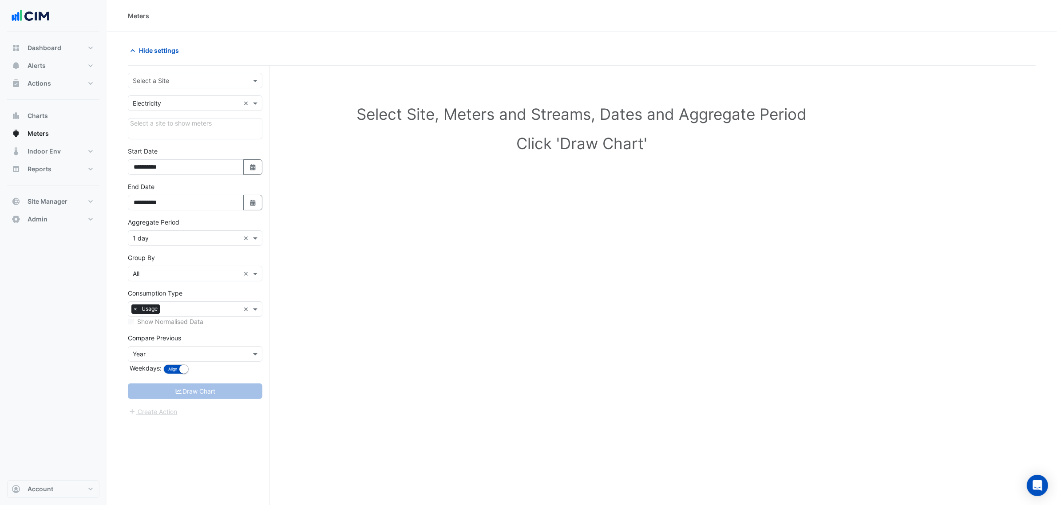
click at [158, 73] on div "Select a Site" at bounding box center [195, 81] width 134 height 16
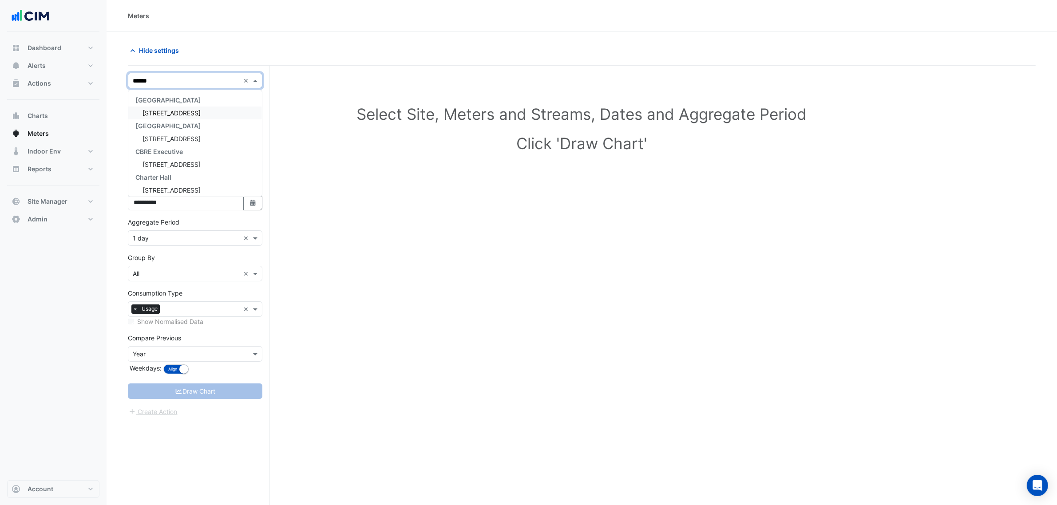
type input "*******"
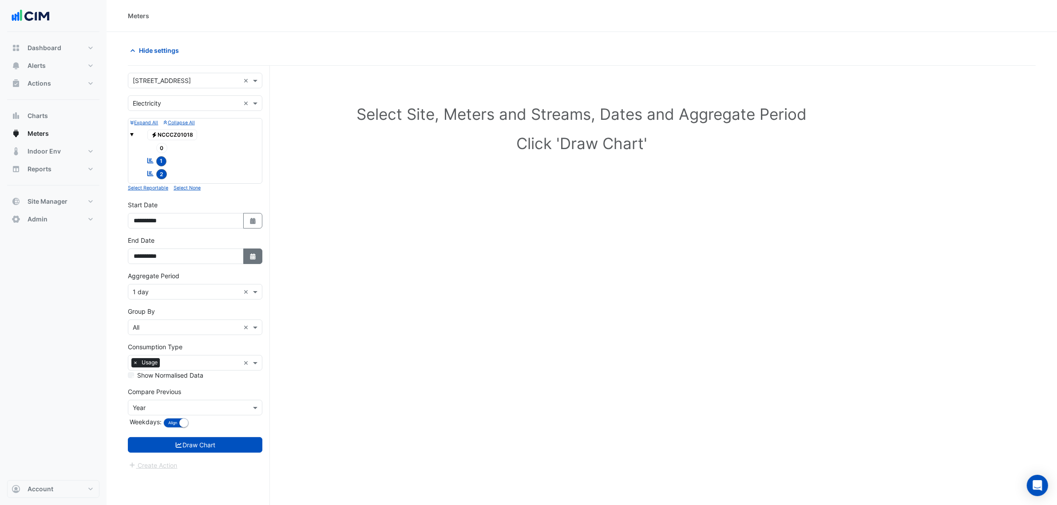
click at [252, 253] on button "Select Date" at bounding box center [253, 257] width 20 height 16
click at [225, 150] on div "S" at bounding box center [228, 154] width 14 height 14
click at [225, 144] on button "Next month" at bounding box center [228, 140] width 11 height 14
select select "*"
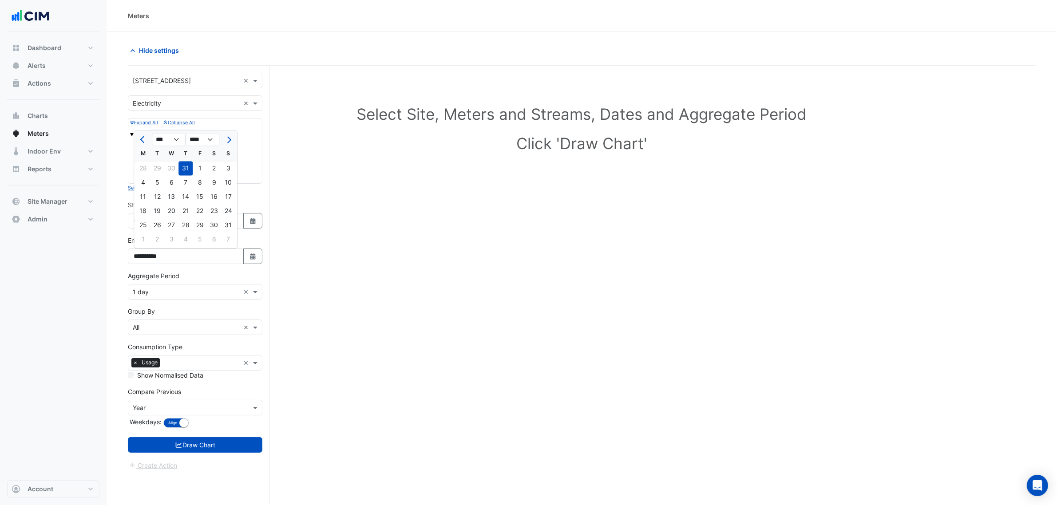
click at [225, 193] on div "17" at bounding box center [228, 197] width 14 height 14
type input "**********"
click at [188, 283] on div "Aggregate Period Aggregate Period × 1 day ×" at bounding box center [195, 285] width 134 height 28
click at [180, 302] on form "Select a Site × [STREET_ADDRESS] × Utility Type × Electricity × Expand All Coll…" at bounding box center [195, 272] width 134 height 398
click at [175, 297] on input "text" at bounding box center [186, 292] width 107 height 9
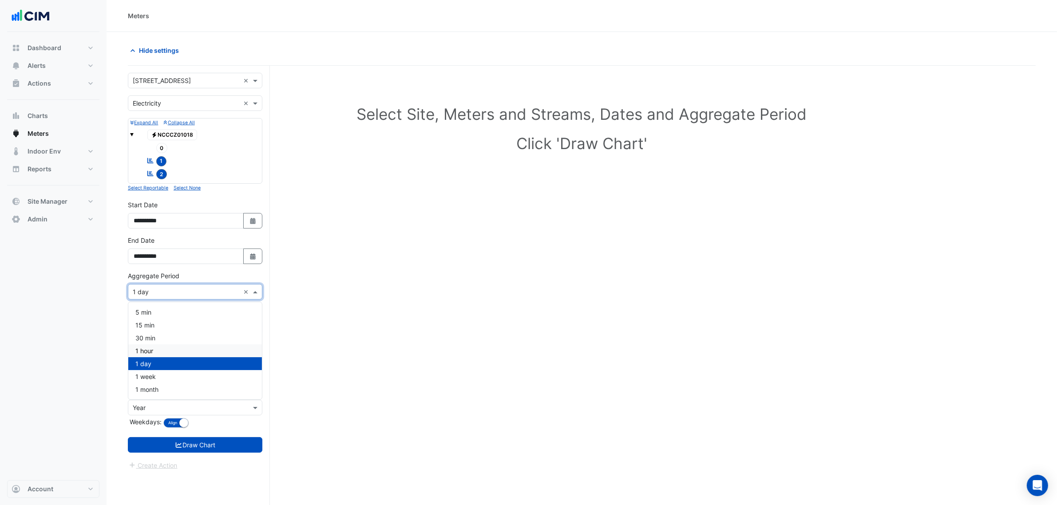
click at [162, 352] on div "1 hour" at bounding box center [195, 350] width 134 height 13
click at [196, 446] on button "Draw Chart" at bounding box center [195, 445] width 134 height 16
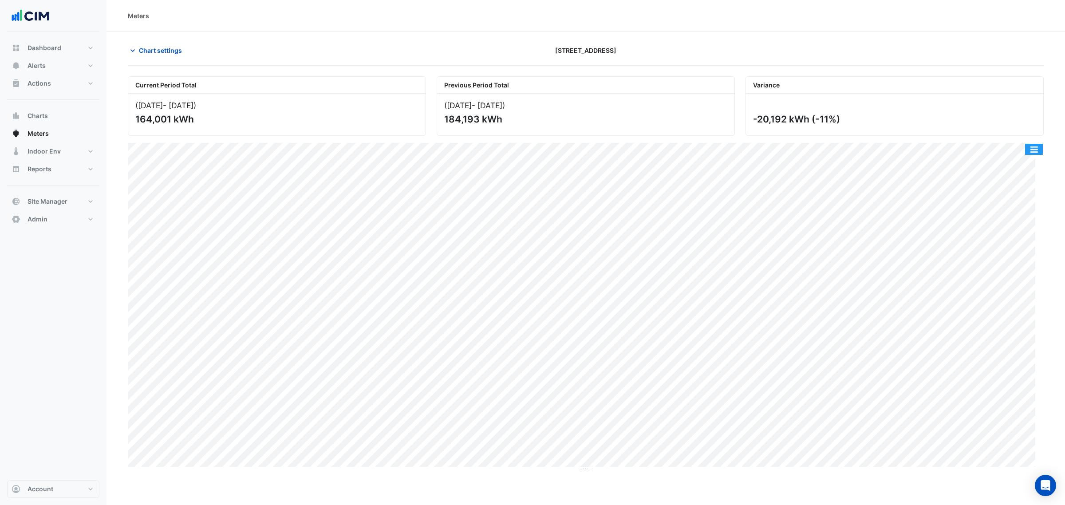
click at [1028, 154] on button "button" at bounding box center [1034, 149] width 18 height 11
click at [1024, 276] on div "Select Chart Type" at bounding box center [1016, 276] width 53 height 21
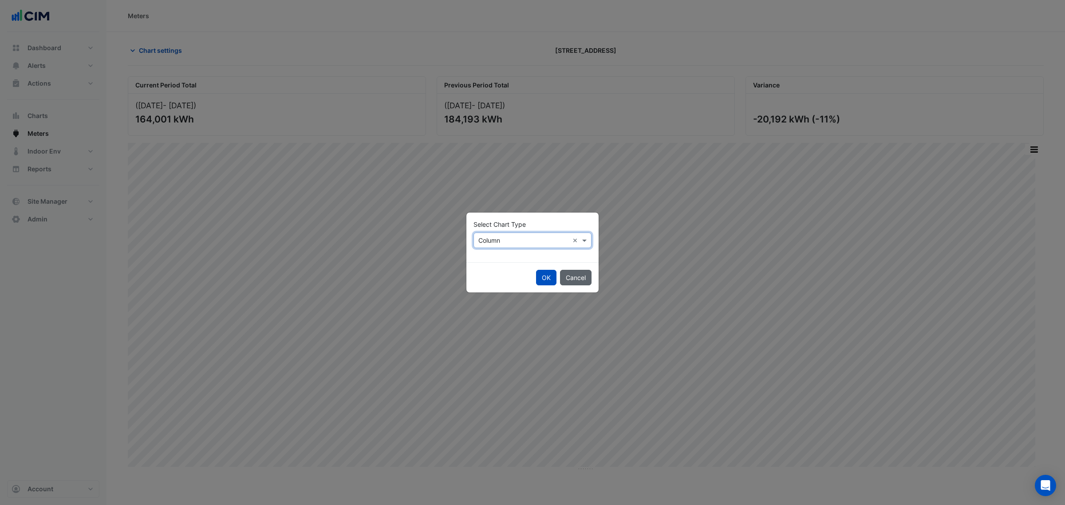
click at [573, 273] on button "Cancel" at bounding box center [576, 278] width 32 height 16
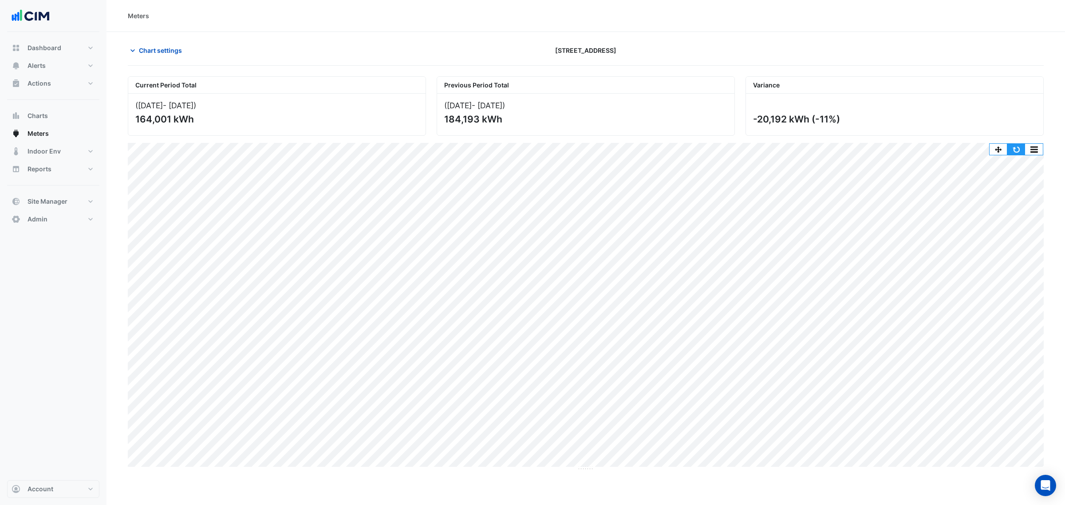
click at [1017, 149] on button "button" at bounding box center [1017, 149] width 18 height 11
click at [1024, 148] on button "button" at bounding box center [1017, 149] width 18 height 11
click at [1028, 150] on button "button" at bounding box center [1034, 149] width 18 height 11
click at [1033, 147] on button "button" at bounding box center [1034, 149] width 18 height 11
click at [1013, 285] on div "Select Chart Type" at bounding box center [1016, 276] width 53 height 21
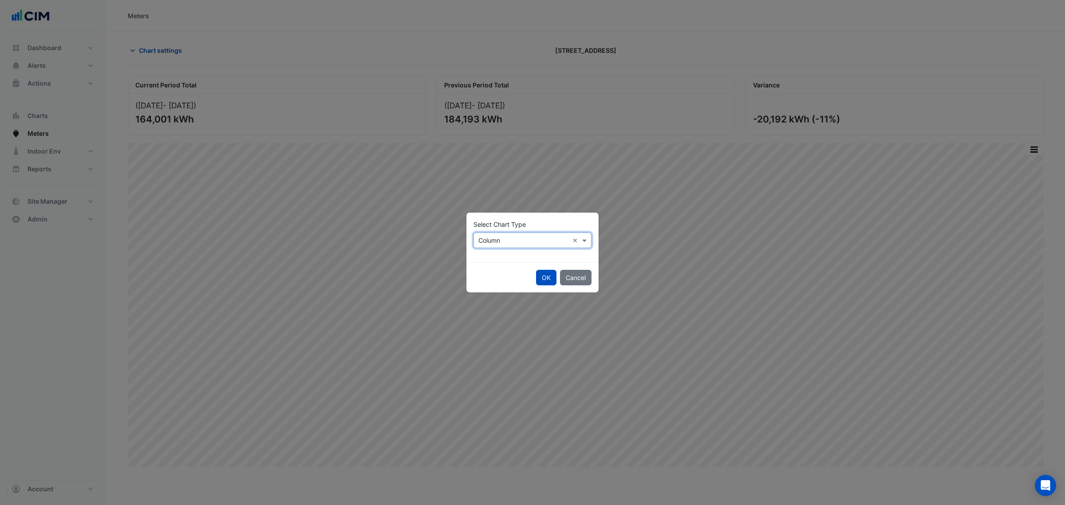
click at [454, 245] on ngb-modal-window "Select Chart Type Select Chart Type × Column × OK Cancel" at bounding box center [532, 252] width 1065 height 505
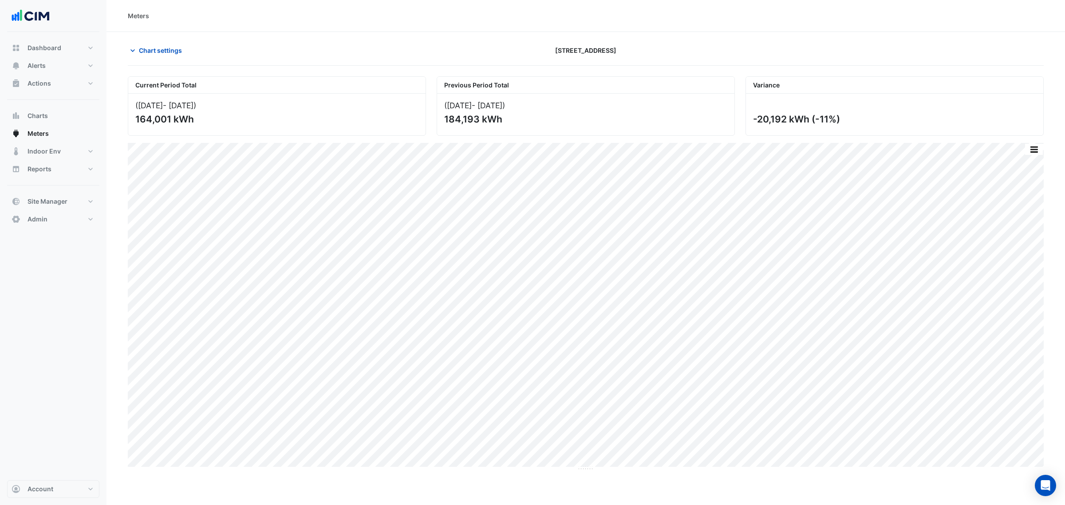
click at [496, 226] on ng-select "Select Chart Type × Column ×" at bounding box center [533, 218] width 118 height 16
click at [1031, 148] on button "button" at bounding box center [1034, 149] width 18 height 11
click at [1027, 269] on div "Select Chart Type" at bounding box center [1016, 276] width 53 height 21
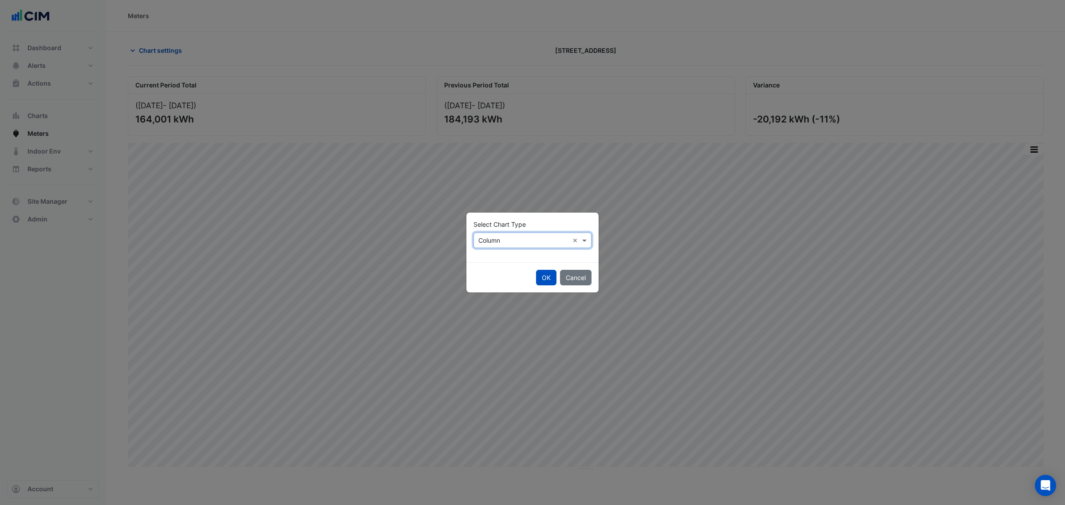
click at [511, 237] on input "text" at bounding box center [524, 240] width 91 height 9
click at [506, 262] on div "Line" at bounding box center [493, 259] width 39 height 13
click at [540, 280] on button "OK" at bounding box center [546, 278] width 20 height 16
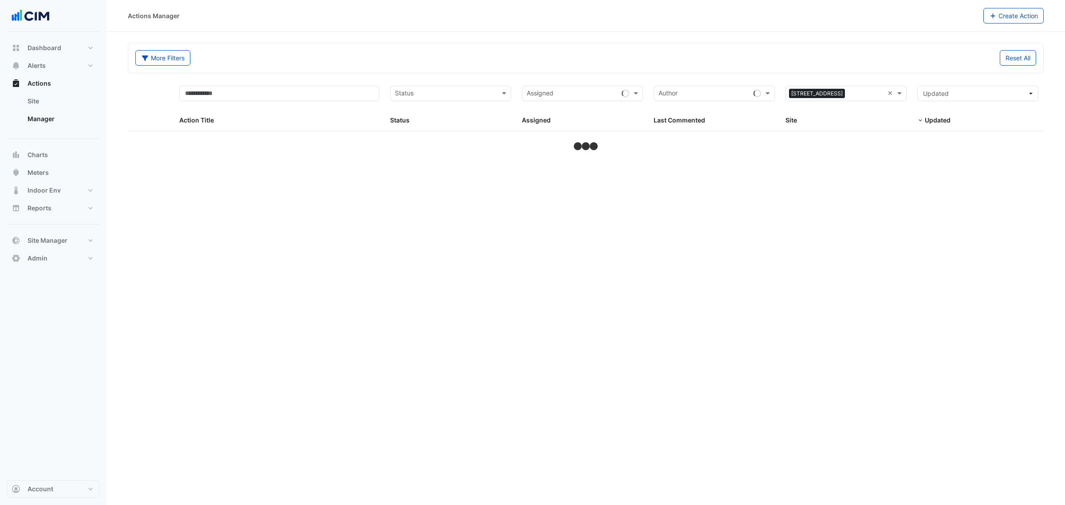
select select "***"
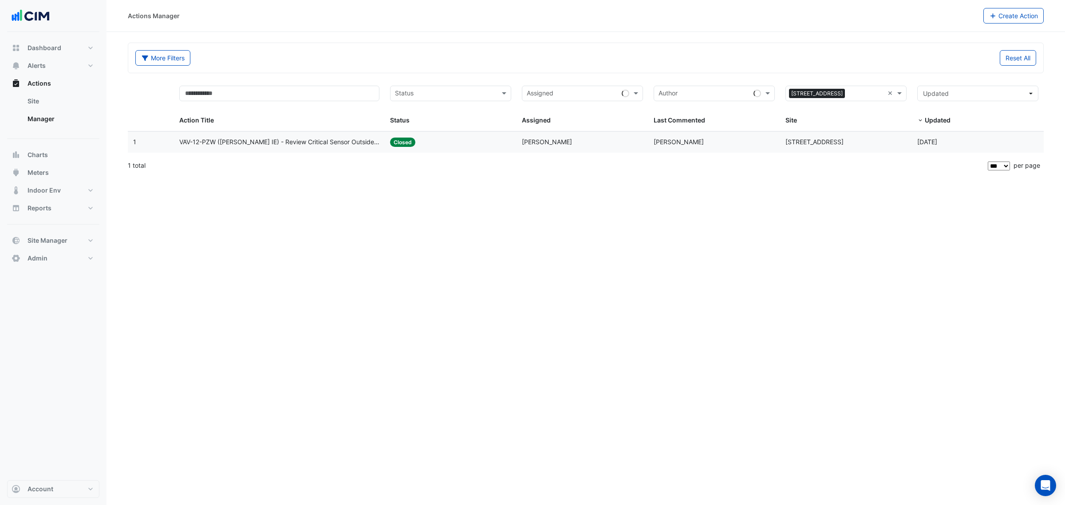
click at [580, 136] on datatable-body-cell "Assigned: [PERSON_NAME]" at bounding box center [583, 142] width 132 height 21
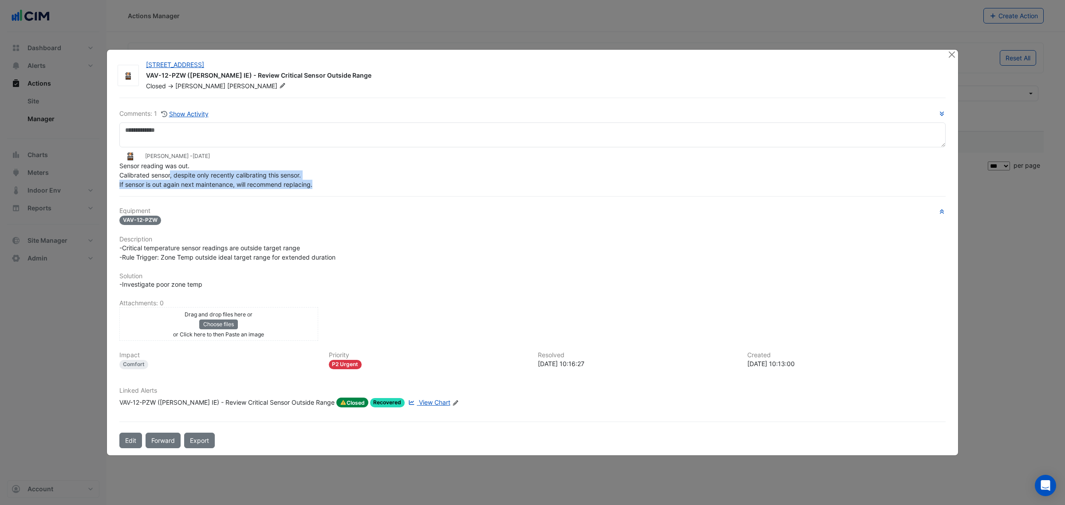
drag, startPoint x: 328, startPoint y: 198, endPoint x: 171, endPoint y: 174, distance: 158.4
click at [171, 174] on div "Sensor reading was out. Calibrated sensor, despite only recently calibrating th…" at bounding box center [532, 175] width 827 height 28
click at [406, 187] on div "Sensor reading was out. Calibrated sensor, despite only recently calibrating th…" at bounding box center [532, 175] width 827 height 28
click at [953, 52] on button "Close" at bounding box center [951, 54] width 9 height 9
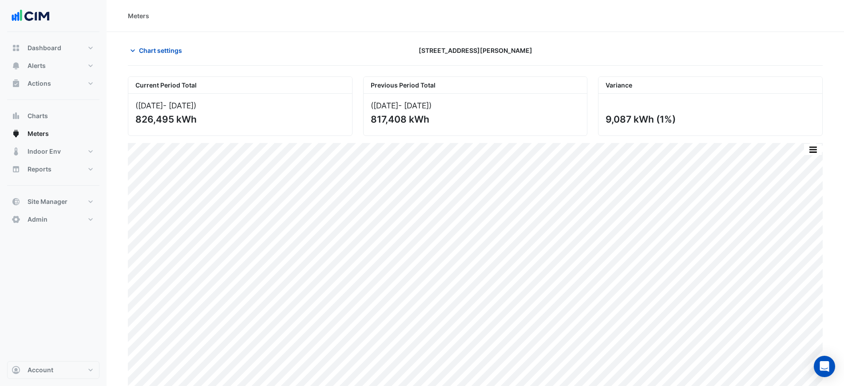
scroll to position [21, 0]
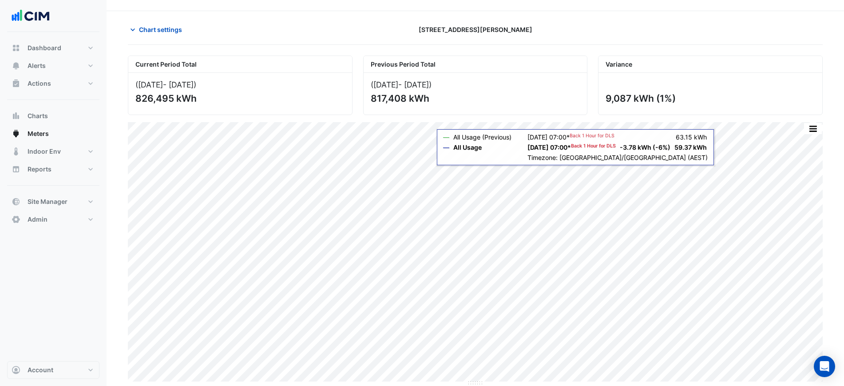
click at [606, 29] on div at bounding box center [710, 30] width 235 height 16
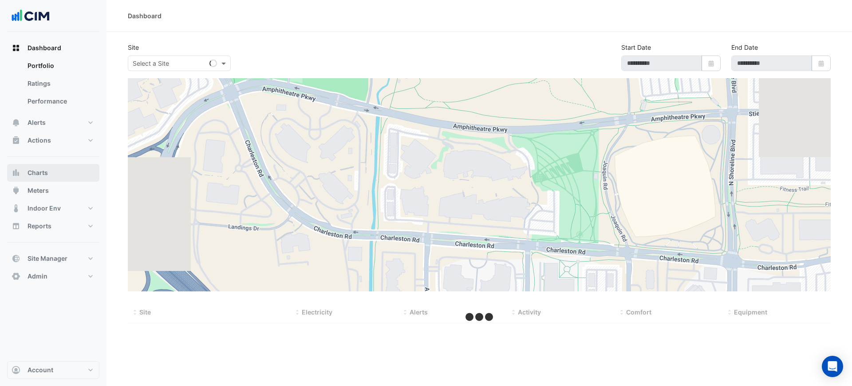
click at [51, 174] on button "Charts" at bounding box center [53, 173] width 92 height 18
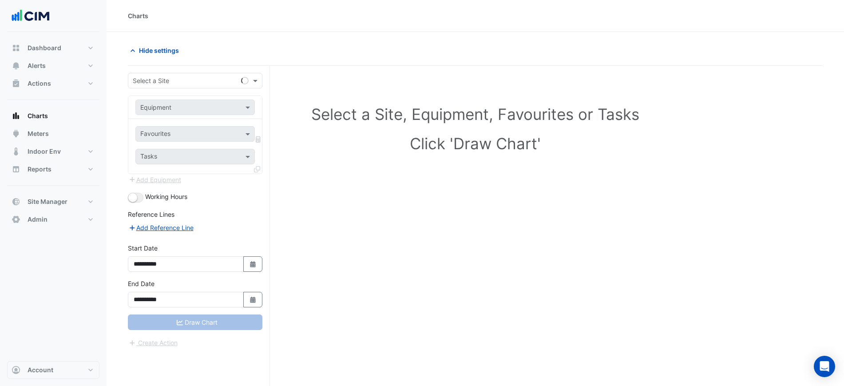
click at [151, 81] on input "text" at bounding box center [186, 80] width 107 height 9
type input "*********"
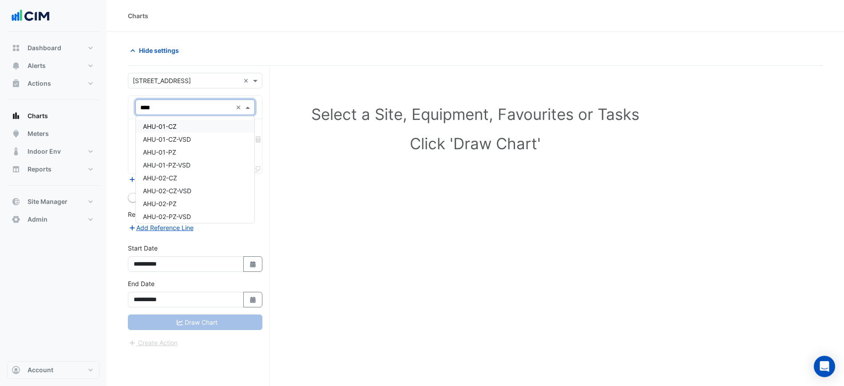
type input "*****"
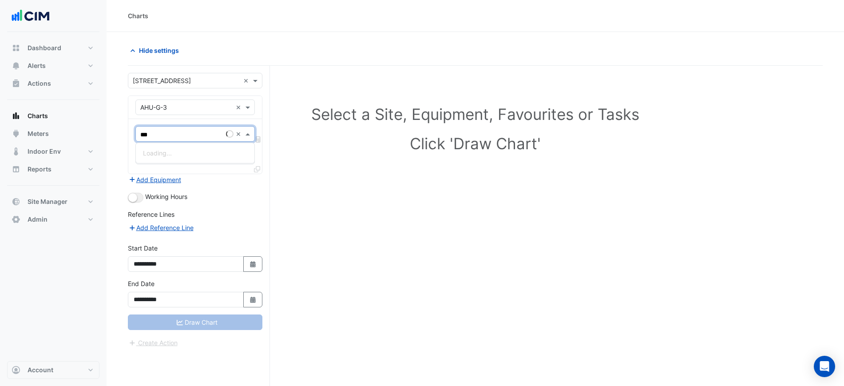
type input "****"
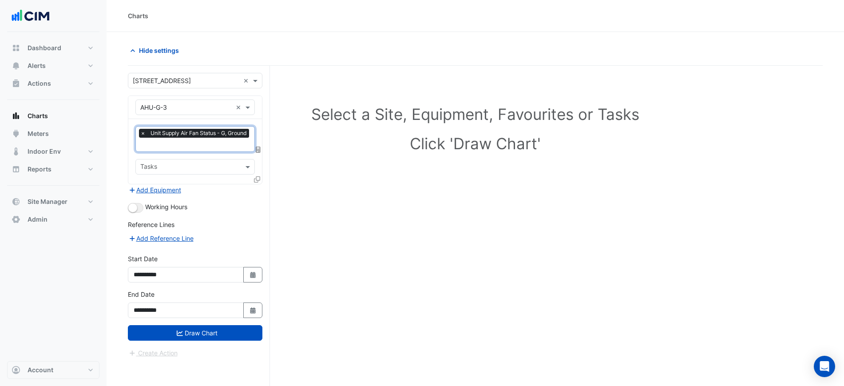
type input "*"
type input "****"
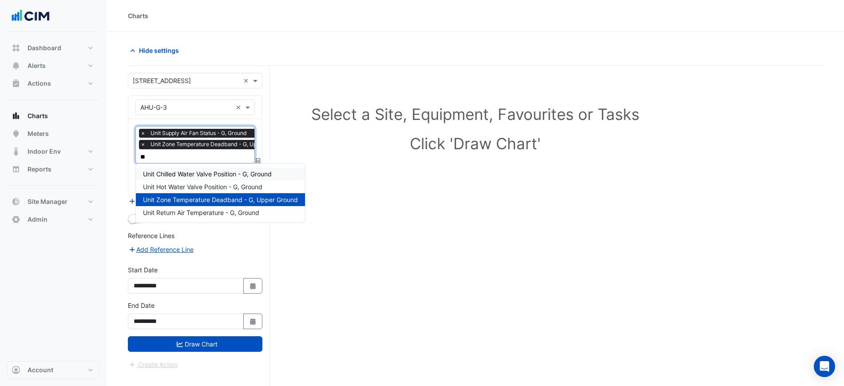
type input "*"
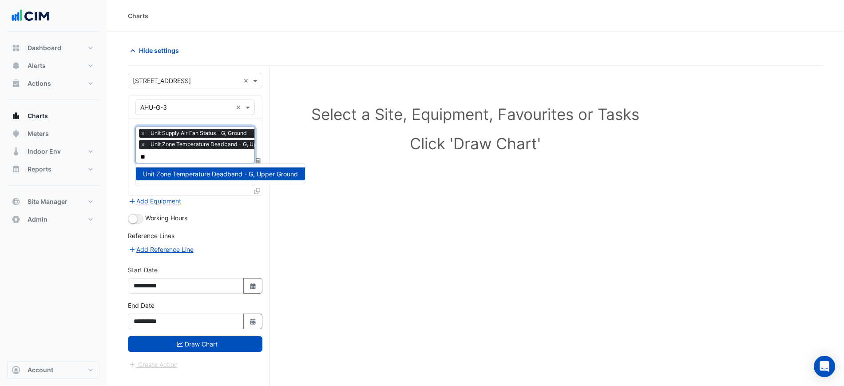
type input "*"
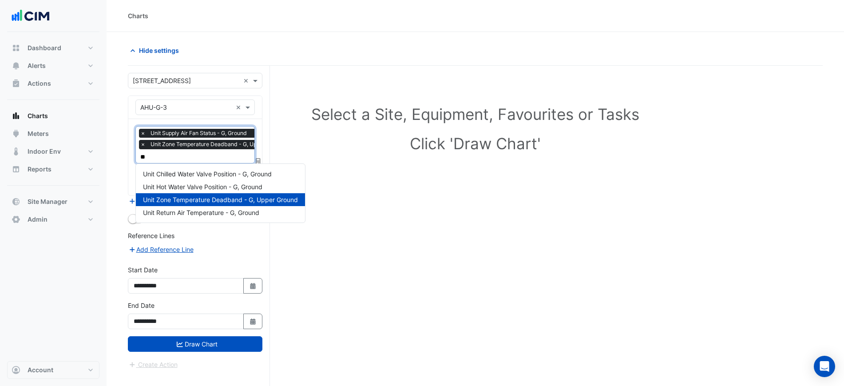
type input "*"
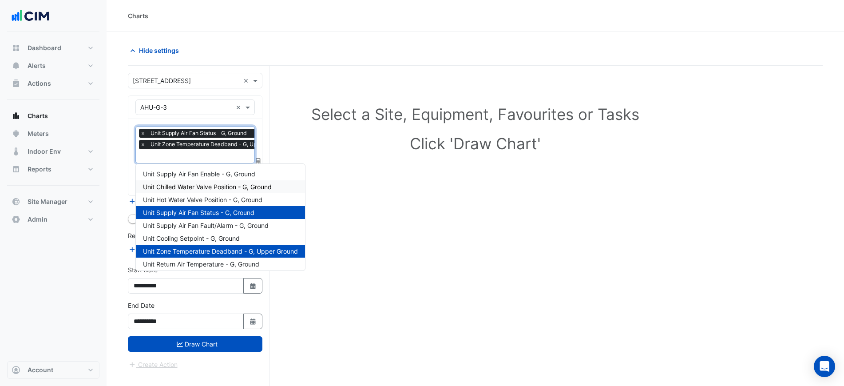
click at [228, 187] on span "Unit Chilled Water Valve Position - G, Ground" at bounding box center [207, 187] width 129 height 8
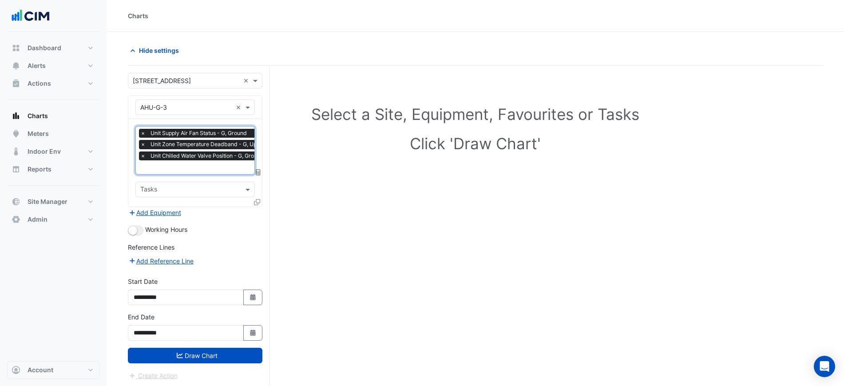
click at [213, 166] on input "text" at bounding box center [215, 167] width 150 height 9
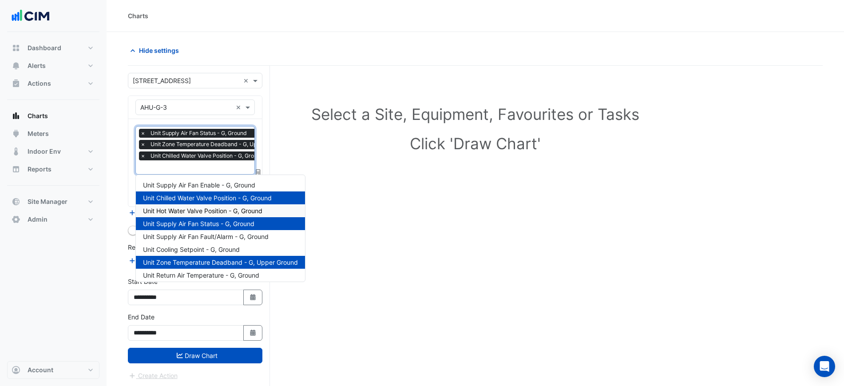
click at [219, 212] on span "Unit Hot Water Valve Position - G, Ground" at bounding box center [202, 211] width 119 height 8
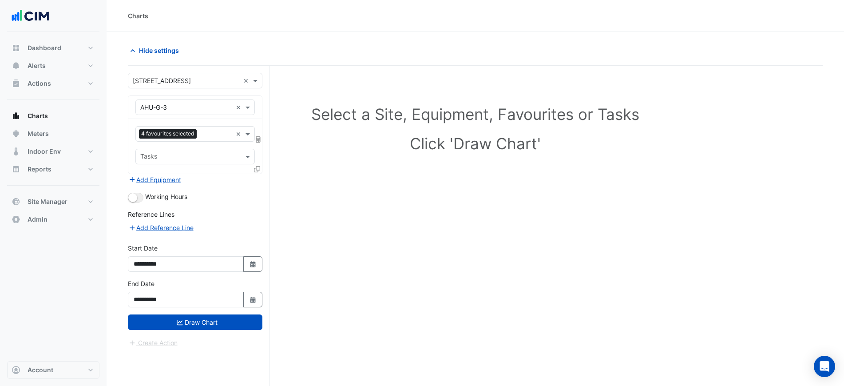
click at [135, 190] on form "**********" at bounding box center [195, 210] width 134 height 275
click at [135, 193] on button "button" at bounding box center [136, 198] width 16 height 10
click at [203, 318] on button "Draw Chart" at bounding box center [195, 322] width 134 height 16
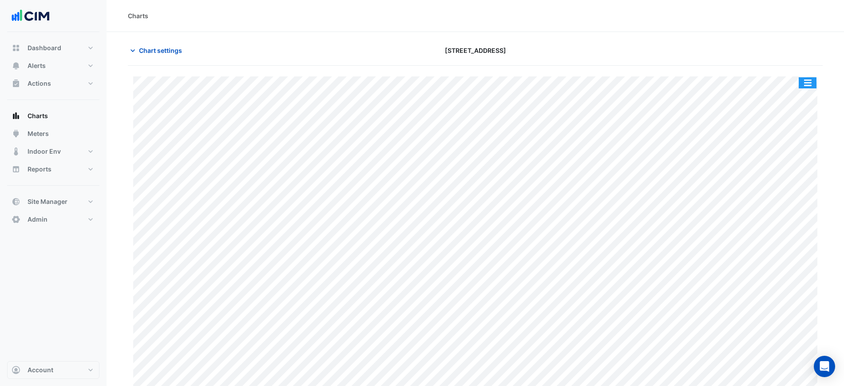
click at [805, 78] on button "button" at bounding box center [808, 82] width 18 height 11
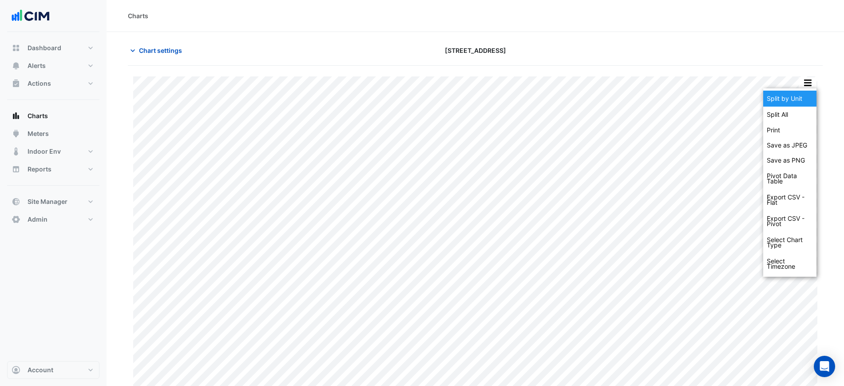
click at [801, 98] on div "Split by Unit" at bounding box center [789, 99] width 53 height 16
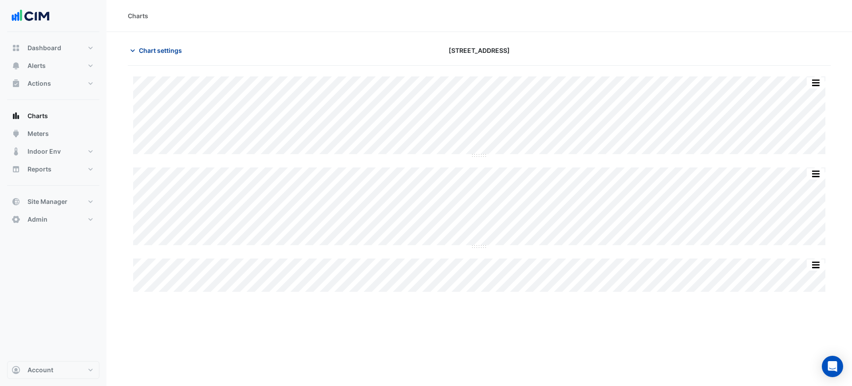
click at [150, 50] on span "Chart settings" at bounding box center [160, 50] width 43 height 9
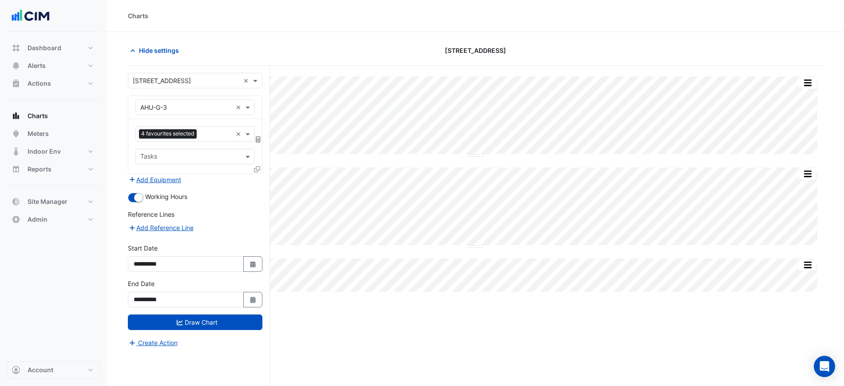
click at [252, 172] on div "Favourites 4 favourites selected × Tasks" at bounding box center [195, 146] width 134 height 55
click at [256, 170] on icon at bounding box center [257, 169] width 6 height 6
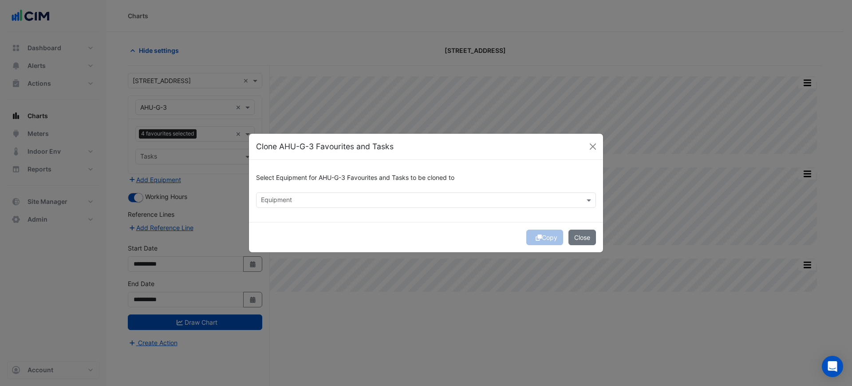
drag, startPoint x: 305, startPoint y: 178, endPoint x: 312, endPoint y: 198, distance: 21.1
click at [306, 178] on h6 "Select Equipment for AHU-G-3 Favourites and Tasks to be cloned to" at bounding box center [426, 178] width 340 height 8
click at [312, 204] on input "text" at bounding box center [421, 200] width 320 height 9
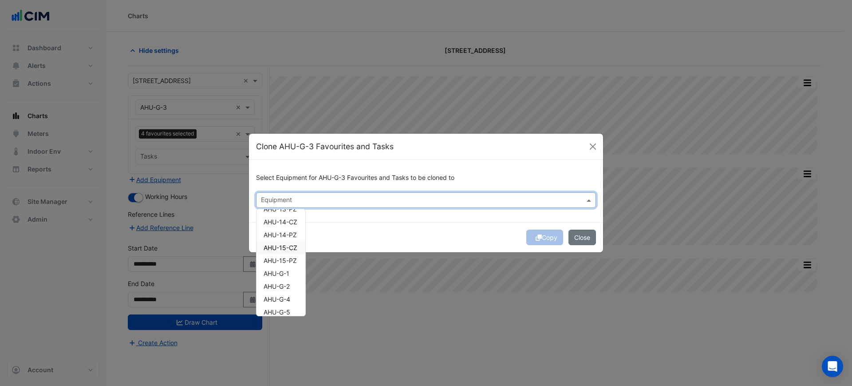
scroll to position [364, 0]
click at [294, 267] on div "AHU-G-4" at bounding box center [281, 267] width 49 height 13
click at [392, 196] on input "text" at bounding box center [436, 200] width 273 height 9
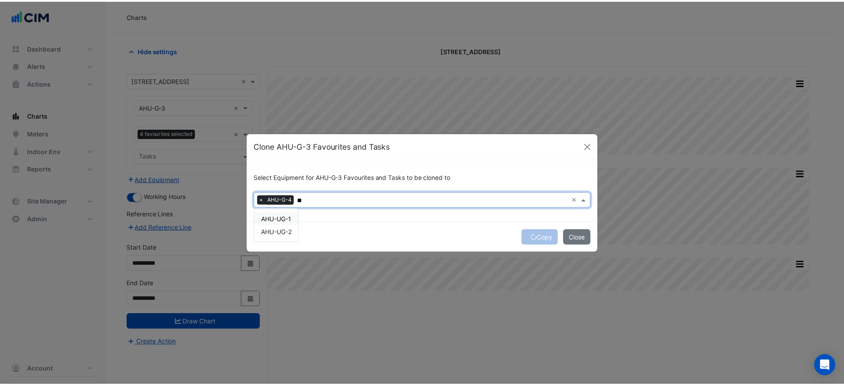
scroll to position [0, 0]
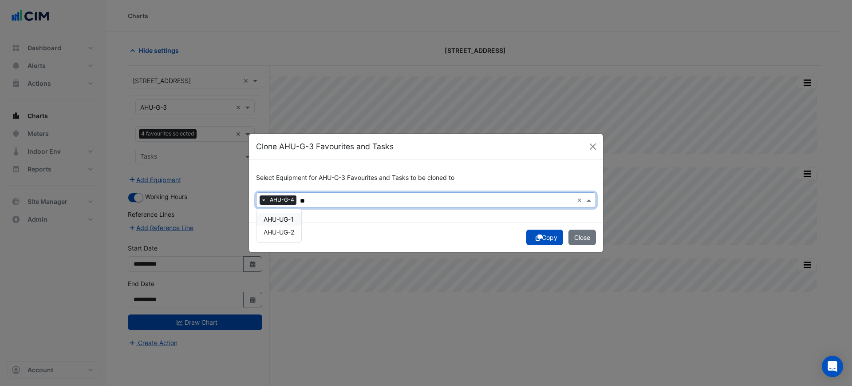
click at [274, 219] on span "AHU-UG-1" at bounding box center [279, 219] width 30 height 8
click at [279, 230] on span "AHU-UG-2" at bounding box center [279, 232] width 31 height 8
type input "**"
click at [392, 233] on div "Copy Close" at bounding box center [426, 237] width 354 height 30
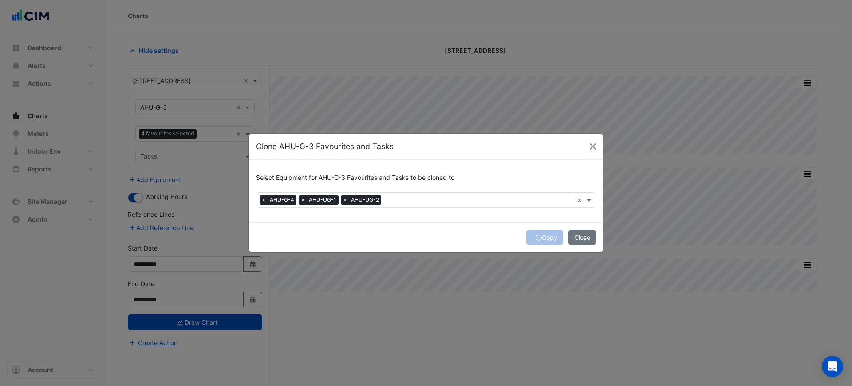
click at [535, 237] on div "Copy Close" at bounding box center [426, 237] width 354 height 30
click at [536, 237] on icon "submit" at bounding box center [539, 237] width 6 height 6
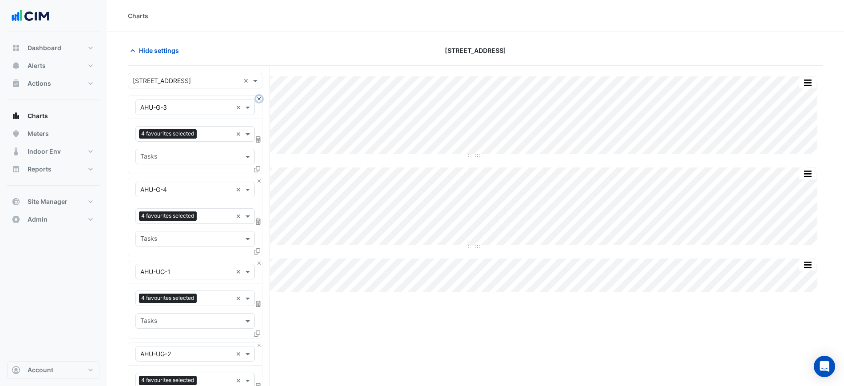
click at [258, 100] on button "Close" at bounding box center [259, 99] width 6 height 6
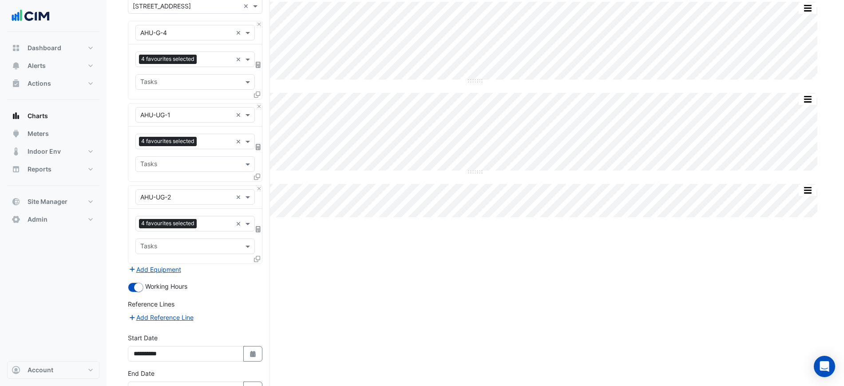
scroll to position [133, 0]
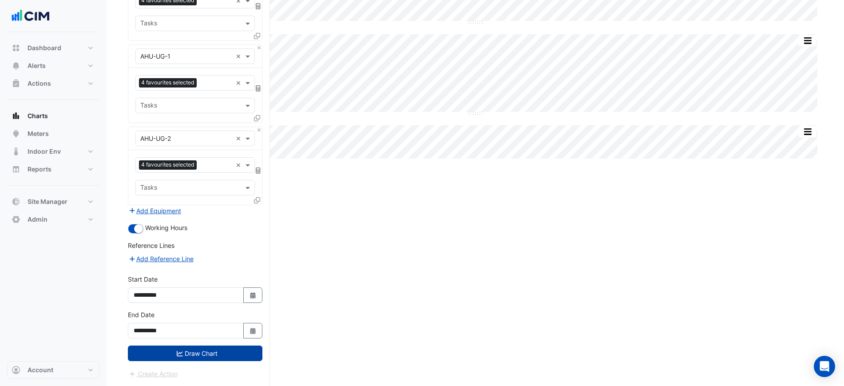
click at [233, 352] on button "Draw Chart" at bounding box center [195, 353] width 134 height 16
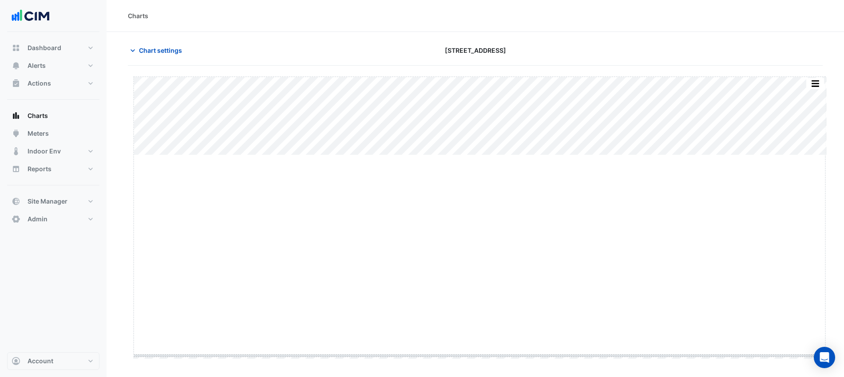
drag, startPoint x: 479, startPoint y: 156, endPoint x: 513, endPoint y: 356, distance: 203.5
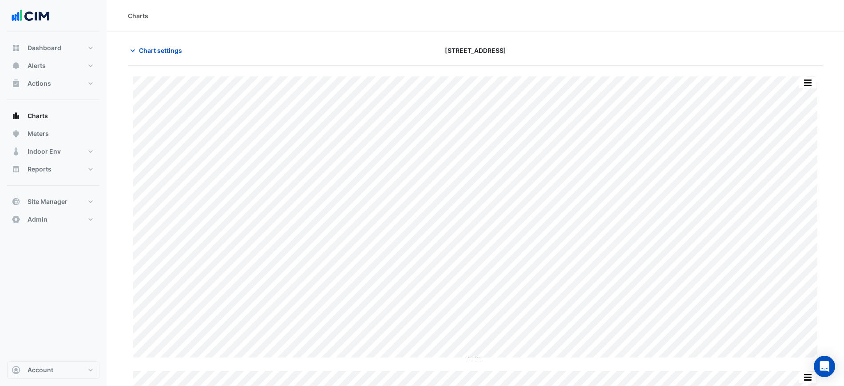
click at [126, 60] on section "Chart settings 74 Castlereagh St Split by Equip Split All Split None Print Save…" at bounding box center [475, 299] width 737 height 535
click at [138, 54] on button "Chart settings" at bounding box center [158, 51] width 60 height 16
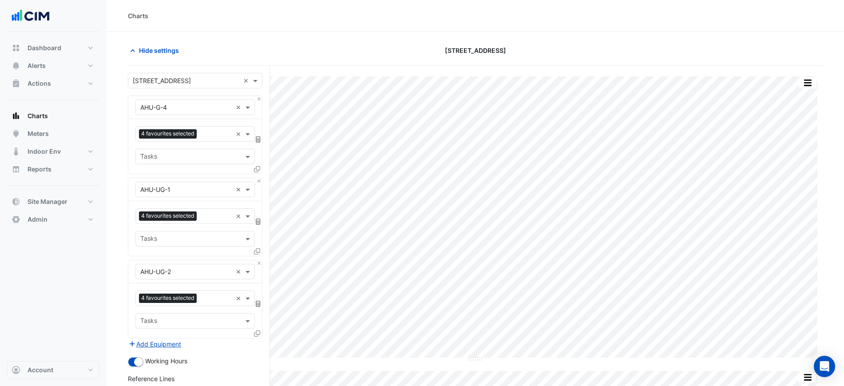
click at [254, 102] on div "Equipment × AHU-G-4 ×" at bounding box center [194, 107] width 119 height 16
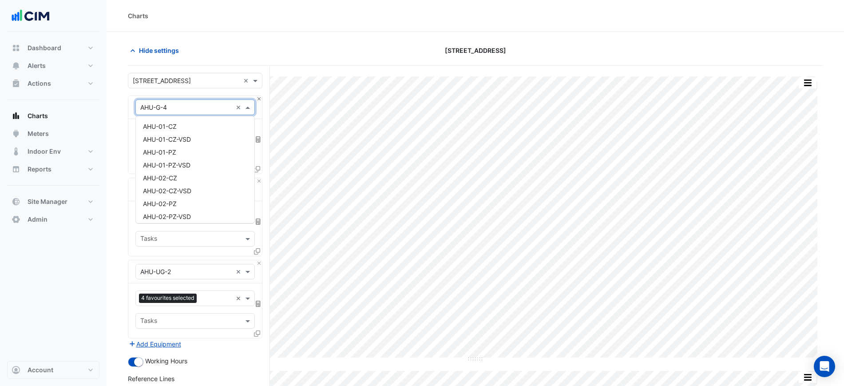
scroll to position [815, 0]
click at [258, 99] on button "Close" at bounding box center [259, 99] width 6 height 6
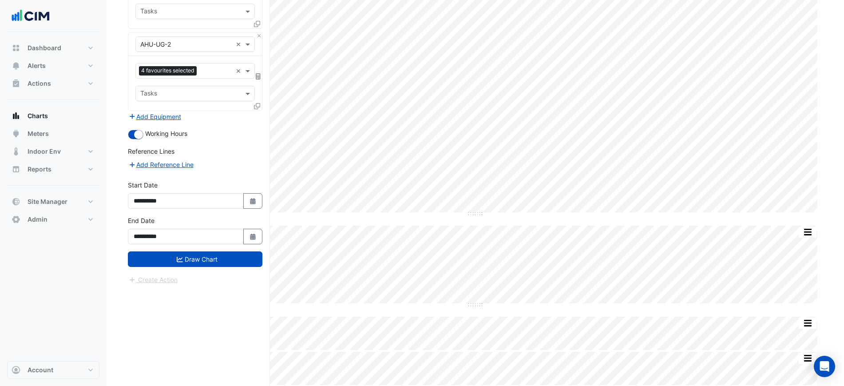
scroll to position [126, 0]
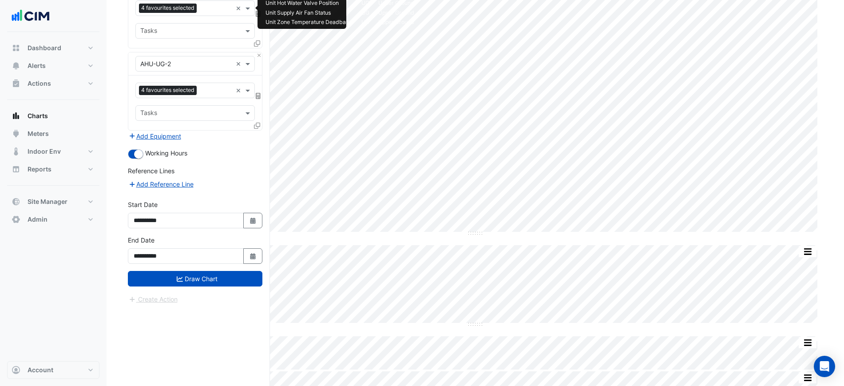
click at [198, 9] on div "4 favourites selected" at bounding box center [169, 9] width 60 height 11
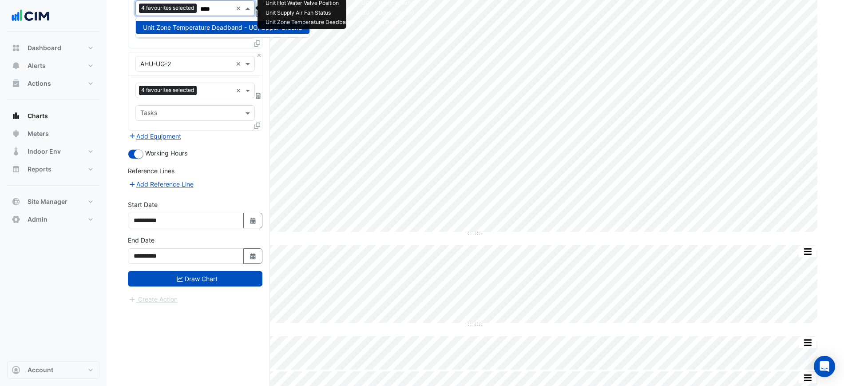
click at [218, 30] on span "Unit Zone Temperature Deadband - UG, Upper Ground" at bounding box center [222, 28] width 159 height 8
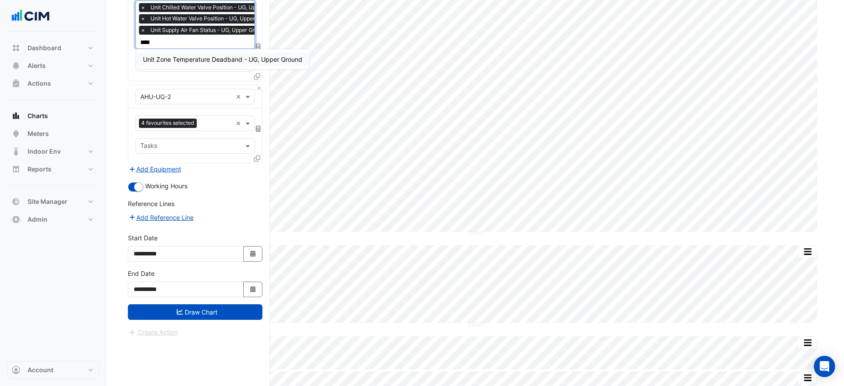
type input "****"
click at [211, 135] on div "Favourites 4 favourites selected × Tasks" at bounding box center [195, 135] width 134 height 55
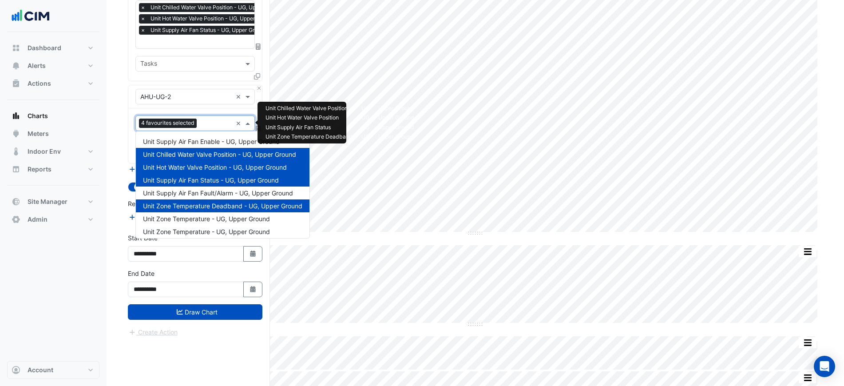
click at [211, 125] on input "text" at bounding box center [216, 123] width 32 height 9
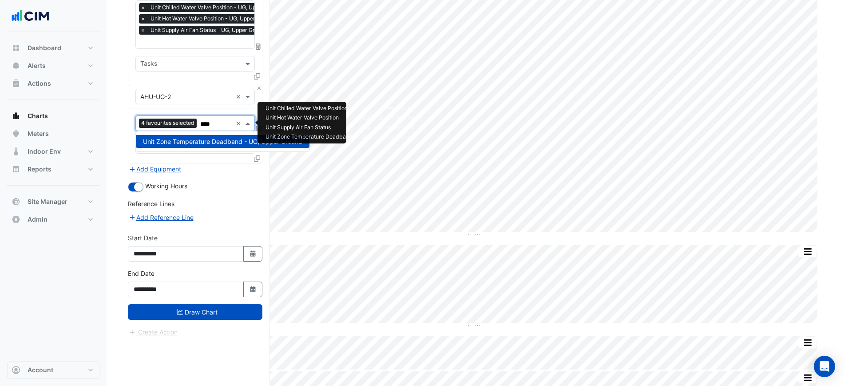
click at [209, 139] on span "Unit Zone Temperature Deadband - UG, Upper Ground" at bounding box center [222, 142] width 159 height 8
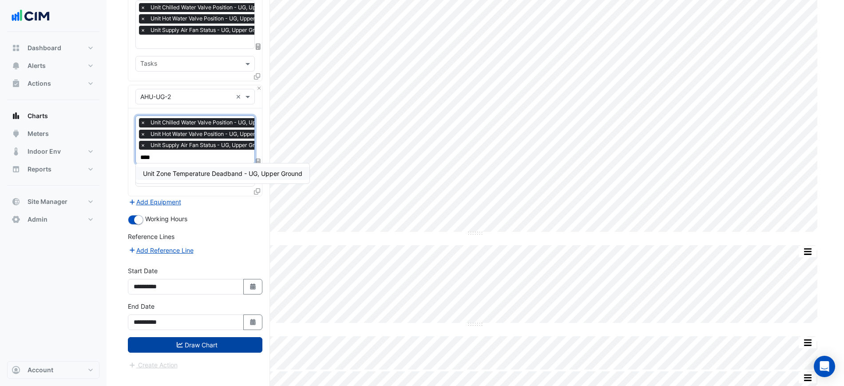
type input "****"
click at [211, 342] on button "Draw Chart" at bounding box center [195, 345] width 134 height 16
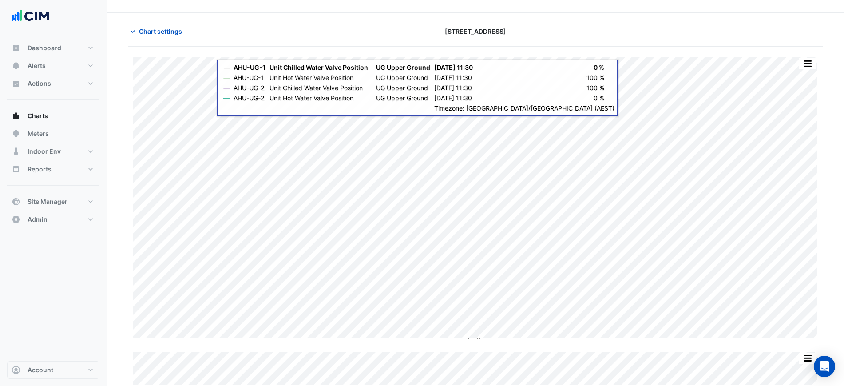
scroll to position [55, 0]
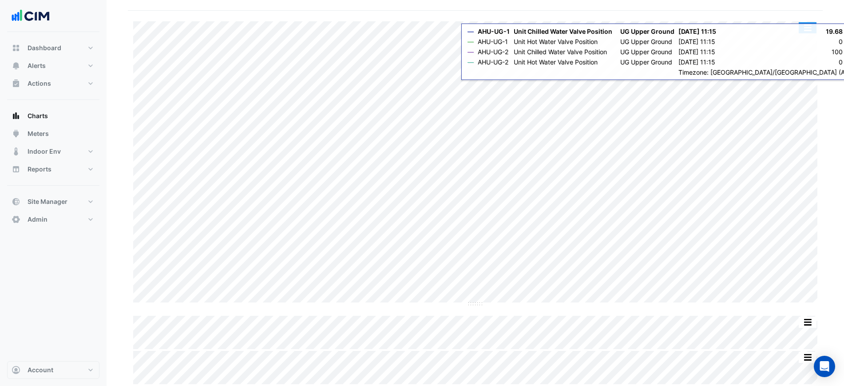
click at [808, 31] on button "button" at bounding box center [808, 27] width 18 height 11
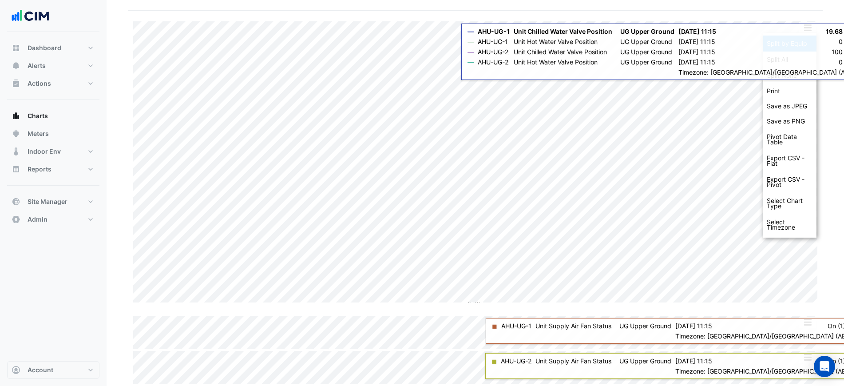
click at [805, 40] on div "Split by Equip" at bounding box center [789, 44] width 53 height 16
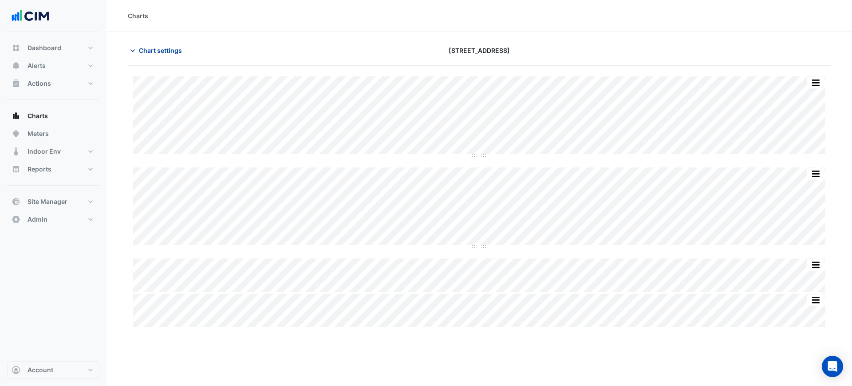
click at [153, 50] on span "Chart settings" at bounding box center [160, 50] width 43 height 9
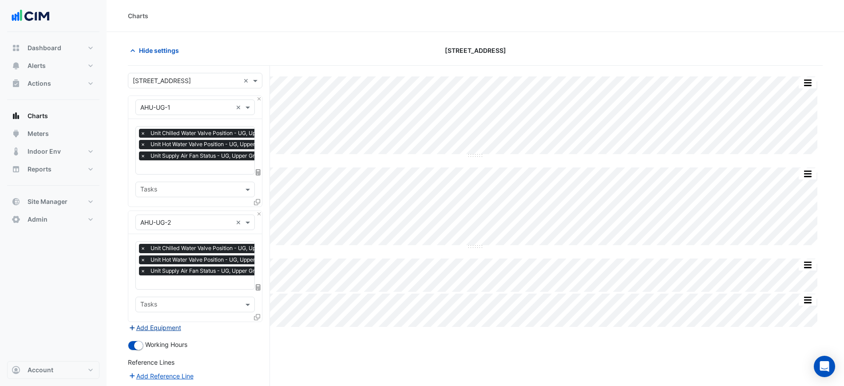
click at [159, 329] on button "Add Equipment" at bounding box center [155, 327] width 54 height 10
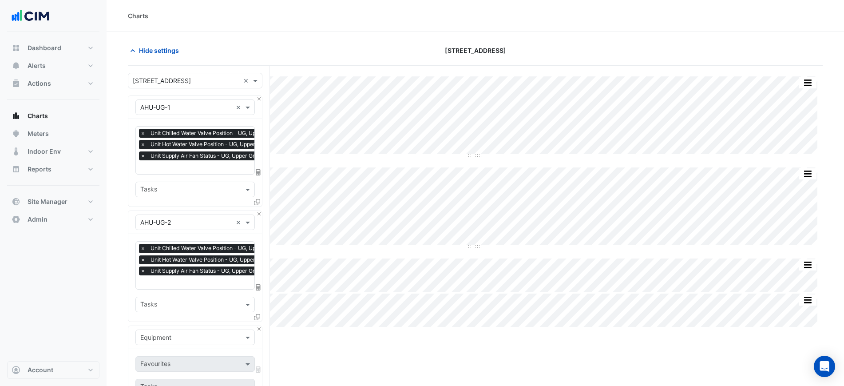
click at [169, 329] on div "Equipment" at bounding box center [194, 337] width 119 height 16
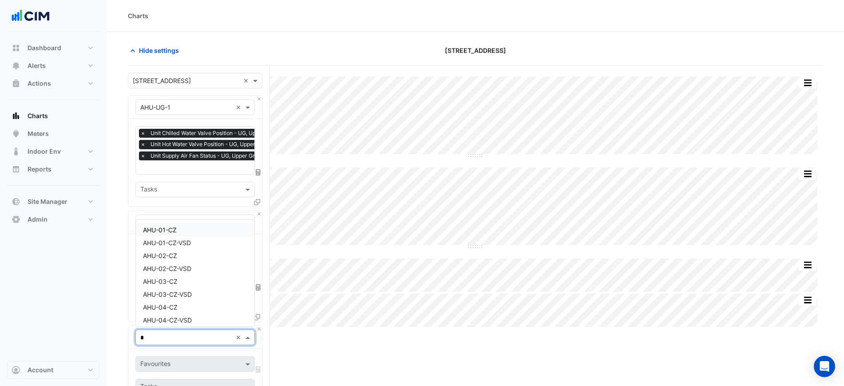
type input "**"
click at [162, 251] on span "CHILLER-1" at bounding box center [158, 252] width 31 height 8
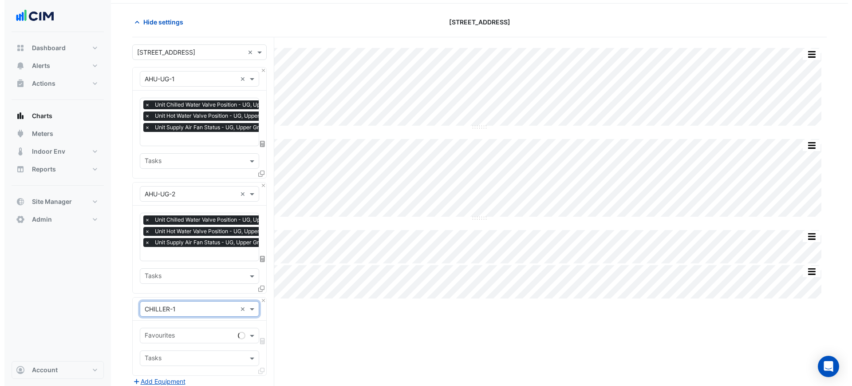
scroll to position [55, 0]
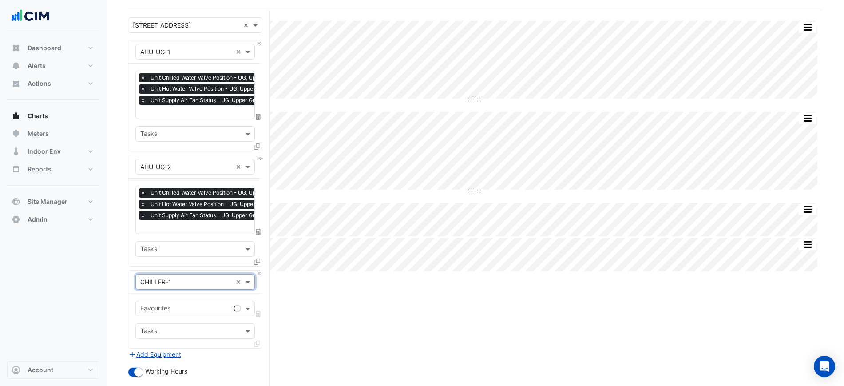
click at [180, 310] on input "text" at bounding box center [185, 309] width 90 height 9
type input "****"
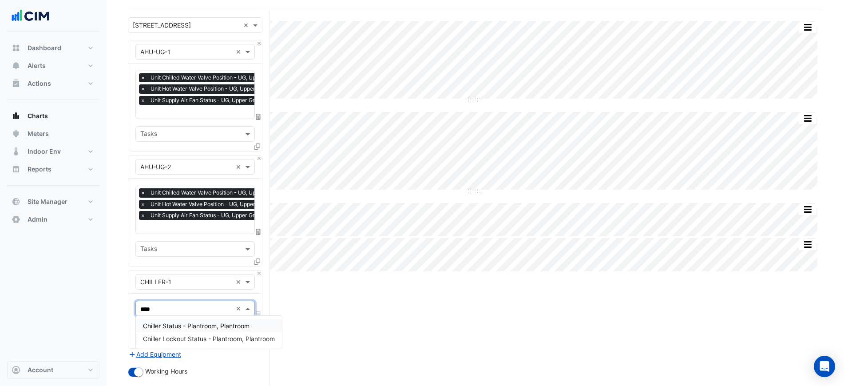
click at [191, 325] on span "Chiller Status - Plantroom, Plantroom" at bounding box center [196, 326] width 107 height 8
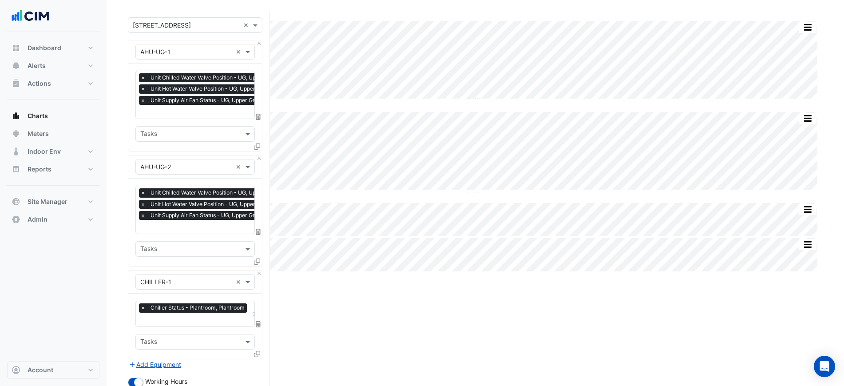
click at [254, 351] on icon at bounding box center [257, 354] width 6 height 6
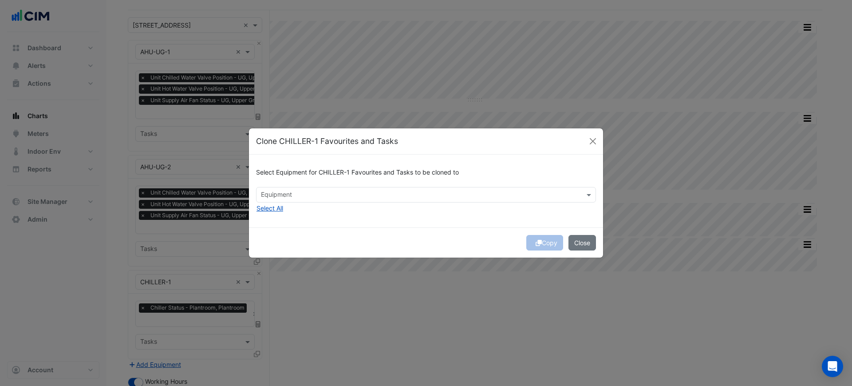
click at [332, 197] on input "text" at bounding box center [421, 195] width 320 height 9
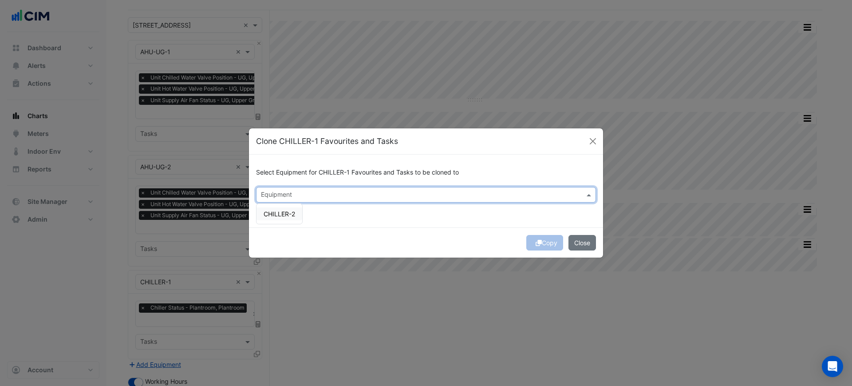
click at [294, 210] on span "CHILLER-2" at bounding box center [280, 214] width 32 height 8
click at [380, 220] on div "Select Equipment for CHILLER-1 Favourites and Tasks to be cloned to Equipment ×…" at bounding box center [426, 190] width 354 height 72
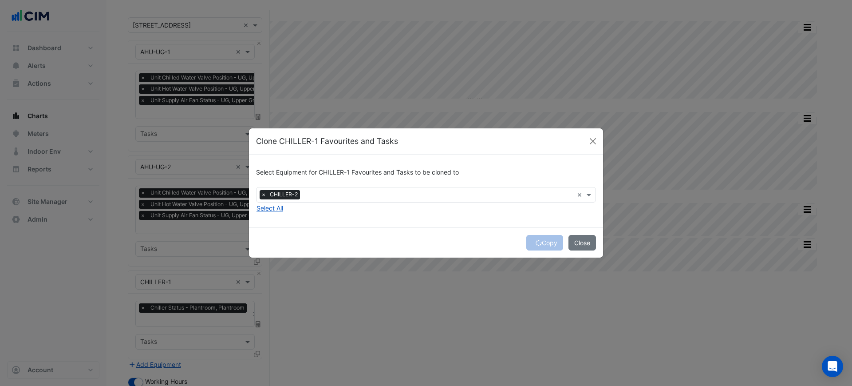
click at [545, 240] on div "Copy Close" at bounding box center [426, 242] width 354 height 30
click at [545, 240] on button "Copy" at bounding box center [544, 243] width 37 height 16
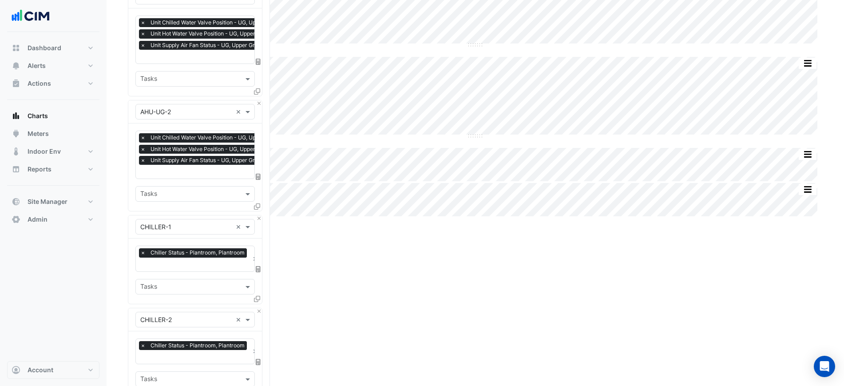
scroll to position [166, 0]
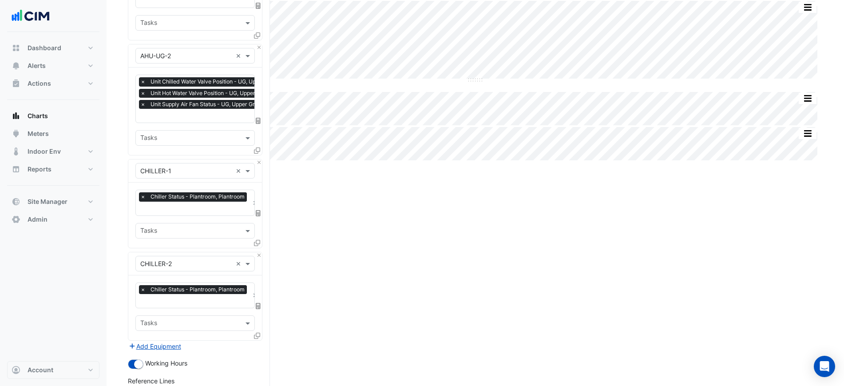
click at [154, 358] on div "Working Hours" at bounding box center [195, 363] width 134 height 11
click at [162, 341] on button "Add Equipment" at bounding box center [155, 346] width 54 height 10
click at [166, 344] on div "Equipment Favourites Tasks" at bounding box center [195, 383] width 134 height 79
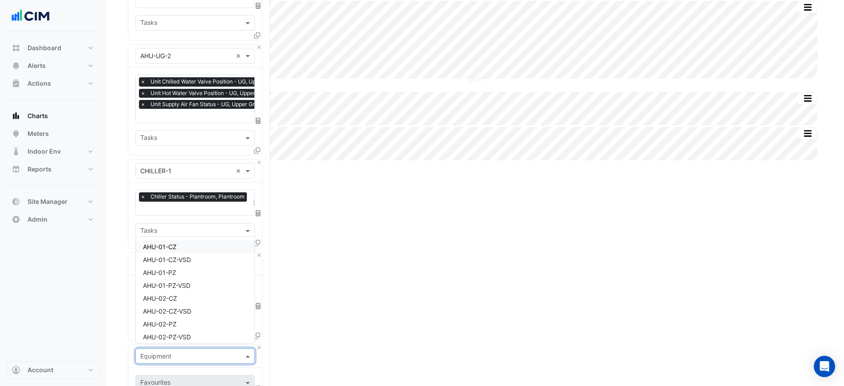
click at [170, 352] on input "text" at bounding box center [186, 356] width 92 height 9
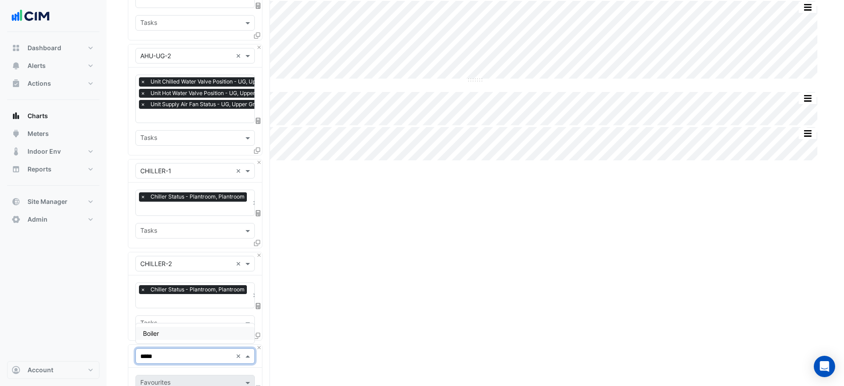
type input "******"
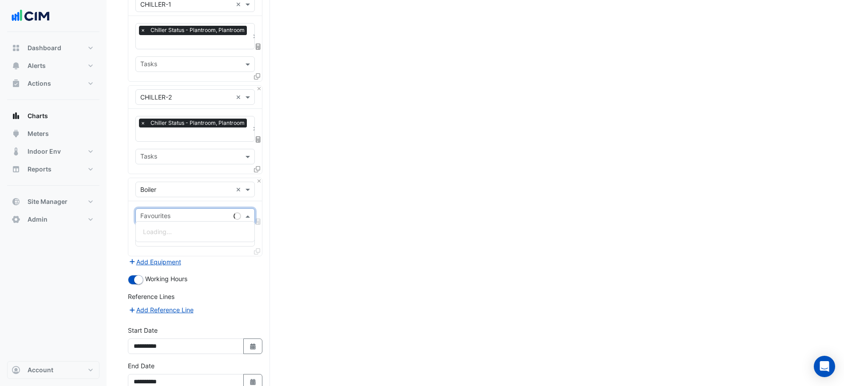
click at [207, 216] on input "text" at bounding box center [185, 216] width 90 height 9
type input "****"
click at [201, 229] on span "Hot Water Boiler Status - Plantroom, Plantroom" at bounding box center [210, 232] width 135 height 8
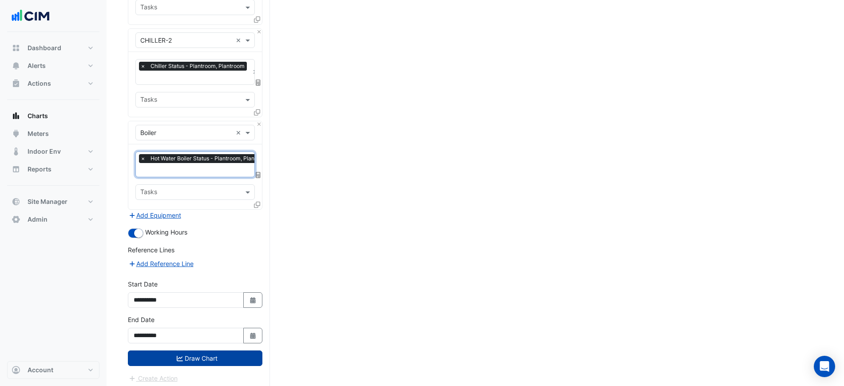
click at [212, 351] on button "Draw Chart" at bounding box center [195, 358] width 134 height 16
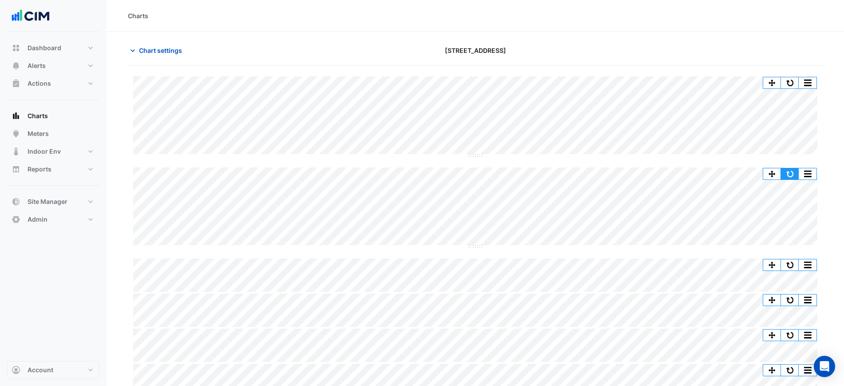
click at [782, 169] on button "button" at bounding box center [790, 173] width 18 height 11
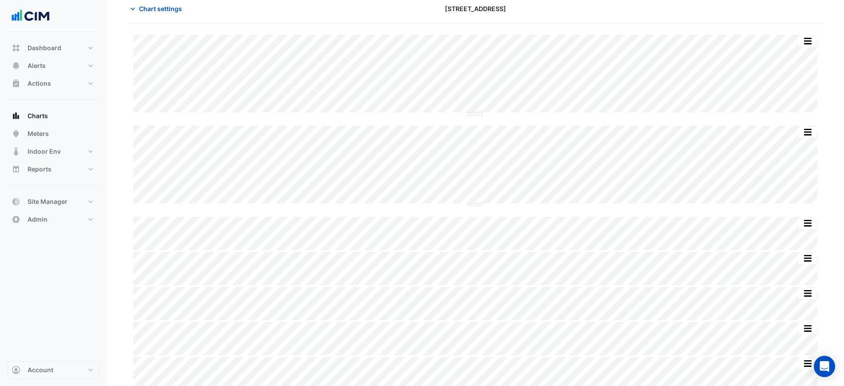
scroll to position [48, 0]
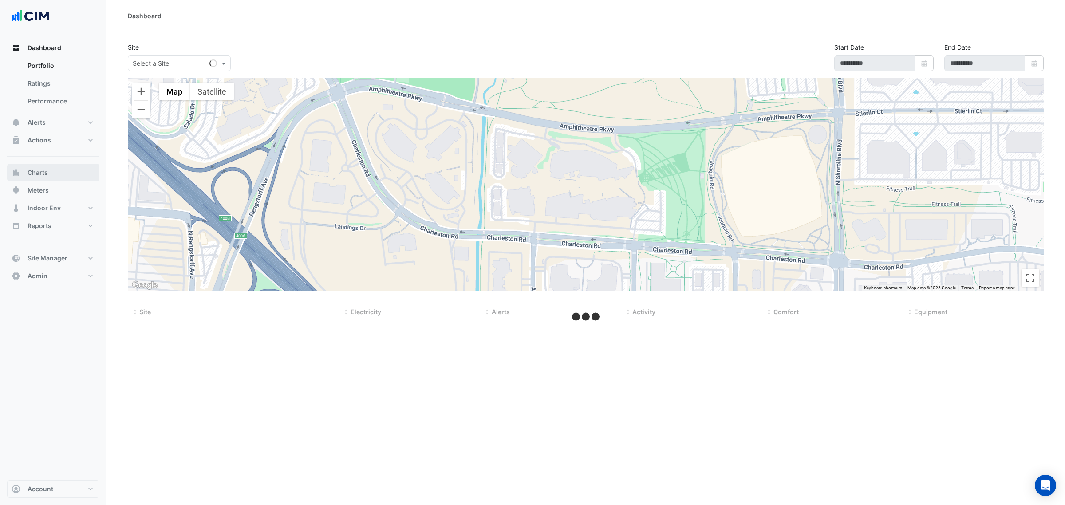
click at [31, 170] on span "Charts" at bounding box center [38, 172] width 20 height 9
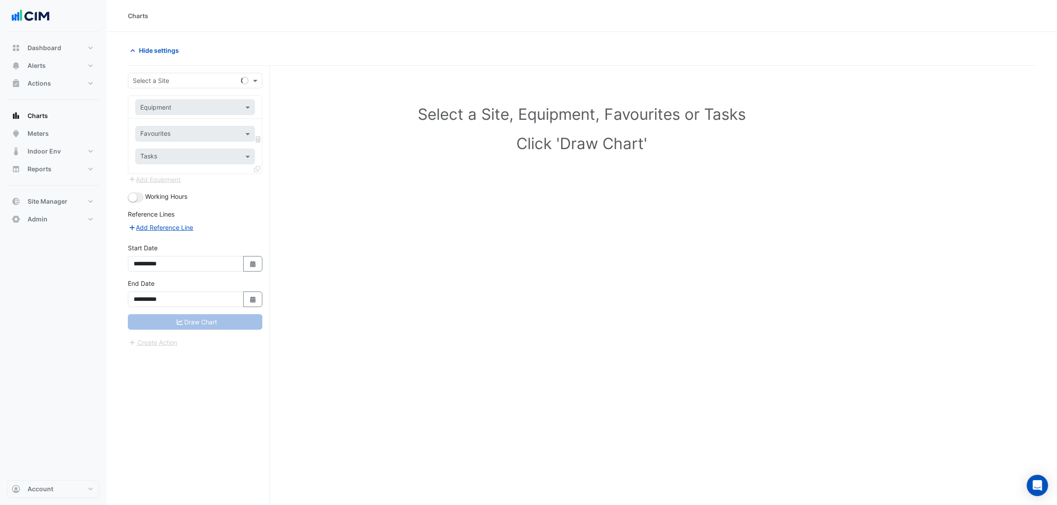
click at [170, 68] on div "**********" at bounding box center [199, 302] width 142 height 473
click at [159, 76] on input "text" at bounding box center [186, 80] width 107 height 9
type input "**********"
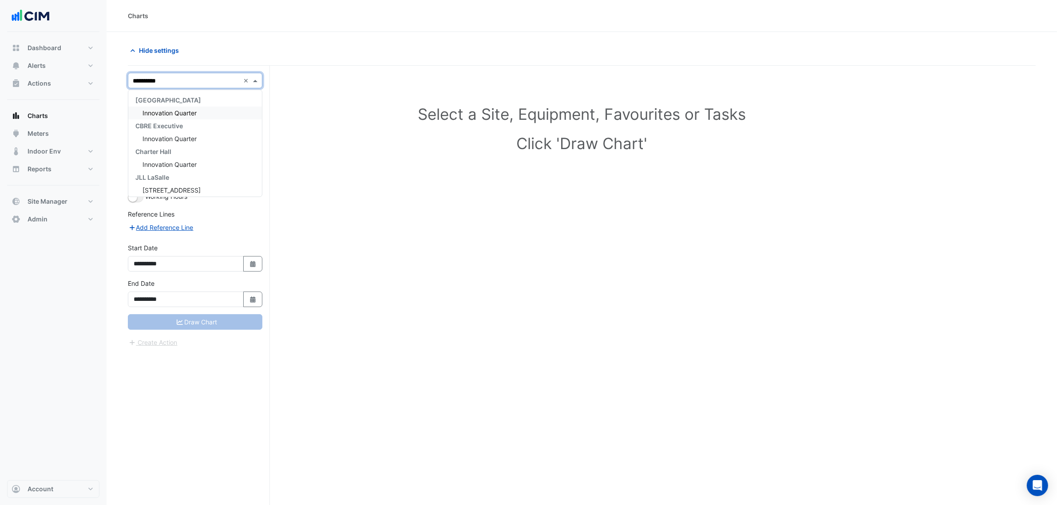
click at [174, 105] on div "[GEOGRAPHIC_DATA]" at bounding box center [195, 100] width 134 height 13
click at [176, 107] on div "Innovation Quarter" at bounding box center [195, 113] width 134 height 13
click at [176, 112] on div "Equipment" at bounding box center [194, 107] width 119 height 16
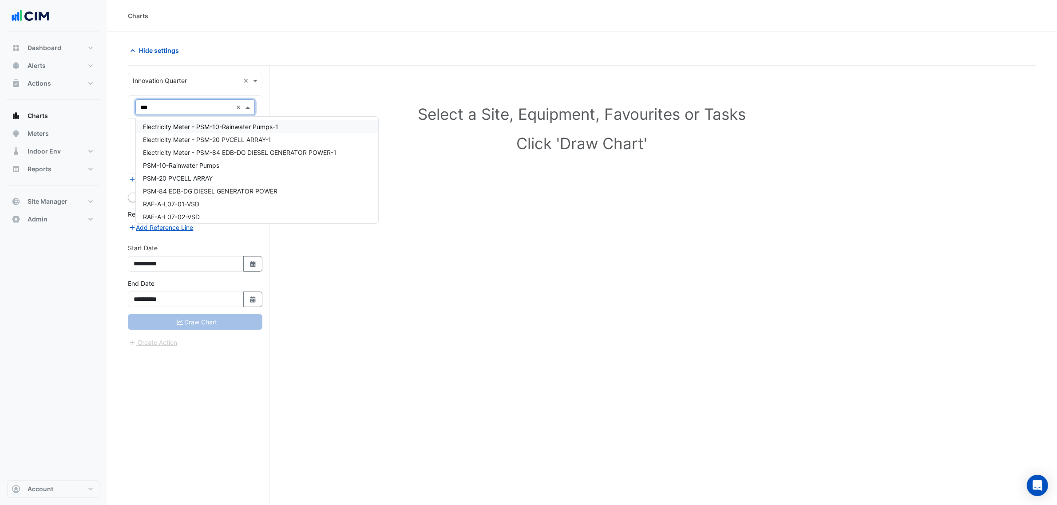
type input "****"
click at [160, 149] on span "Rain Gauge" at bounding box center [159, 153] width 33 height 8
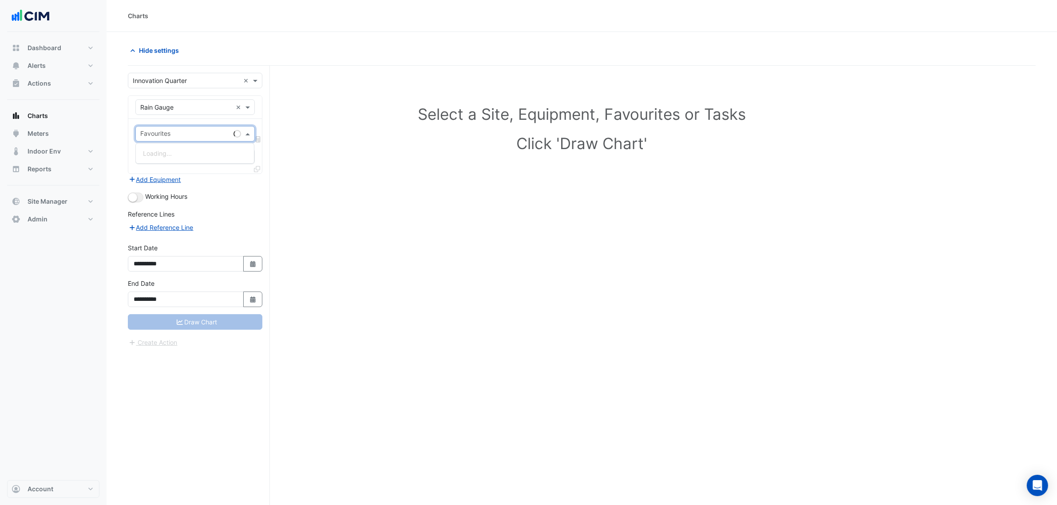
click at [166, 134] on input "text" at bounding box center [185, 134] width 90 height 9
click at [175, 152] on span "Building Daily Rain - Roof, Plantroom" at bounding box center [195, 154] width 105 height 8
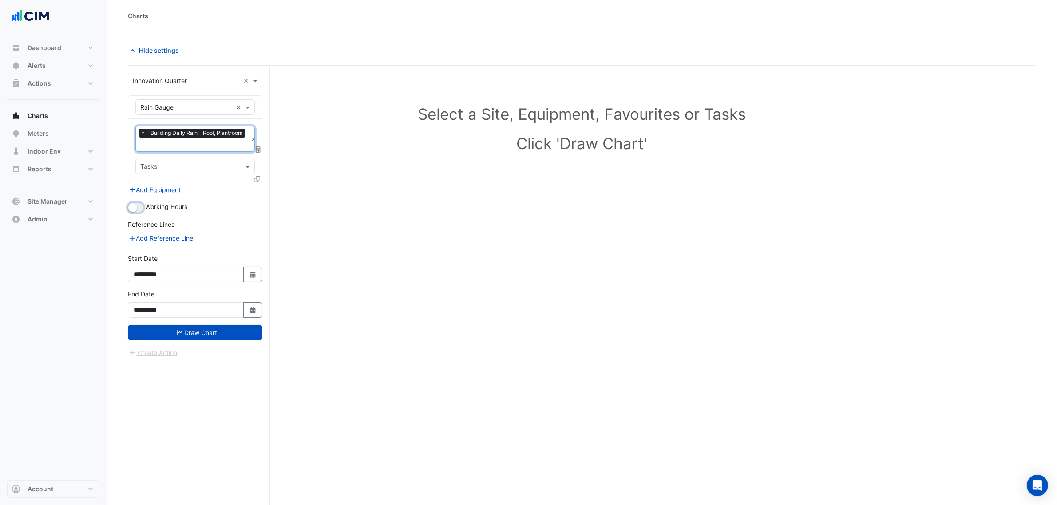
click at [130, 208] on small "button" at bounding box center [132, 207] width 9 height 9
click at [221, 338] on button "Draw Chart" at bounding box center [195, 333] width 134 height 16
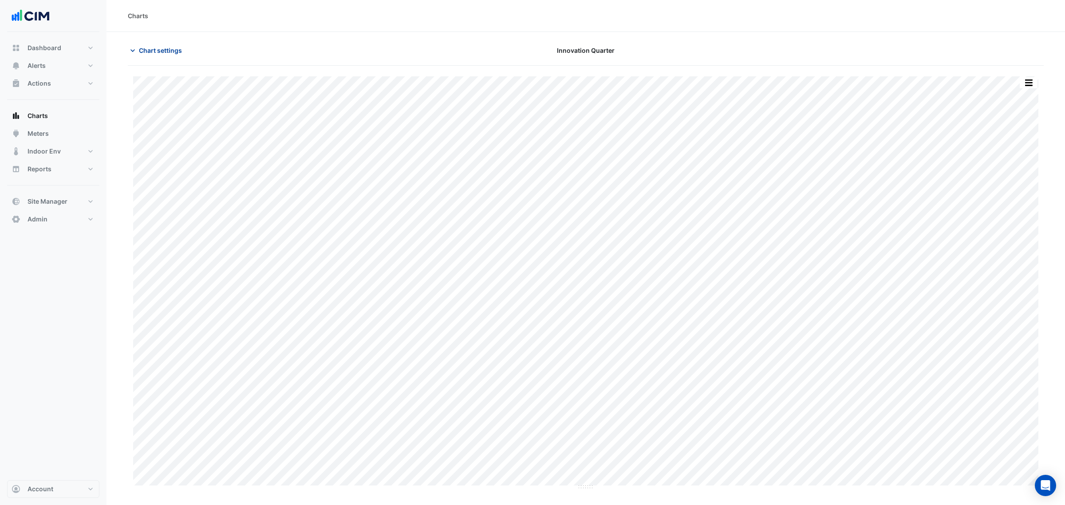
click at [166, 54] on span "Chart settings" at bounding box center [160, 50] width 43 height 9
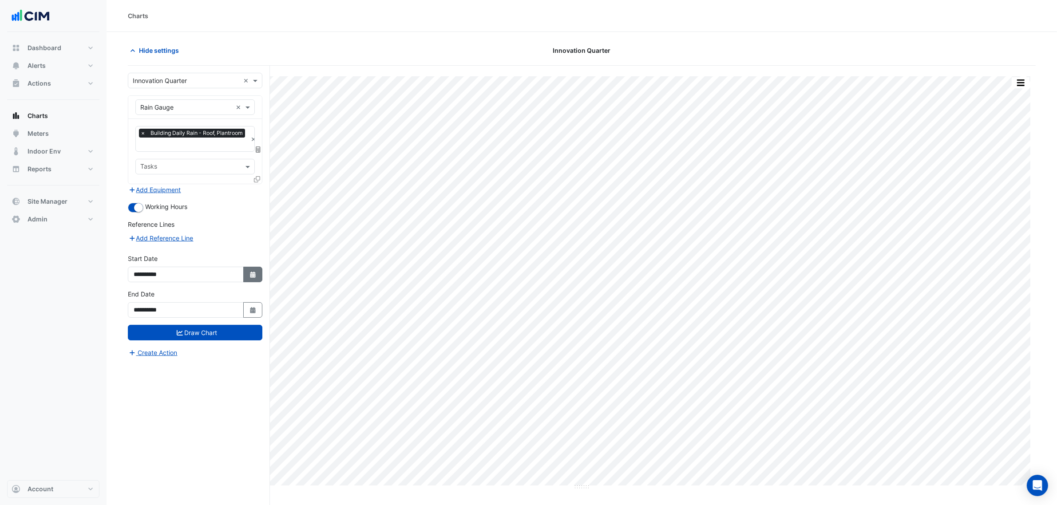
click at [254, 279] on button "Select Date" at bounding box center [253, 275] width 20 height 16
select select "*"
click at [201, 160] on select "**** **** **** **** **** **** **** **** **** **** ****" at bounding box center [203, 156] width 34 height 13
select select "****"
click at [186, 150] on select "**** **** **** **** **** **** **** **** **** **** ****" at bounding box center [203, 156] width 34 height 13
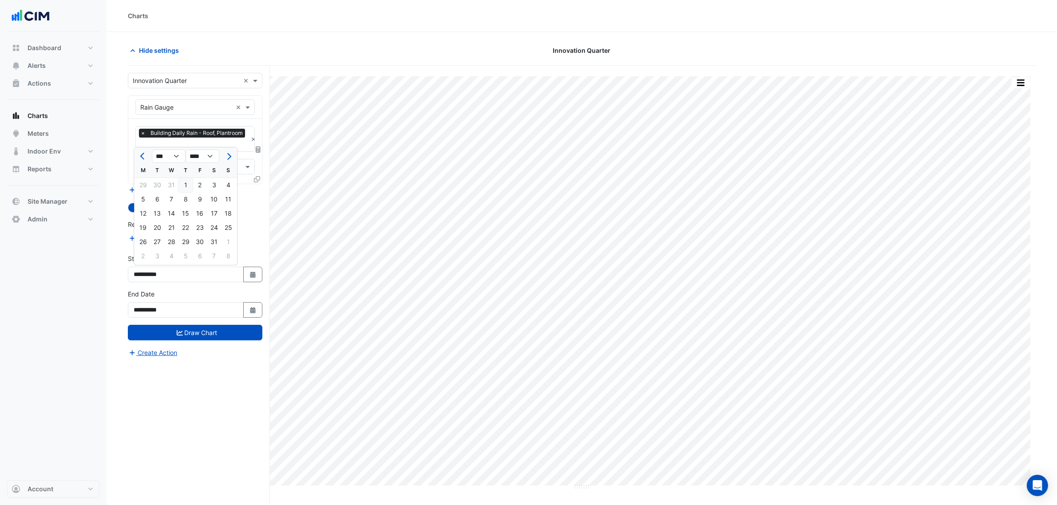
click at [188, 180] on div "1" at bounding box center [185, 185] width 14 height 14
type input "**********"
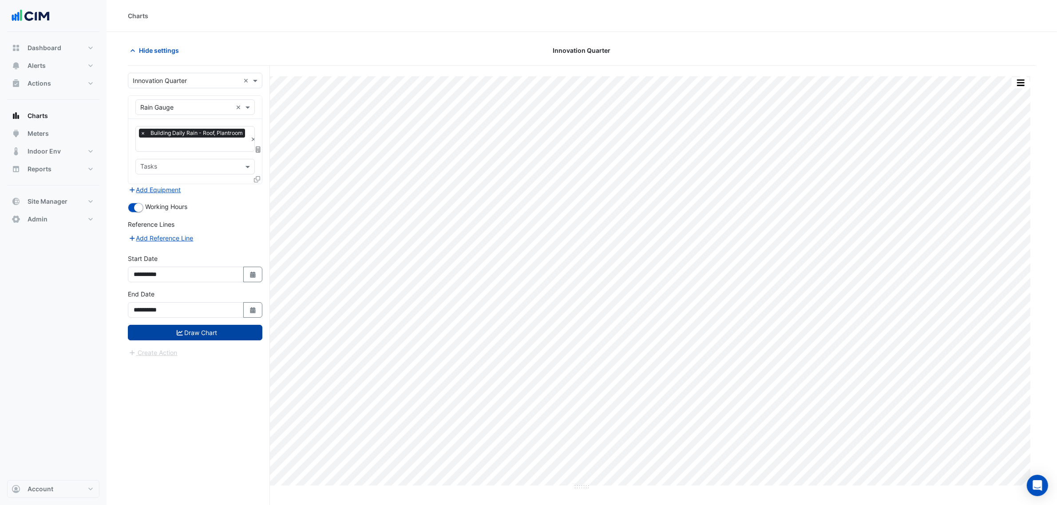
click at [214, 327] on button "Draw Chart" at bounding box center [195, 333] width 134 height 16
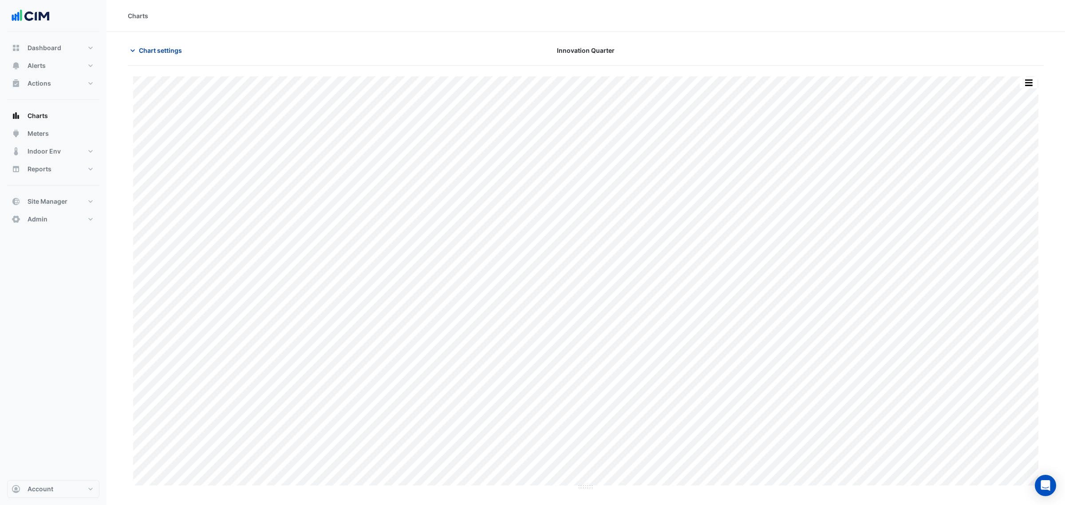
drag, startPoint x: 127, startPoint y: 38, endPoint x: 163, endPoint y: 58, distance: 41.5
click at [140, 46] on section "Chart settings Innovation Quarter Print Save as JPEG Save as PNG Pivot Data Tab…" at bounding box center [586, 261] width 959 height 458
click at [163, 58] on button "Chart settings" at bounding box center [158, 51] width 60 height 16
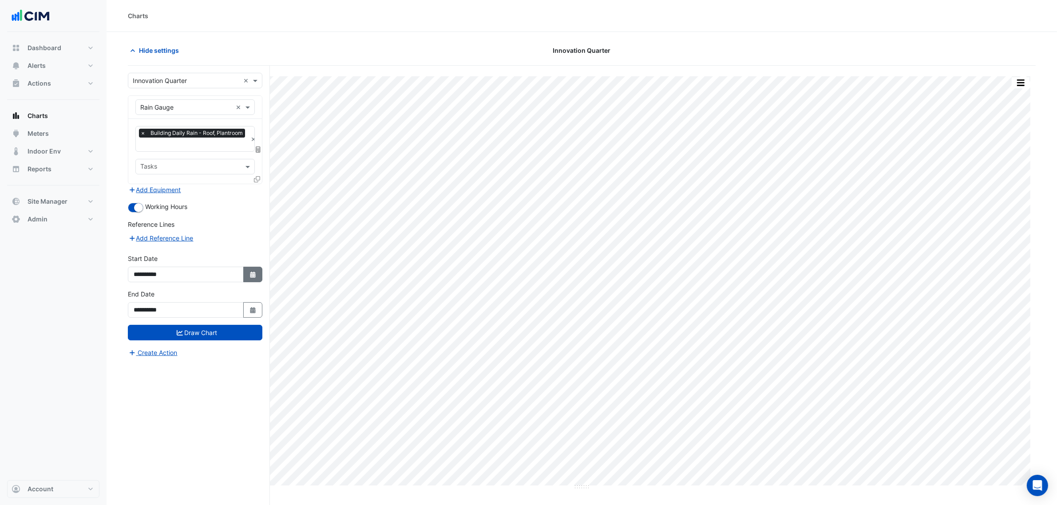
click at [249, 275] on button "Select Date" at bounding box center [253, 275] width 20 height 16
select select "*"
select select "****"
click at [145, 162] on button "Previous month" at bounding box center [143, 156] width 11 height 14
click at [143, 161] on button "Previous month" at bounding box center [143, 156] width 11 height 14
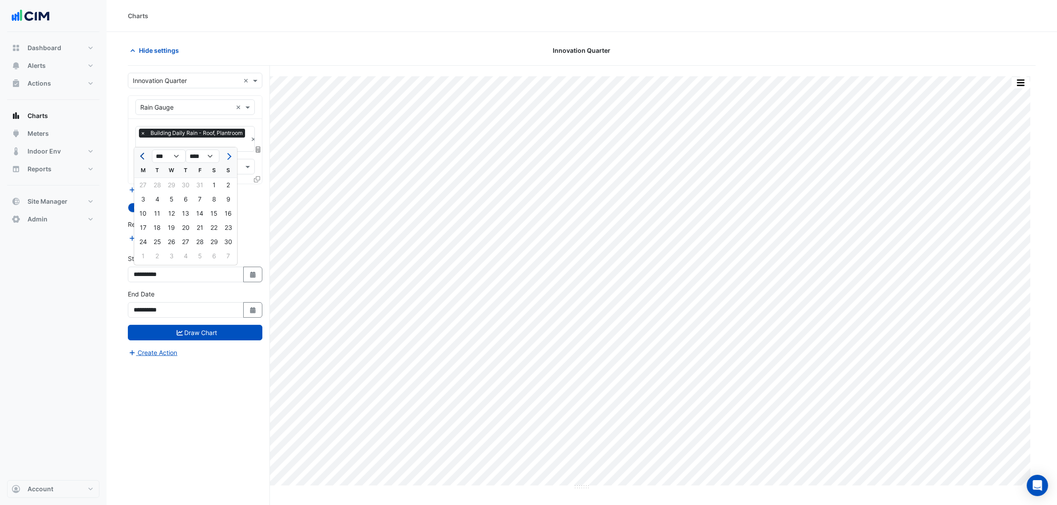
click at [142, 158] on button "Previous month" at bounding box center [143, 156] width 11 height 14
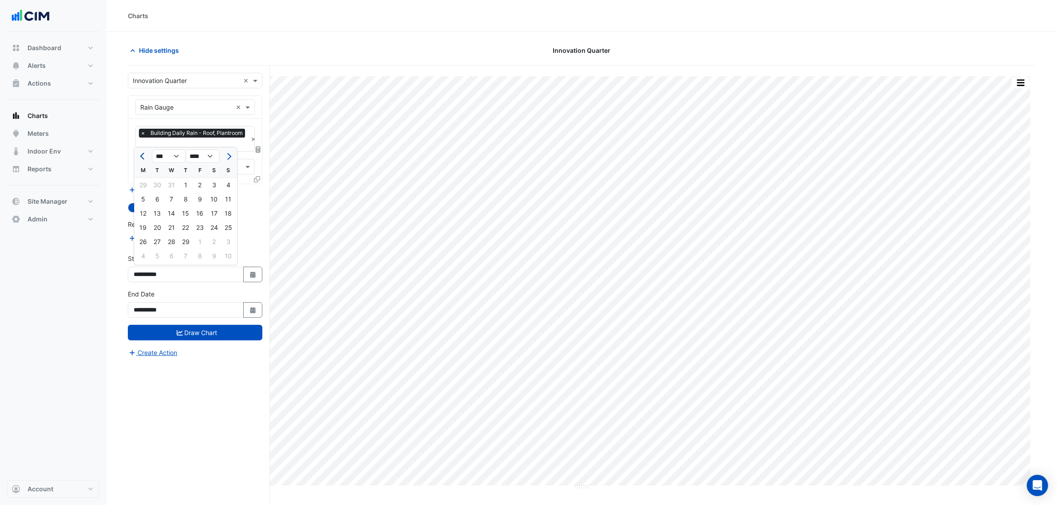
select select "*"
click at [141, 188] on div "1" at bounding box center [143, 185] width 14 height 14
type input "**********"
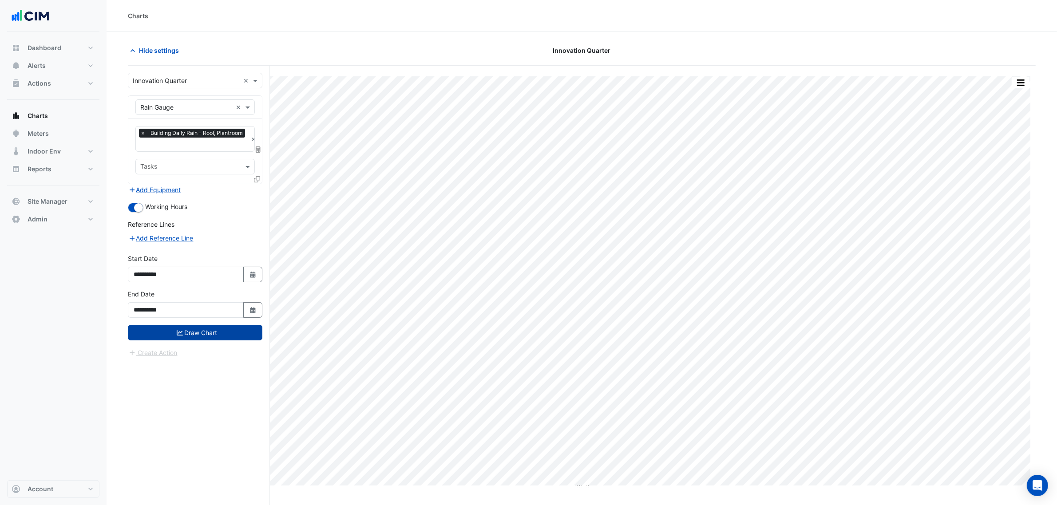
click at [192, 332] on button "Draw Chart" at bounding box center [195, 333] width 134 height 16
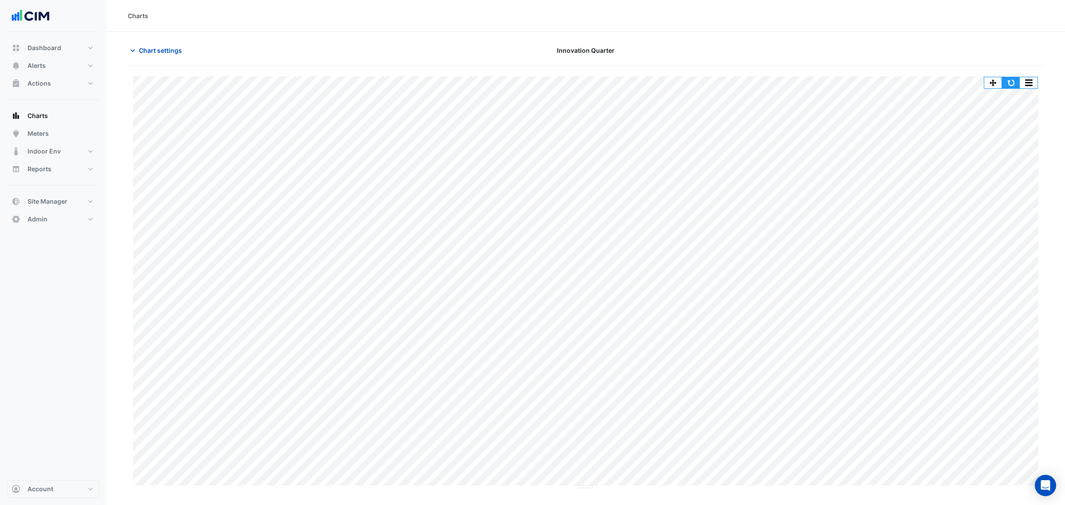
click at [1006, 83] on button "button" at bounding box center [1011, 82] width 18 height 11
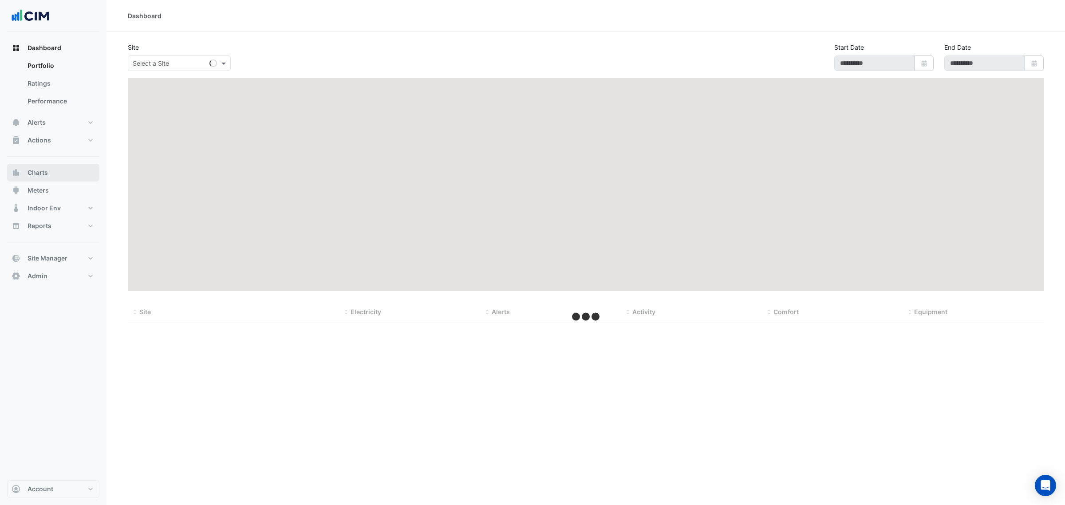
click at [71, 171] on button "Charts" at bounding box center [53, 173] width 92 height 18
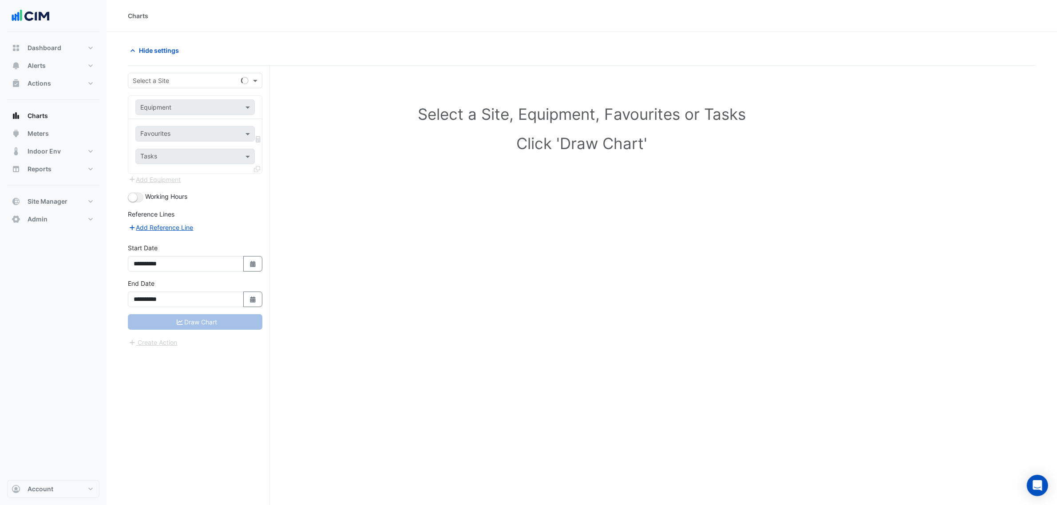
click at [152, 90] on form "**********" at bounding box center [195, 210] width 134 height 275
click at [156, 85] on div "Select a Site" at bounding box center [151, 80] width 36 height 9
type input "********"
type input "*"
type input "**"
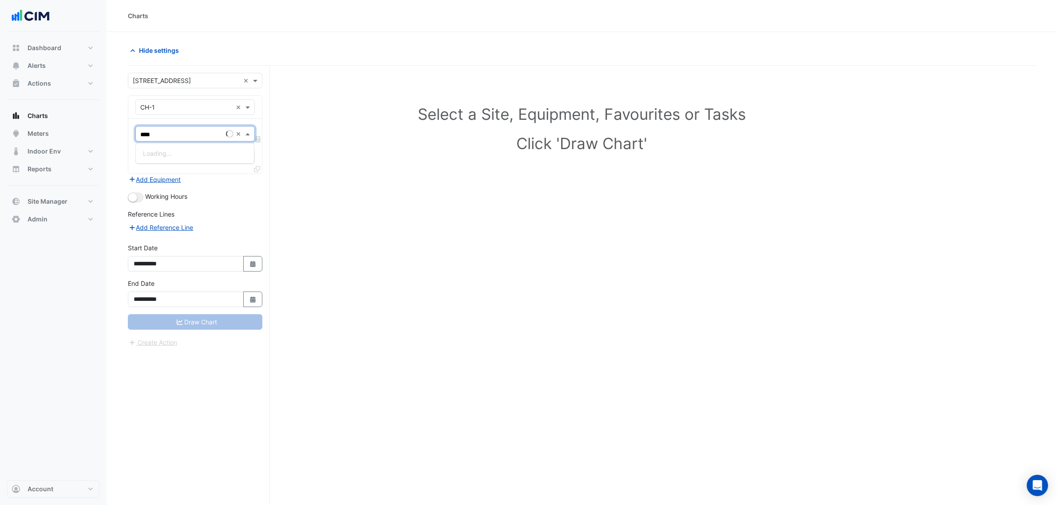
type input "*****"
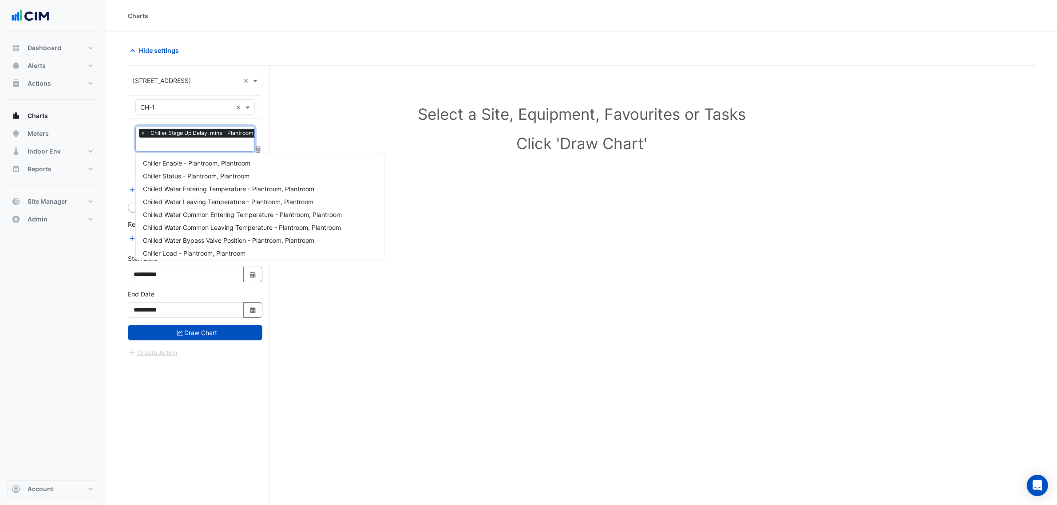
click at [232, 140] on div "× Chiller Stage Up Delay, mins - Plantroom, Plantroom" at bounding box center [213, 134] width 148 height 11
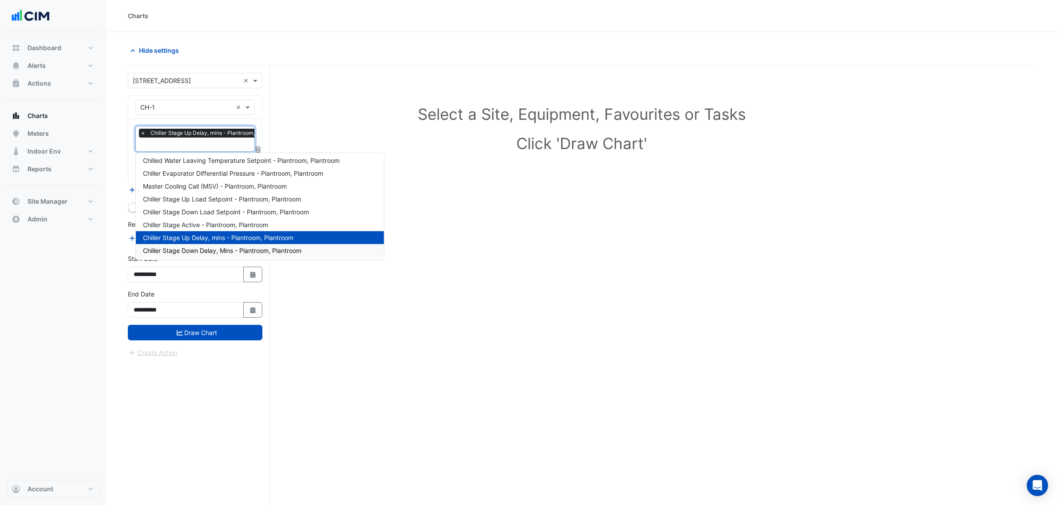
click at [211, 247] on span "Chiller Stage Down Delay, Mins - Plantroom, Plantroom" at bounding box center [222, 251] width 158 height 8
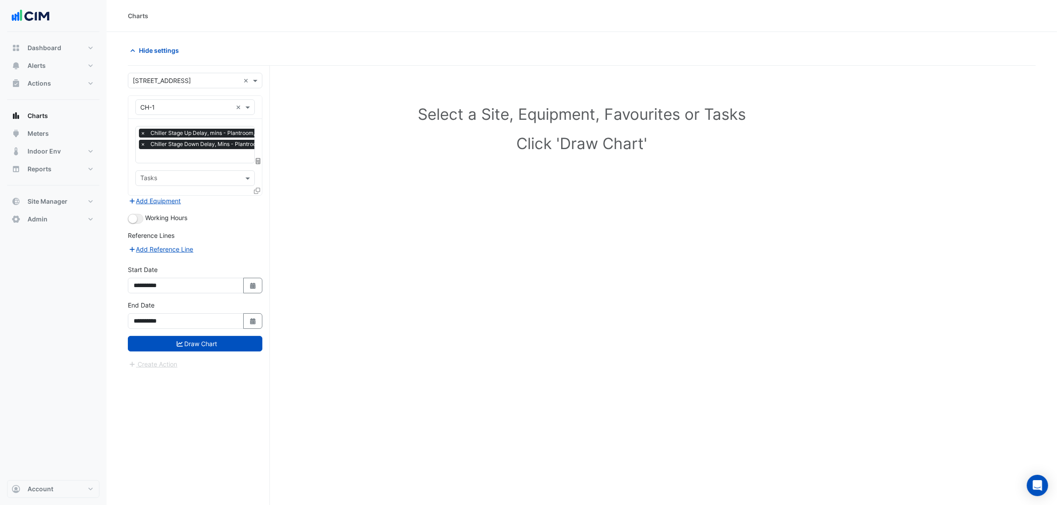
click at [129, 223] on div "Working Hours" at bounding box center [195, 218] width 134 height 11
click at [135, 220] on small "button" at bounding box center [132, 218] width 9 height 9
click at [221, 347] on button "Draw Chart" at bounding box center [195, 344] width 134 height 16
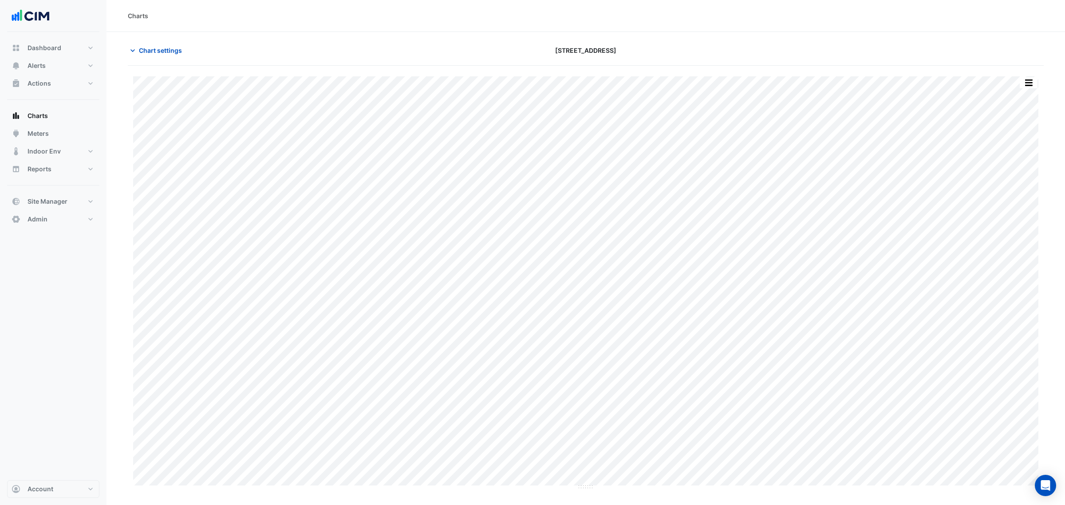
click at [179, 63] on div "Chart settings [STREET_ADDRESS]" at bounding box center [586, 54] width 916 height 23
click at [178, 61] on div "Chart settings [STREET_ADDRESS]" at bounding box center [586, 54] width 916 height 23
click at [174, 56] on button "Chart settings" at bounding box center [158, 51] width 60 height 16
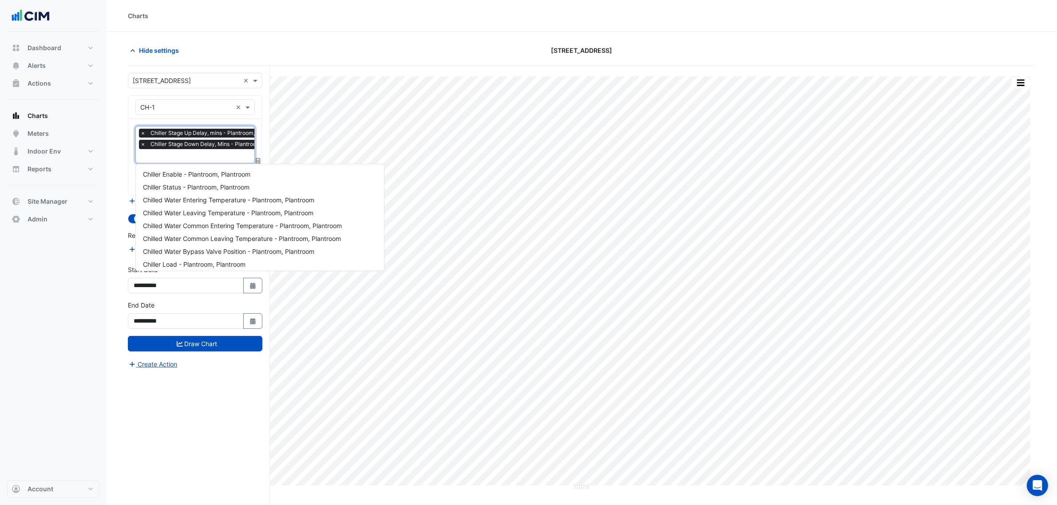
click at [176, 155] on input "text" at bounding box center [217, 156] width 154 height 9
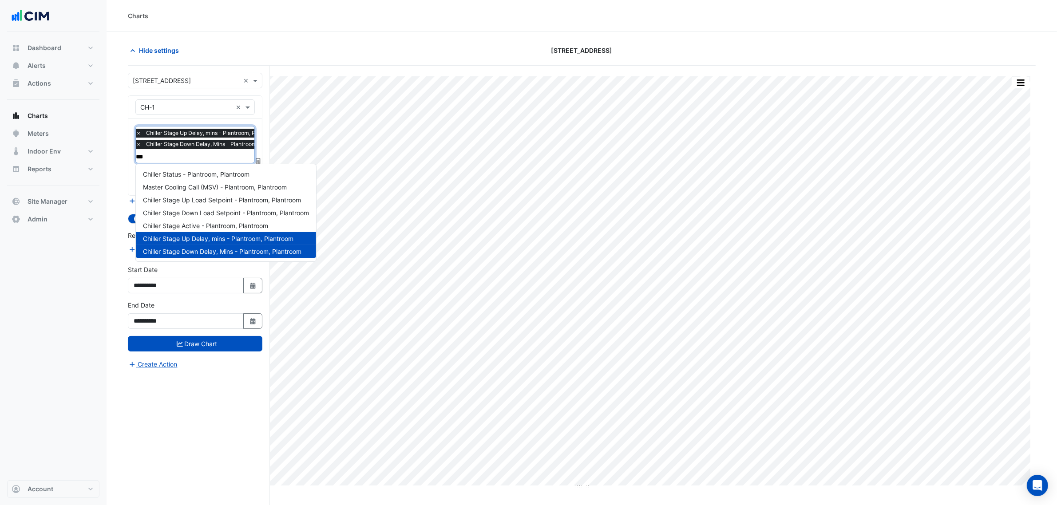
type input "****"
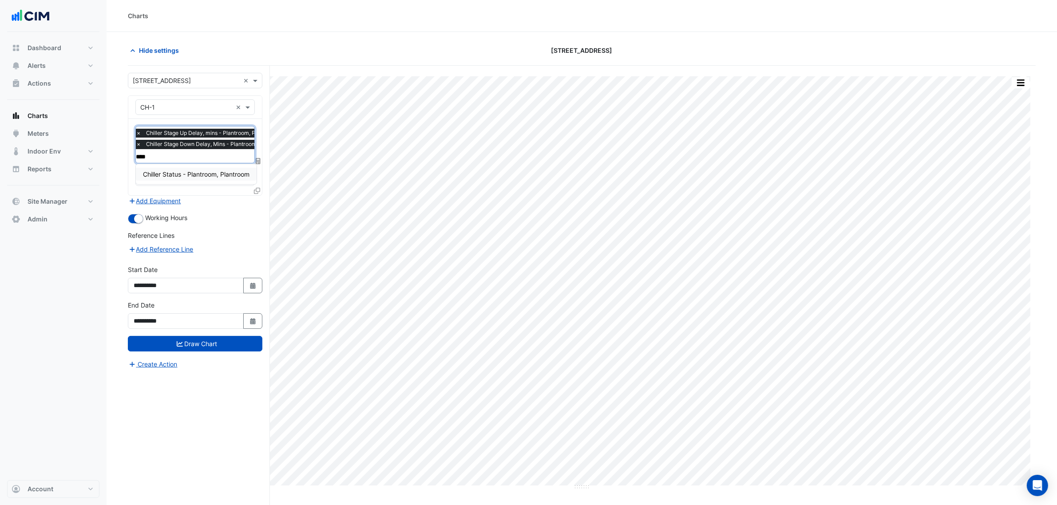
click at [214, 180] on div "Chiller Status - Plantroom, Plantroom" at bounding box center [196, 174] width 121 height 13
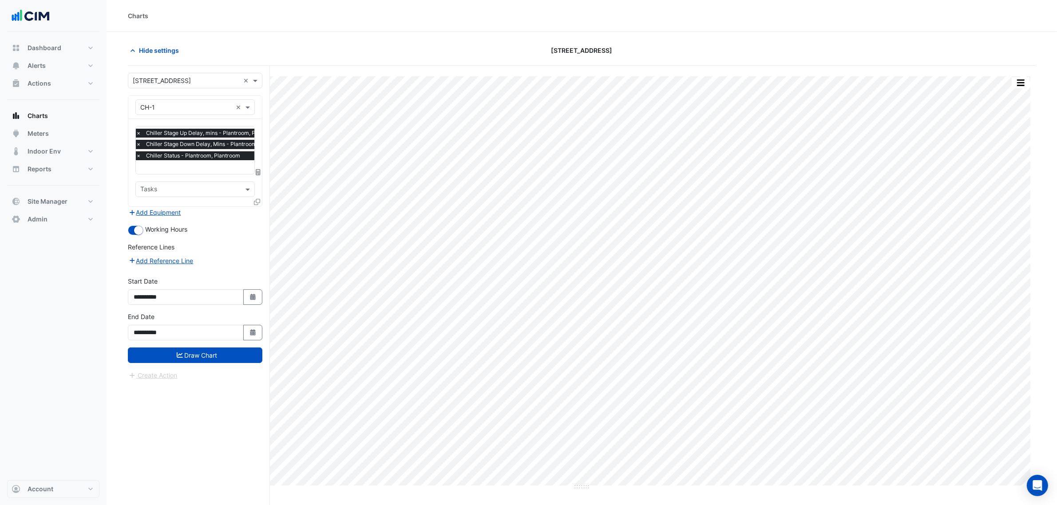
click at [254, 201] on icon at bounding box center [257, 202] width 6 height 6
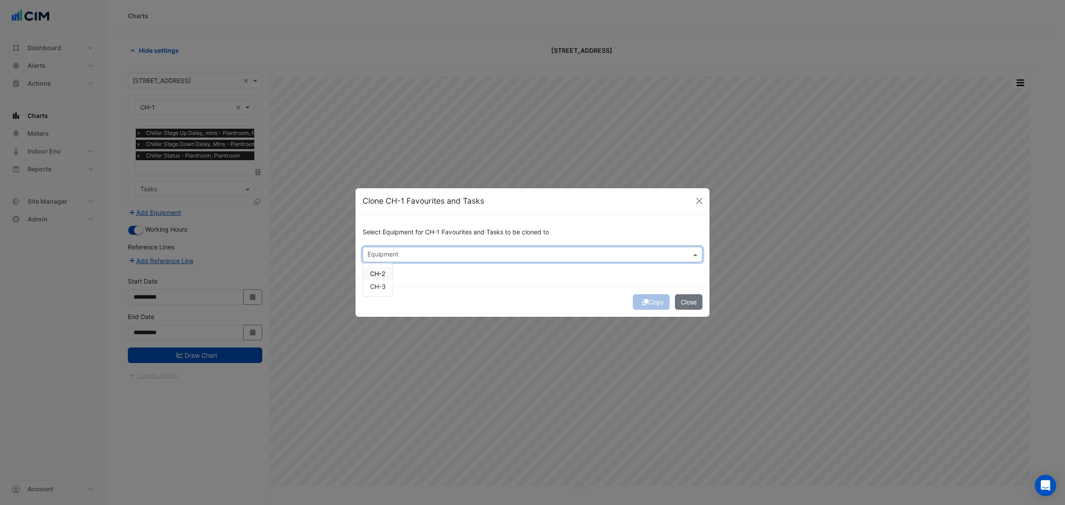
click at [394, 257] on input "text" at bounding box center [528, 255] width 320 height 9
click at [680, 298] on button "Close" at bounding box center [689, 302] width 28 height 16
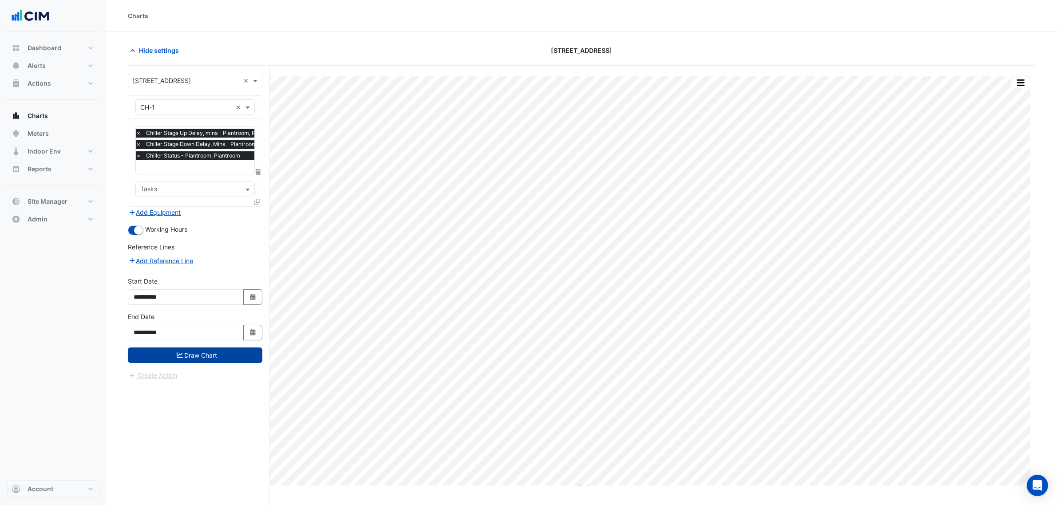
click at [230, 351] on button "Draw Chart" at bounding box center [195, 356] width 134 height 16
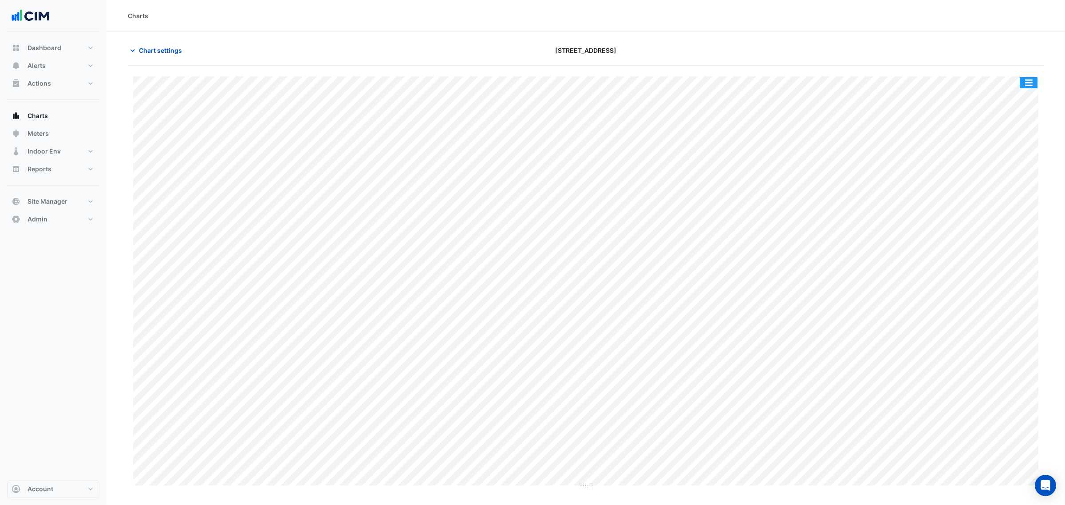
click at [1032, 87] on button "button" at bounding box center [1029, 82] width 18 height 11
click at [1025, 96] on div "Split by Unit" at bounding box center [1011, 99] width 53 height 16
click at [170, 56] on button "Chart settings" at bounding box center [158, 51] width 60 height 16
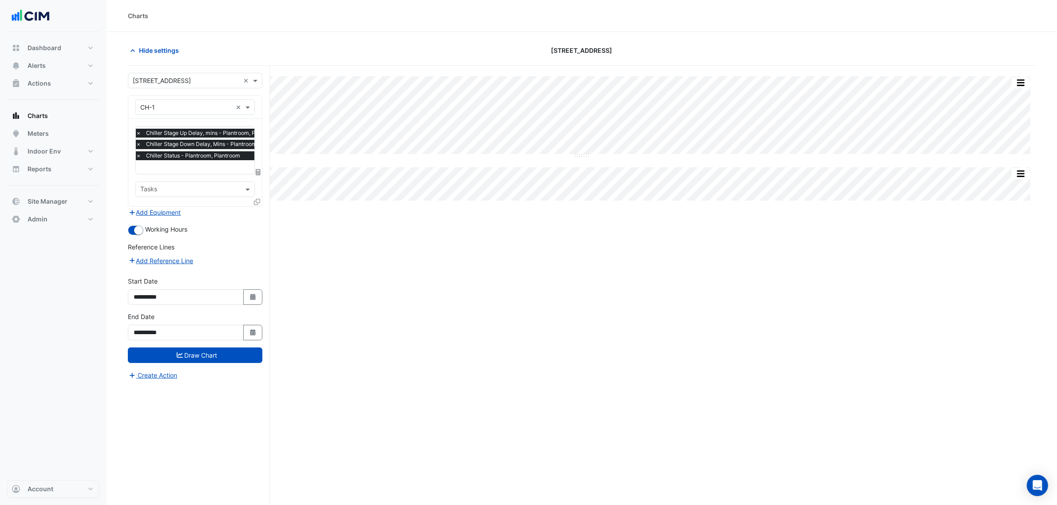
click at [254, 201] on icon at bounding box center [257, 202] width 6 height 6
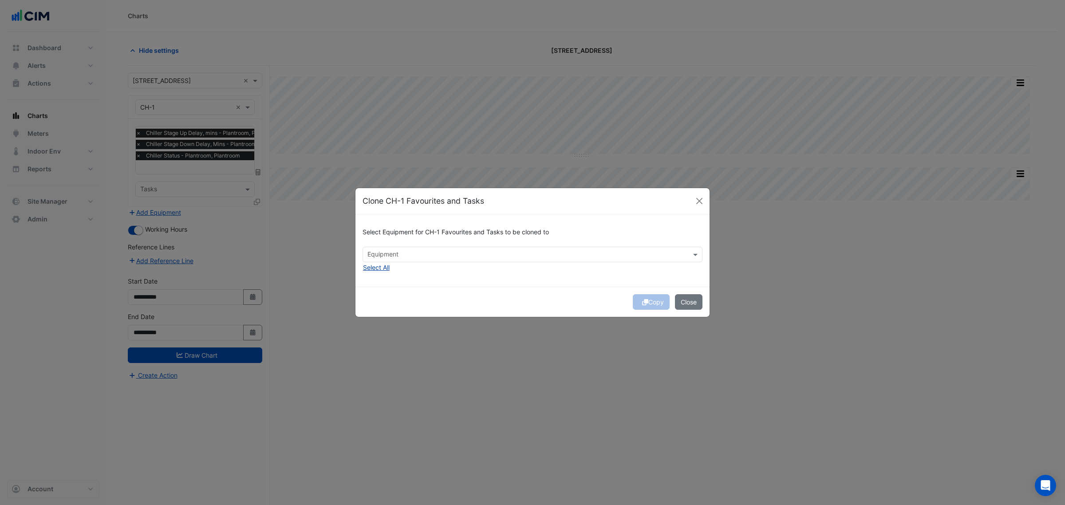
click at [382, 272] on button "Select All" at bounding box center [377, 267] width 28 height 10
click at [538, 292] on div "Copy Close" at bounding box center [533, 302] width 354 height 30
click at [650, 305] on div "Copy Close" at bounding box center [533, 302] width 354 height 30
click at [649, 302] on div "Copy Close" at bounding box center [533, 302] width 354 height 30
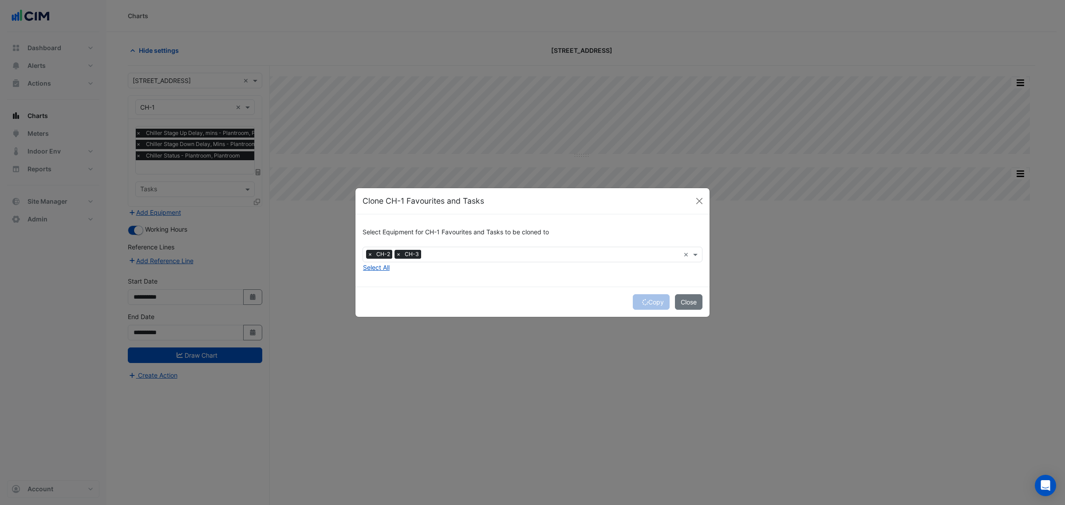
click at [649, 302] on button "Copy" at bounding box center [651, 302] width 37 height 16
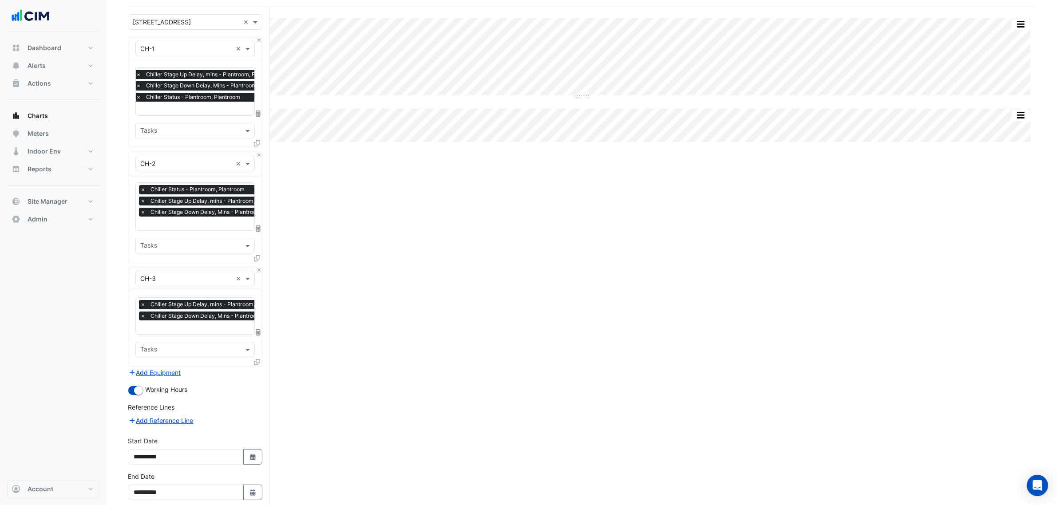
scroll to position [100, 0]
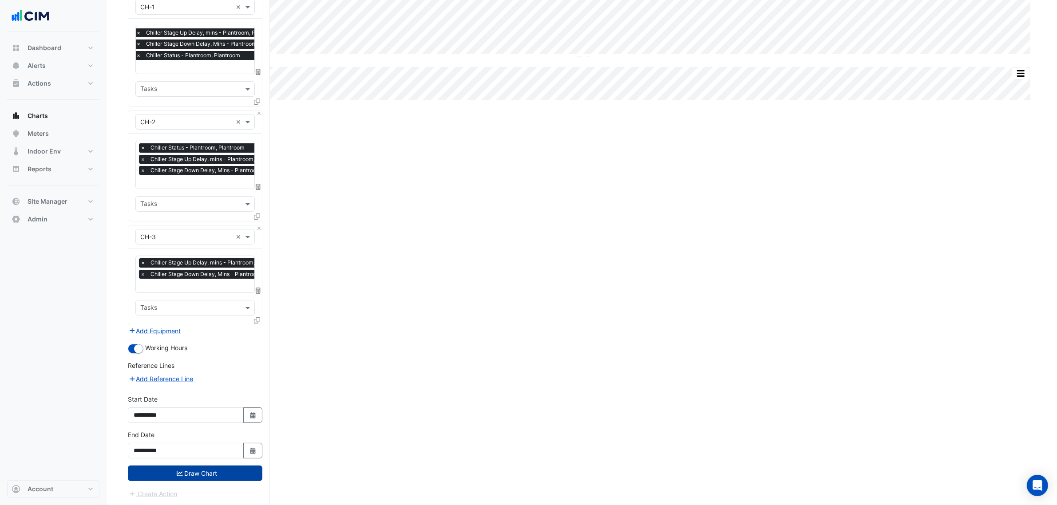
click at [229, 471] on button "Draw Chart" at bounding box center [195, 474] width 134 height 16
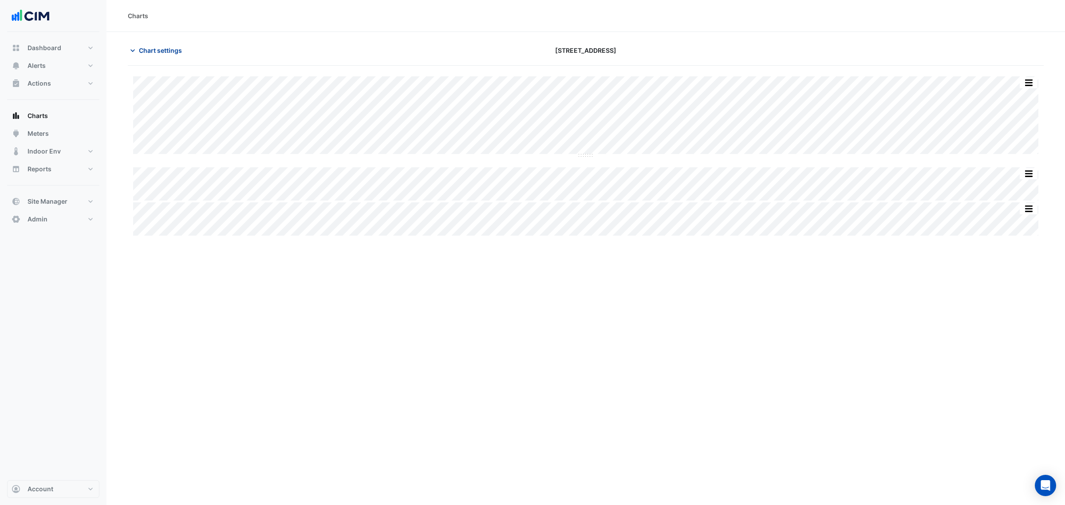
click at [145, 47] on span "Chart settings" at bounding box center [160, 50] width 43 height 9
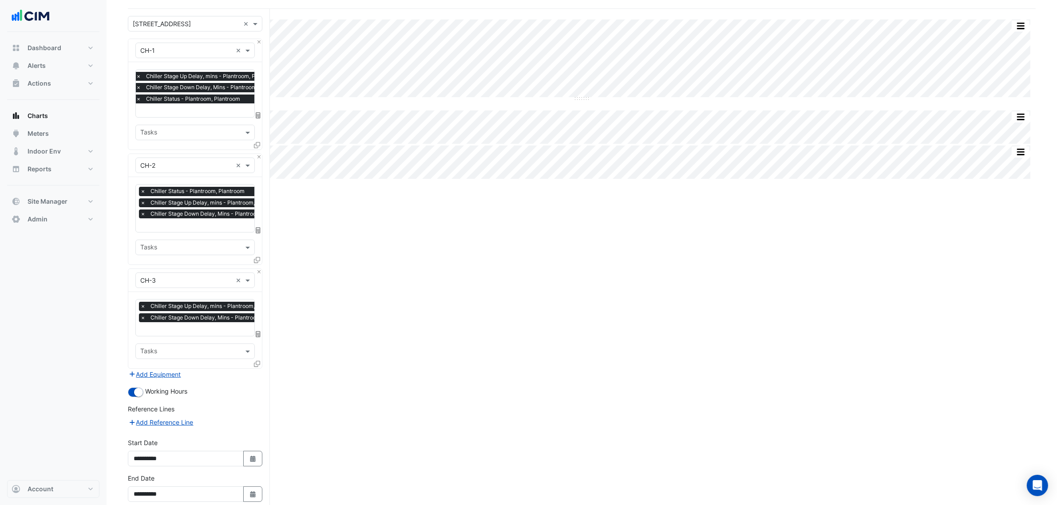
scroll to position [100, 0]
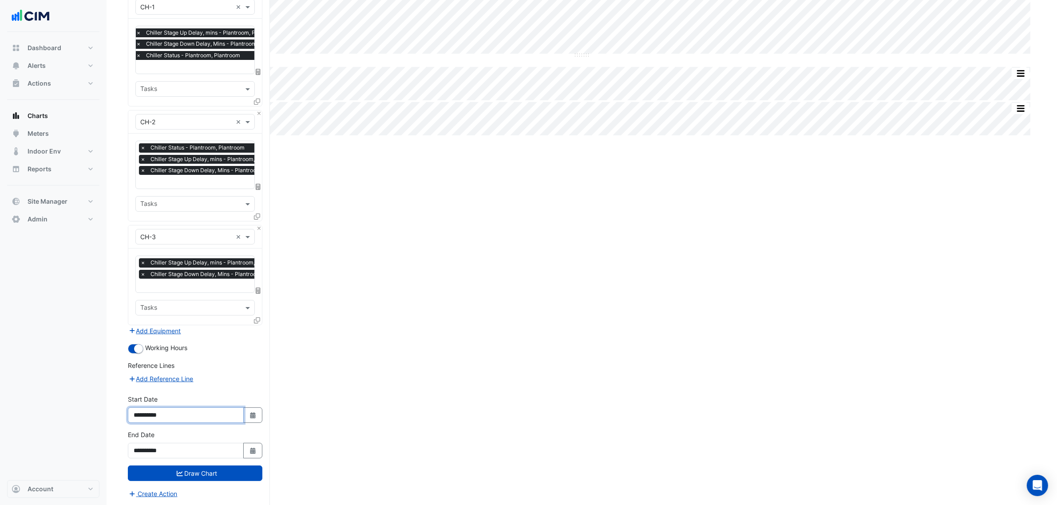
click at [241, 416] on input "**********" at bounding box center [186, 415] width 116 height 16
click at [242, 413] on input "**********" at bounding box center [186, 415] width 116 height 16
click at [244, 413] on button "Select Date" at bounding box center [253, 415] width 20 height 16
select select "*"
select select "****"
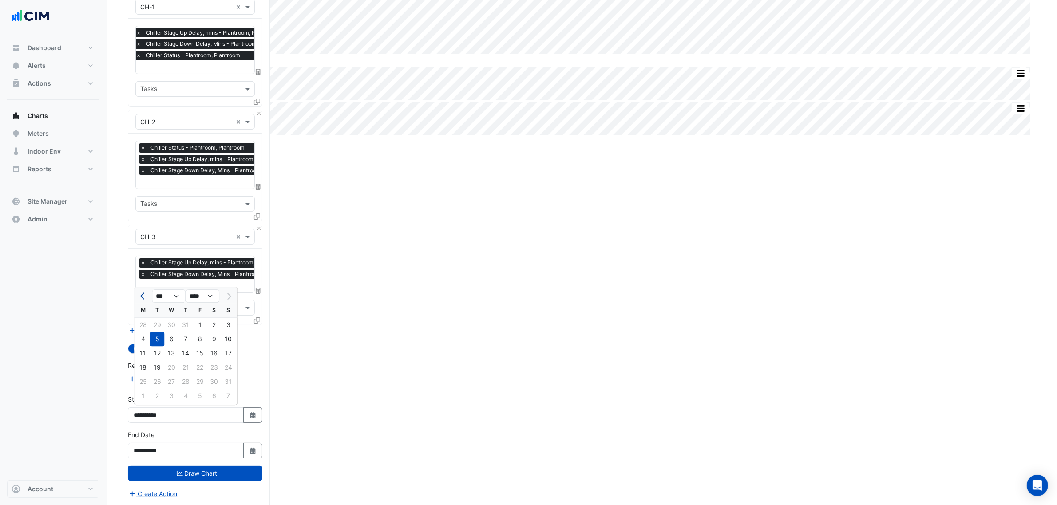
click at [145, 293] on button "Previous month" at bounding box center [143, 296] width 11 height 14
select select "*"
drag, startPoint x: 160, startPoint y: 326, endPoint x: 207, endPoint y: 407, distance: 93.9
click at [160, 327] on div "1" at bounding box center [157, 325] width 14 height 14
type input "**********"
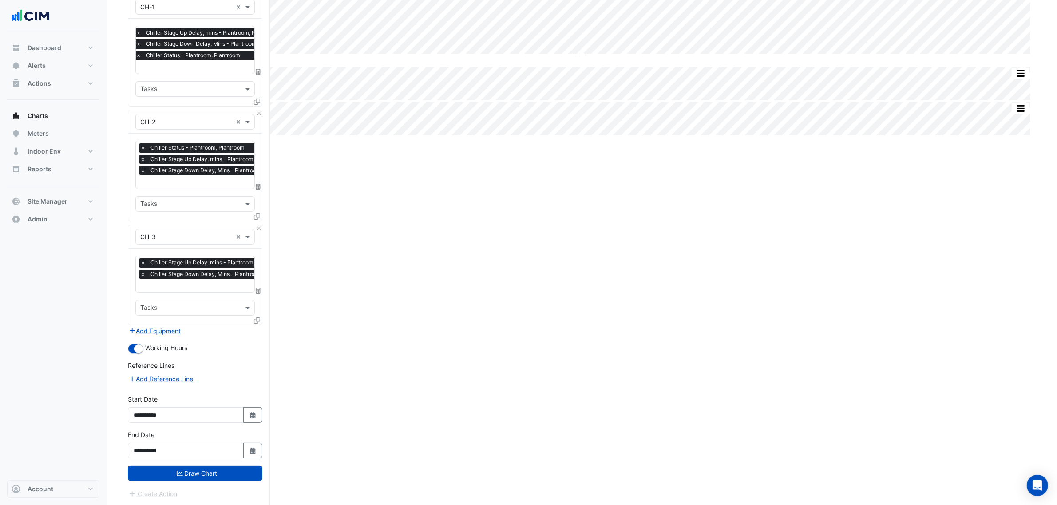
click at [240, 483] on form "Select a Site × [STREET_ADDRESS] × Equipment × CH-1 × Favourites × Chiller Stag…" at bounding box center [195, 235] width 134 height 526
click at [240, 471] on button "Draw Chart" at bounding box center [195, 474] width 134 height 16
